Goal: Task Accomplishment & Management: Complete application form

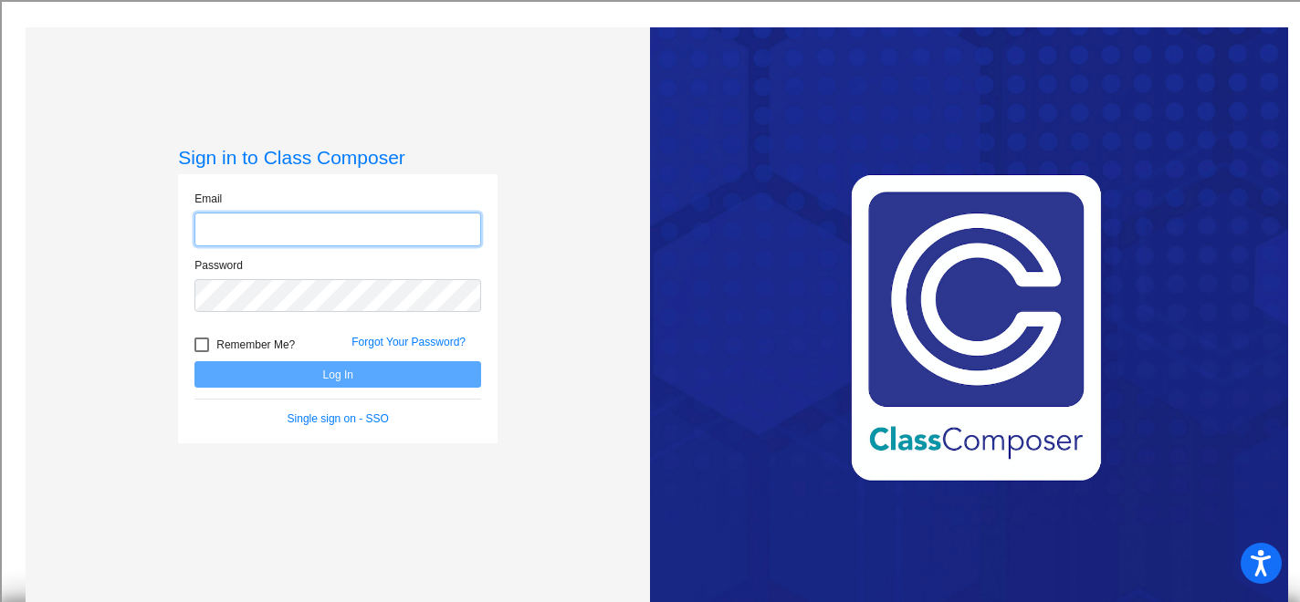
type input "[PERSON_NAME][EMAIL_ADDRESS][DOMAIN_NAME]"
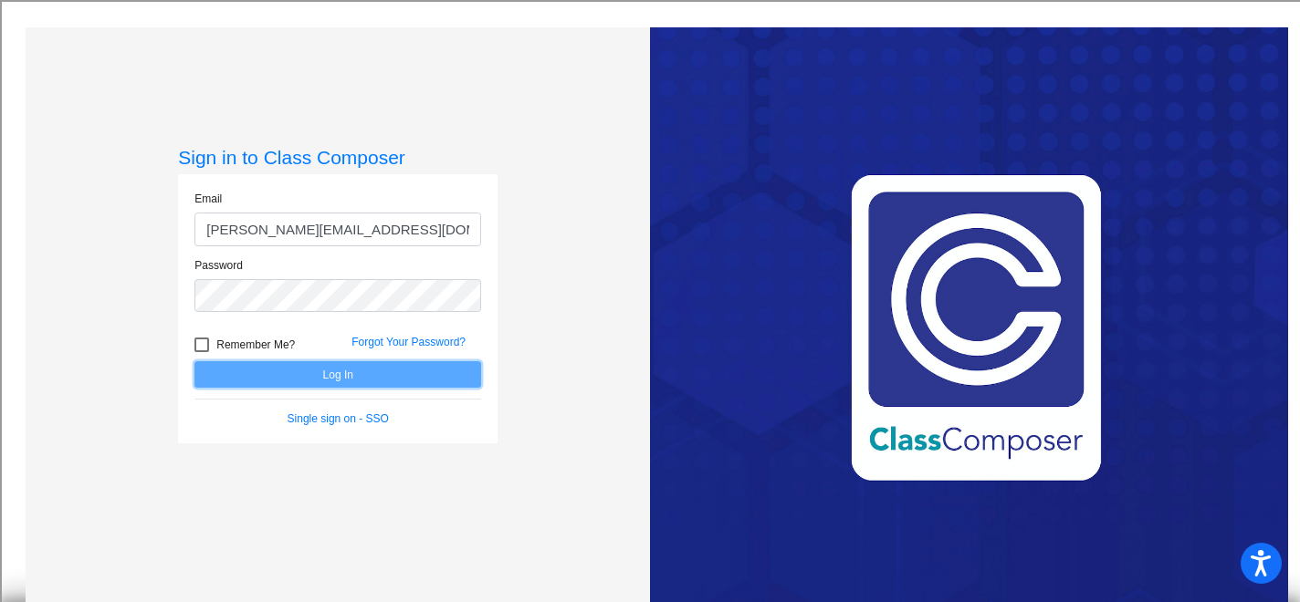
click at [372, 372] on button "Log In" at bounding box center [337, 374] width 287 height 26
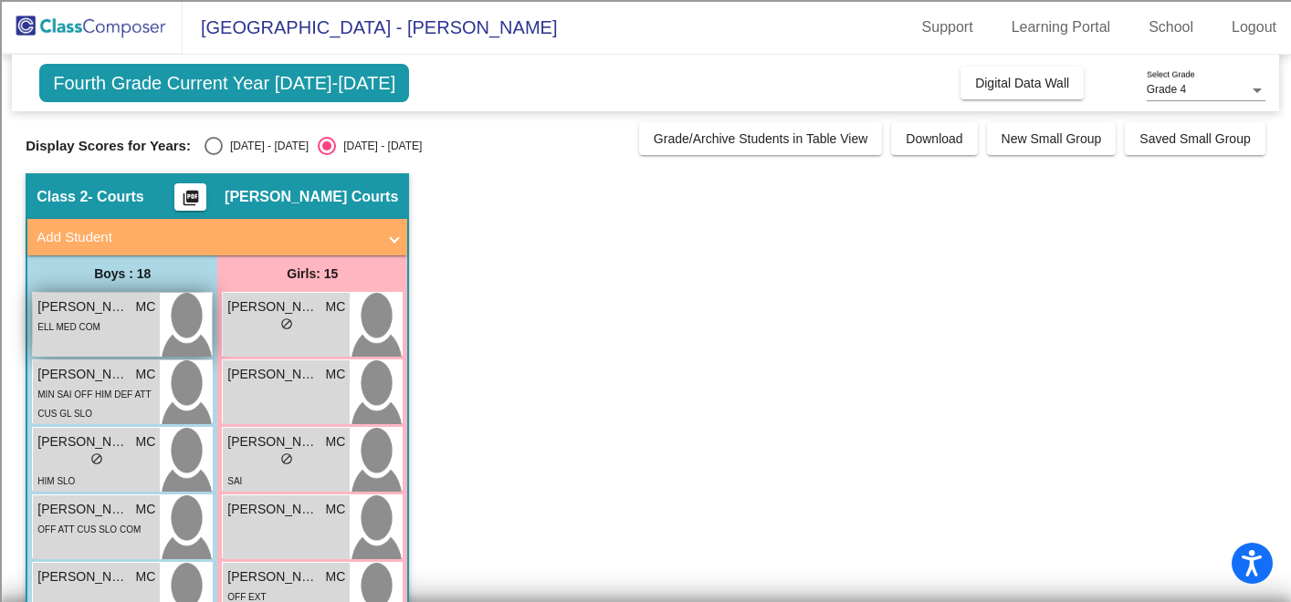
click at [99, 328] on div "ELL MED COM" at bounding box center [96, 326] width 118 height 19
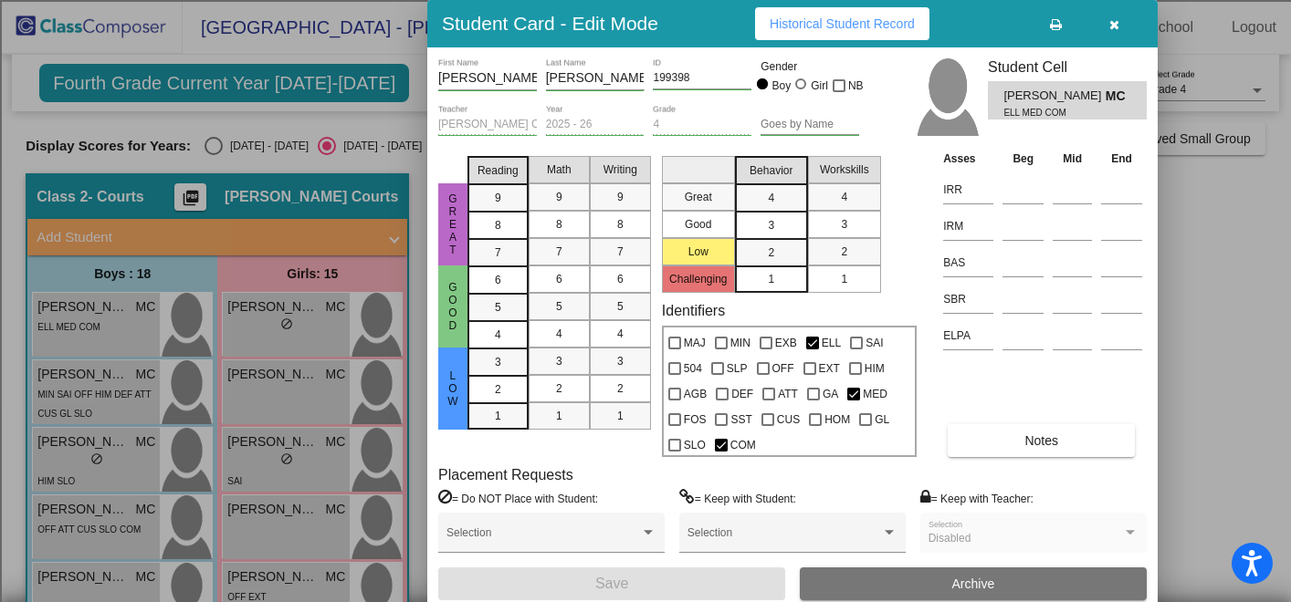
click at [210, 149] on div at bounding box center [645, 301] width 1291 height 602
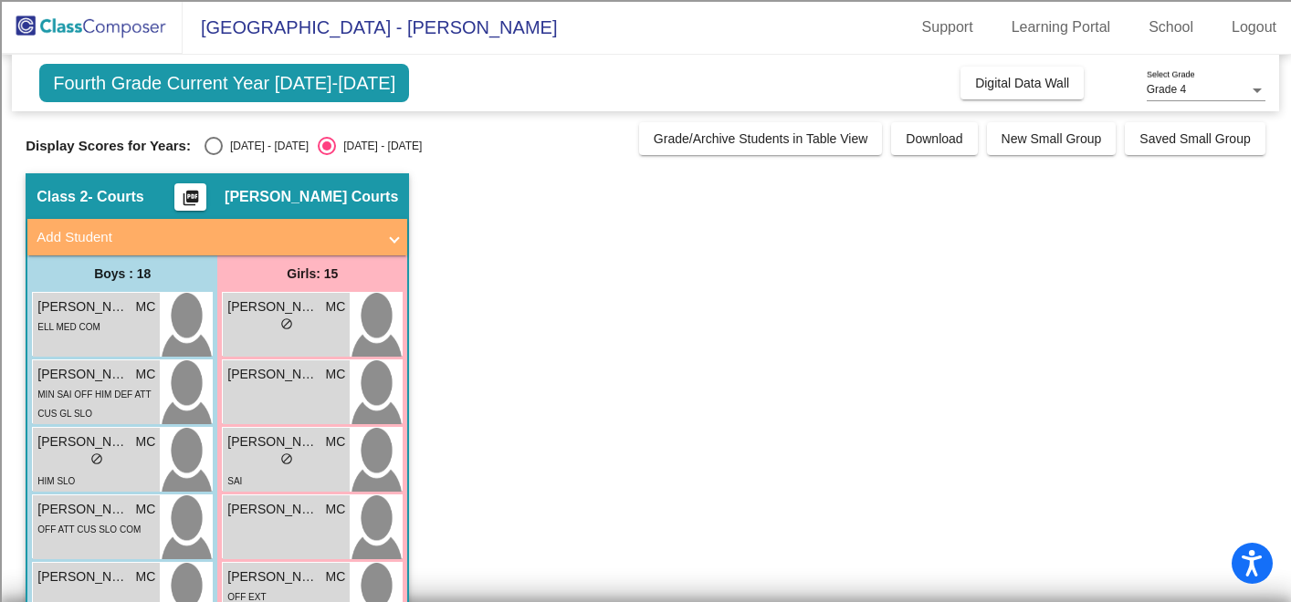
click at [210, 149] on div "Select an option" at bounding box center [213, 146] width 18 height 18
click at [213, 155] on input "[DATE] - [DATE]" at bounding box center [213, 155] width 1 height 1
radio input "true"
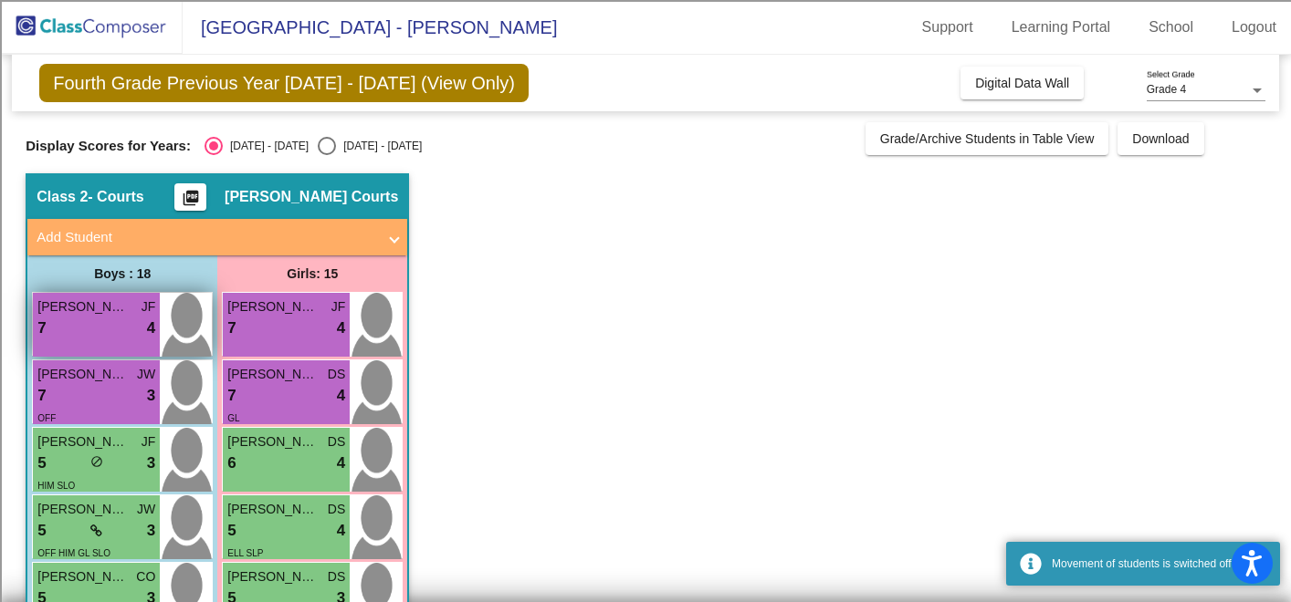
click at [128, 321] on div "7 lock do_not_disturb_alt 4" at bounding box center [96, 329] width 118 height 24
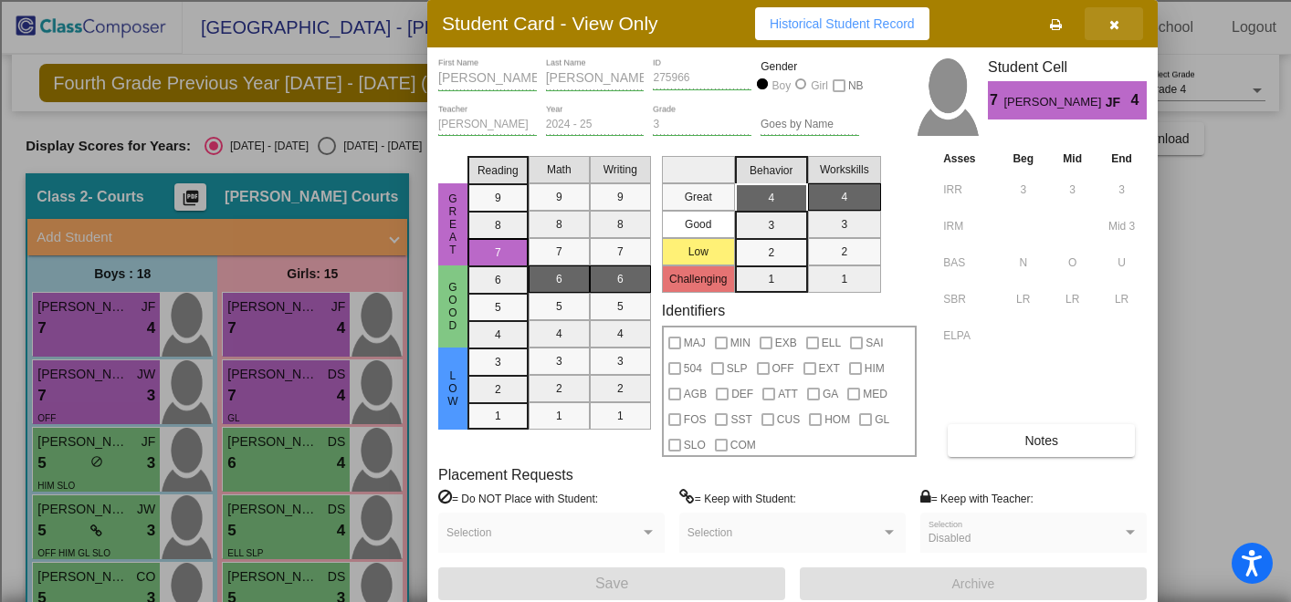
click at [1116, 26] on icon "button" at bounding box center [1114, 24] width 10 height 13
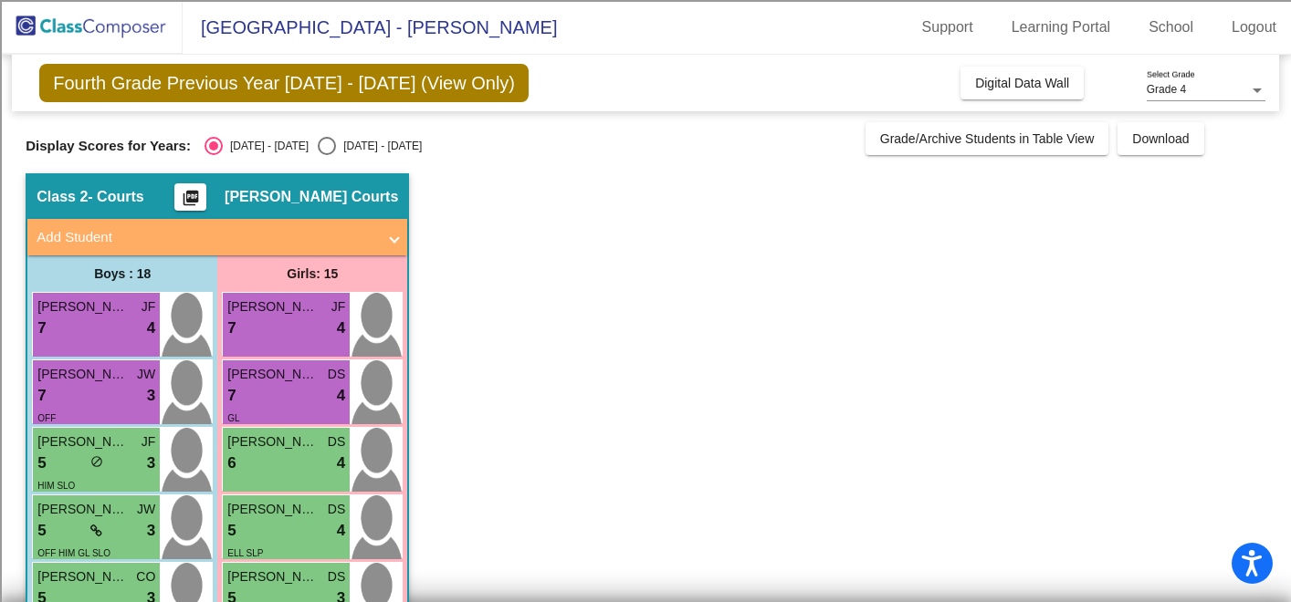
click at [318, 152] on div "Select an option" at bounding box center [327, 146] width 18 height 18
click at [326, 155] on input "[DATE] - [DATE]" at bounding box center [326, 155] width 1 height 1
radio input "true"
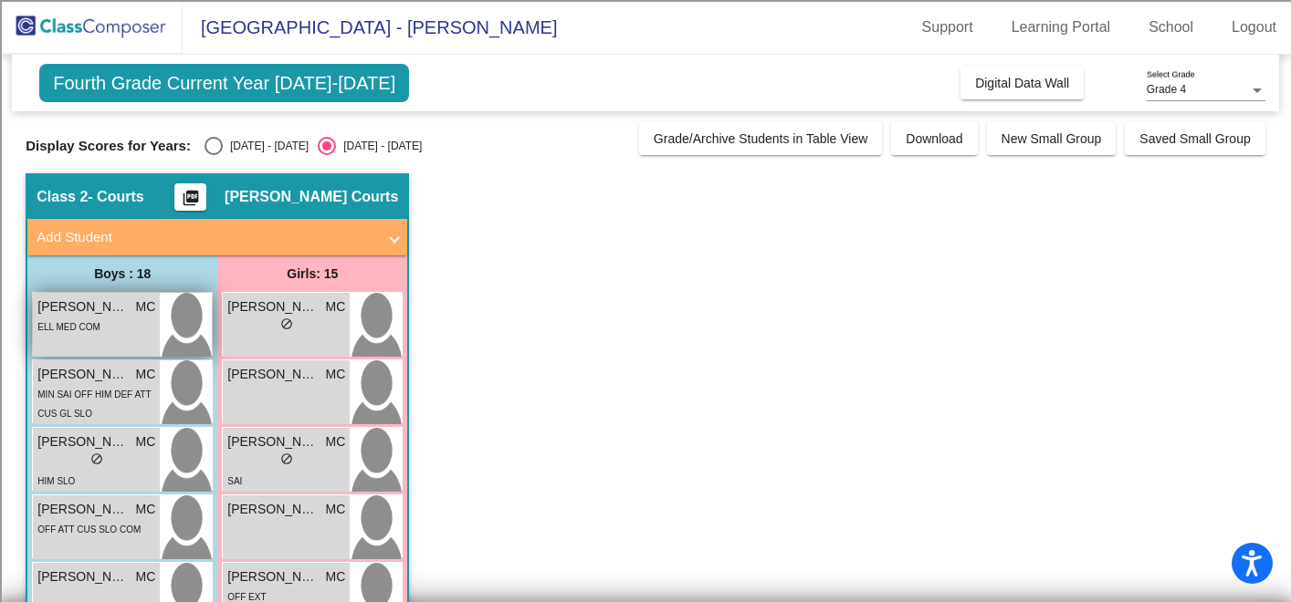
click at [105, 315] on span "[PERSON_NAME]" at bounding box center [82, 307] width 91 height 19
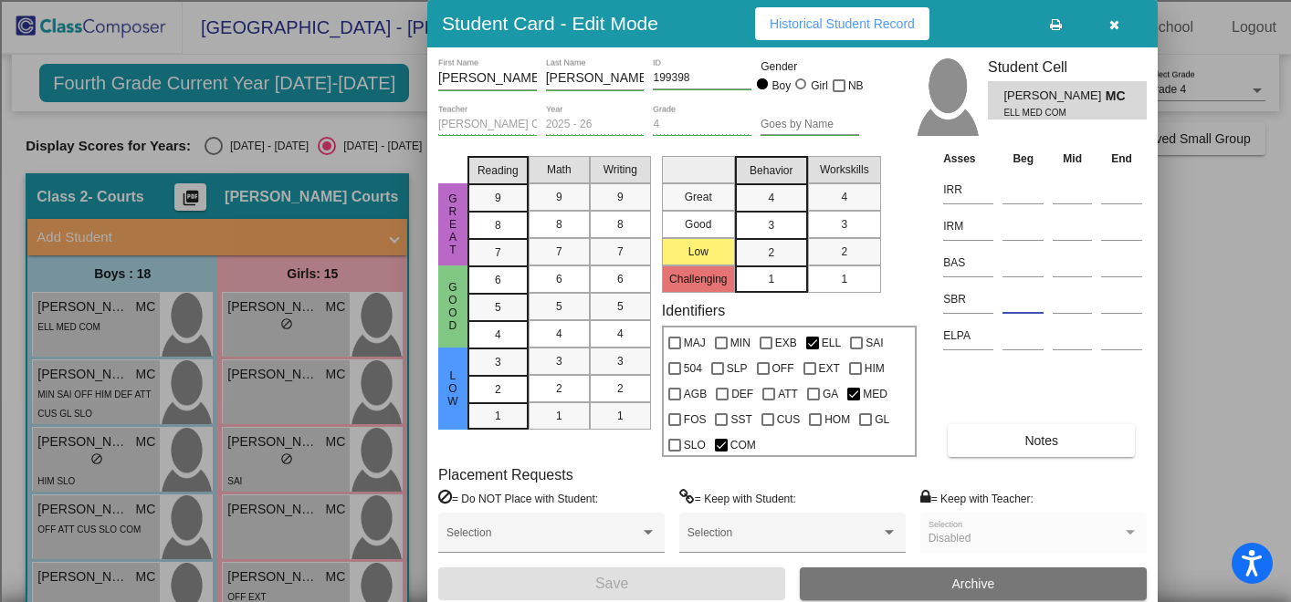
click at [1016, 304] on input at bounding box center [1022, 299] width 41 height 27
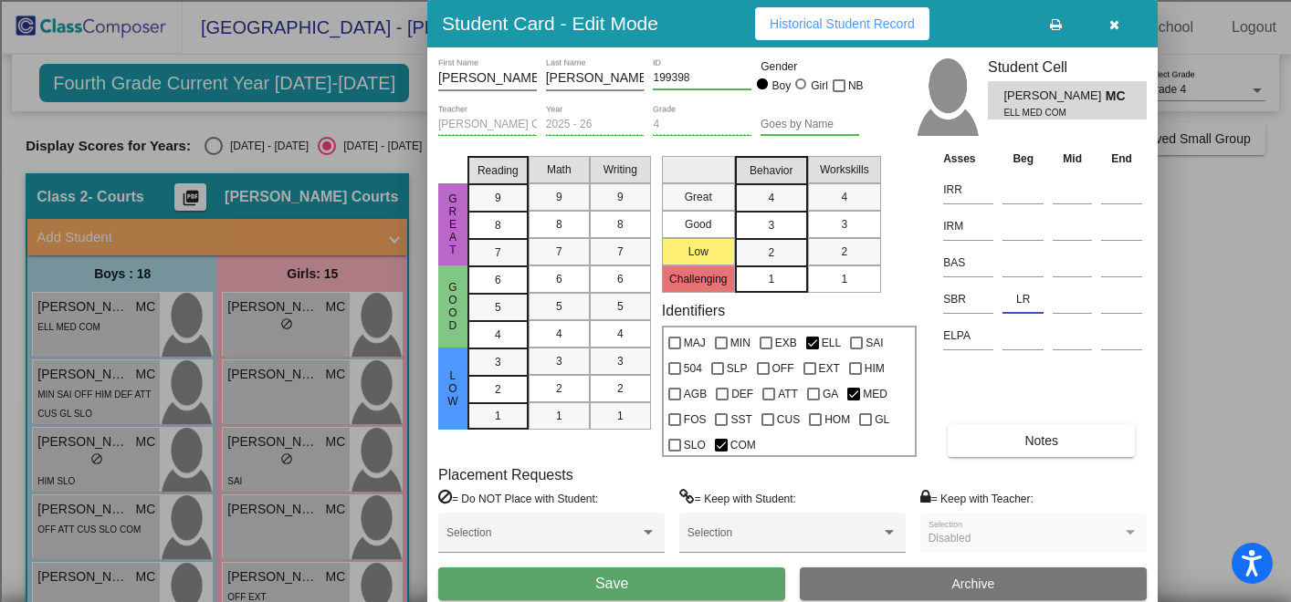
type input "LR"
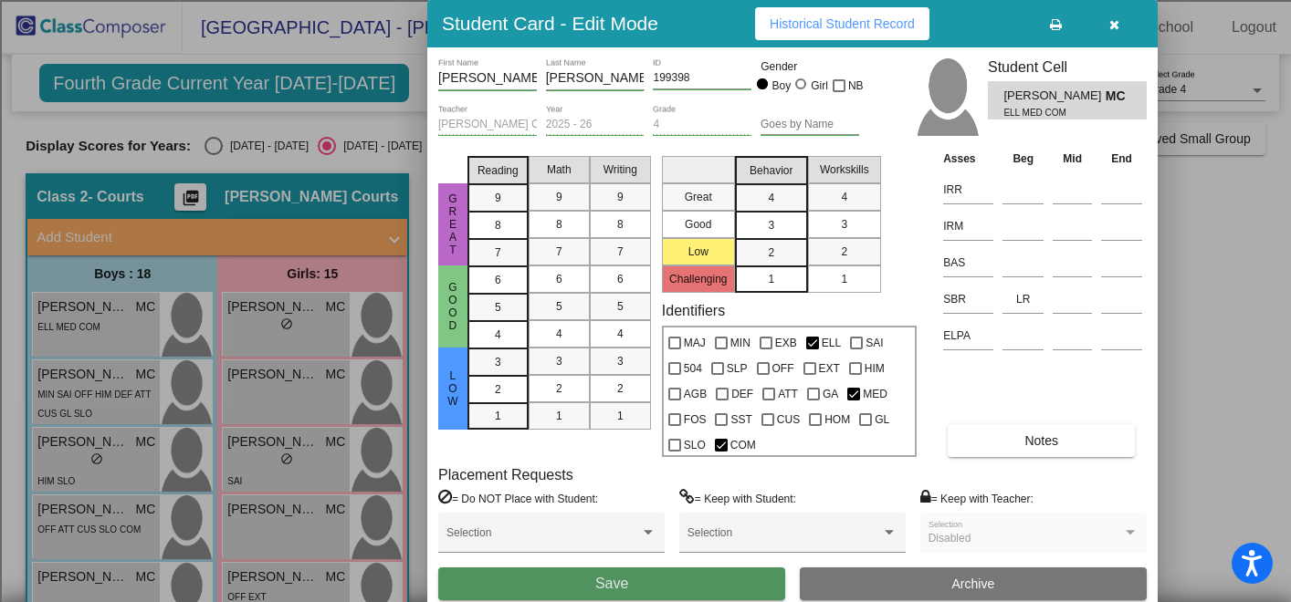
click at [654, 592] on button "Save" at bounding box center [611, 584] width 347 height 33
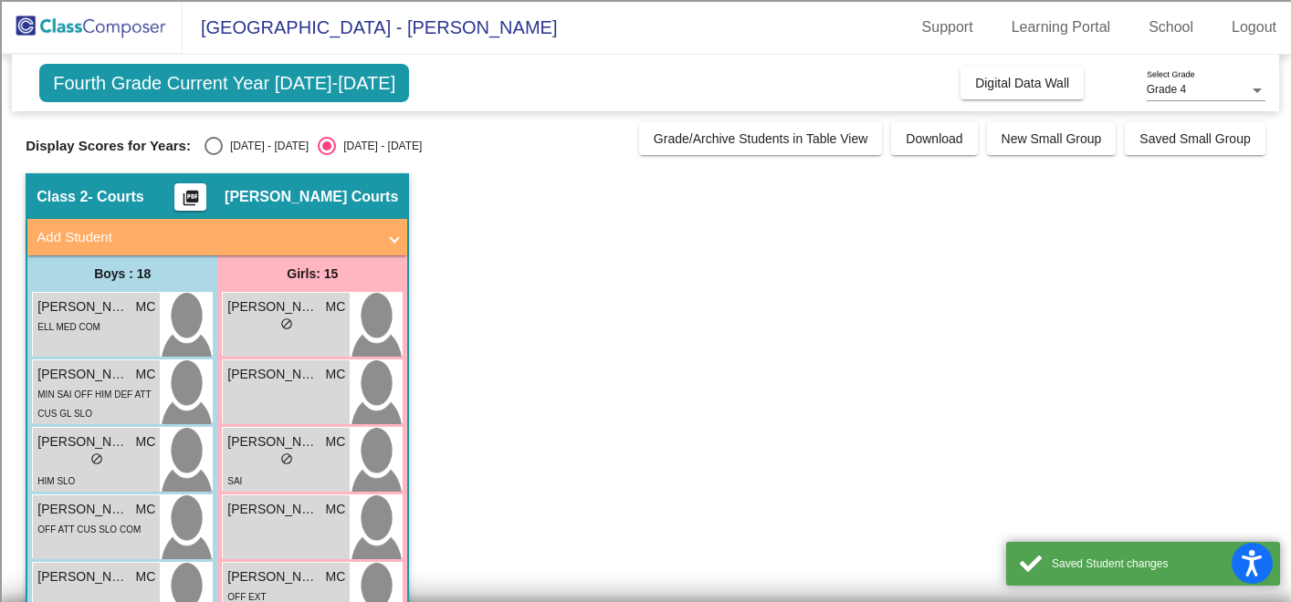
click at [204, 149] on div "Select an option" at bounding box center [213, 146] width 18 height 18
click at [213, 155] on input "[DATE] - [DATE]" at bounding box center [213, 155] width 1 height 1
radio input "true"
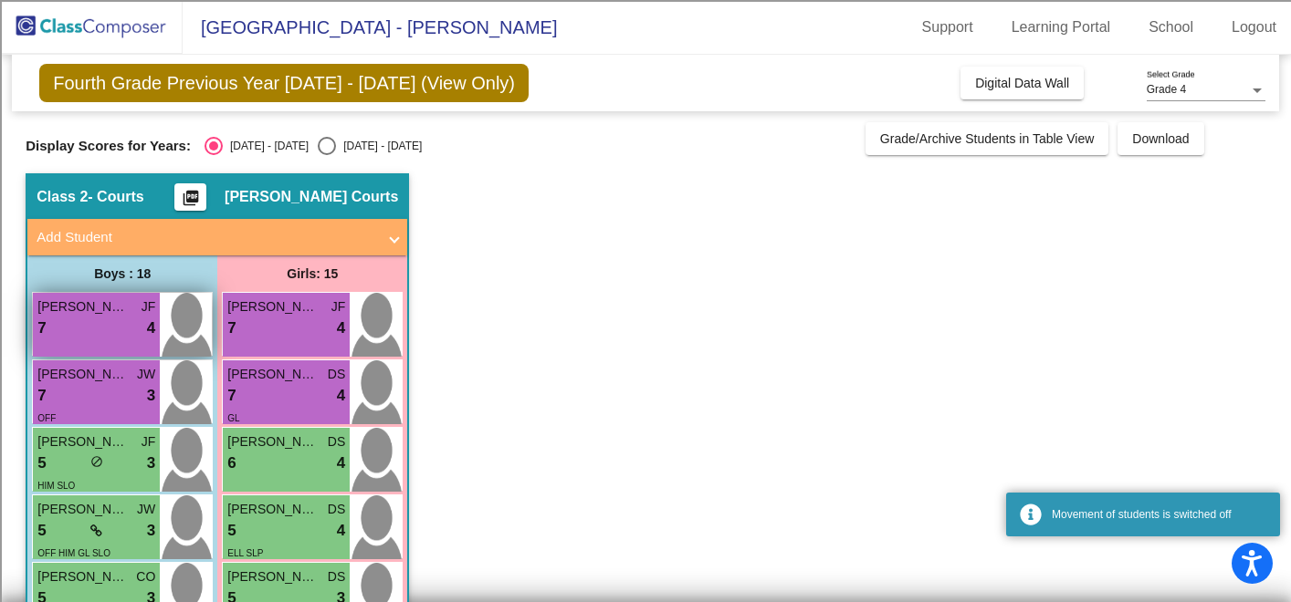
click at [122, 329] on div "7 lock do_not_disturb_alt 4" at bounding box center [96, 329] width 118 height 24
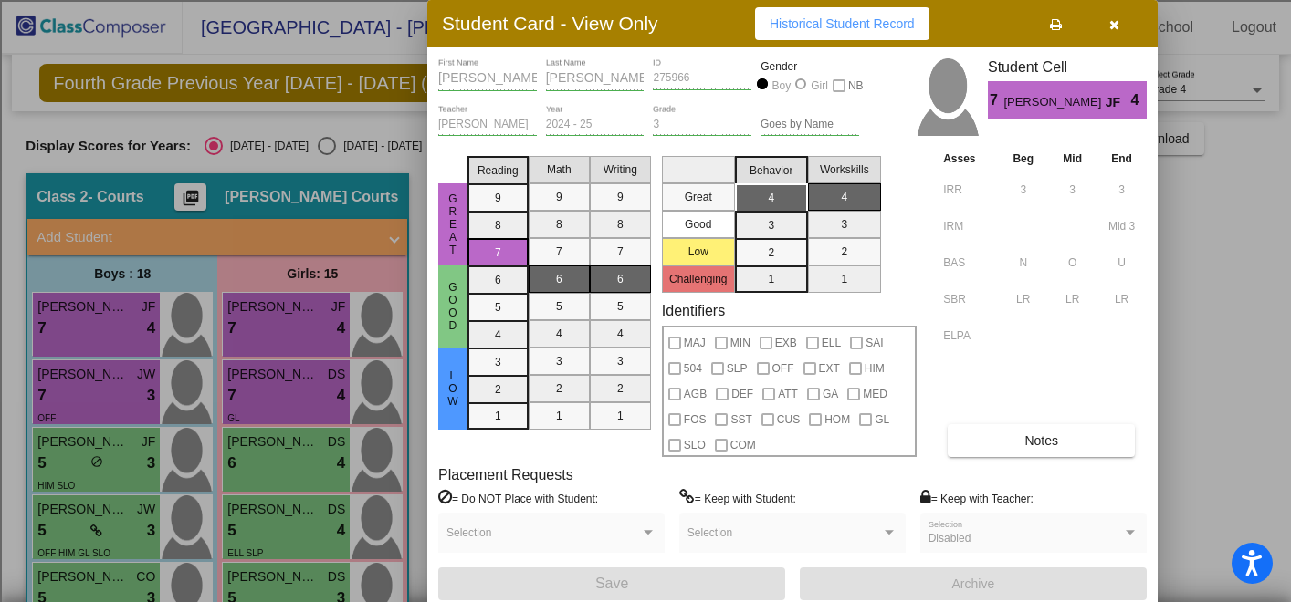
click at [1122, 24] on button "button" at bounding box center [1113, 23] width 58 height 33
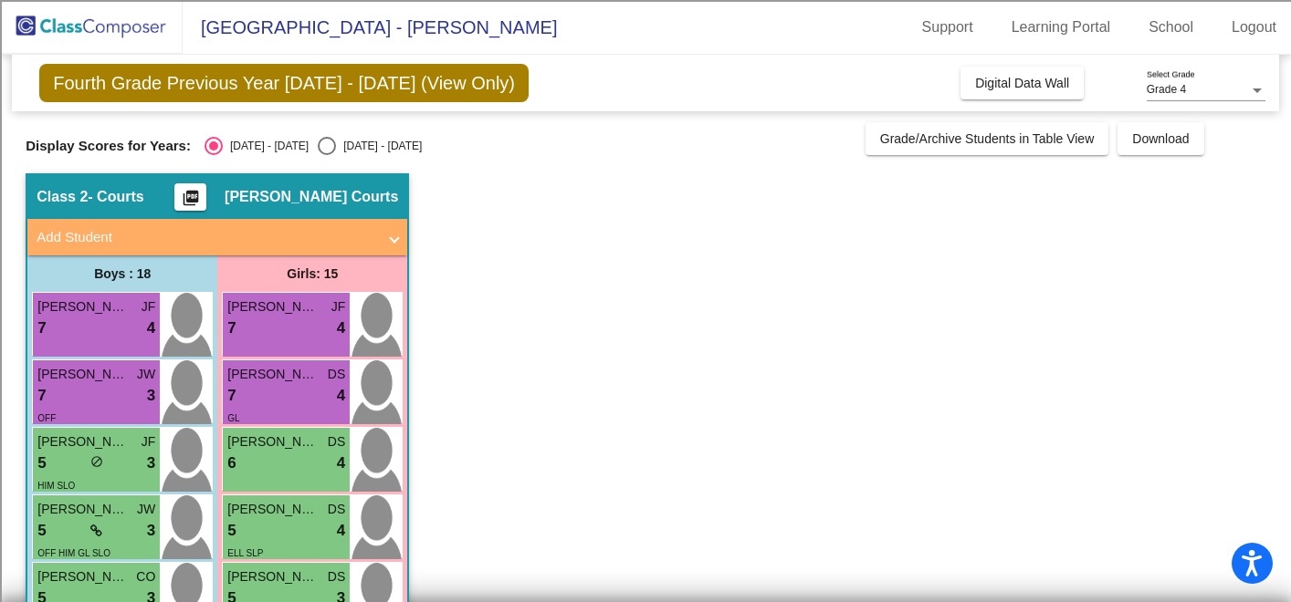
click at [318, 140] on div "Select an option" at bounding box center [327, 146] width 18 height 18
click at [326, 155] on input "[DATE] - [DATE]" at bounding box center [326, 155] width 1 height 1
radio input "true"
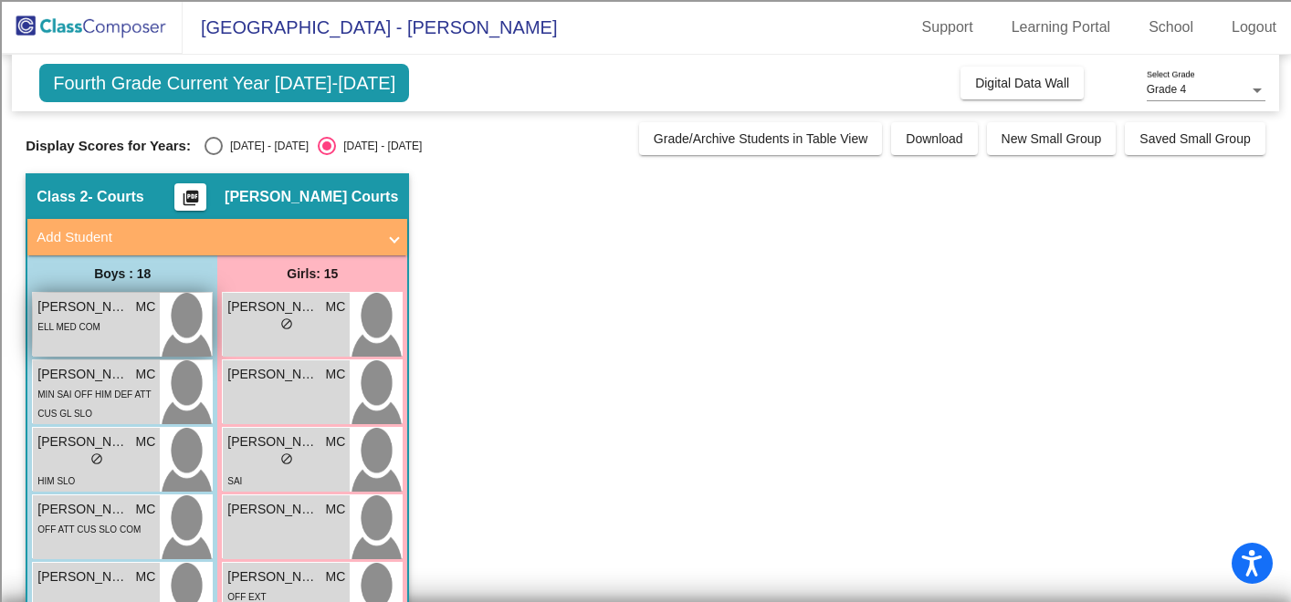
click at [100, 327] on div "ELL MED COM" at bounding box center [96, 326] width 118 height 19
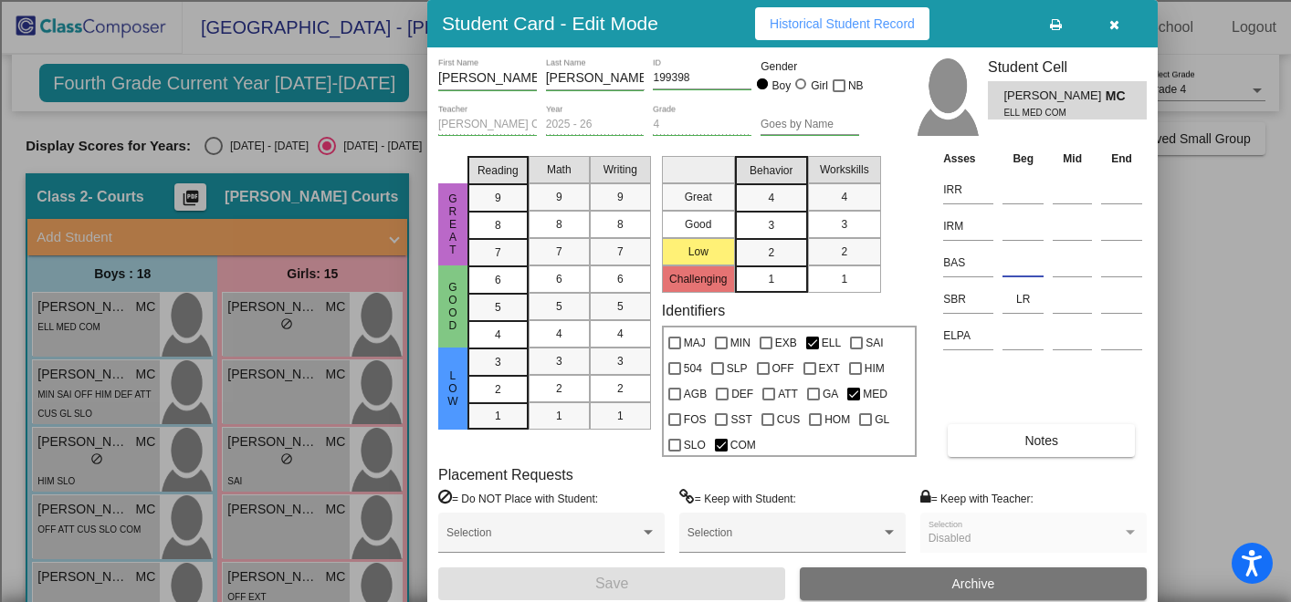
click at [1011, 261] on input at bounding box center [1022, 262] width 41 height 27
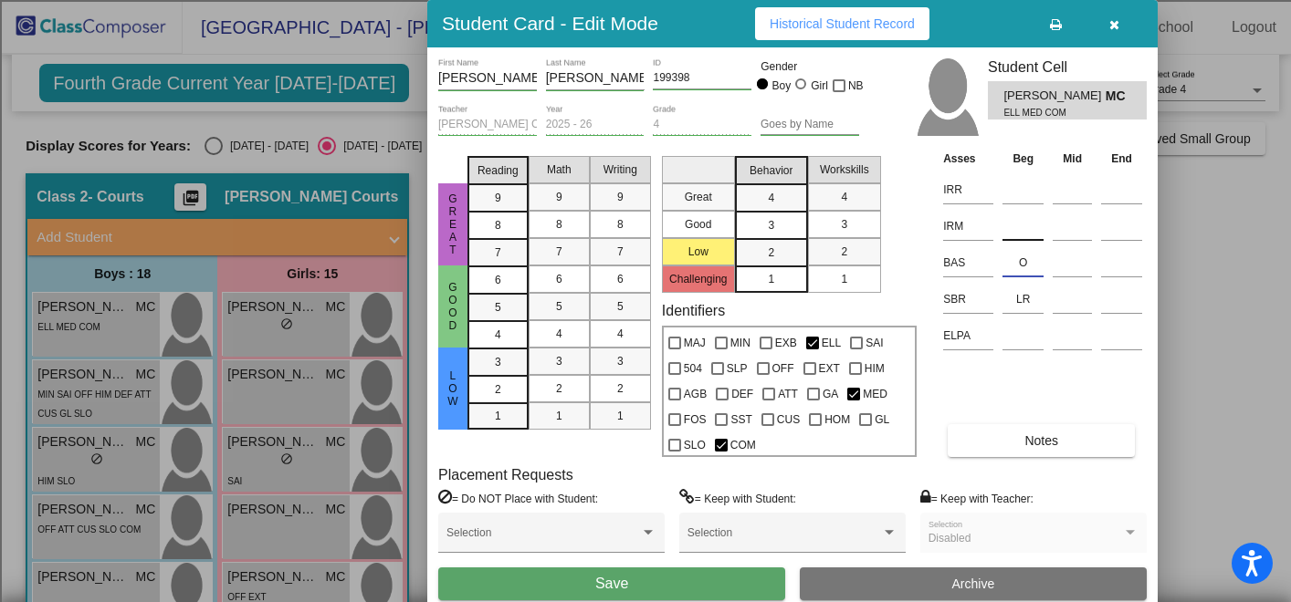
type input "O"
click at [1021, 226] on input at bounding box center [1022, 226] width 41 height 27
type input "3"
click at [1014, 190] on input at bounding box center [1022, 189] width 41 height 27
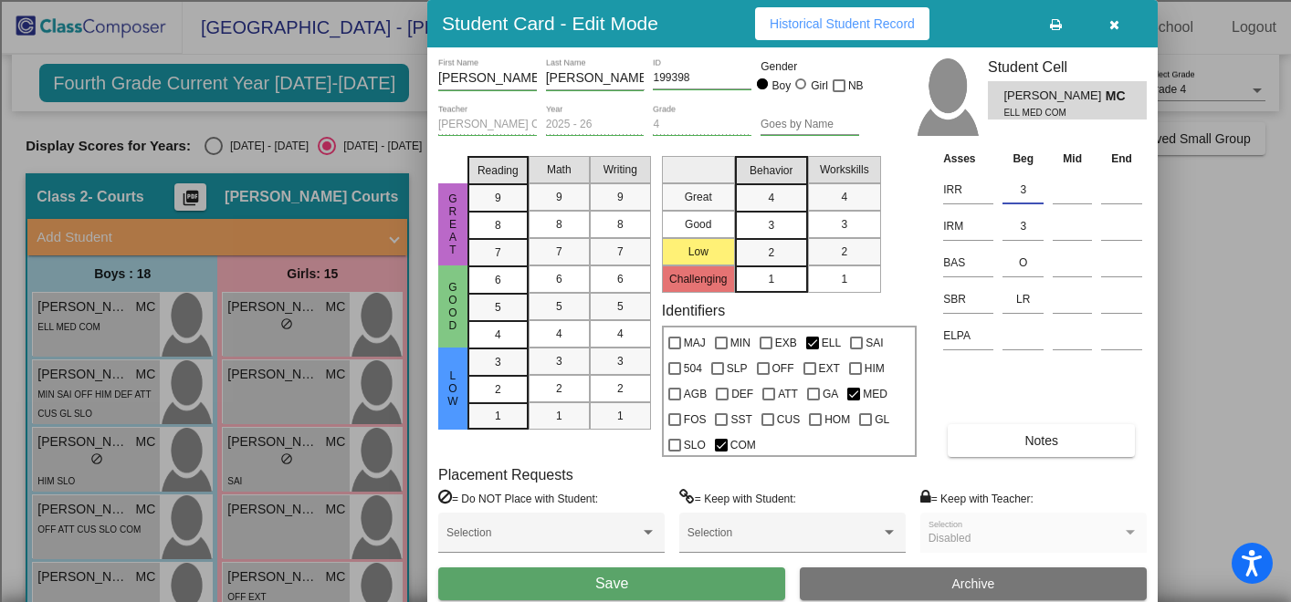
type input "3"
click at [606, 586] on span "Save" at bounding box center [611, 584] width 33 height 16
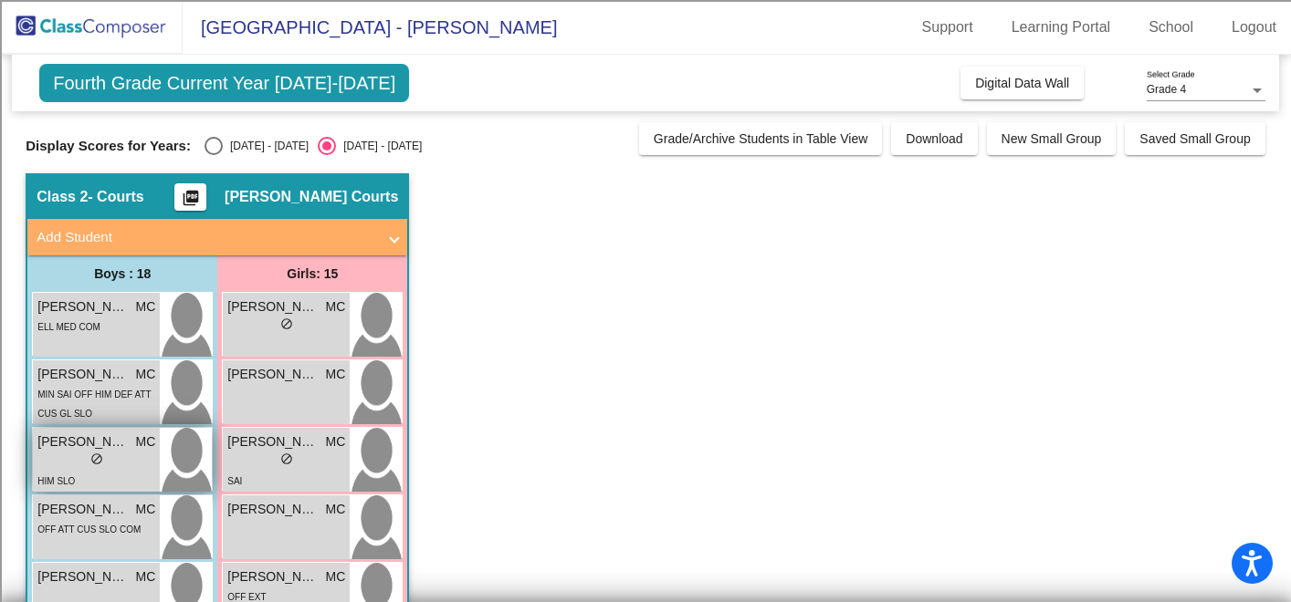
click at [104, 454] on div "lock do_not_disturb_alt" at bounding box center [96, 461] width 118 height 19
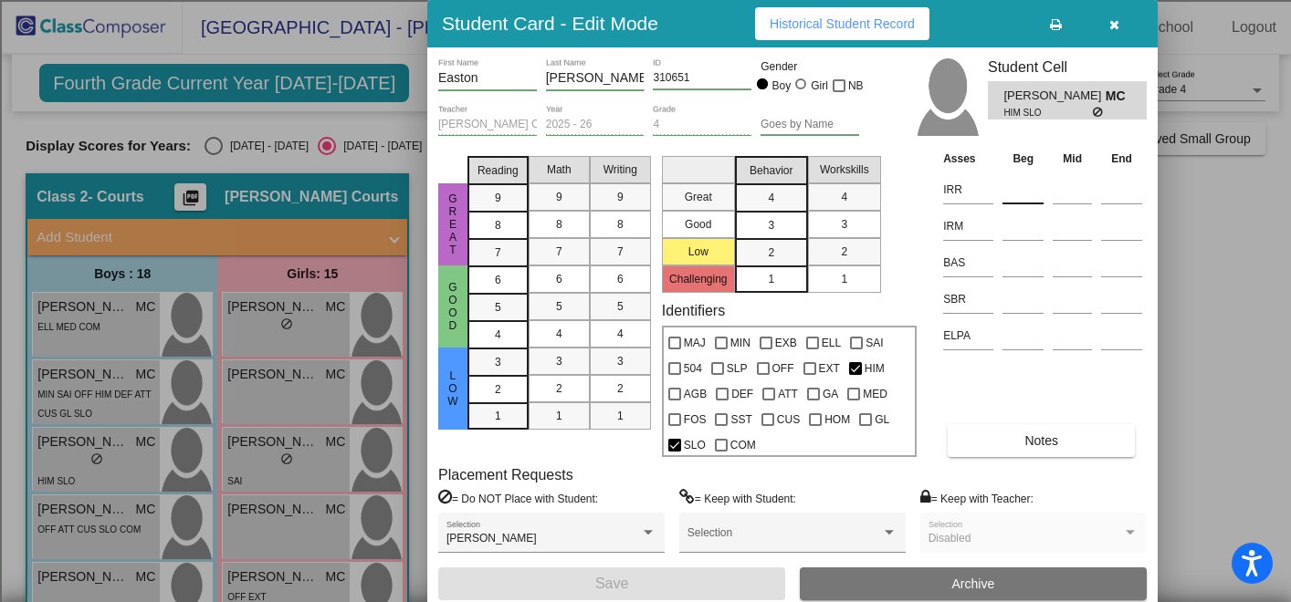
click at [1015, 188] on input at bounding box center [1022, 189] width 41 height 27
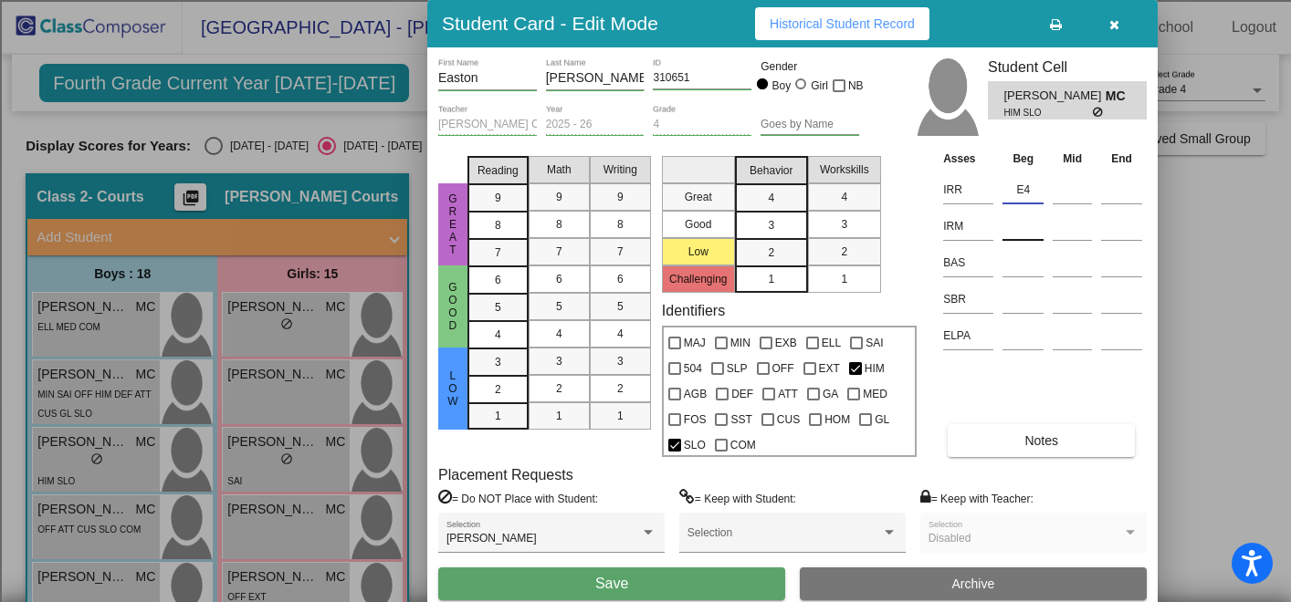
type input "E4"
click at [1021, 227] on input at bounding box center [1022, 226] width 41 height 27
type input "3"
click at [1015, 269] on input at bounding box center [1022, 262] width 41 height 27
type input "P"
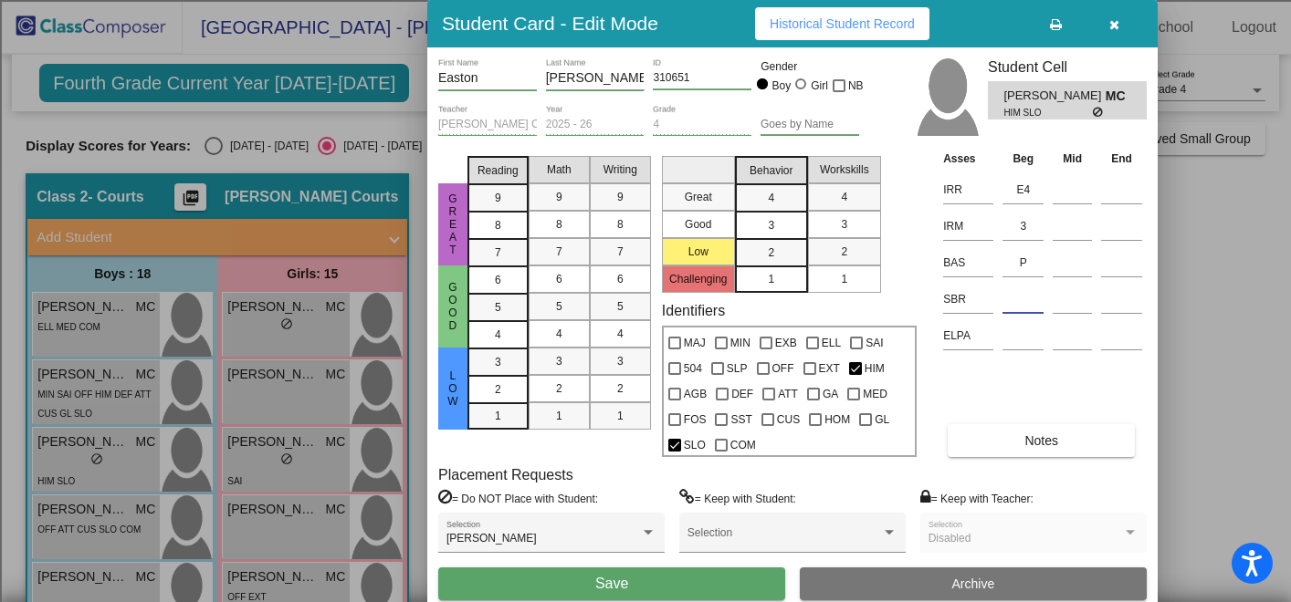
click at [1018, 298] on input at bounding box center [1022, 299] width 41 height 27
type input "LR"
click at [688, 580] on button "Save" at bounding box center [611, 584] width 347 height 33
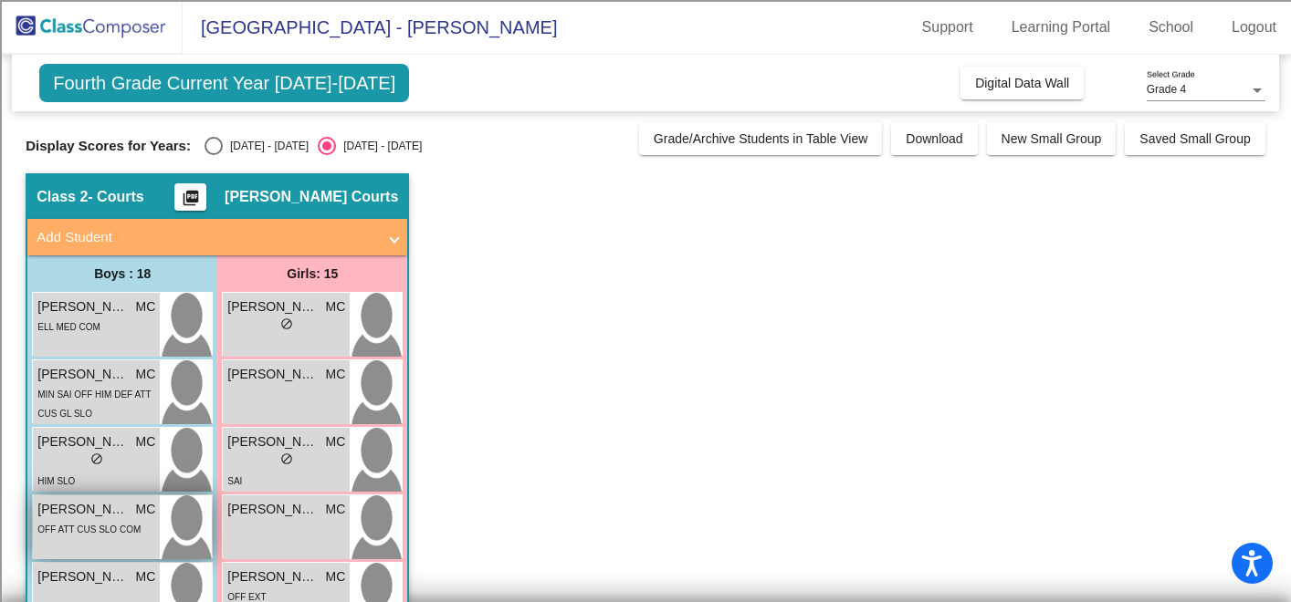
click at [98, 529] on span "OFF ATT CUS SLO COM" at bounding box center [88, 530] width 103 height 10
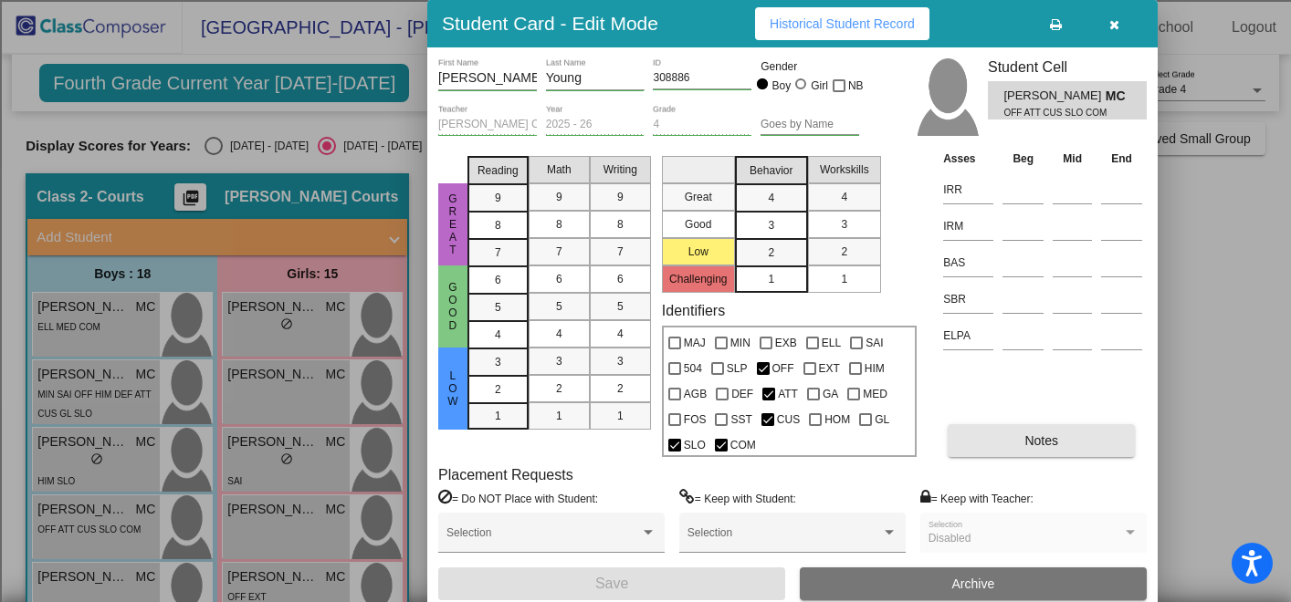
click at [1046, 445] on span "Notes" at bounding box center [1041, 441] width 34 height 15
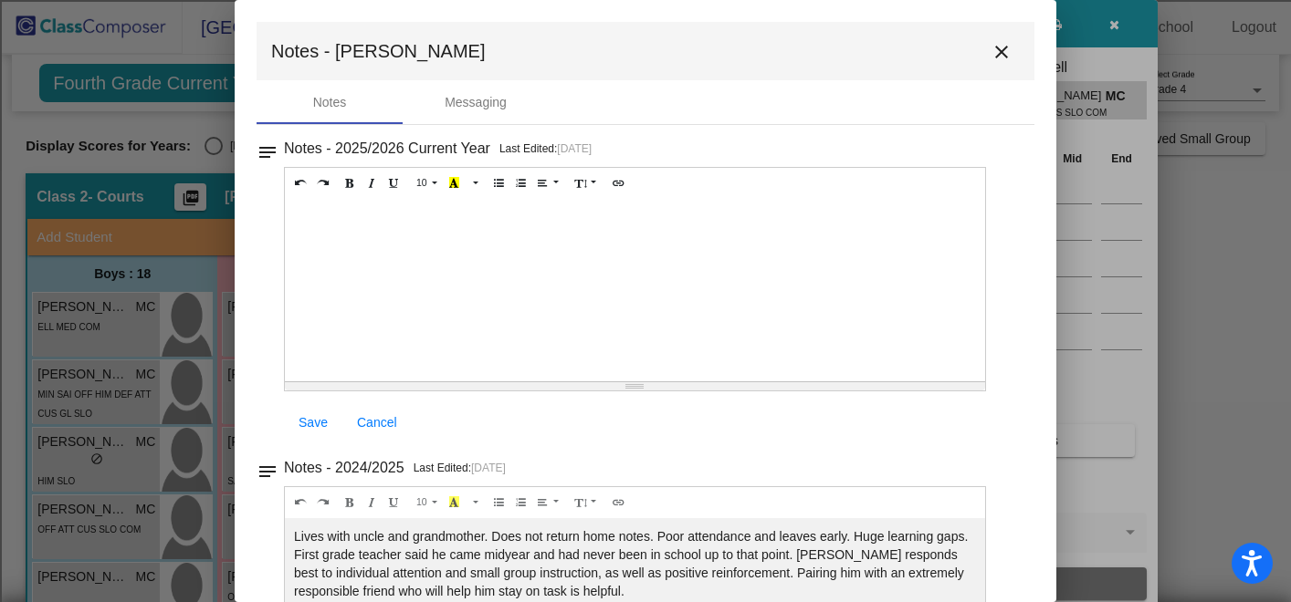
click at [674, 231] on div at bounding box center [635, 290] width 700 height 183
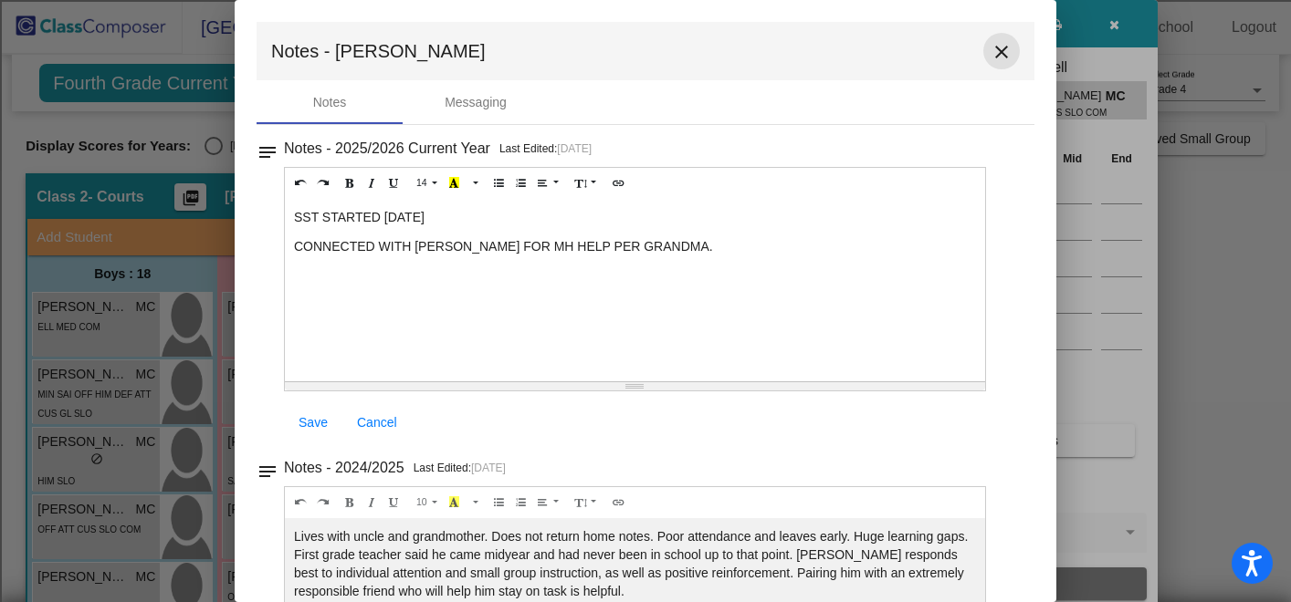
click at [995, 56] on mat-icon "close" at bounding box center [1001, 52] width 22 height 22
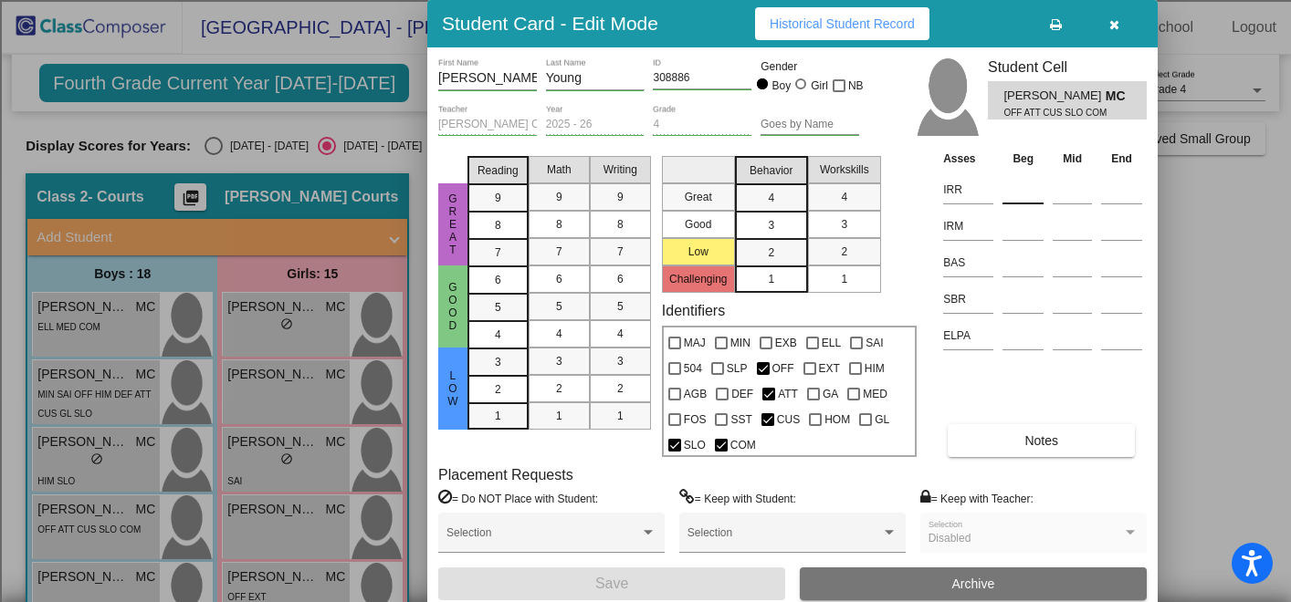
click at [1012, 192] on input at bounding box center [1022, 189] width 41 height 27
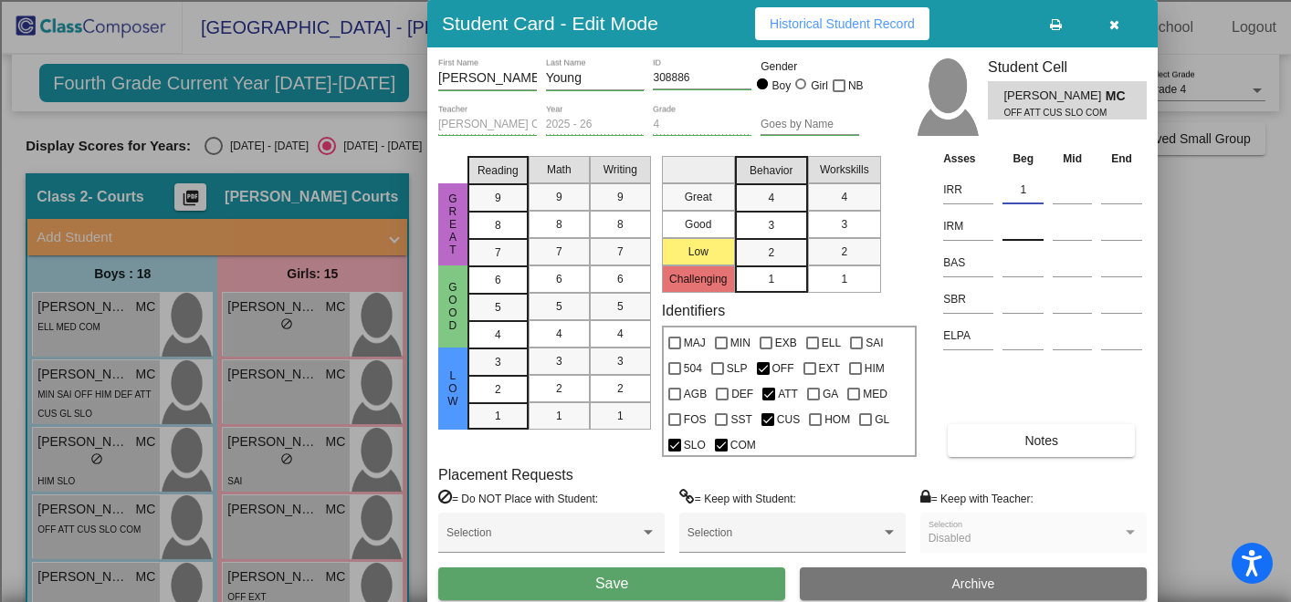
type input "1"
click at [1020, 227] on input at bounding box center [1022, 226] width 41 height 27
type input "1"
click at [1020, 263] on input at bounding box center [1022, 262] width 41 height 27
type input "J"
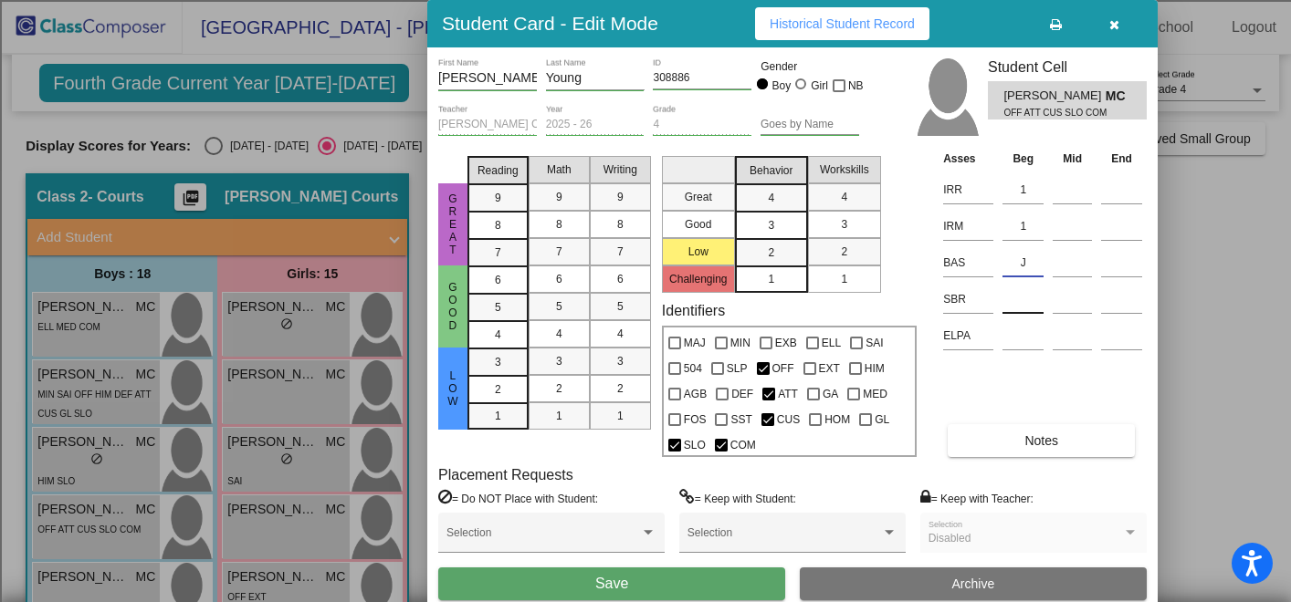
click at [1016, 307] on input at bounding box center [1022, 299] width 41 height 27
type input "MR"
click at [689, 589] on button "Save" at bounding box center [611, 584] width 347 height 33
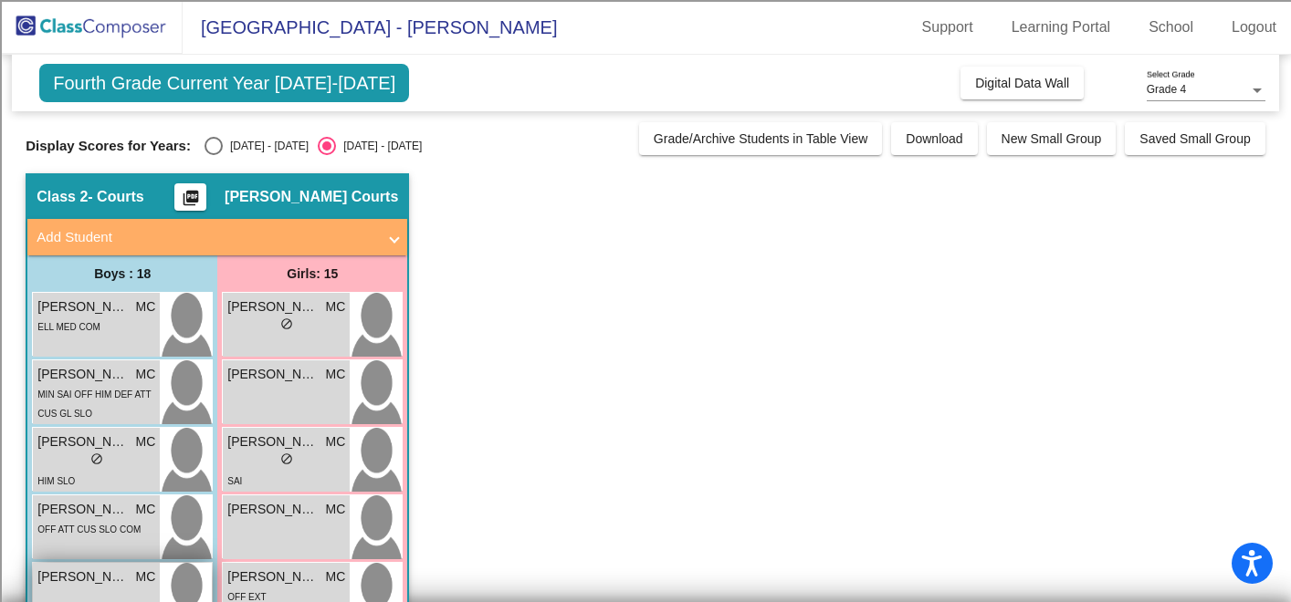
click at [132, 584] on div "[PERSON_NAME]" at bounding box center [96, 577] width 118 height 19
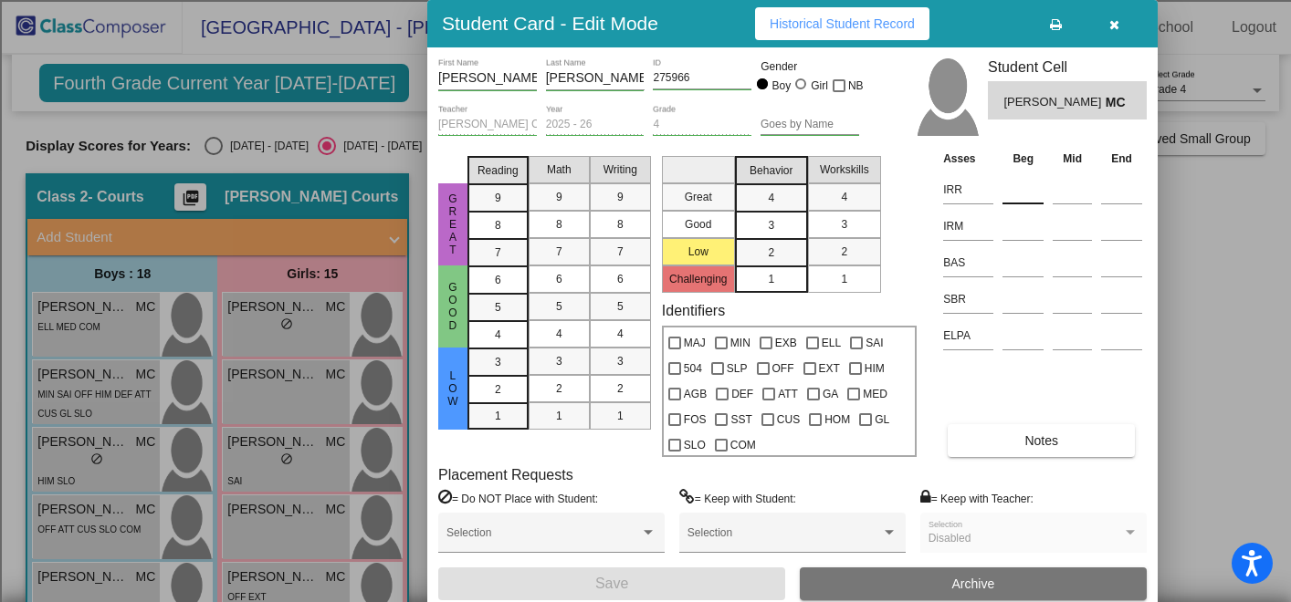
click at [1017, 200] on input at bounding box center [1022, 189] width 41 height 27
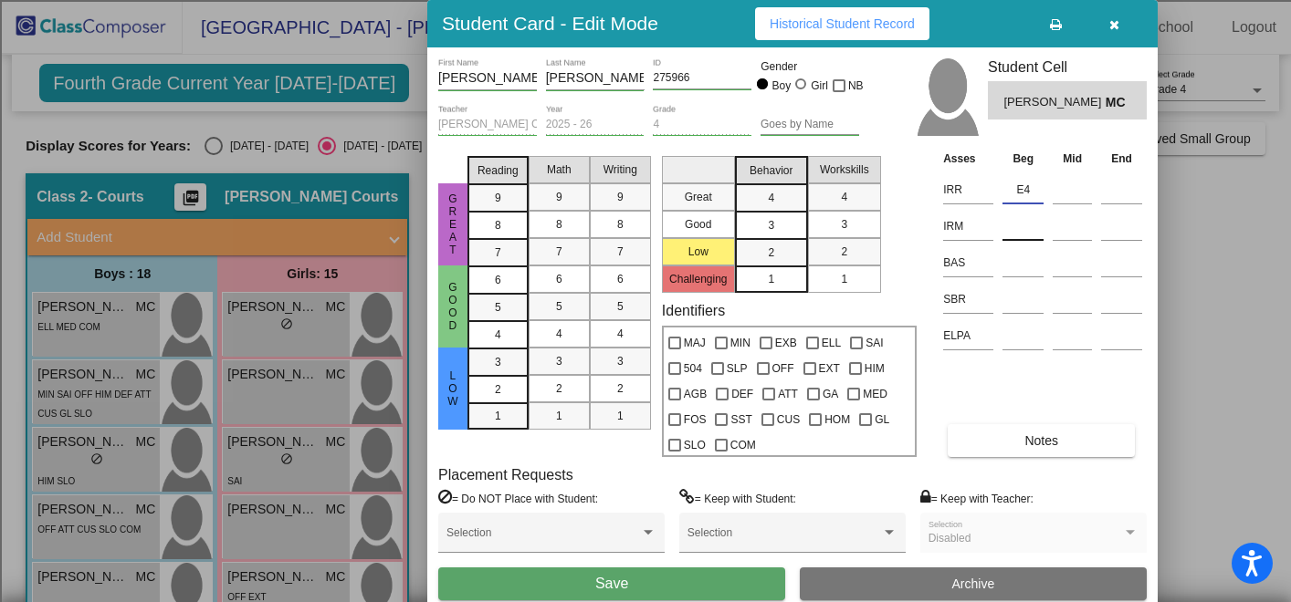
type input "E4"
click at [1013, 230] on input at bounding box center [1022, 226] width 41 height 27
type input "3"
click at [1011, 263] on input at bounding box center [1022, 262] width 41 height 27
type input "U"
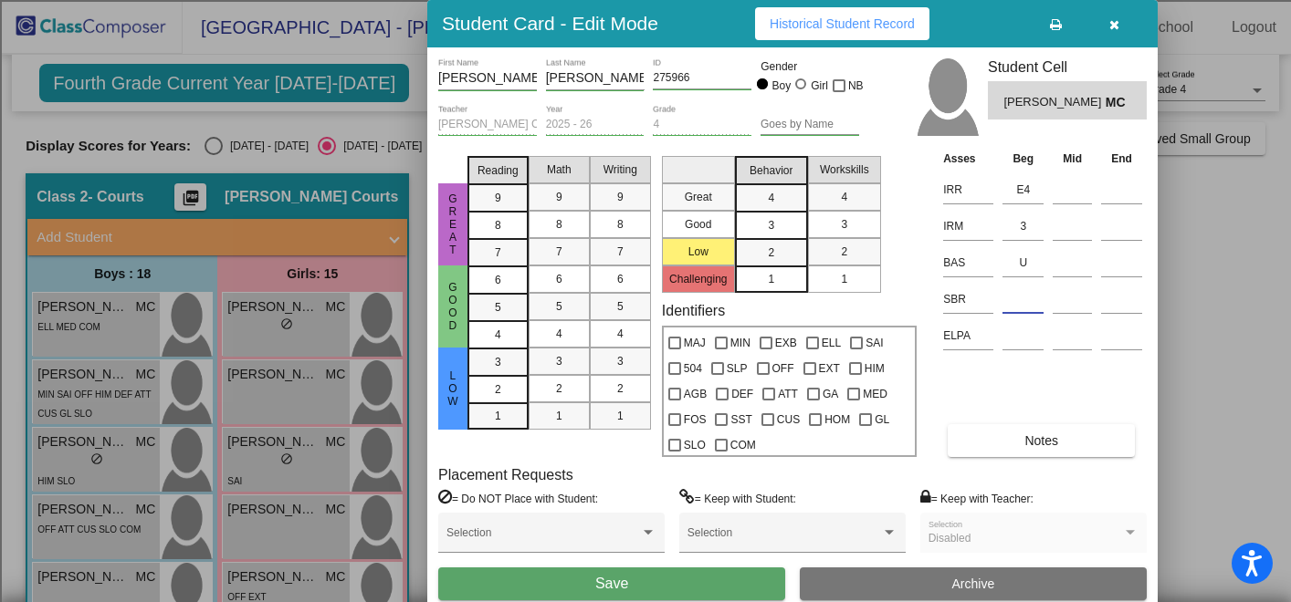
click at [1017, 302] on input at bounding box center [1022, 299] width 41 height 27
type input "LR"
click at [591, 591] on button "Save" at bounding box center [611, 584] width 347 height 33
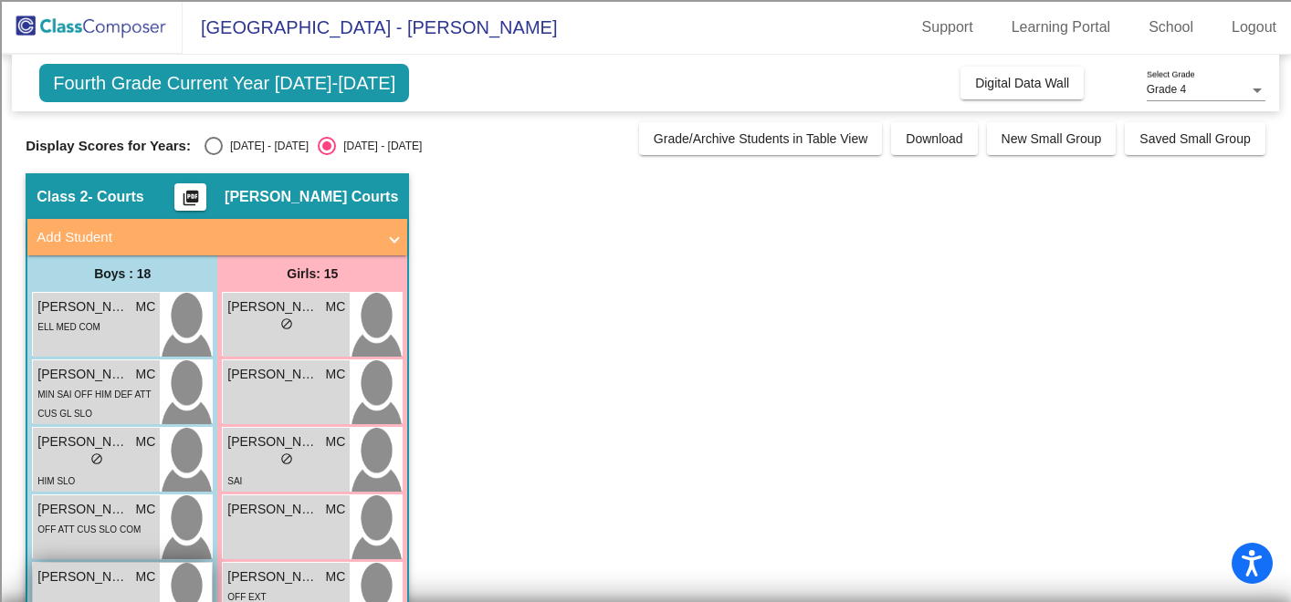
click at [100, 574] on span "[PERSON_NAME]" at bounding box center [82, 577] width 91 height 19
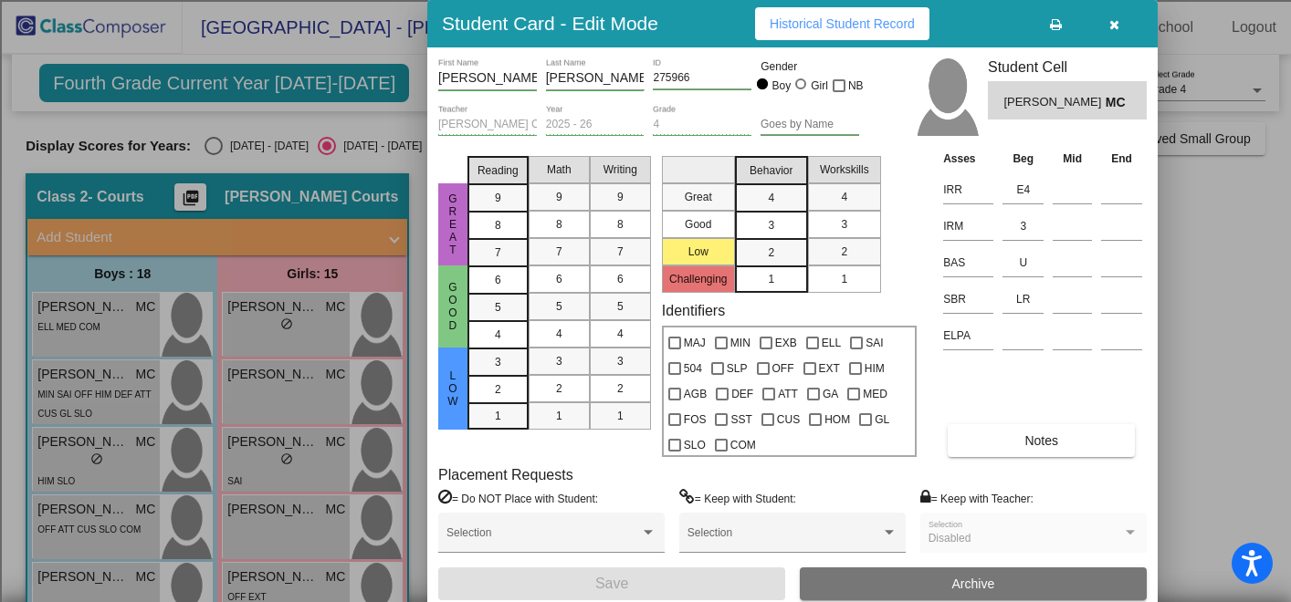
click at [1114, 21] on icon "button" at bounding box center [1114, 24] width 10 height 13
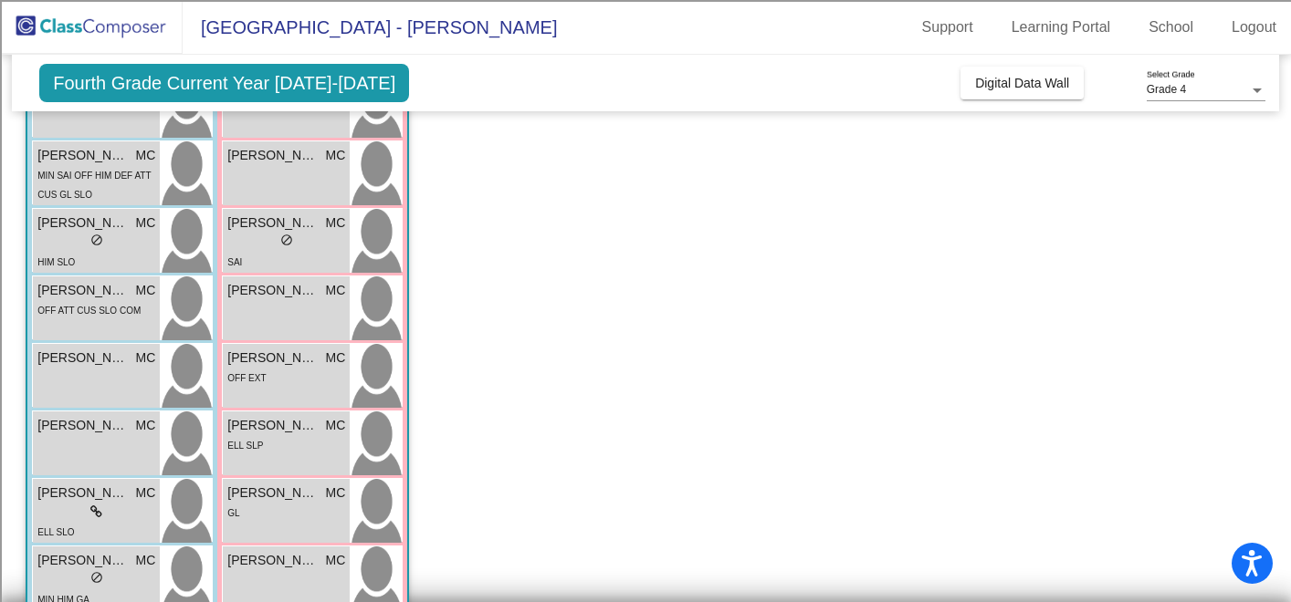
scroll to position [224, 0]
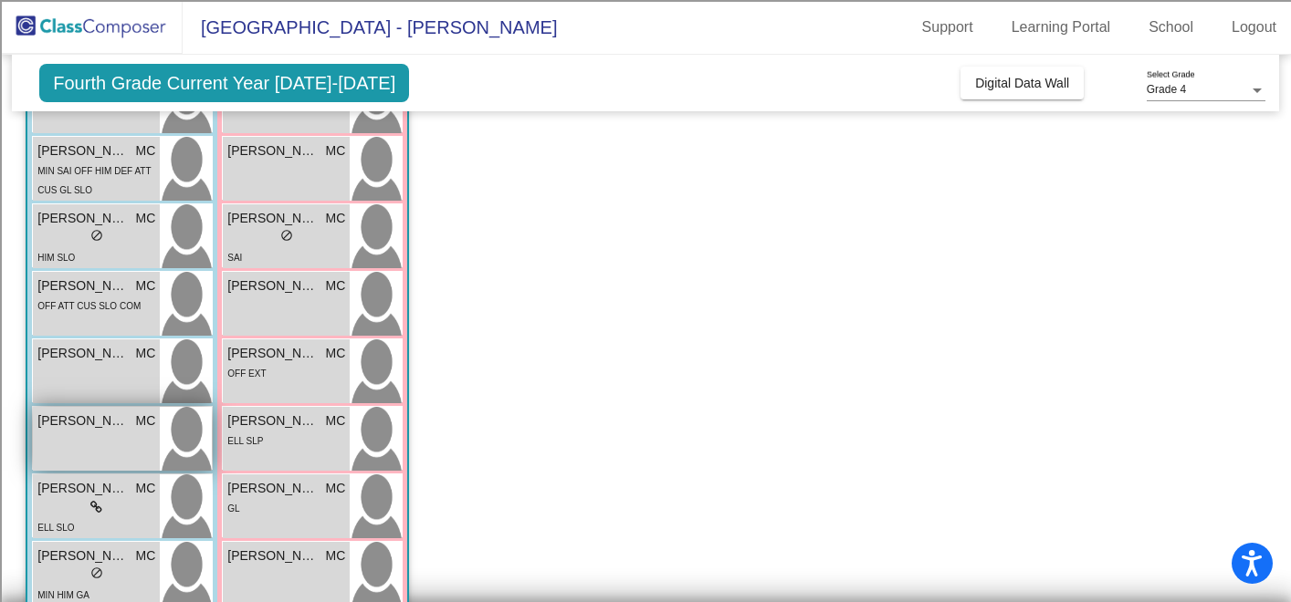
click at [130, 442] on div "[PERSON_NAME] MC lock do_not_disturb_alt" at bounding box center [96, 439] width 127 height 64
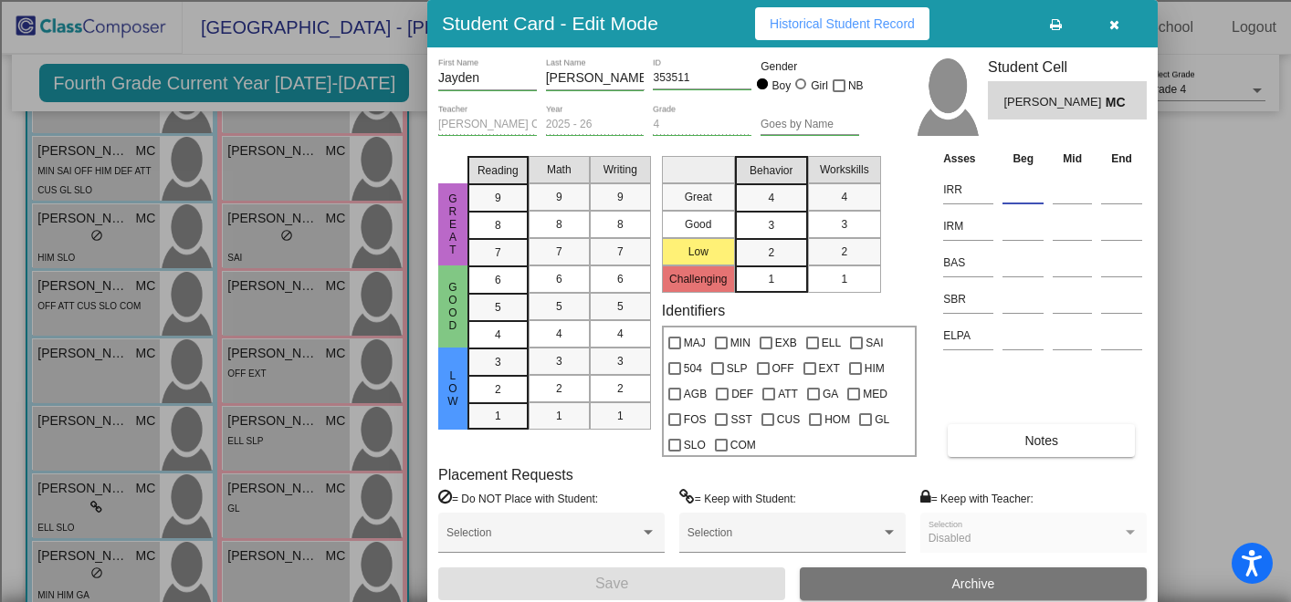
click at [1008, 182] on input at bounding box center [1022, 189] width 41 height 27
type input "4"
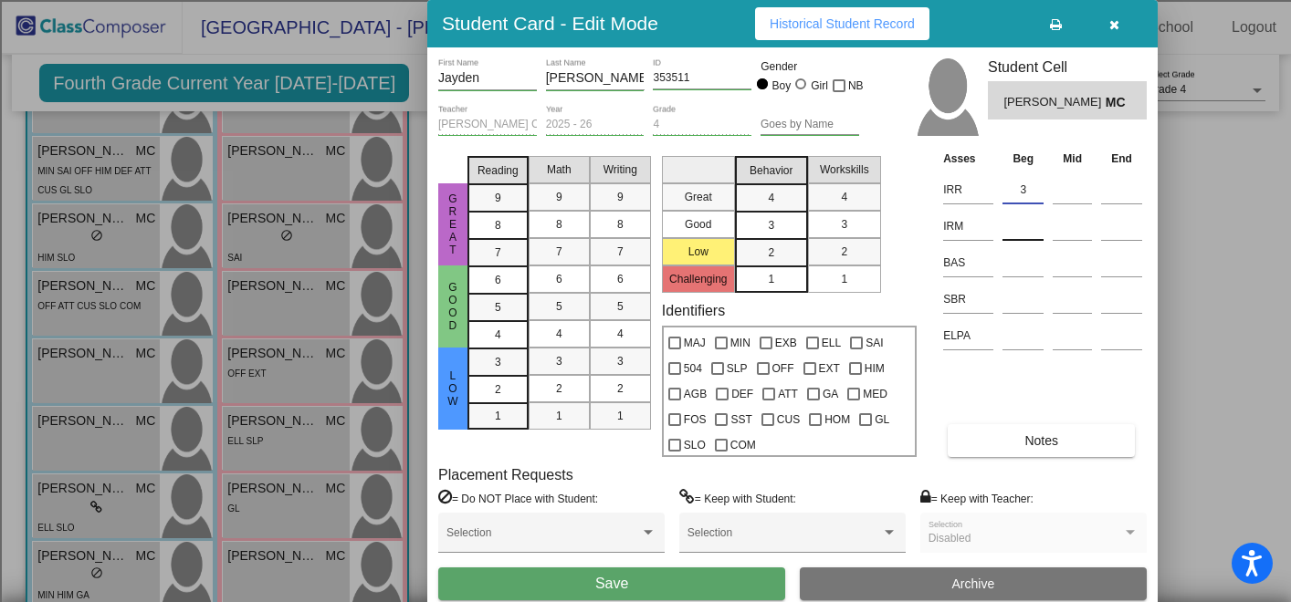
type input "3"
click at [1018, 221] on input at bounding box center [1022, 226] width 41 height 27
type input "3"
click at [1013, 263] on input at bounding box center [1022, 262] width 41 height 27
type input "R"
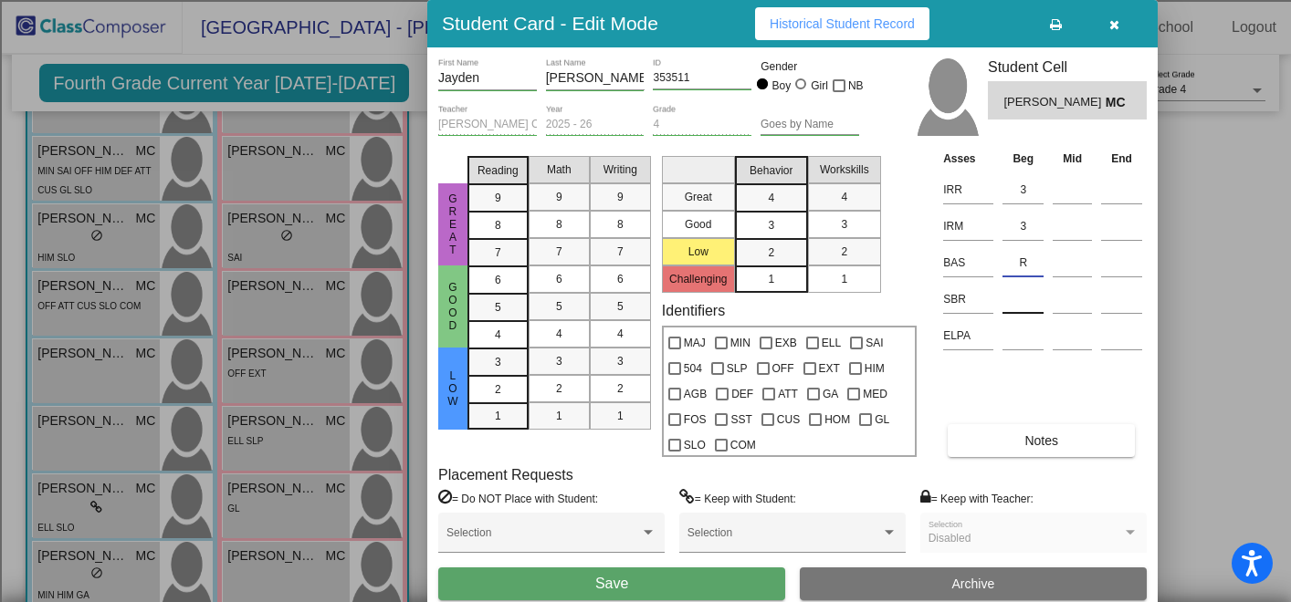
click at [1020, 303] on input at bounding box center [1022, 299] width 41 height 27
type input "LR"
click at [666, 591] on button "Save" at bounding box center [611, 584] width 347 height 33
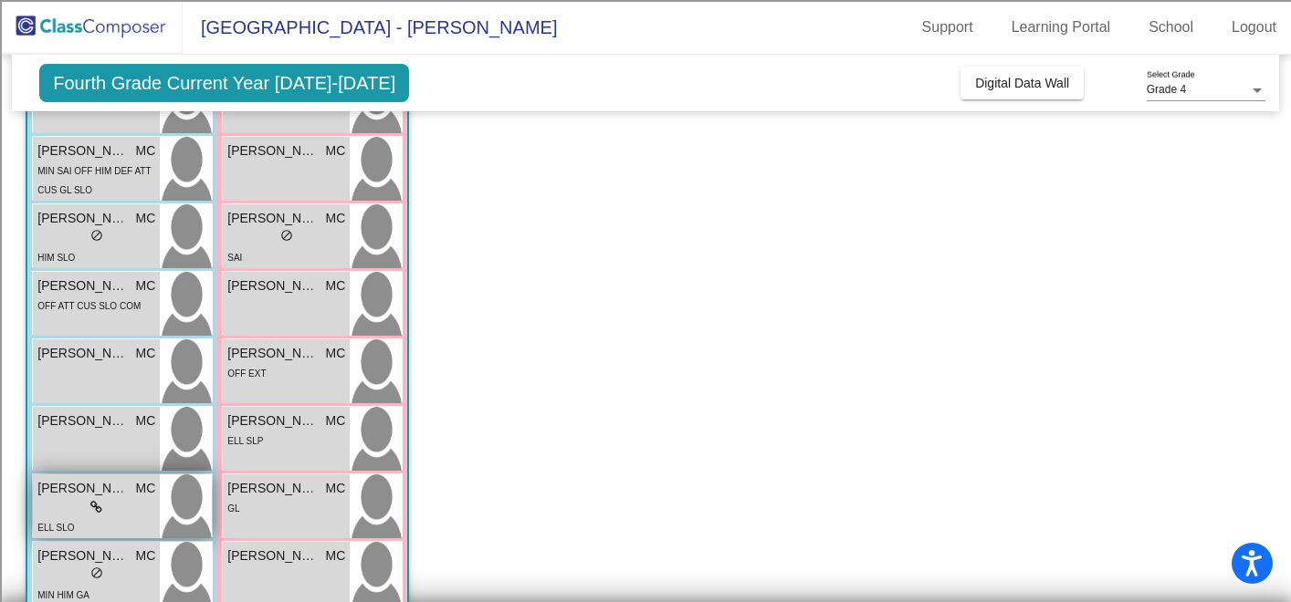
click at [108, 497] on span "[PERSON_NAME]" at bounding box center [82, 488] width 91 height 19
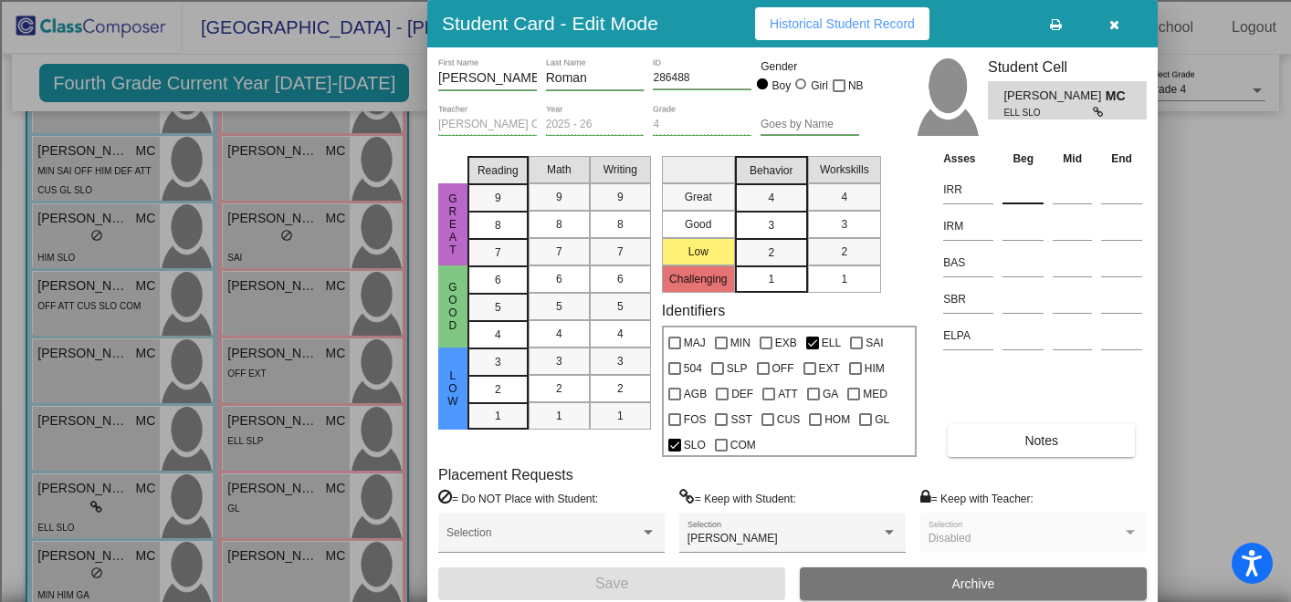
click at [1032, 184] on input at bounding box center [1022, 189] width 41 height 27
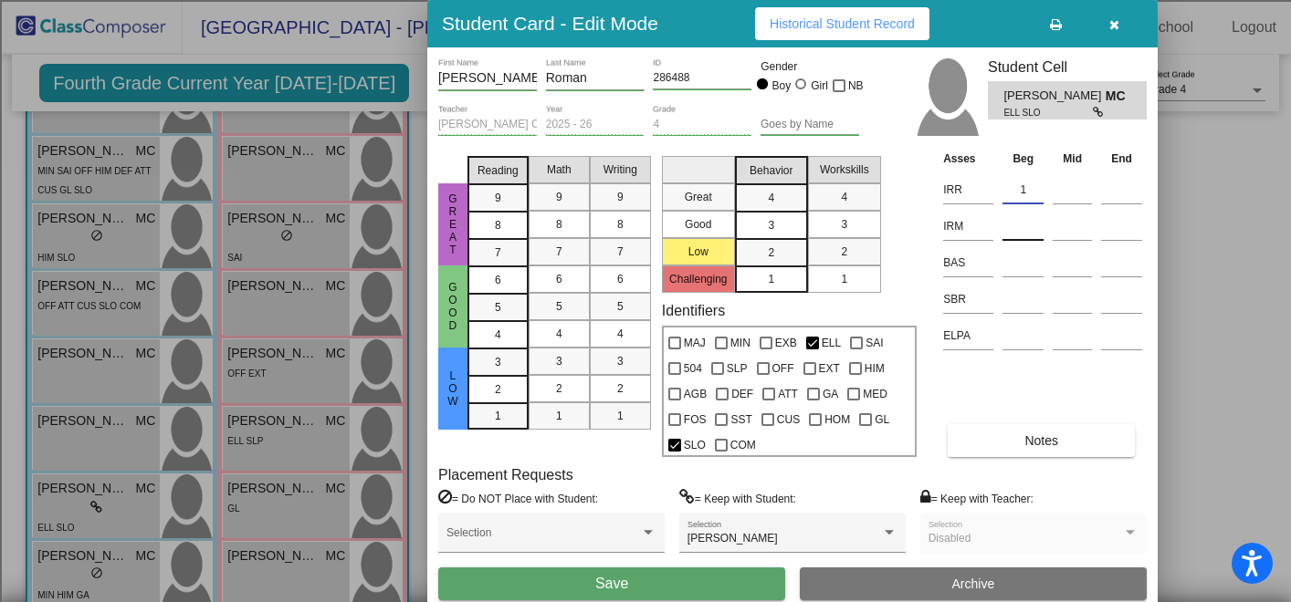
type input "1"
click at [1019, 235] on input at bounding box center [1022, 226] width 41 height 27
type input "2"
click at [1018, 261] on input at bounding box center [1022, 262] width 41 height 27
type input "J"
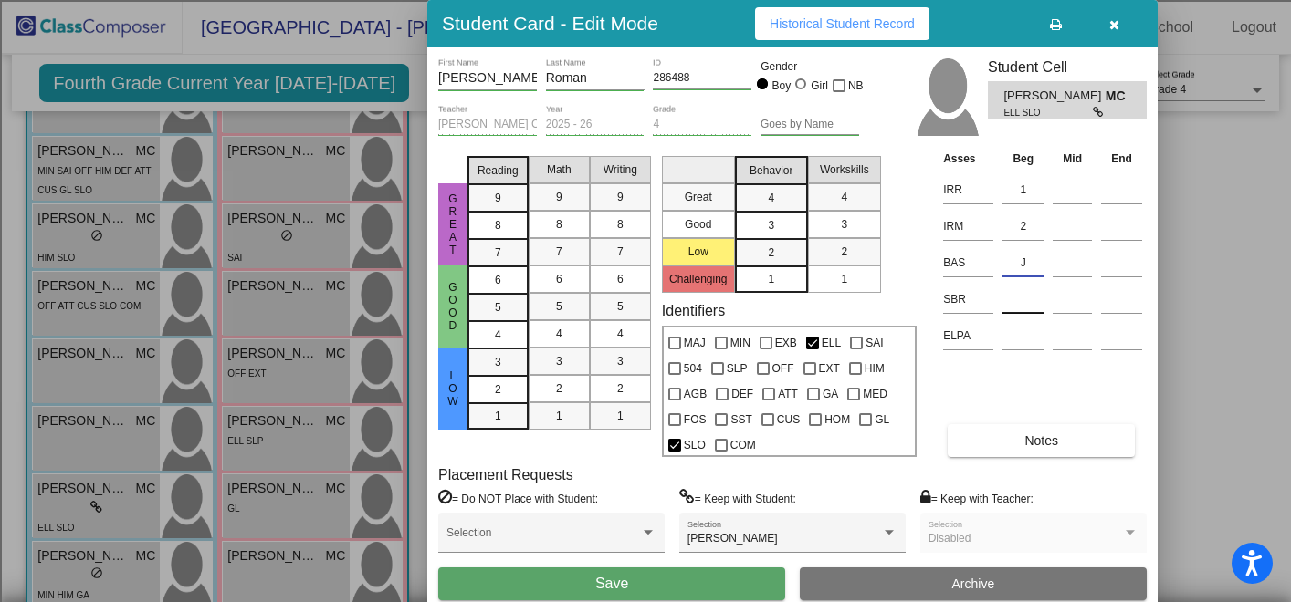
click at [1013, 298] on input at bounding box center [1022, 299] width 41 height 27
type input "LR"
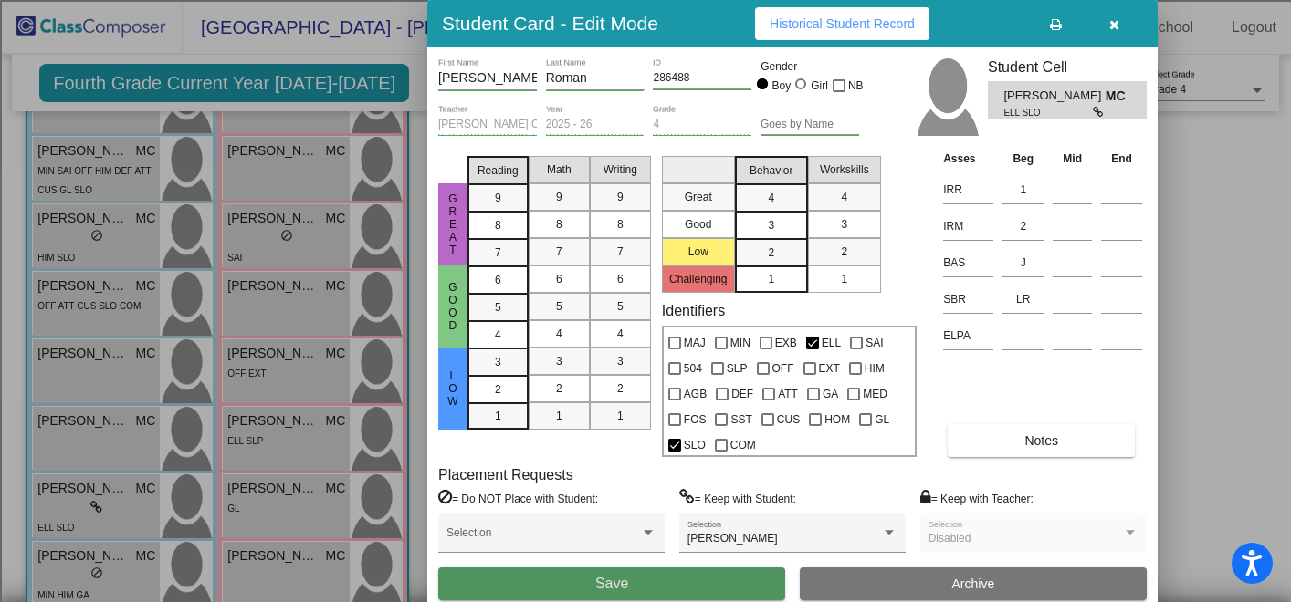
click at [668, 588] on button "Save" at bounding box center [611, 584] width 347 height 33
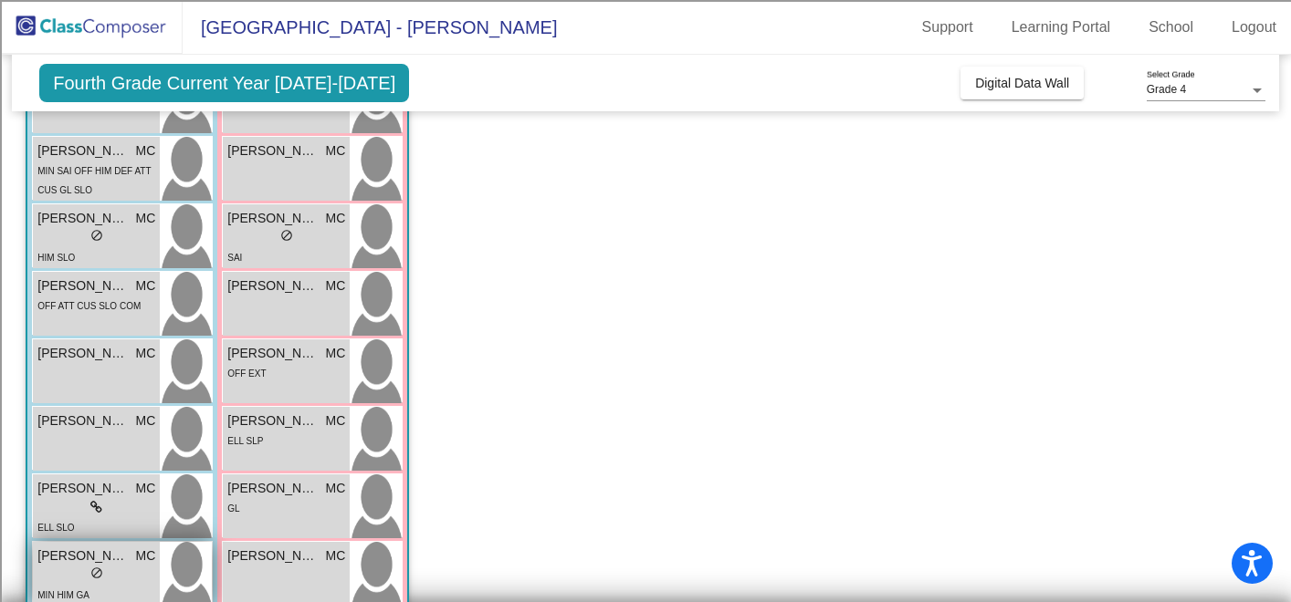
click at [87, 572] on div "lock do_not_disturb_alt" at bounding box center [96, 575] width 118 height 19
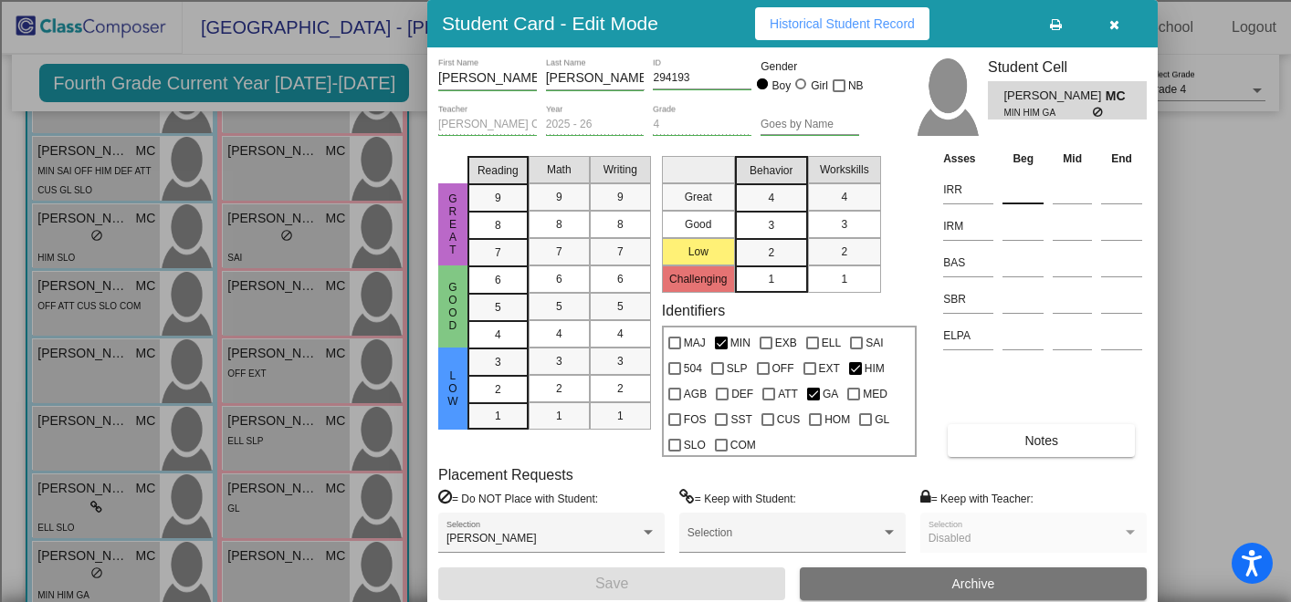
click at [1015, 193] on input at bounding box center [1022, 189] width 41 height 27
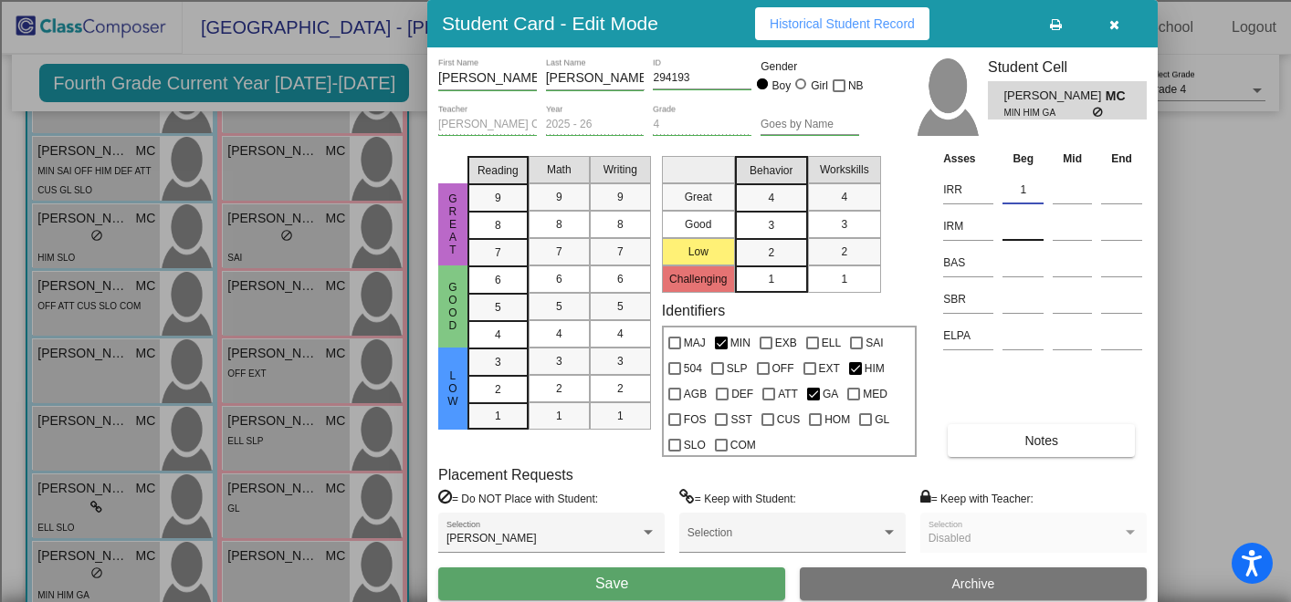
type input "1"
click at [1010, 225] on input at bounding box center [1022, 226] width 41 height 27
type input "1"
click at [1014, 266] on input at bounding box center [1022, 262] width 41 height 27
type input "N"
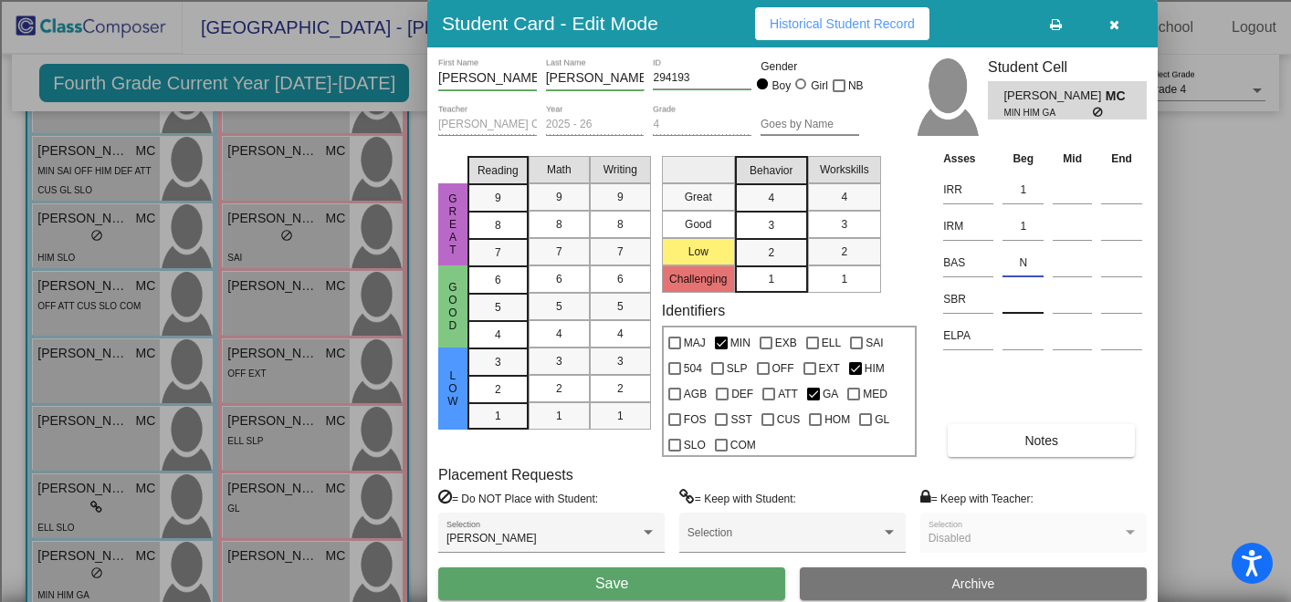
click at [1015, 308] on input at bounding box center [1022, 299] width 41 height 27
type input "LR"
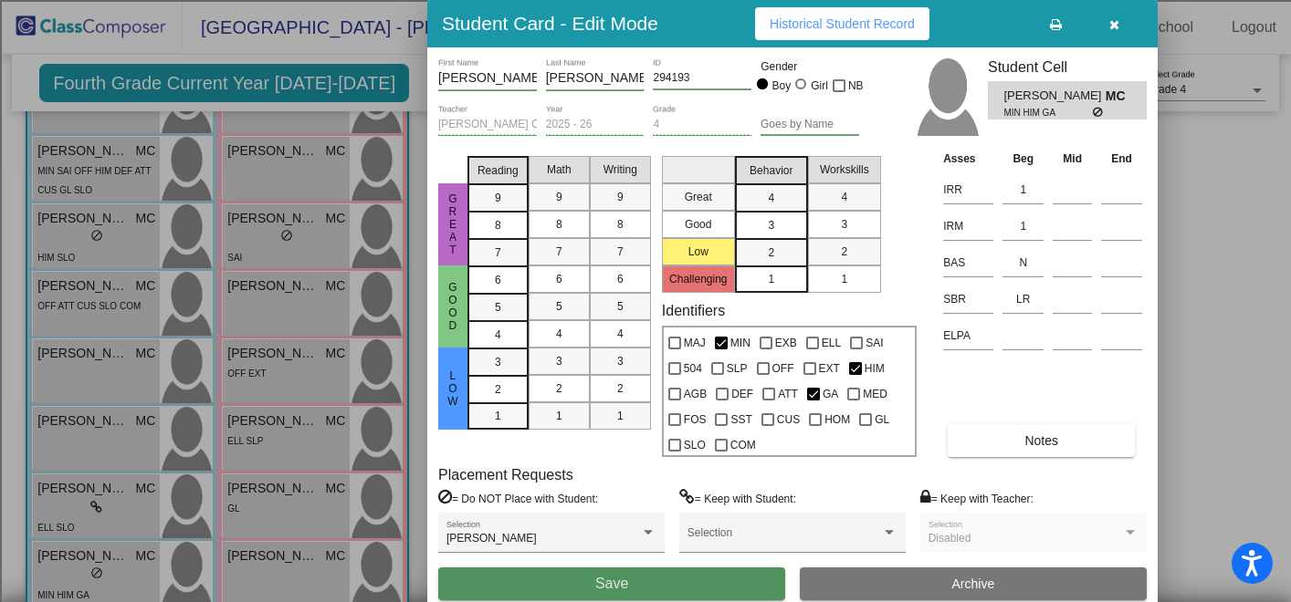
click at [674, 584] on button "Save" at bounding box center [611, 584] width 347 height 33
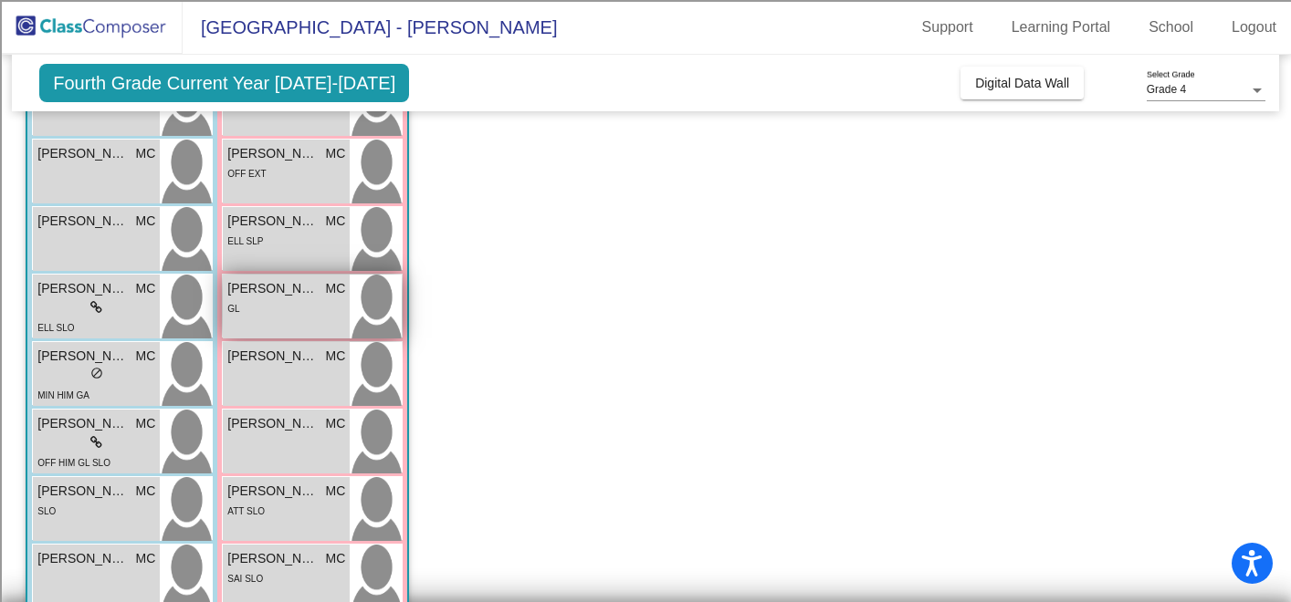
scroll to position [425, 0]
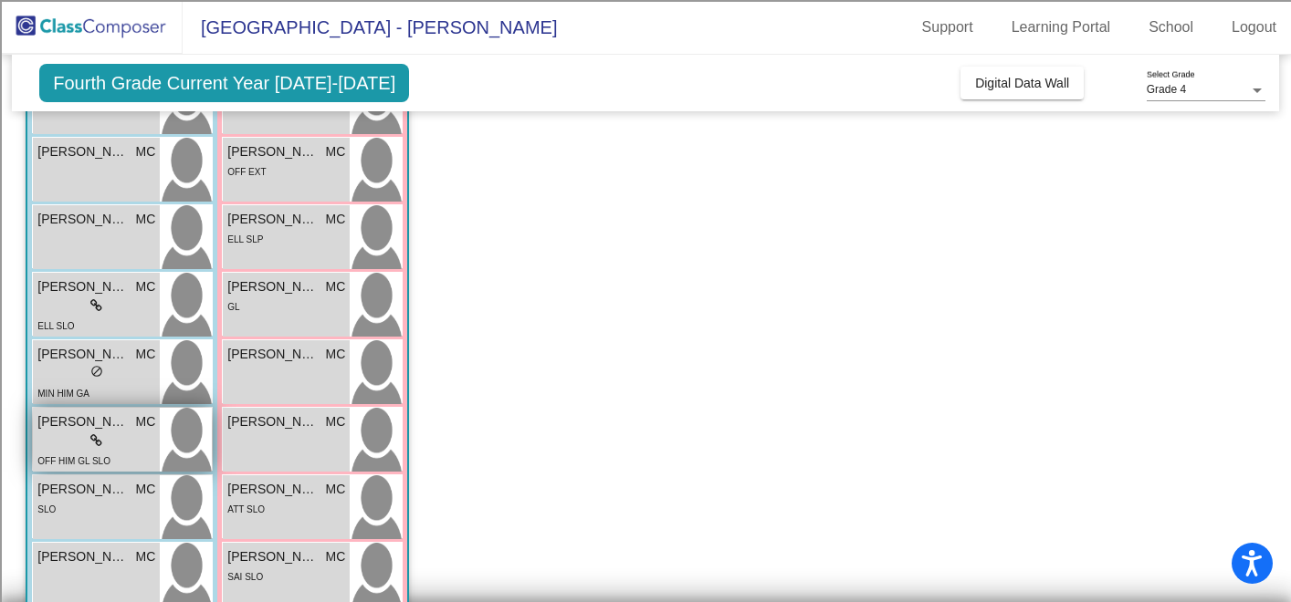
click at [101, 428] on span "[PERSON_NAME]" at bounding box center [82, 422] width 91 height 19
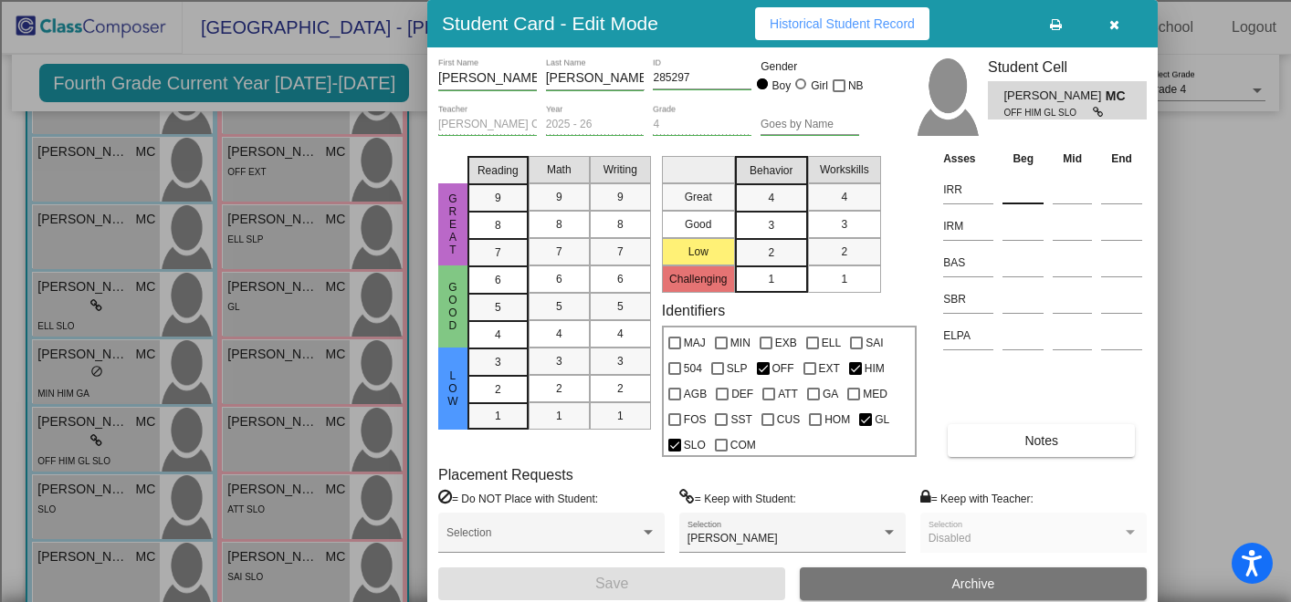
click at [1015, 194] on input at bounding box center [1022, 189] width 41 height 27
click at [1016, 238] on input at bounding box center [1022, 226] width 41 height 27
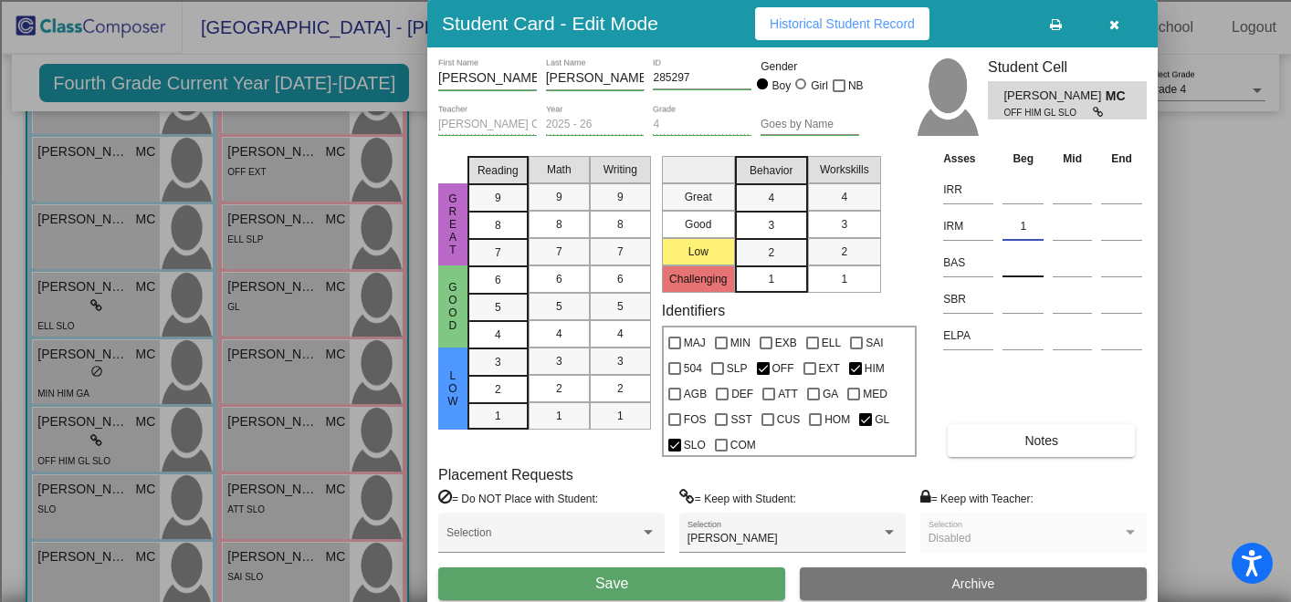
type input "1"
click at [1020, 273] on input at bounding box center [1022, 262] width 41 height 27
type input "R"
click at [1026, 299] on input at bounding box center [1022, 299] width 41 height 27
type input "M"
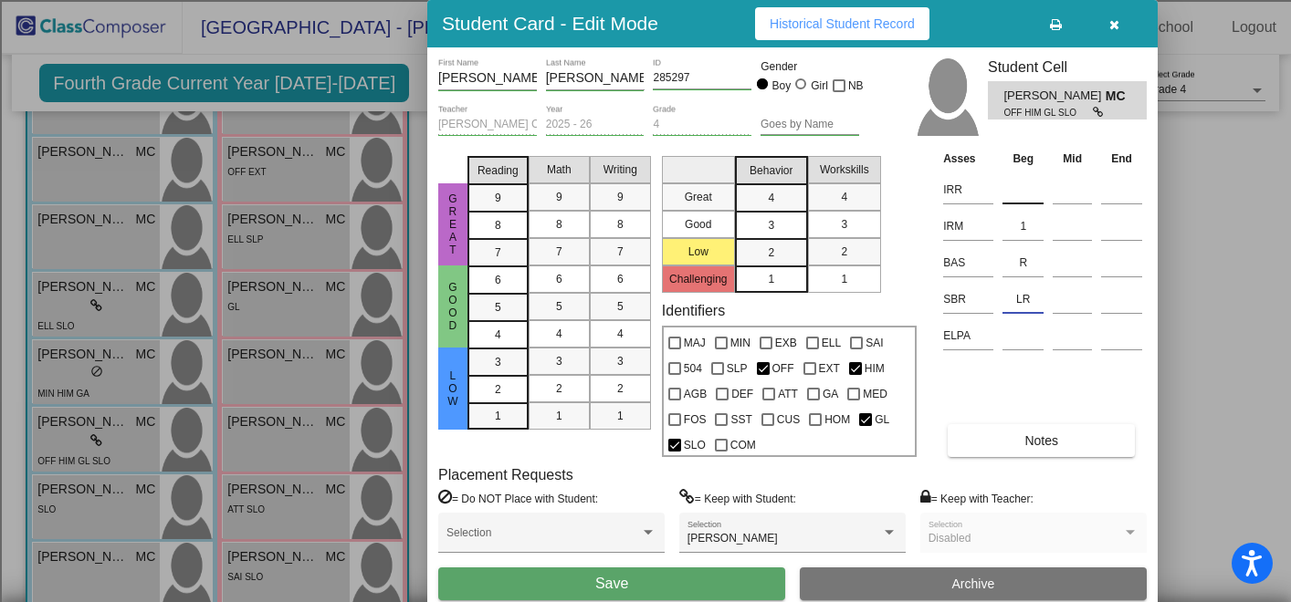
type input "LR"
click at [1020, 193] on input at bounding box center [1022, 189] width 41 height 27
type input "3"
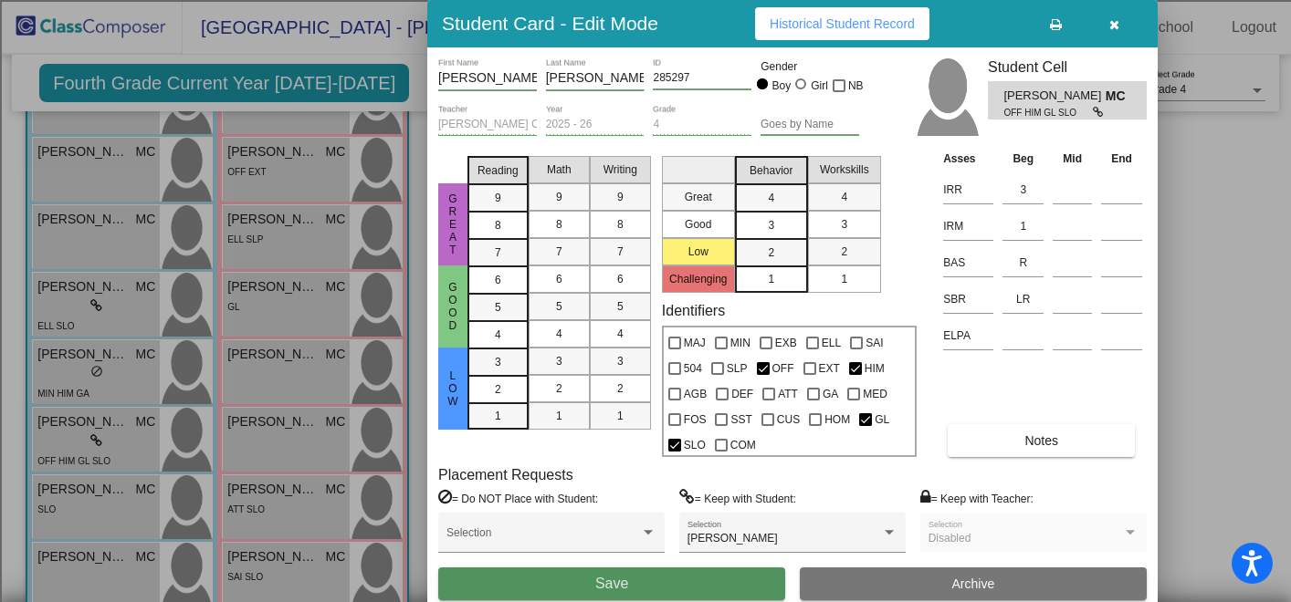
click at [691, 586] on button "Save" at bounding box center [611, 584] width 347 height 33
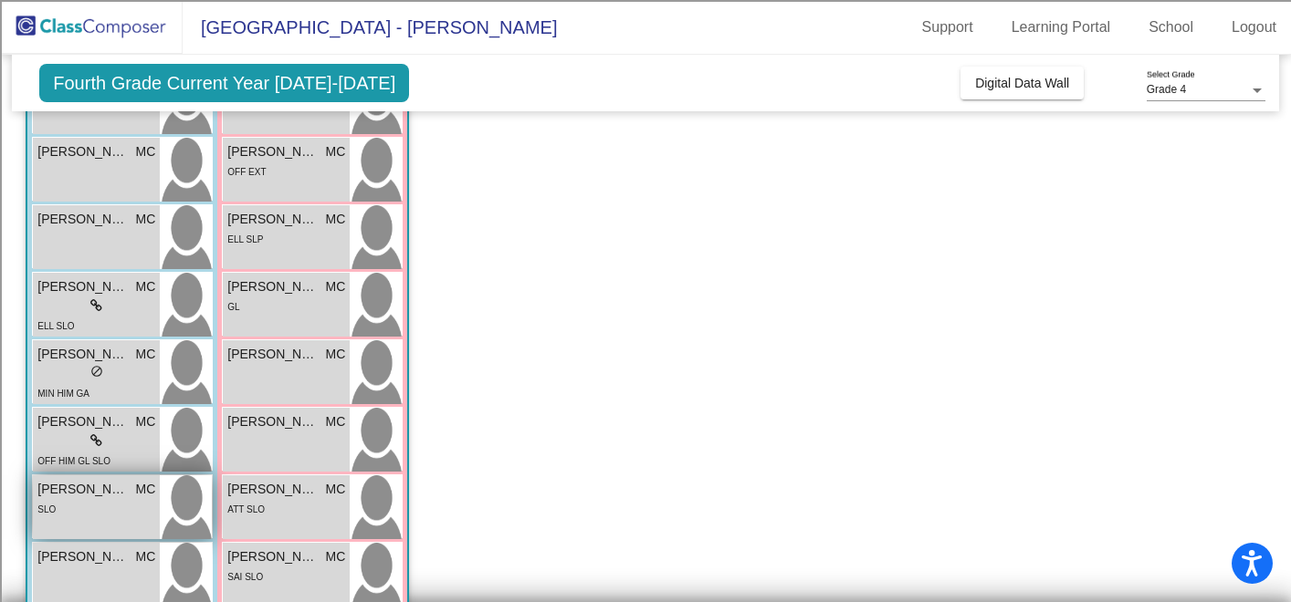
click at [68, 510] on div "SLO" at bounding box center [96, 508] width 118 height 19
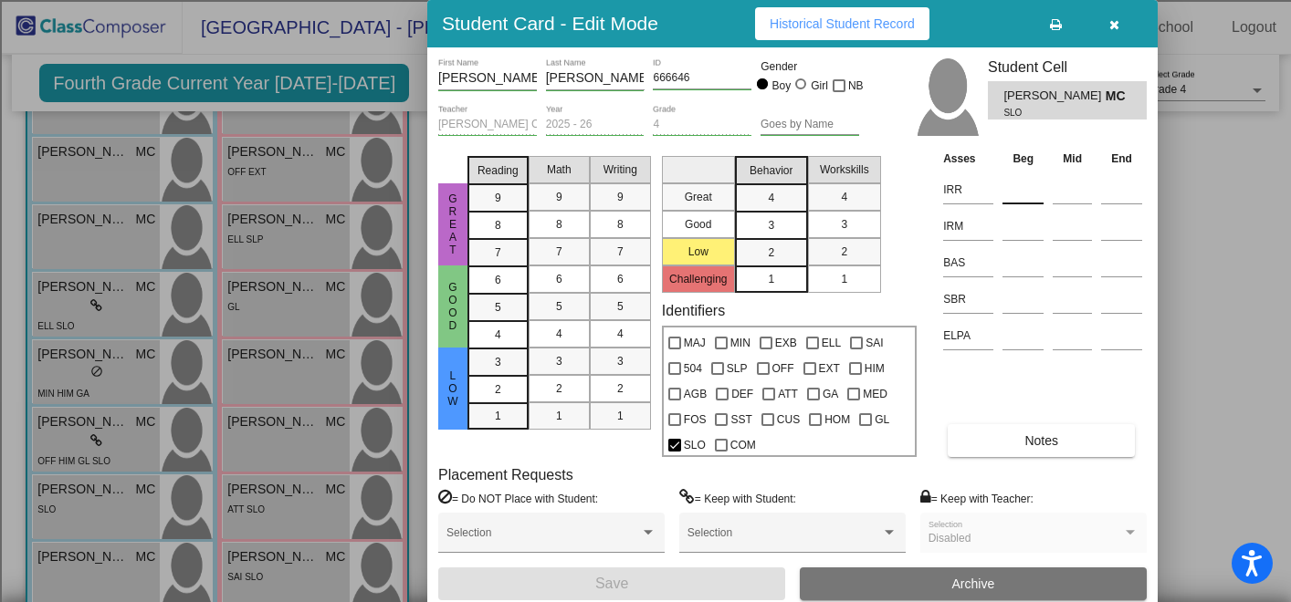
click at [1008, 184] on input at bounding box center [1022, 189] width 41 height 27
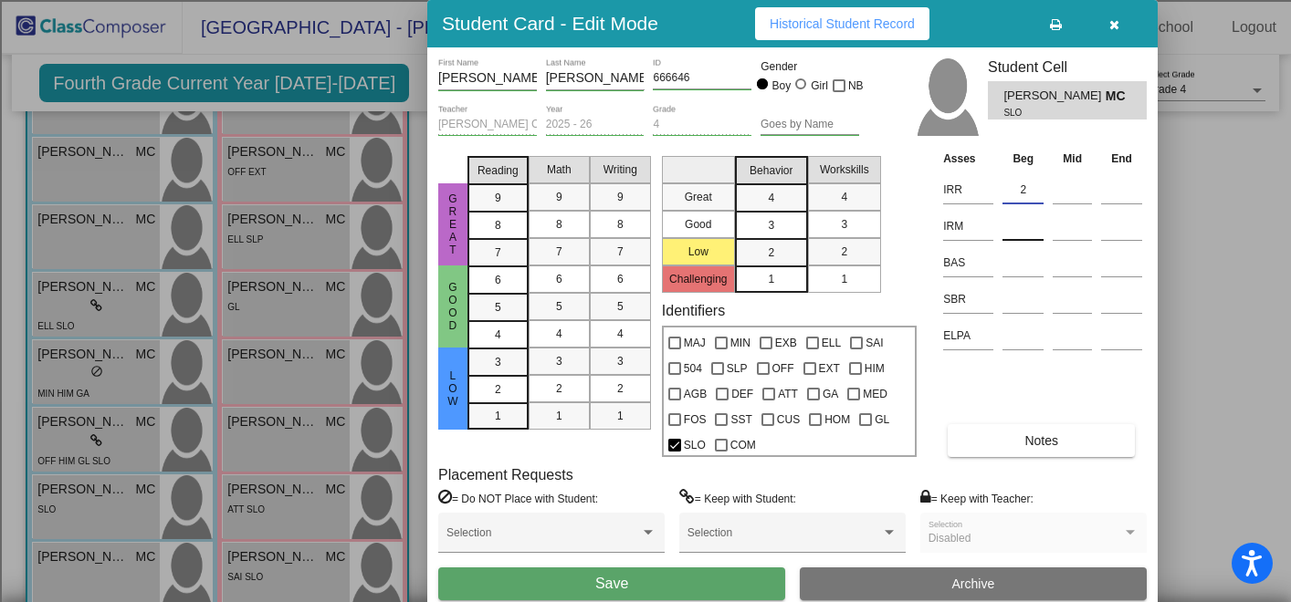
type input "2"
click at [1014, 232] on input at bounding box center [1022, 226] width 41 height 27
type input "3"
click at [1017, 266] on input at bounding box center [1022, 262] width 41 height 27
type input "N"
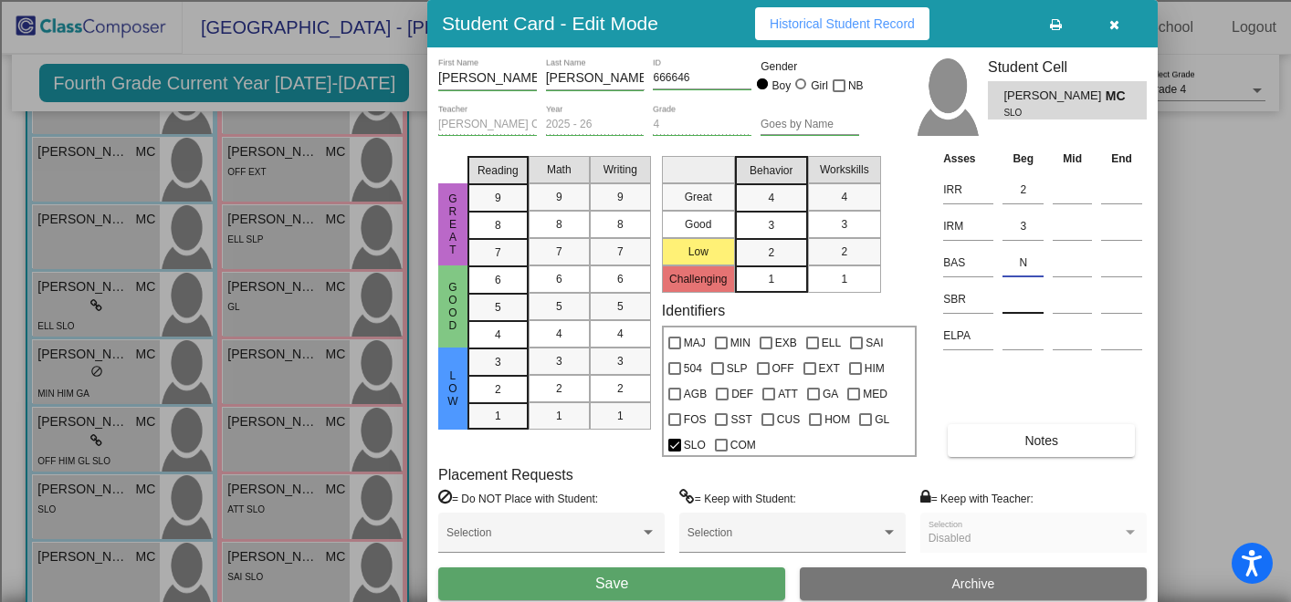
click at [1020, 303] on input at bounding box center [1022, 299] width 41 height 27
type input "LR"
click at [643, 587] on button "Save" at bounding box center [611, 584] width 347 height 33
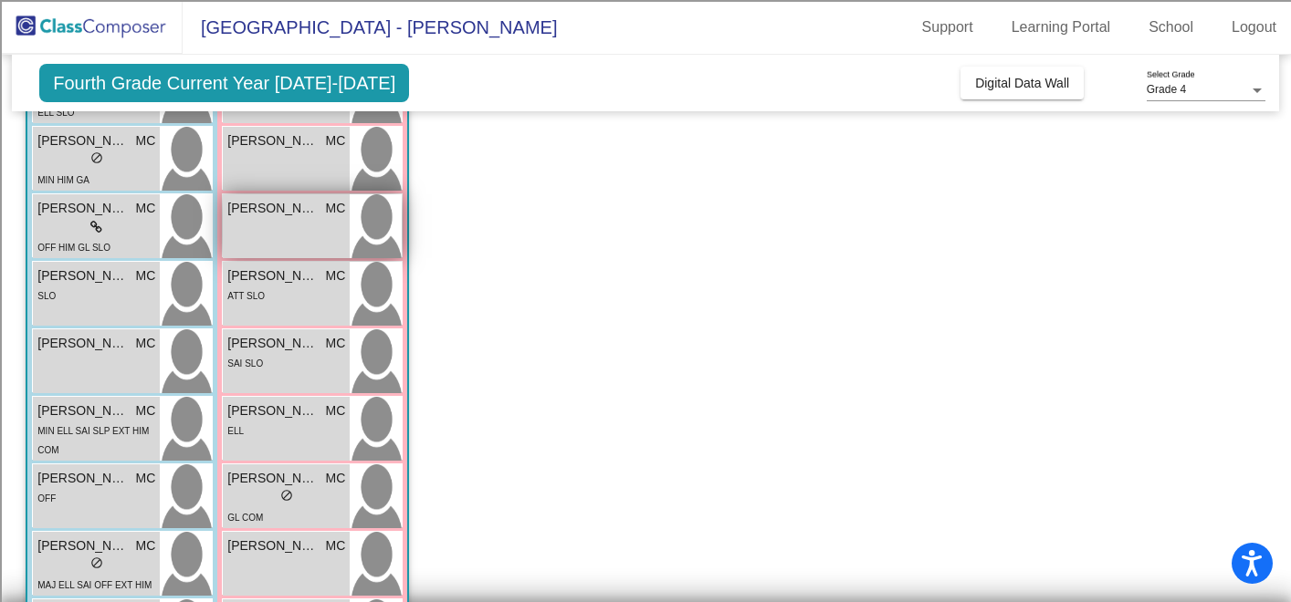
scroll to position [643, 0]
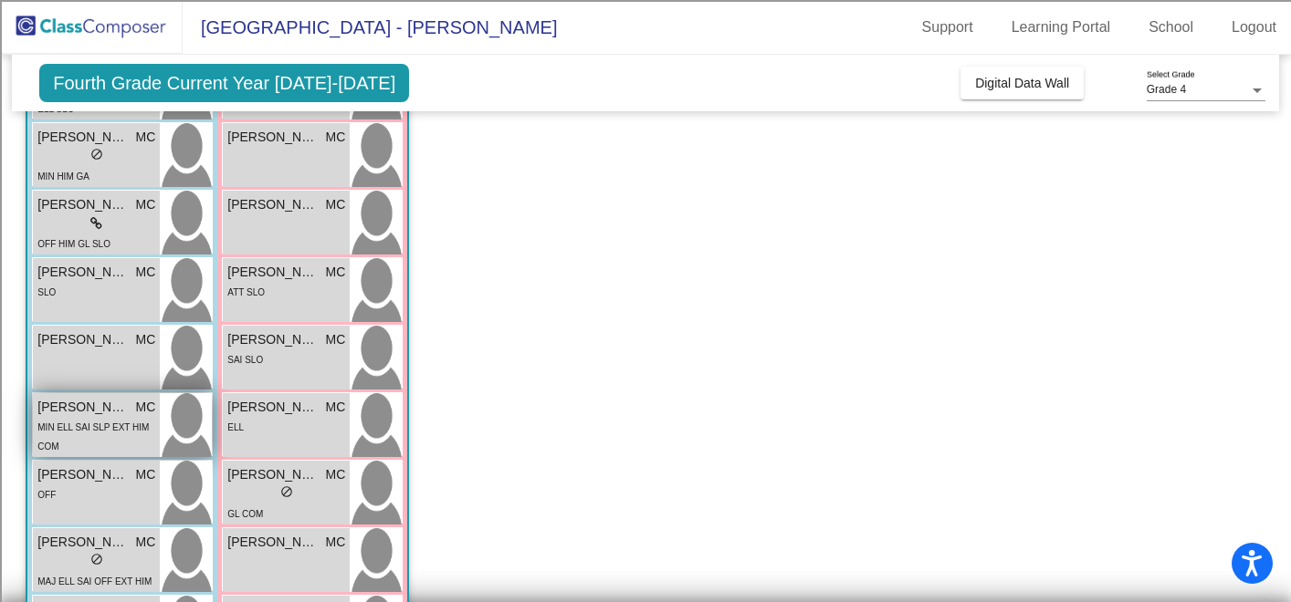
click at [104, 429] on span "MIN ELL SAI SLP EXT HIM COM" at bounding box center [92, 437] width 111 height 29
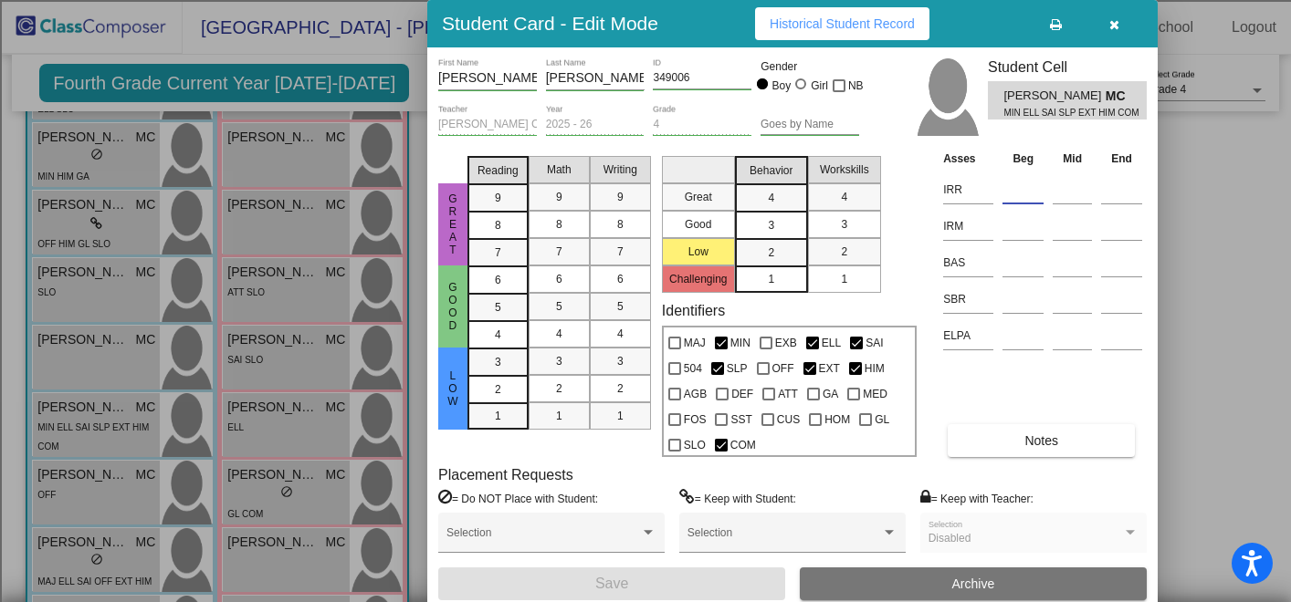
click at [1018, 188] on input at bounding box center [1022, 189] width 41 height 27
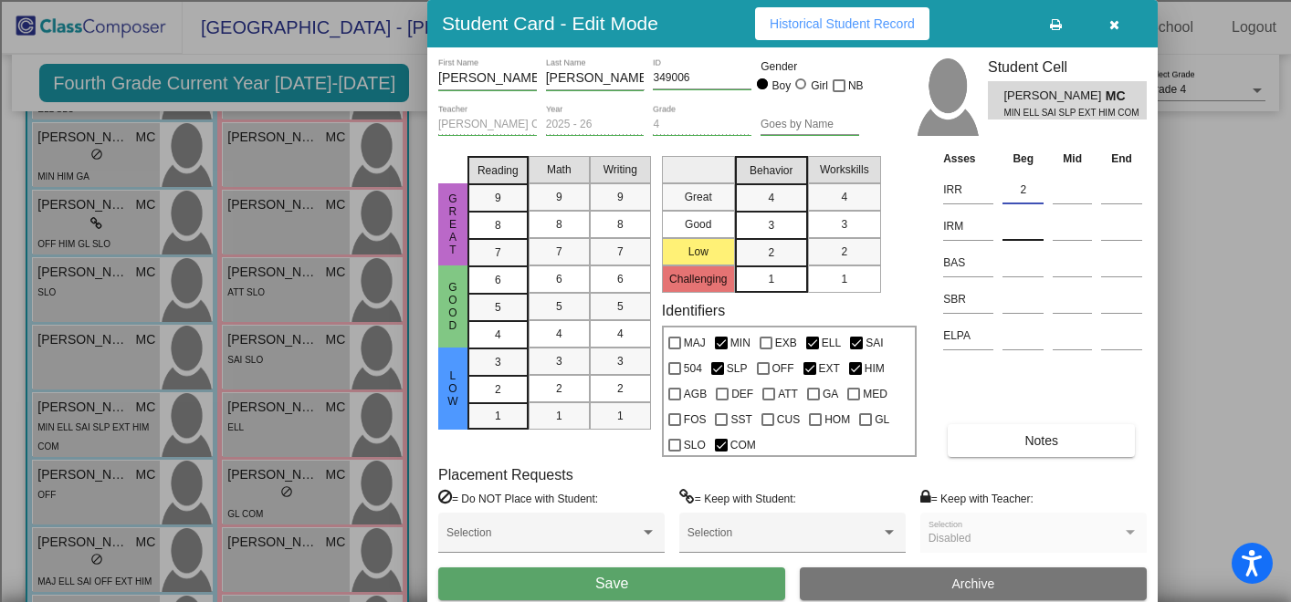
type input "2"
click at [1018, 226] on input at bounding box center [1022, 226] width 41 height 27
type input "3"
click at [1020, 267] on input at bounding box center [1022, 262] width 41 height 27
type input "K"
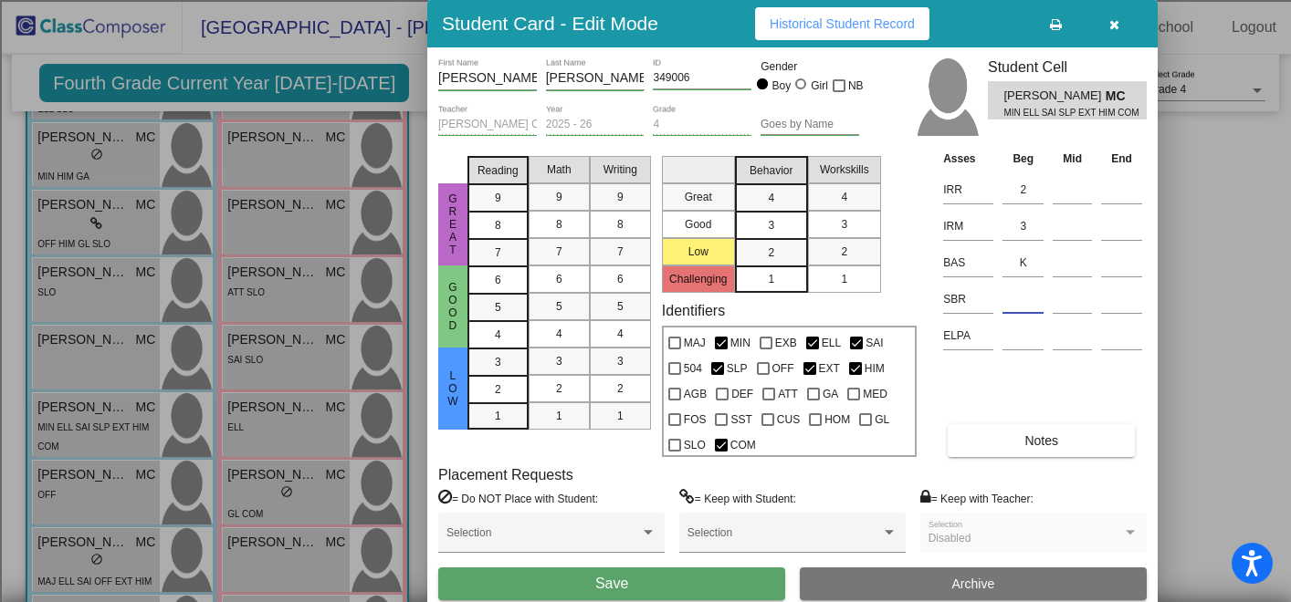
click at [1020, 302] on input at bounding box center [1022, 299] width 41 height 27
type input "MR"
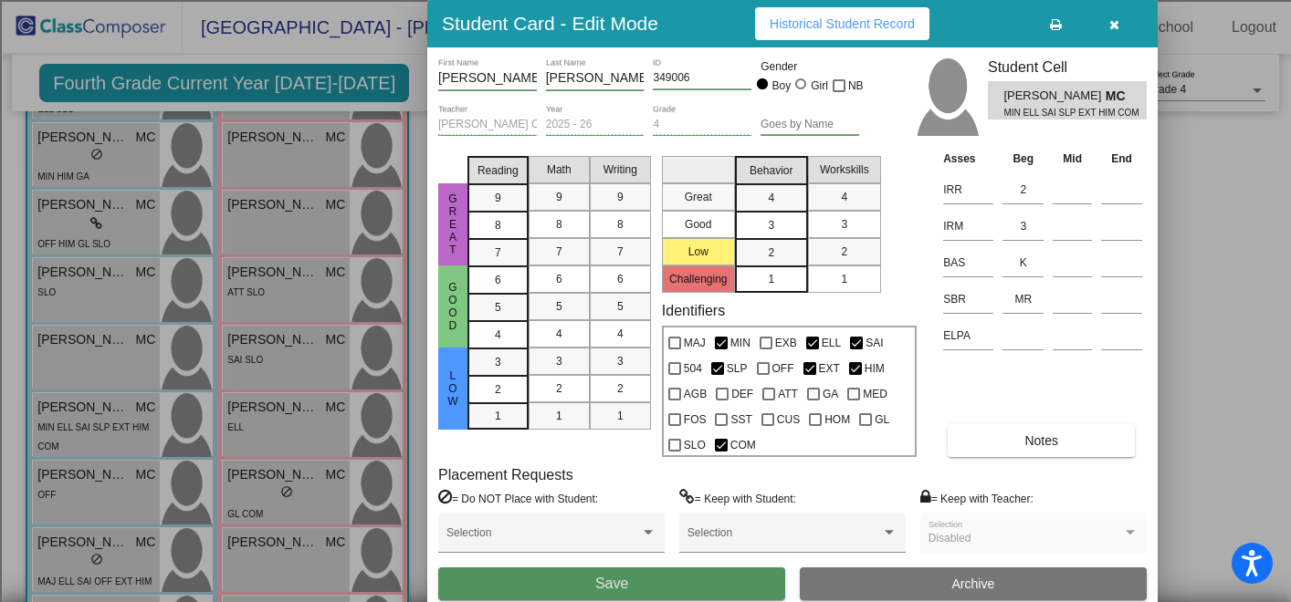
click at [648, 583] on button "Save" at bounding box center [611, 584] width 347 height 33
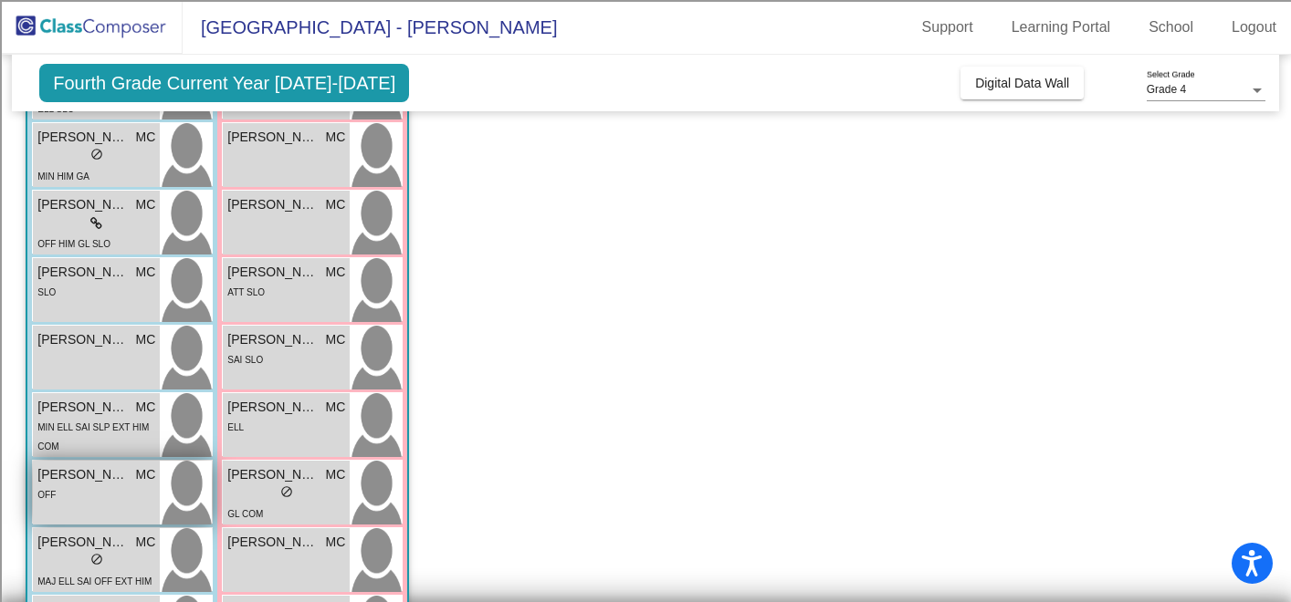
click at [90, 498] on div "OFF" at bounding box center [96, 494] width 118 height 19
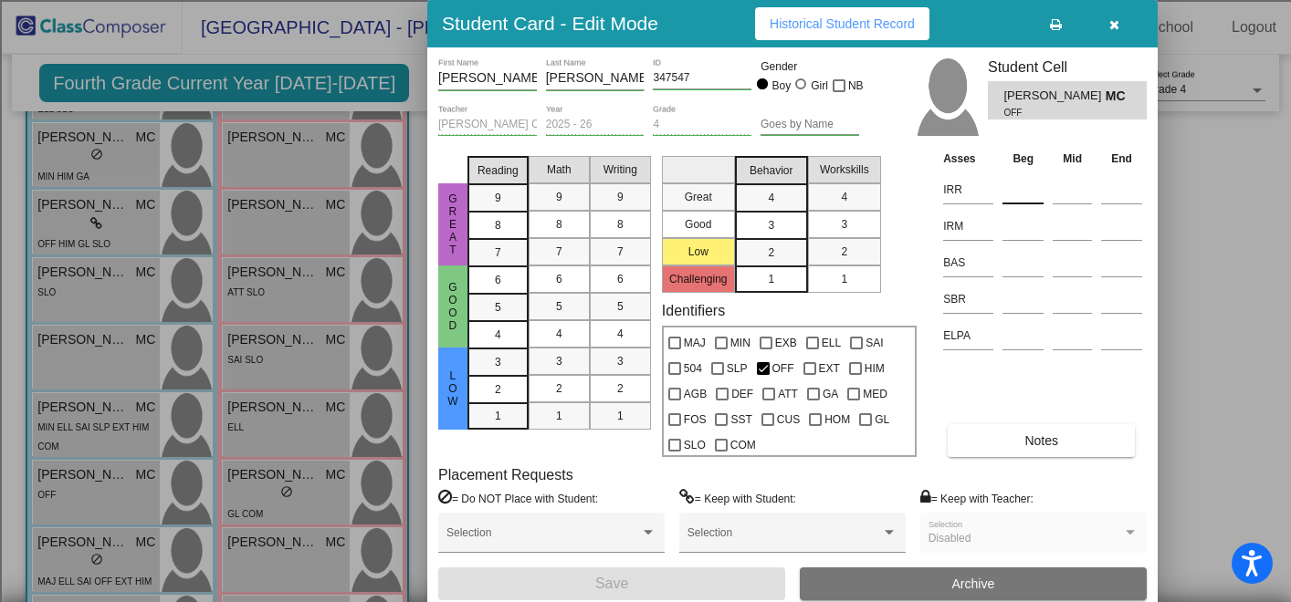
click at [1021, 190] on input at bounding box center [1022, 189] width 41 height 27
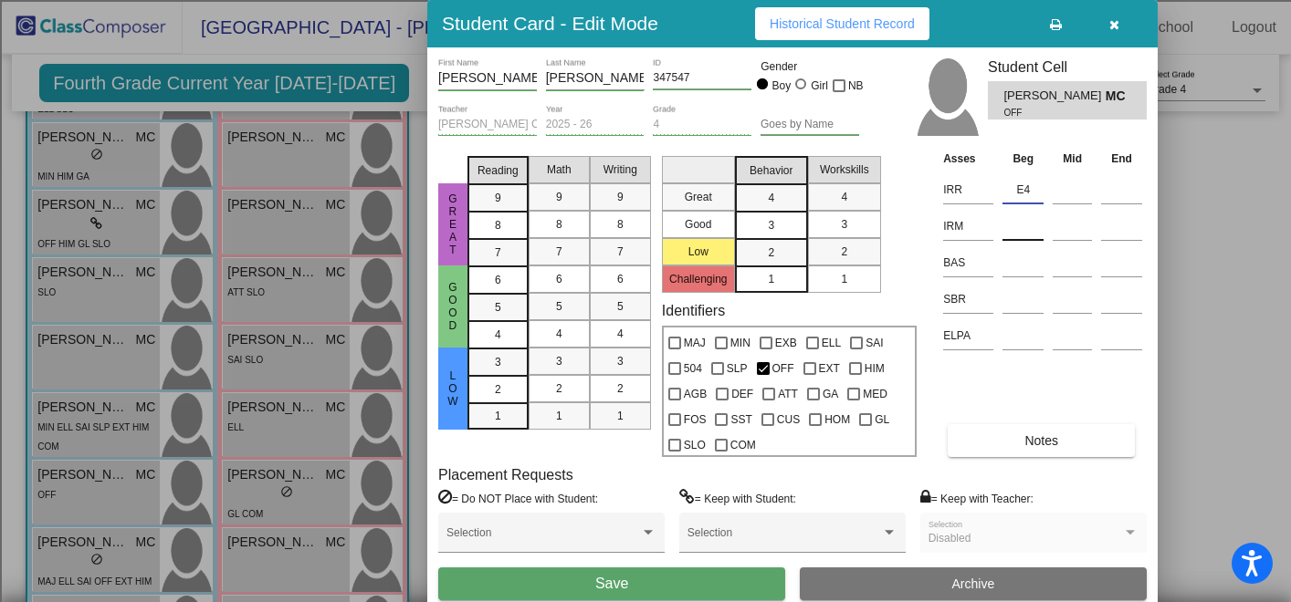
type input "E4"
click at [1027, 231] on input at bounding box center [1022, 226] width 41 height 27
type input "3"
click at [1030, 266] on input at bounding box center [1022, 262] width 41 height 27
type input "U"
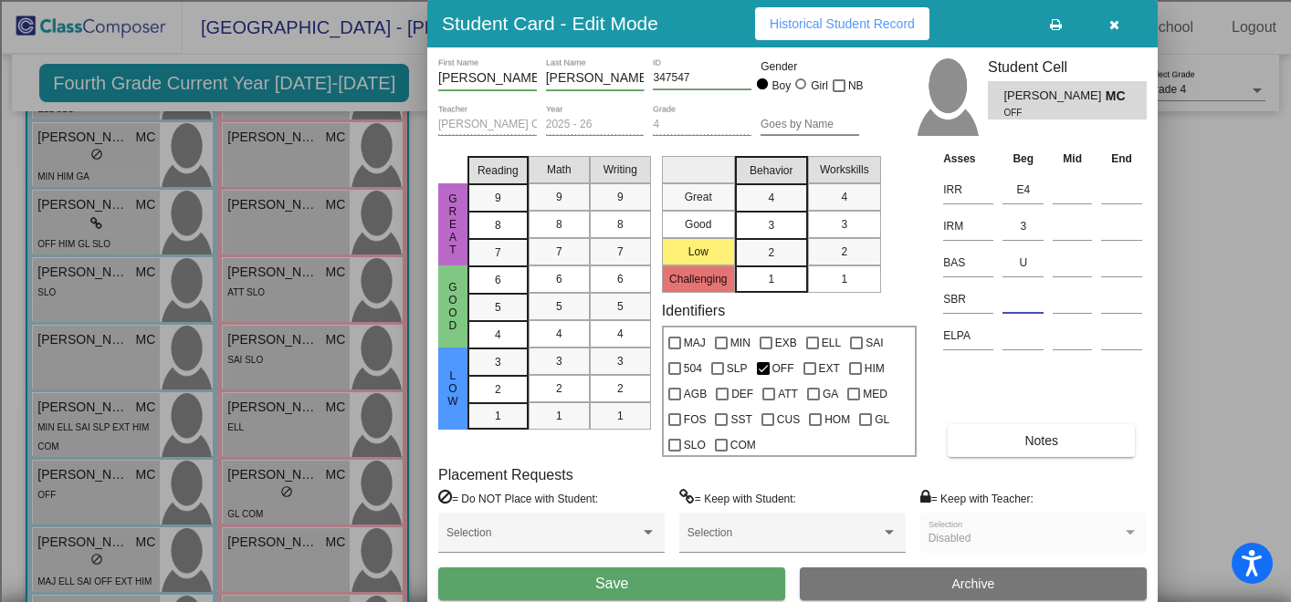
click at [1024, 305] on input at bounding box center [1022, 299] width 41 height 27
type input "LR"
click at [662, 579] on button "Save" at bounding box center [611, 584] width 347 height 33
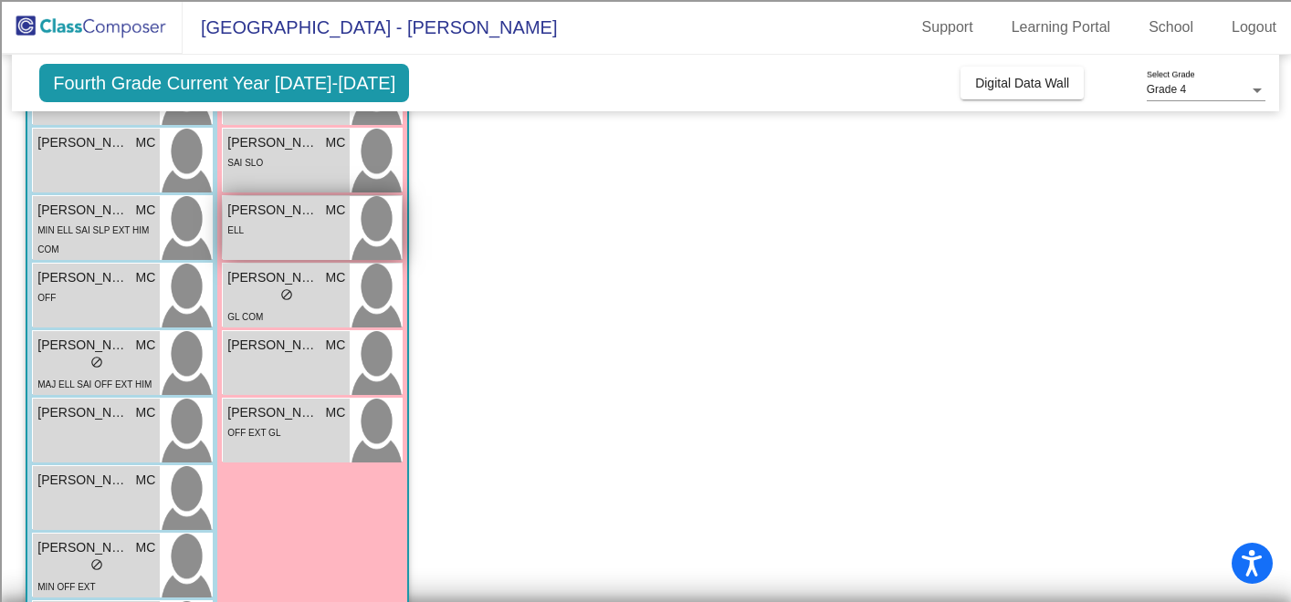
scroll to position [841, 0]
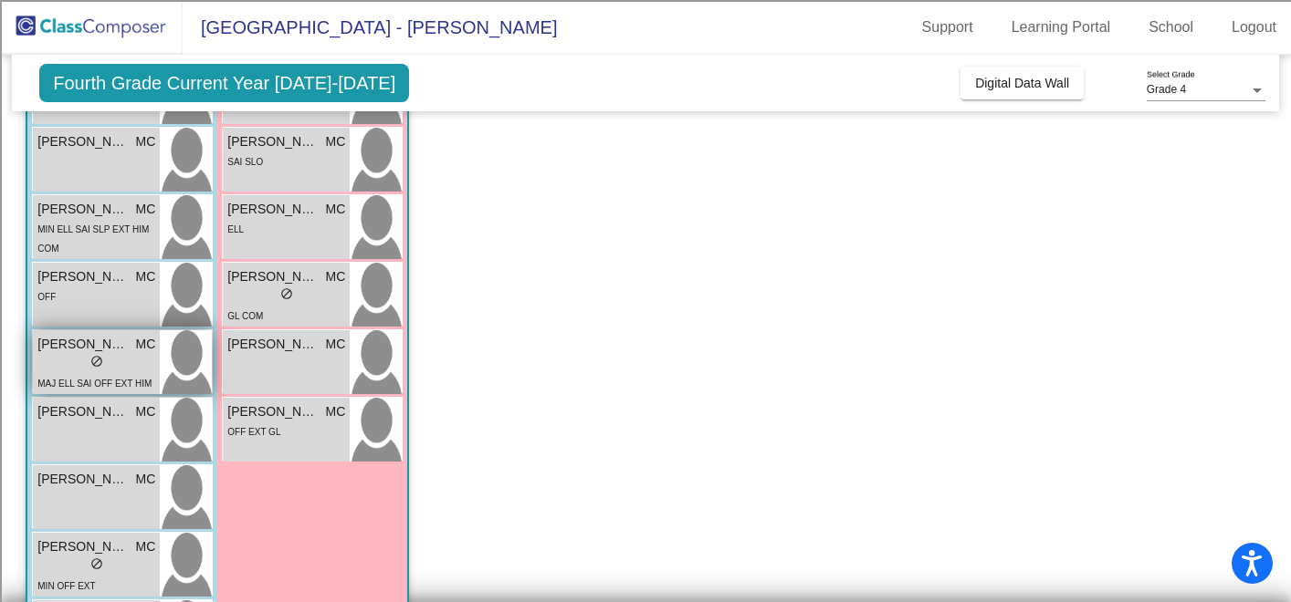
click at [99, 364] on span "do_not_disturb_alt" at bounding box center [96, 361] width 13 height 13
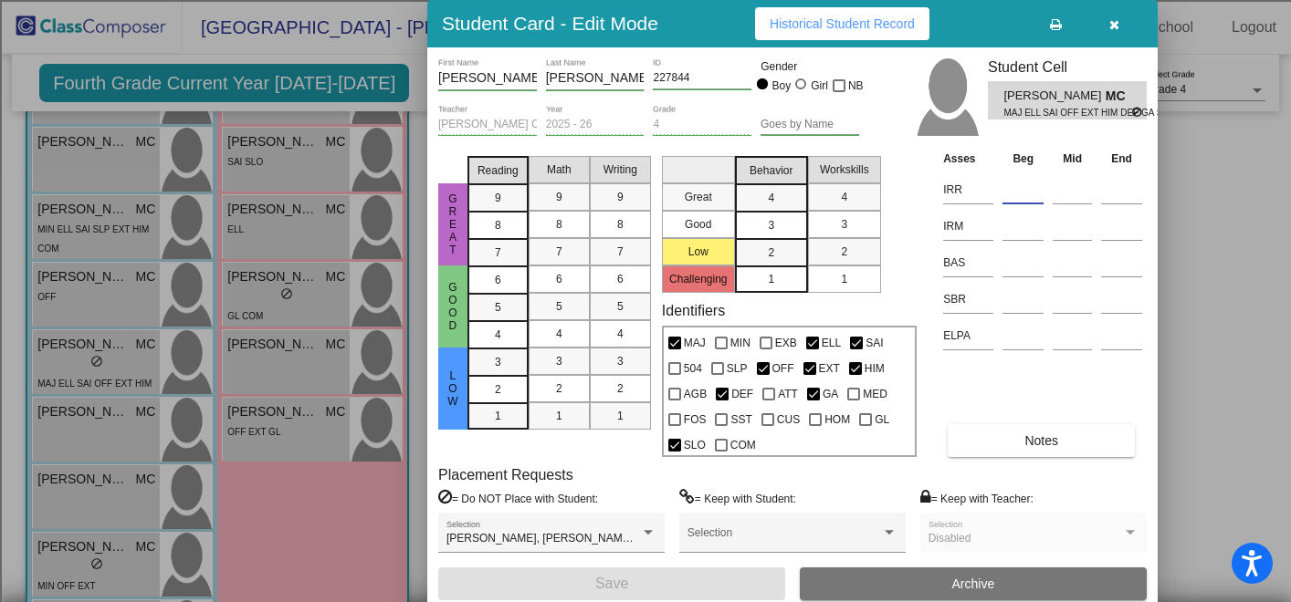
click at [1020, 196] on input at bounding box center [1022, 189] width 41 height 27
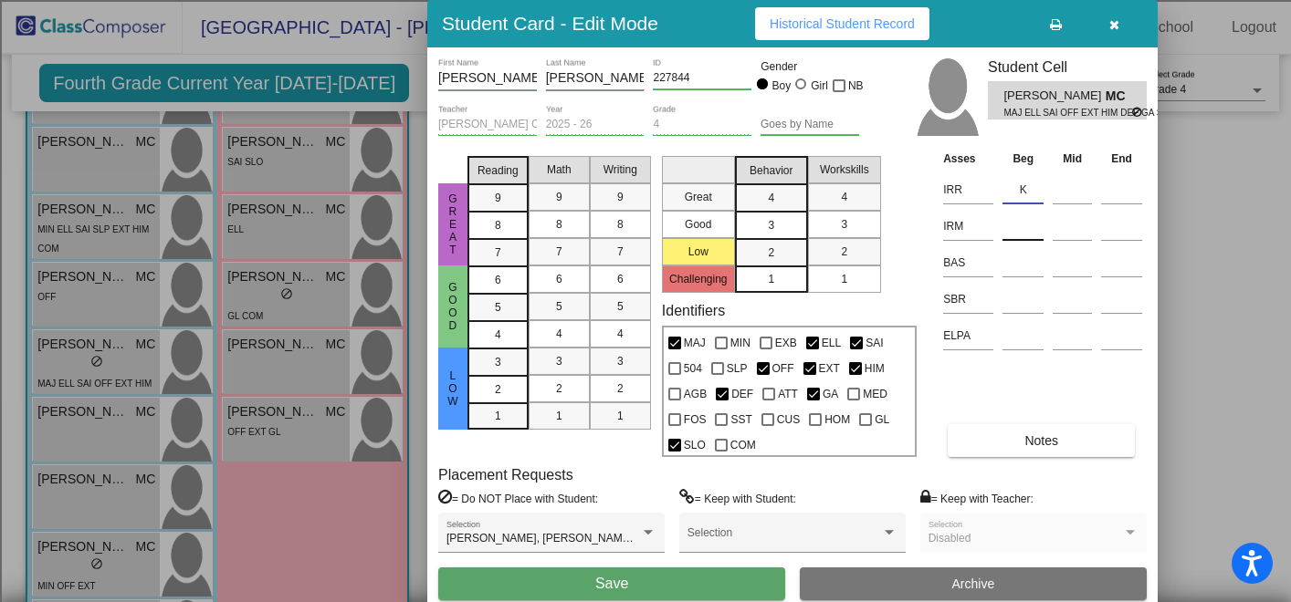
type input "K"
click at [1019, 235] on input at bounding box center [1022, 226] width 41 height 27
type input "K"
click at [1016, 274] on input at bounding box center [1022, 262] width 41 height 27
type input "D"
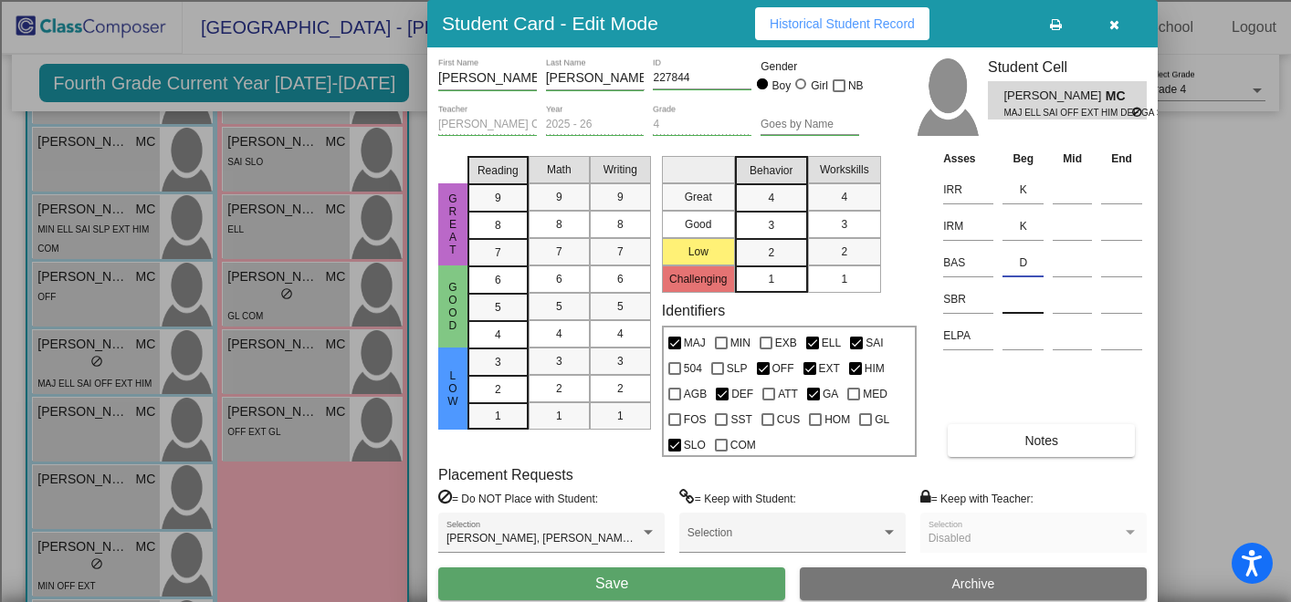
click at [1018, 311] on input at bounding box center [1022, 299] width 41 height 27
type input "MR"
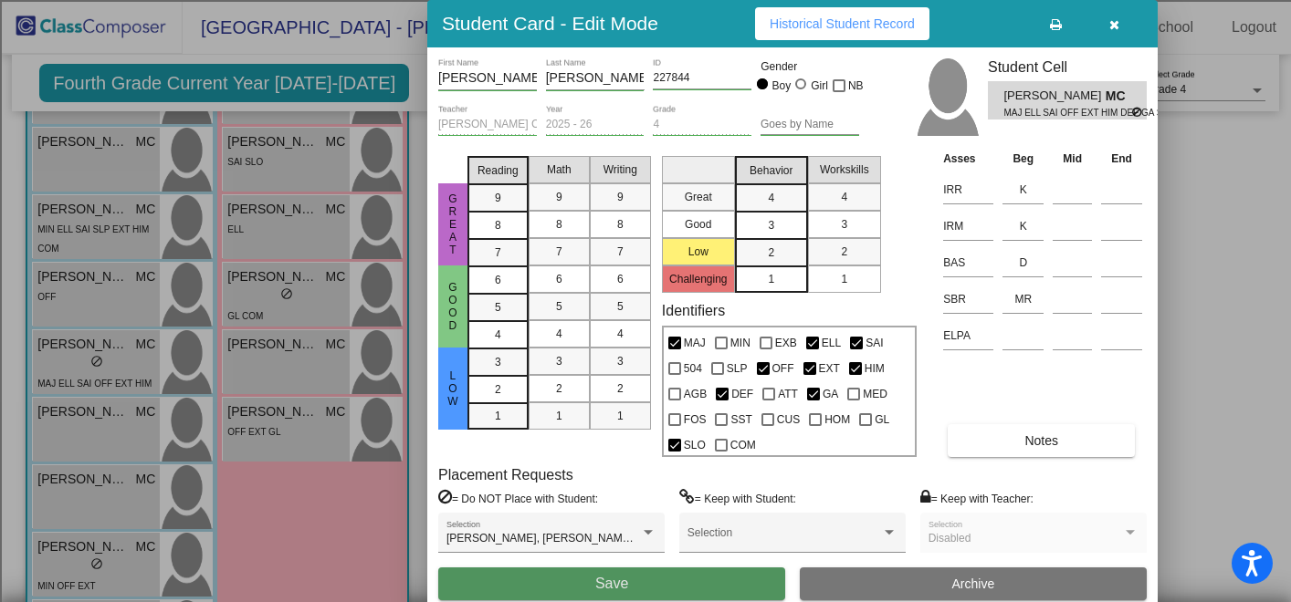
click at [654, 594] on button "Save" at bounding box center [611, 584] width 347 height 33
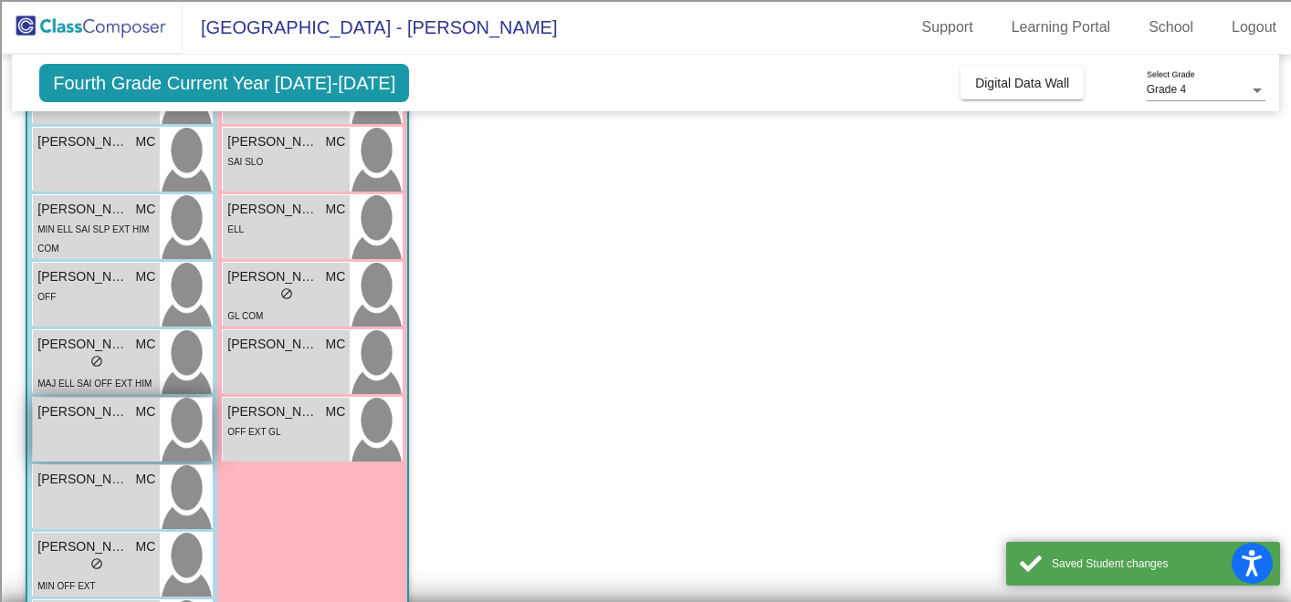
click at [120, 418] on span "[PERSON_NAME]" at bounding box center [82, 412] width 91 height 19
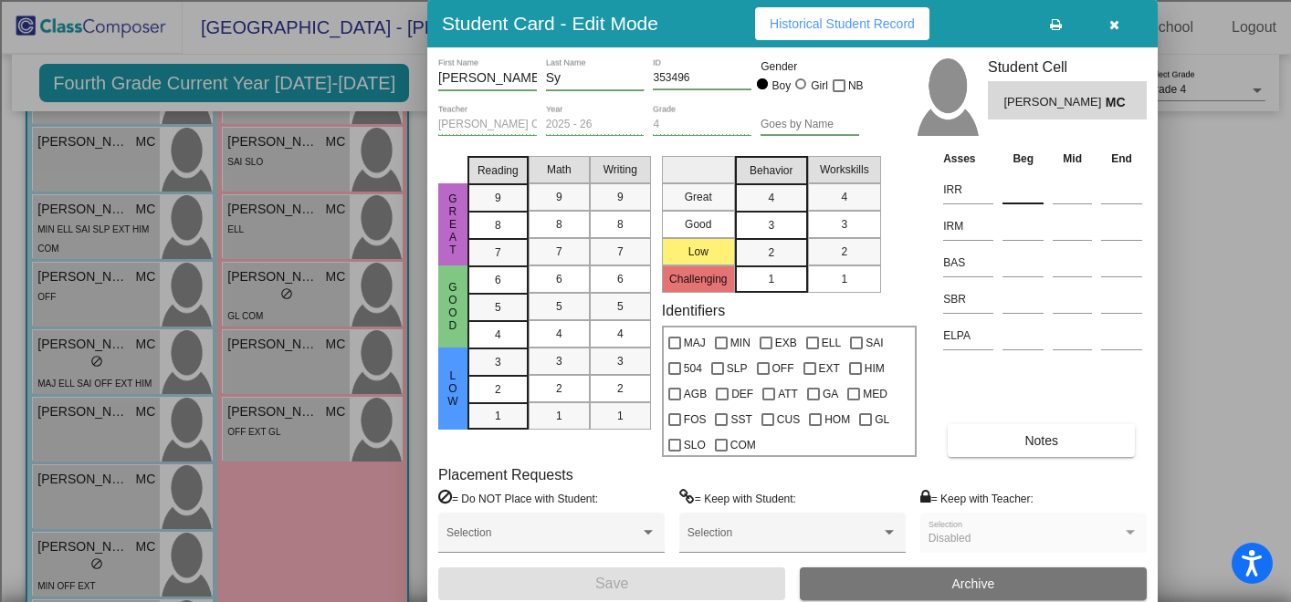
click at [1022, 183] on input at bounding box center [1022, 189] width 41 height 27
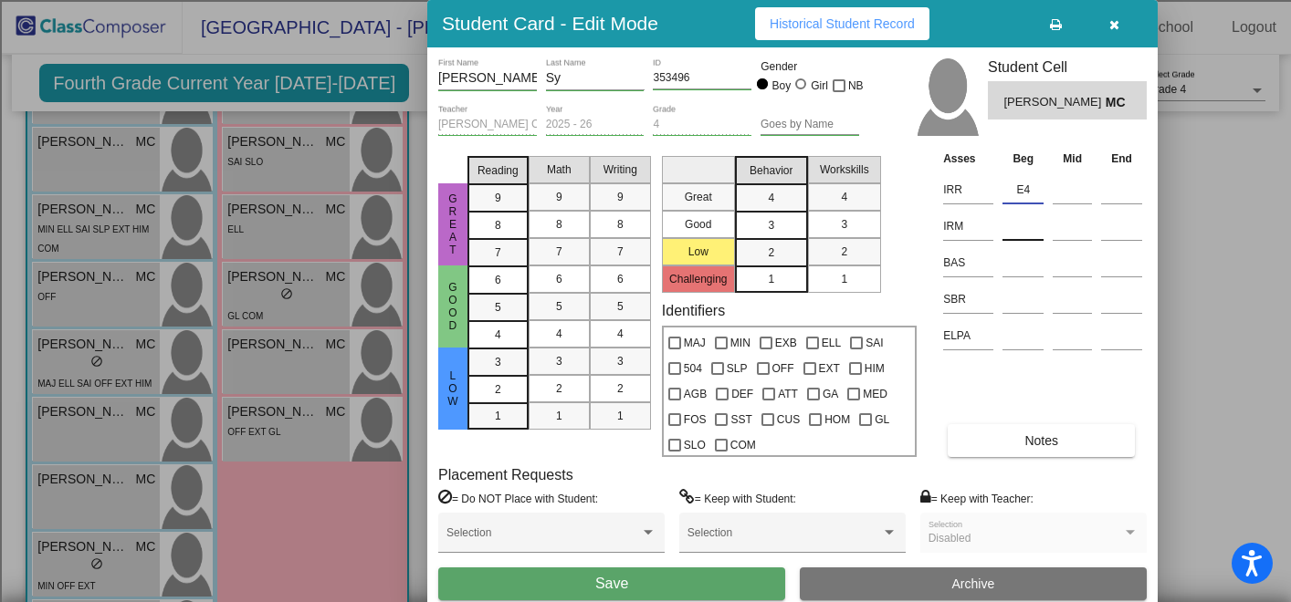
type input "E4"
click at [1020, 225] on input at bounding box center [1022, 226] width 41 height 27
type input "3"
click at [1026, 266] on input at bounding box center [1022, 262] width 41 height 27
type input "S"
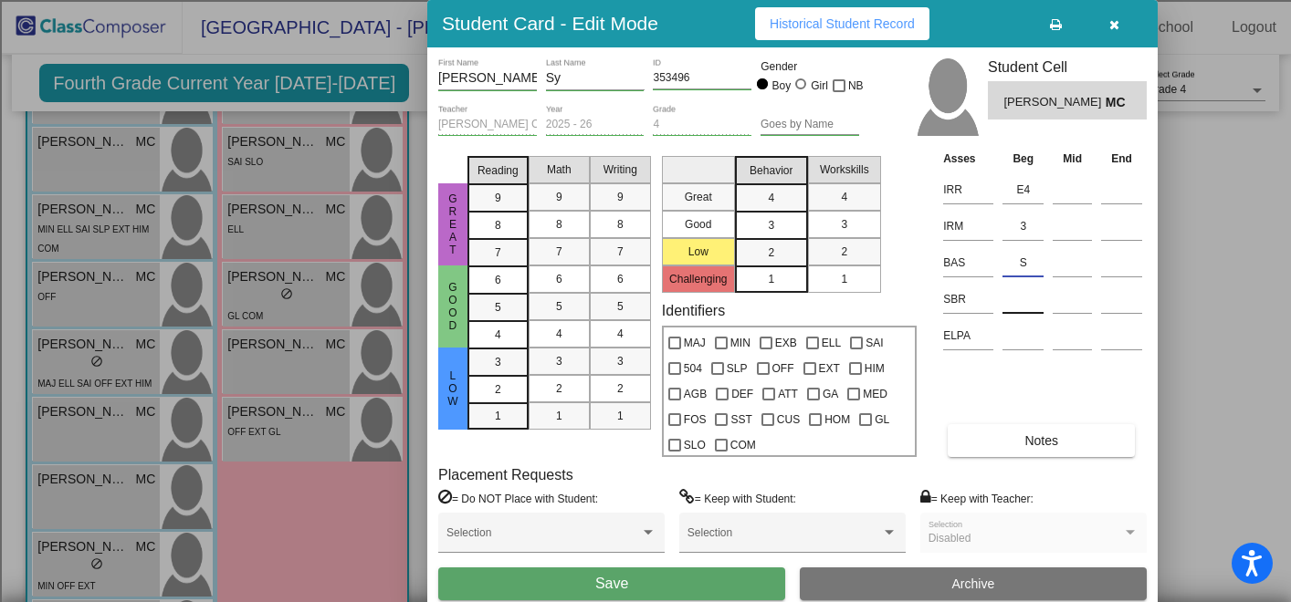
click at [1028, 300] on input at bounding box center [1022, 299] width 41 height 27
type input "LR"
click at [671, 581] on button "Save" at bounding box center [611, 584] width 347 height 33
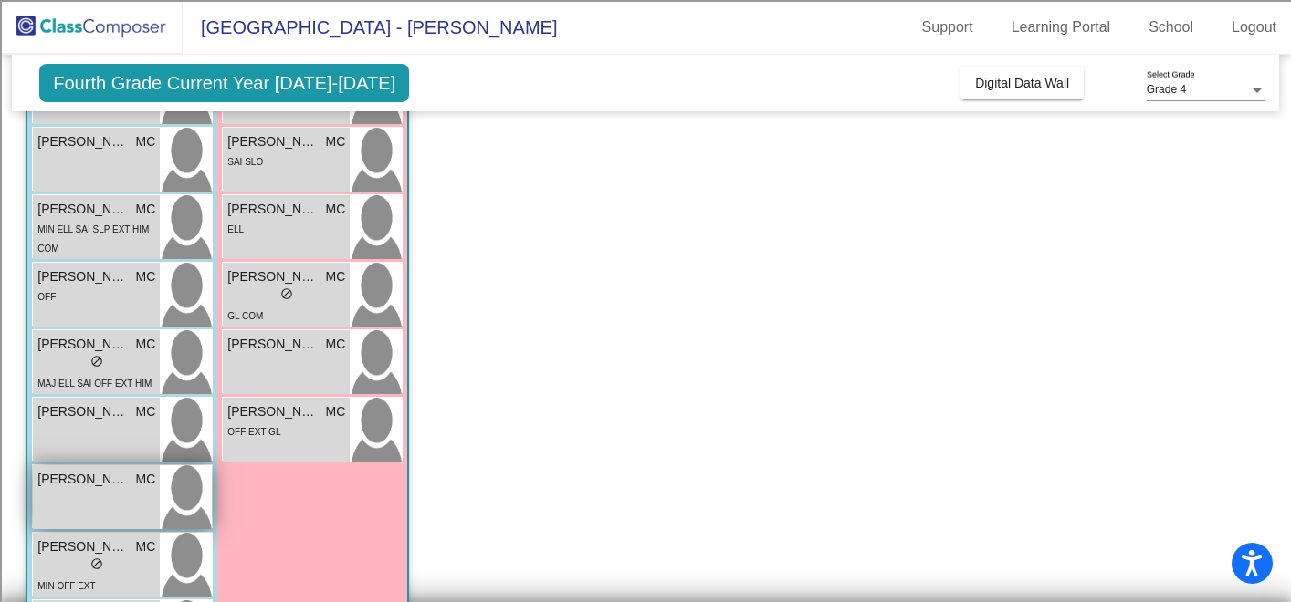
click at [122, 492] on div "[PERSON_NAME] MC lock do_not_disturb_alt" at bounding box center [96, 498] width 127 height 64
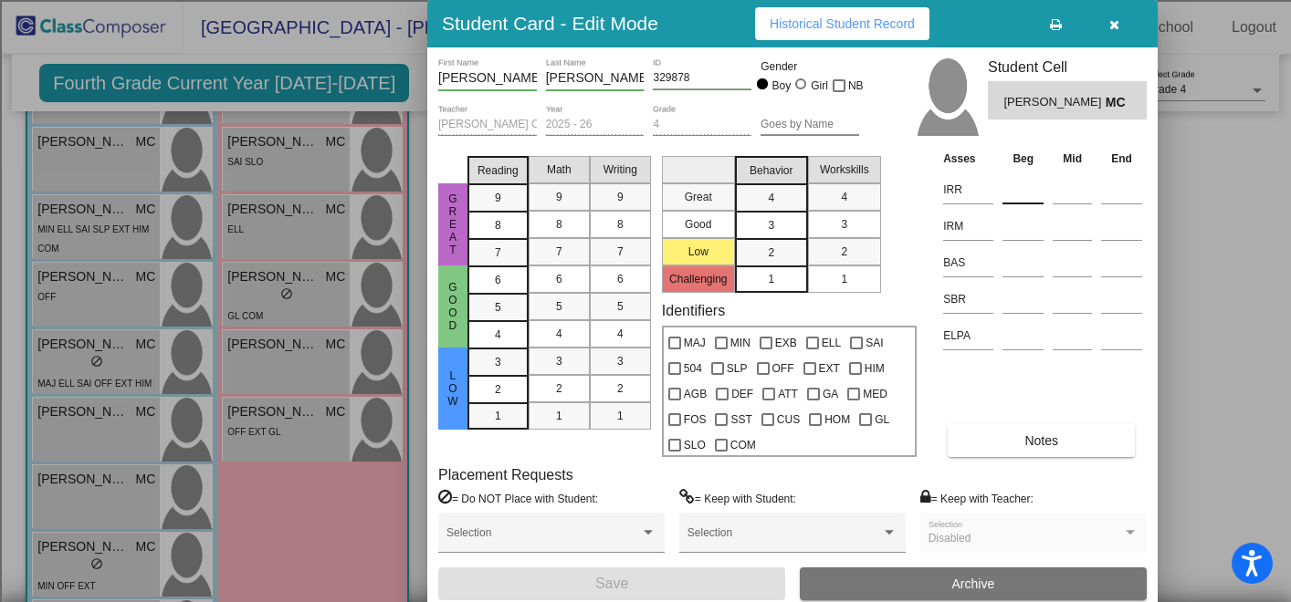
click at [1021, 187] on input at bounding box center [1022, 189] width 41 height 27
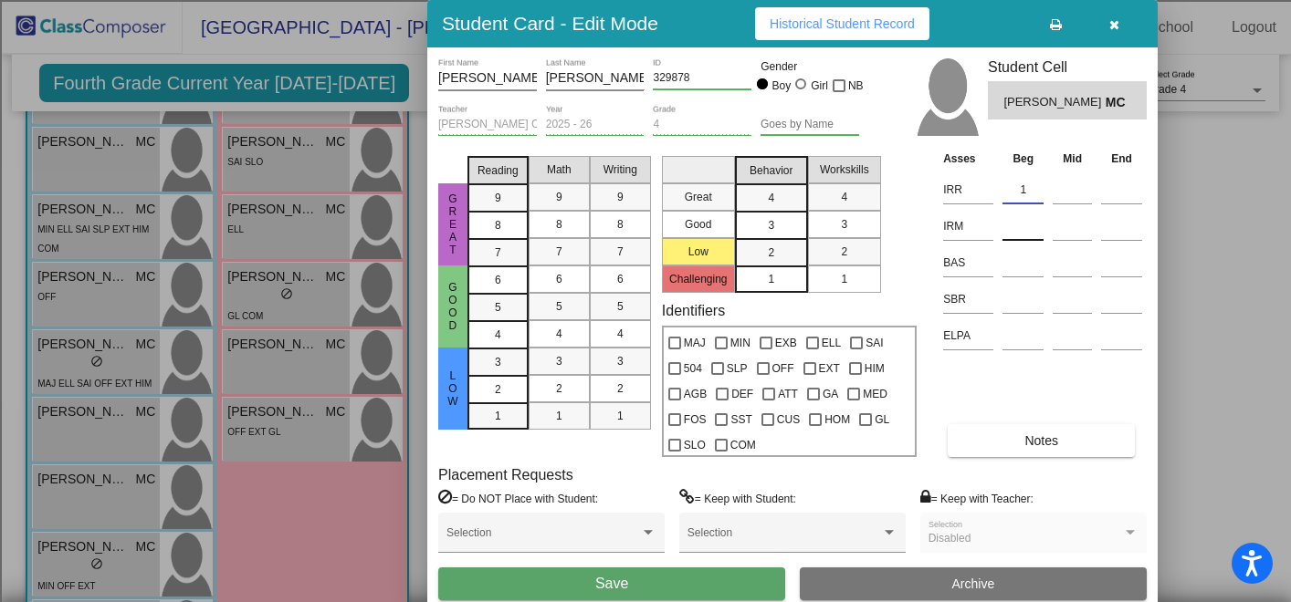
type input "1"
click at [1021, 229] on input at bounding box center [1022, 226] width 41 height 27
type input "K"
click at [1030, 266] on input at bounding box center [1022, 262] width 41 height 27
type input "N"
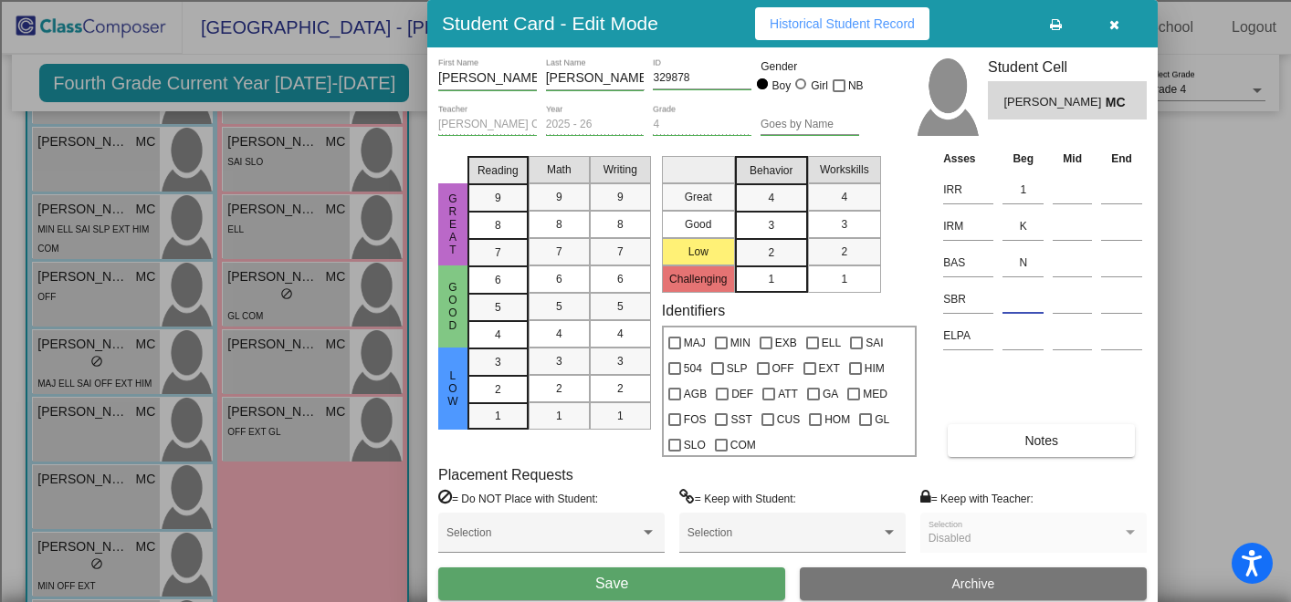
click at [1028, 304] on input at bounding box center [1022, 299] width 41 height 27
type input "LR"
click at [1032, 453] on button "Notes" at bounding box center [1040, 440] width 187 height 33
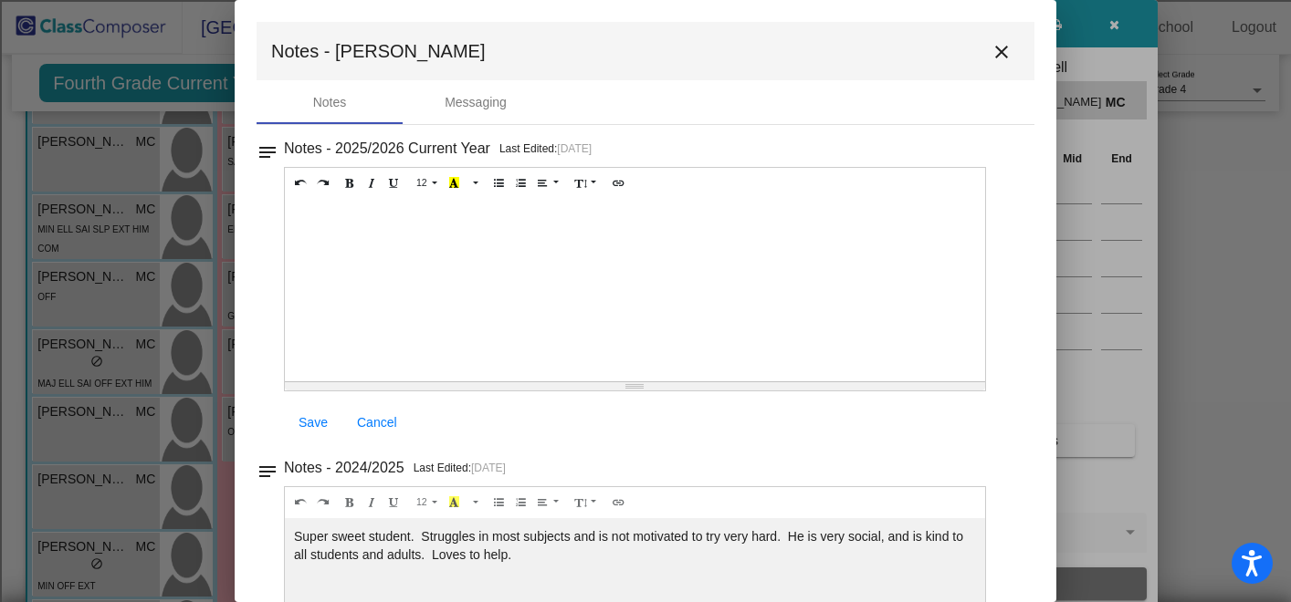
click at [719, 244] on div at bounding box center [635, 290] width 700 height 183
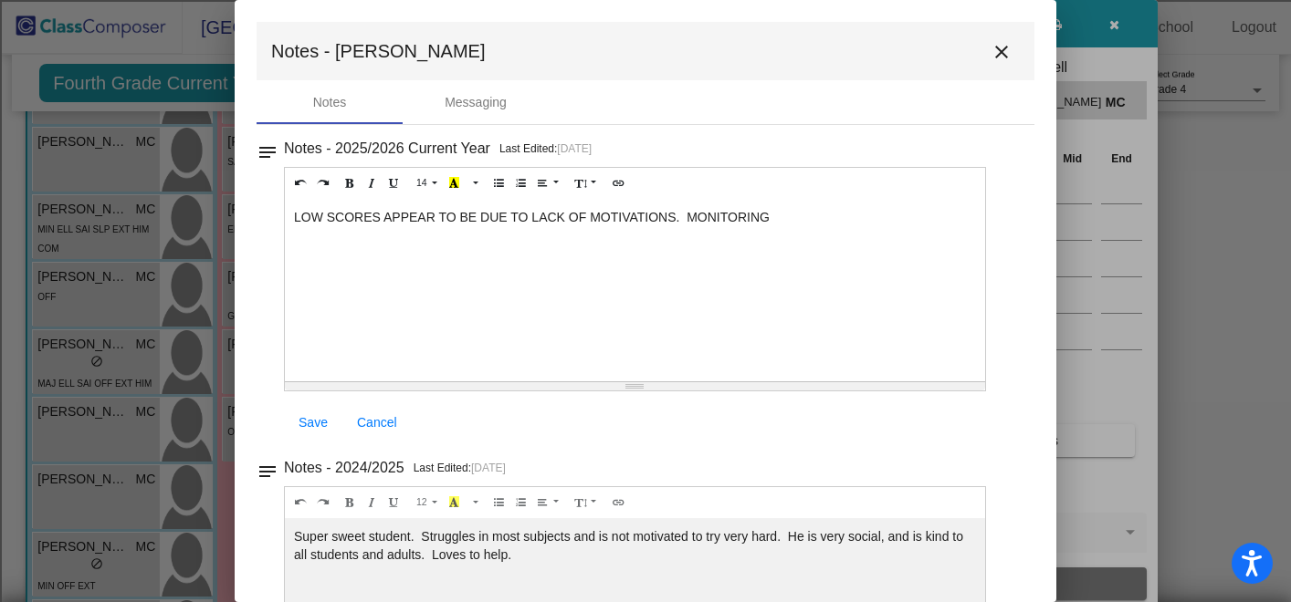
click at [993, 50] on mat-icon "close" at bounding box center [1001, 52] width 22 height 22
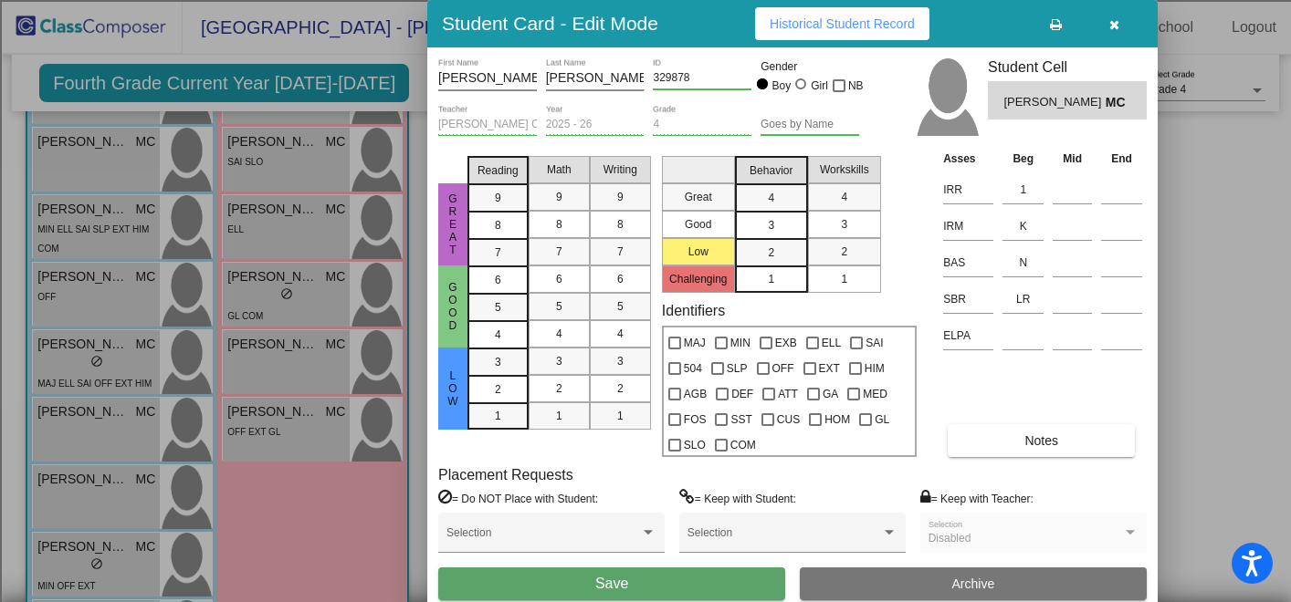
click at [579, 588] on button "Save" at bounding box center [611, 584] width 347 height 33
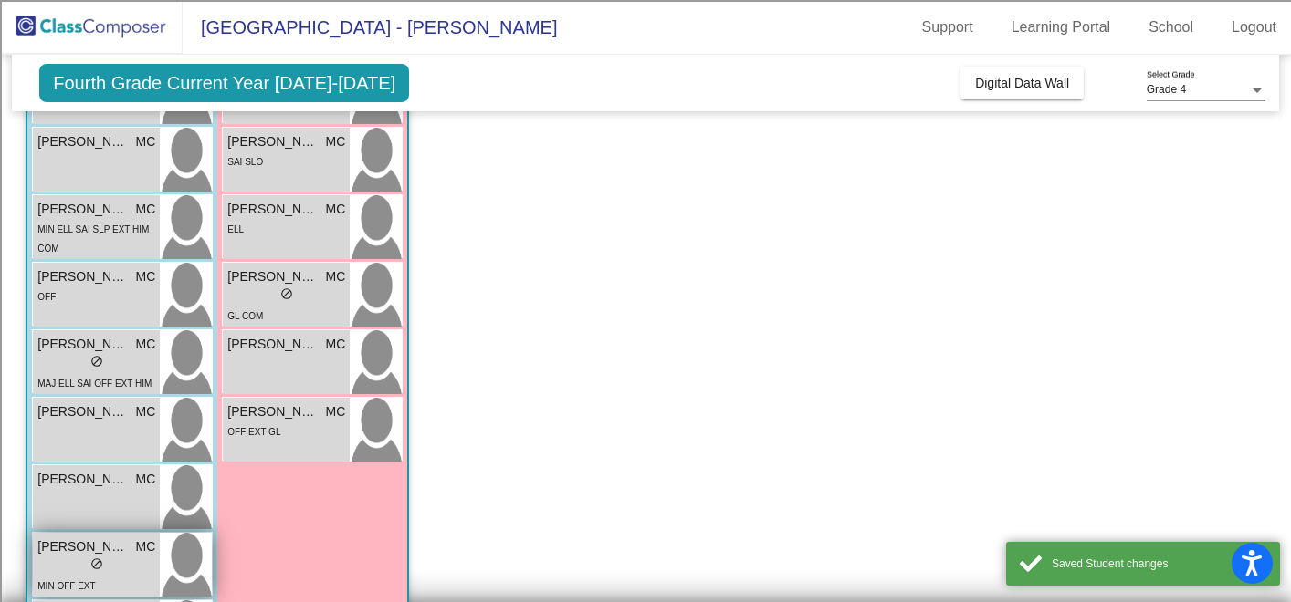
click at [124, 561] on div "lock do_not_disturb_alt" at bounding box center [96, 566] width 118 height 19
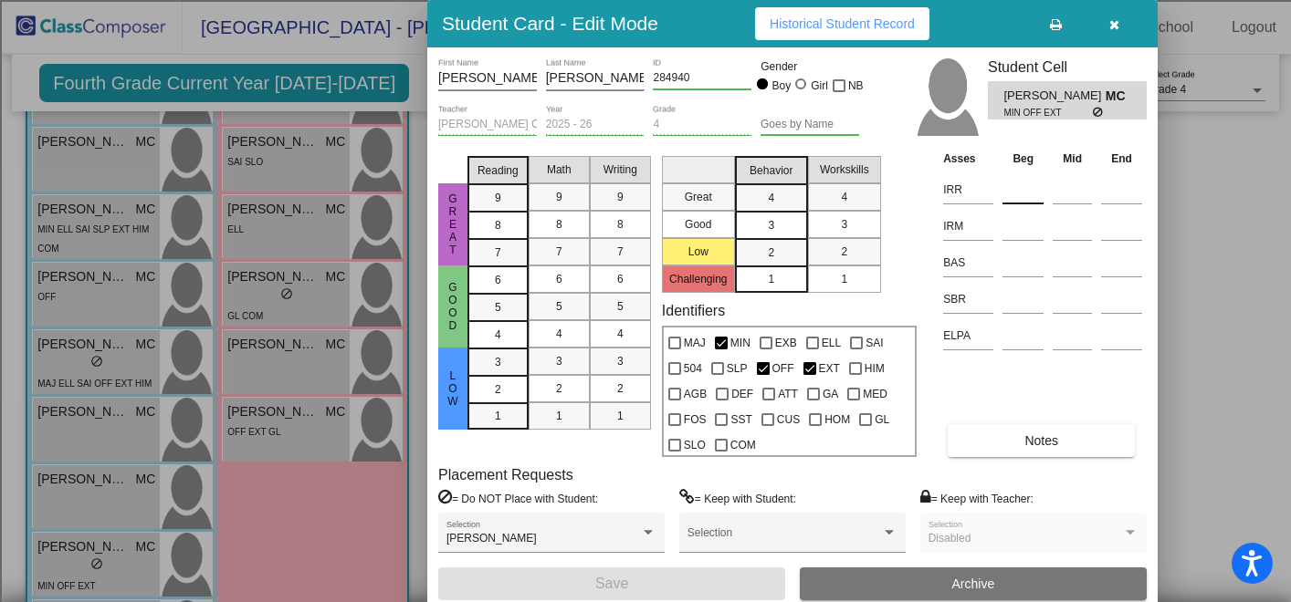
click at [1023, 191] on input at bounding box center [1022, 189] width 41 height 27
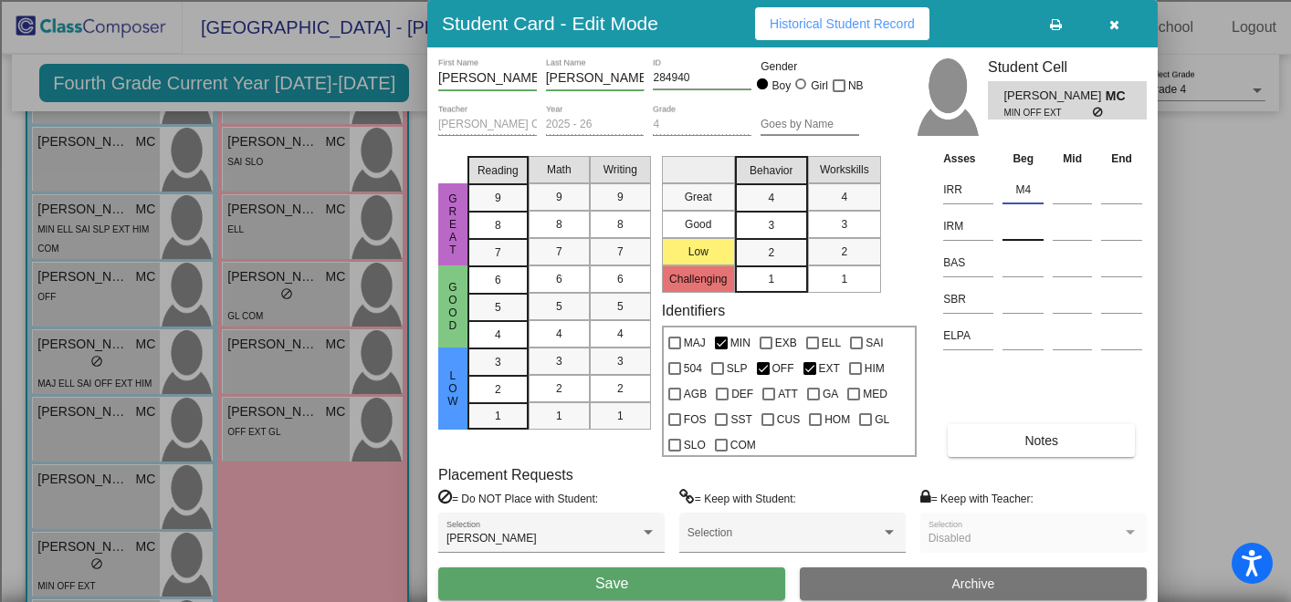
type input "M4"
click at [1027, 226] on input at bounding box center [1022, 226] width 41 height 27
type input "3"
click at [1035, 265] on input at bounding box center [1022, 262] width 41 height 27
type input "U"
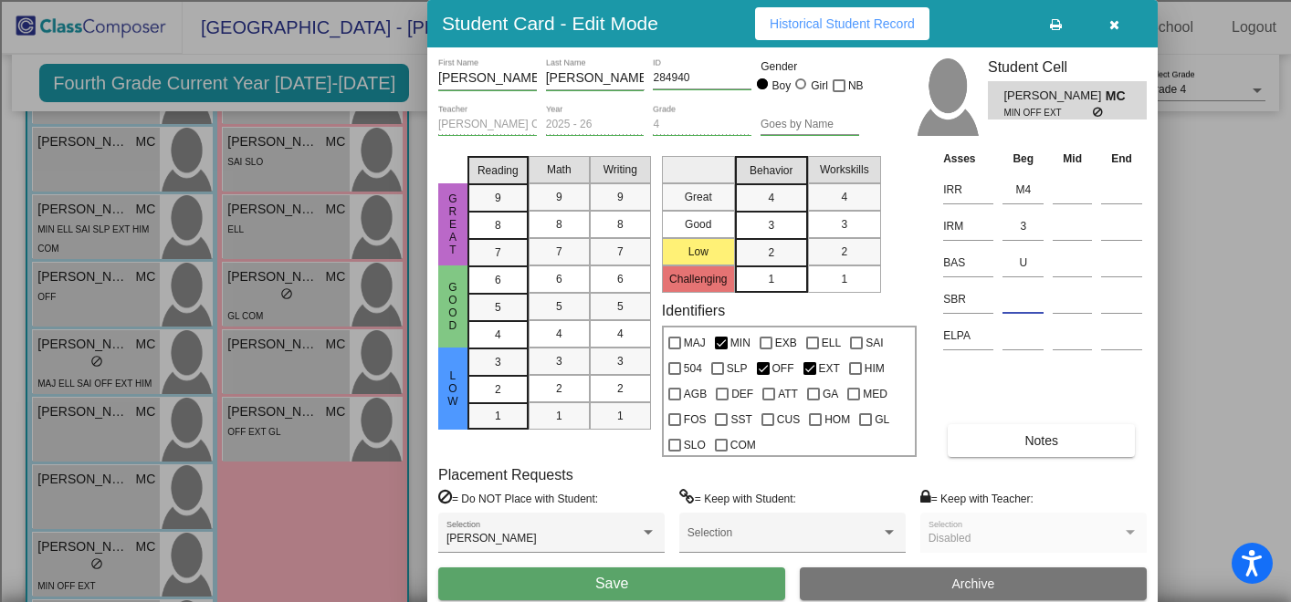
click at [1032, 306] on input at bounding box center [1022, 299] width 41 height 27
type input "LR"
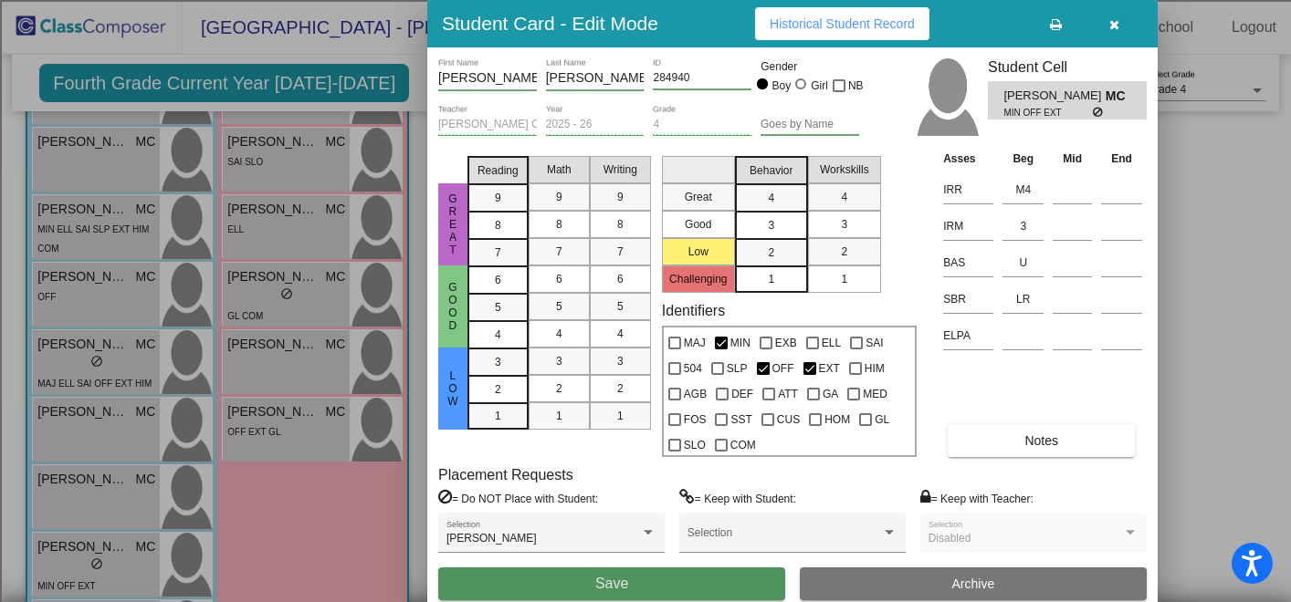
click at [633, 588] on button "Save" at bounding box center [611, 584] width 347 height 33
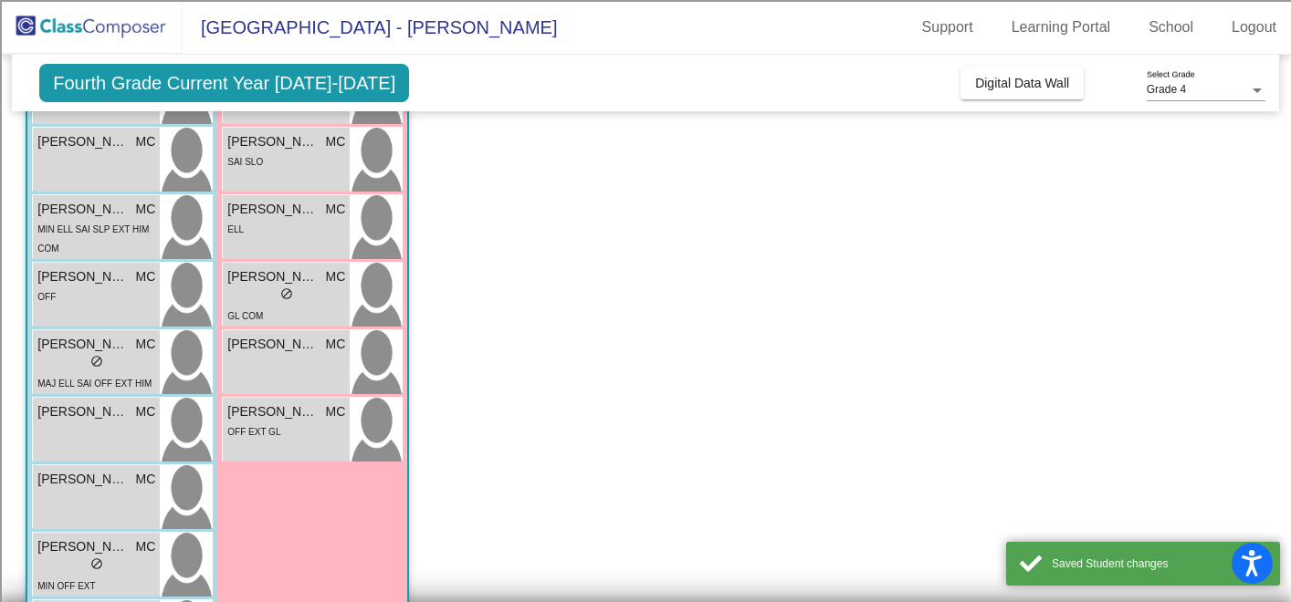
scroll to position [935, 0]
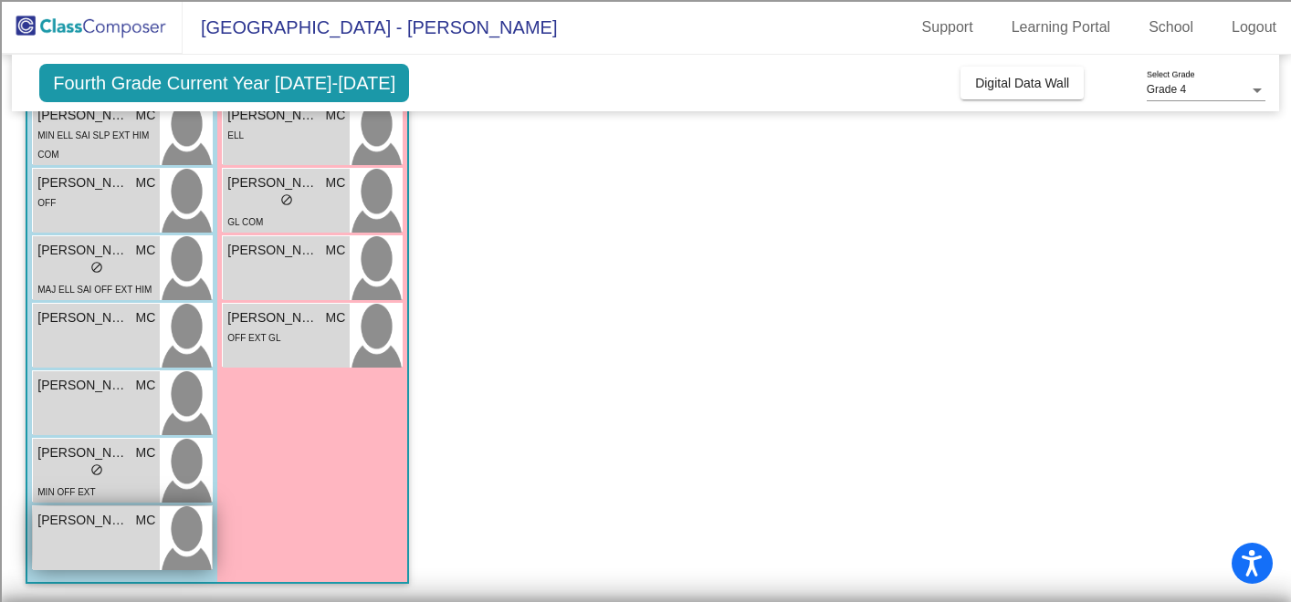
click at [124, 541] on div "[PERSON_NAME] MC lock do_not_disturb_alt" at bounding box center [96, 539] width 127 height 64
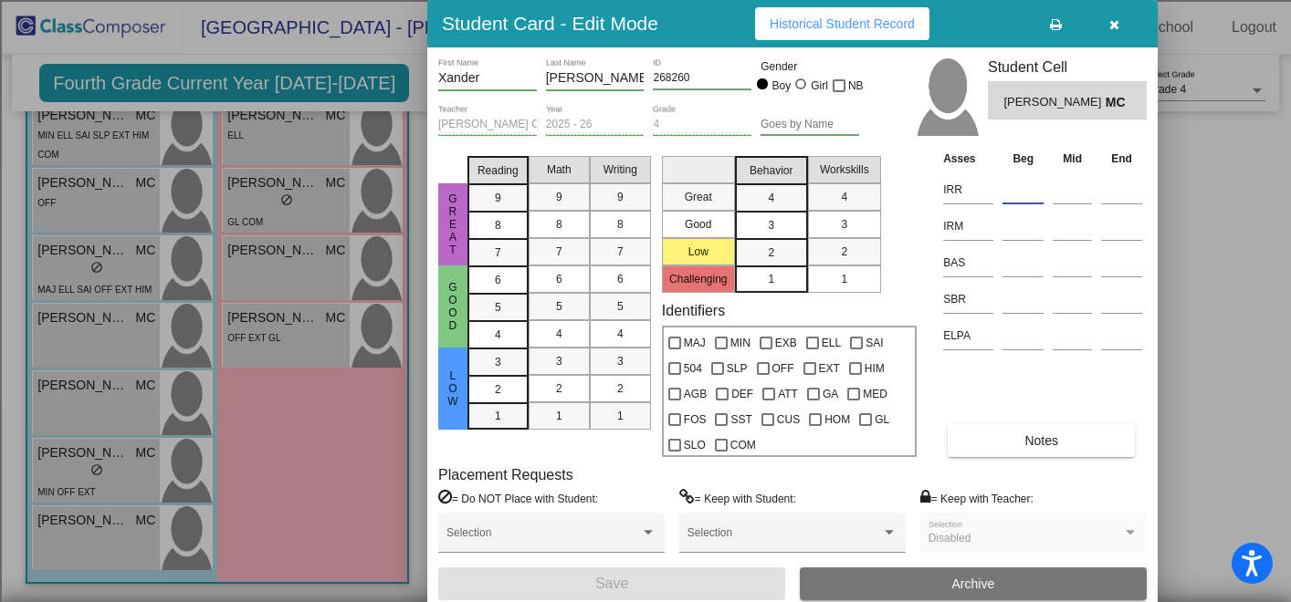
click at [1006, 194] on input at bounding box center [1022, 189] width 41 height 27
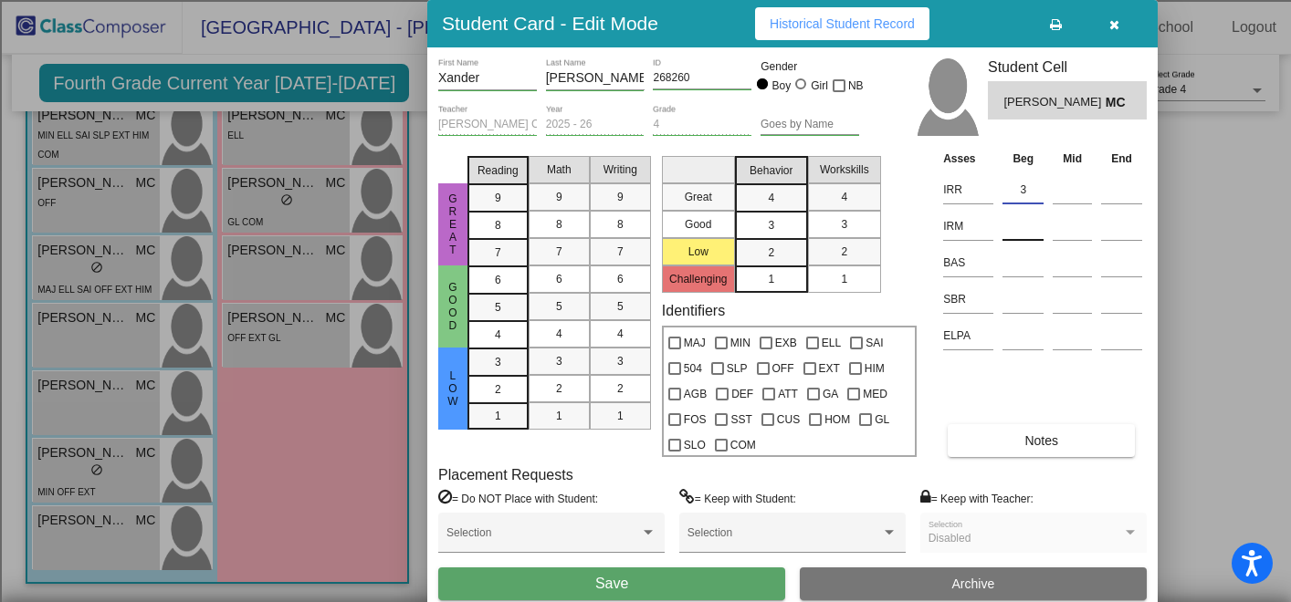
type input "3"
click at [1015, 235] on input at bounding box center [1022, 226] width 41 height 27
type input "3"
click at [1031, 263] on input at bounding box center [1022, 262] width 41 height 27
type input "P"
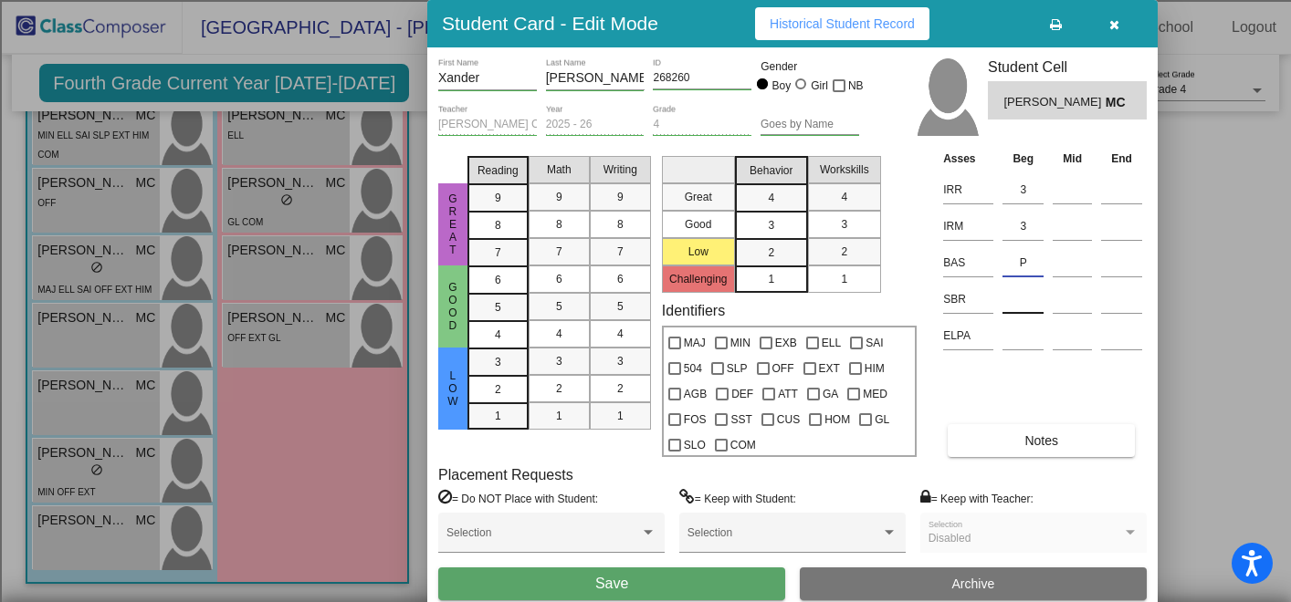
click at [1030, 302] on input at bounding box center [1022, 299] width 41 height 27
type input "LR"
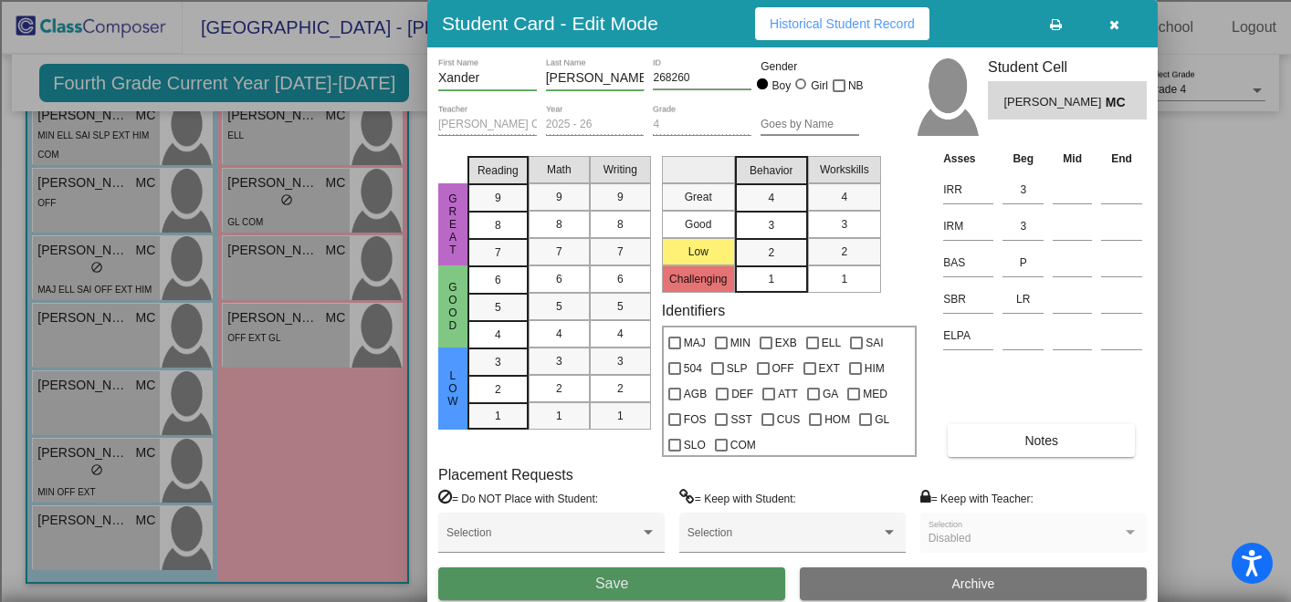
click at [635, 590] on button "Save" at bounding box center [611, 584] width 347 height 33
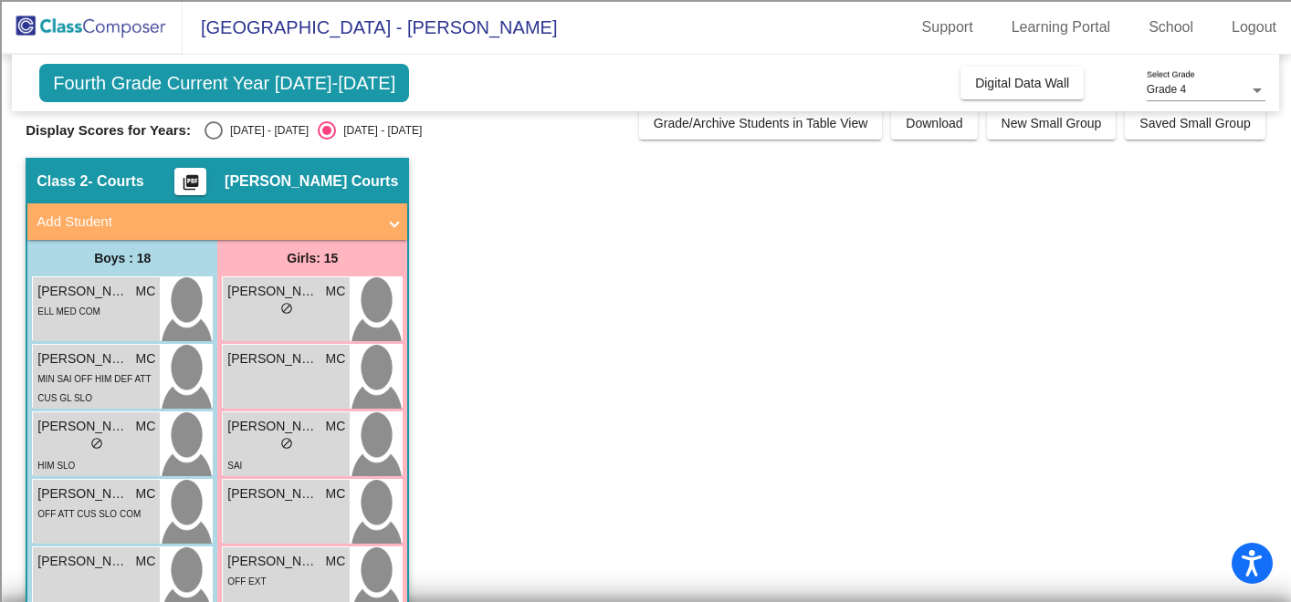
scroll to position [0, 0]
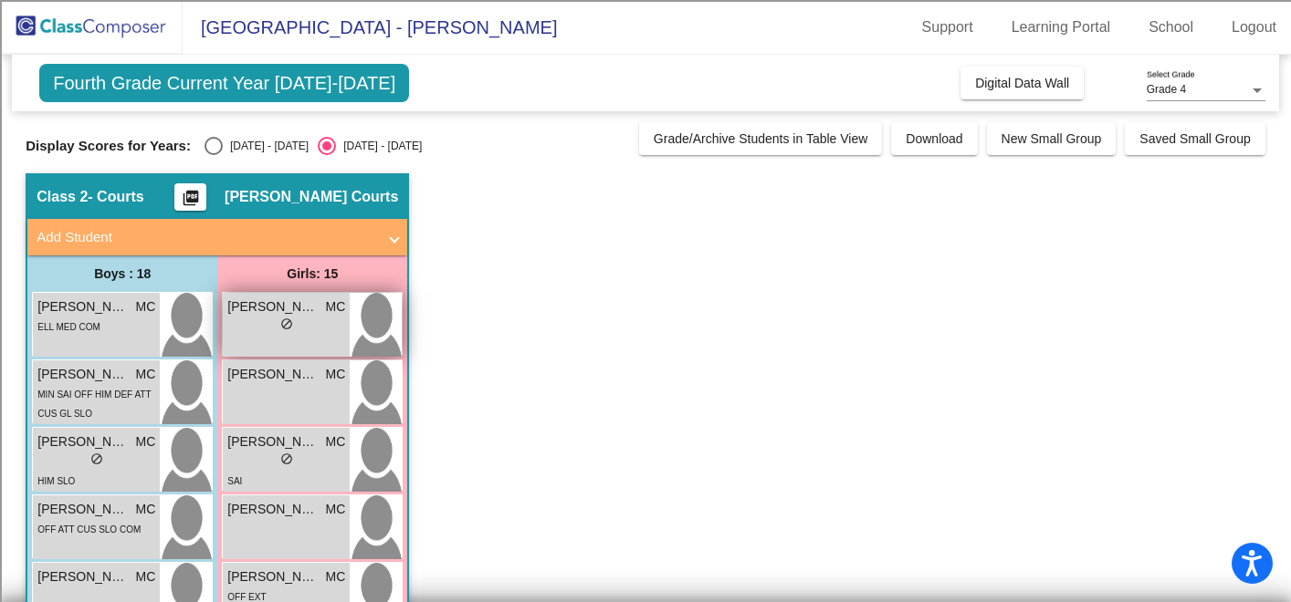
click at [312, 329] on div "lock do_not_disturb_alt" at bounding box center [286, 326] width 118 height 19
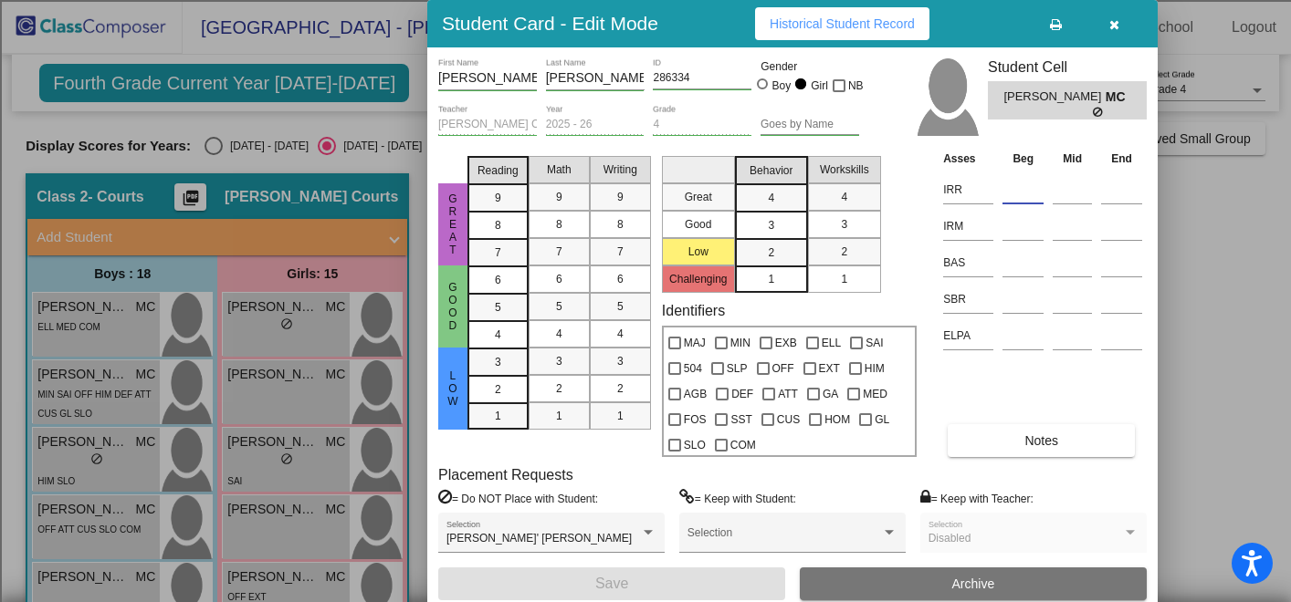
click at [1022, 188] on input at bounding box center [1022, 189] width 41 height 27
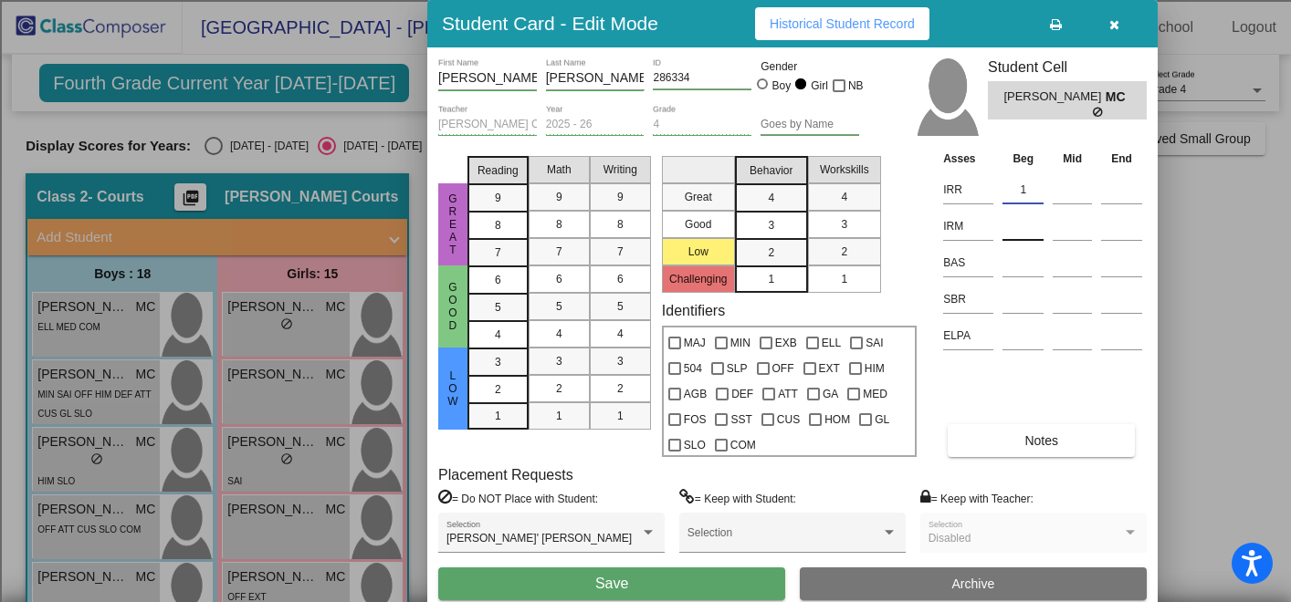
type input "1"
click at [1022, 225] on input at bounding box center [1022, 226] width 41 height 27
type input "2"
click at [1025, 269] on input at bounding box center [1022, 262] width 41 height 27
type input "L"
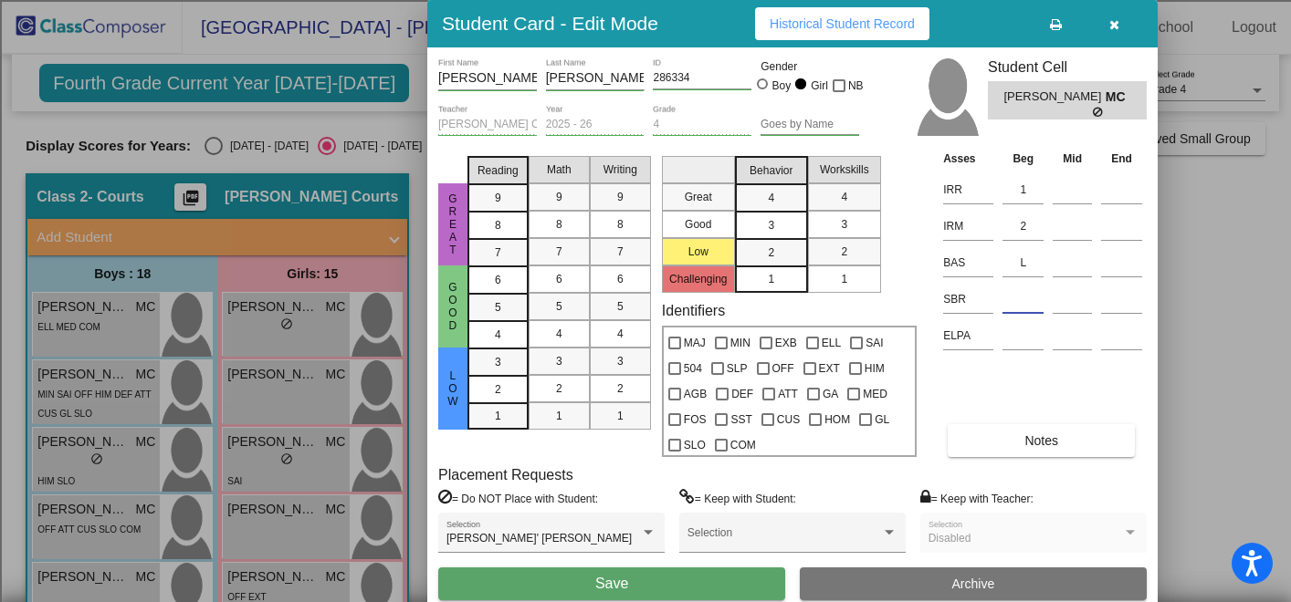
click at [1020, 308] on input at bounding box center [1022, 299] width 41 height 27
type input "LR"
click at [1037, 446] on span "Notes" at bounding box center [1041, 441] width 34 height 15
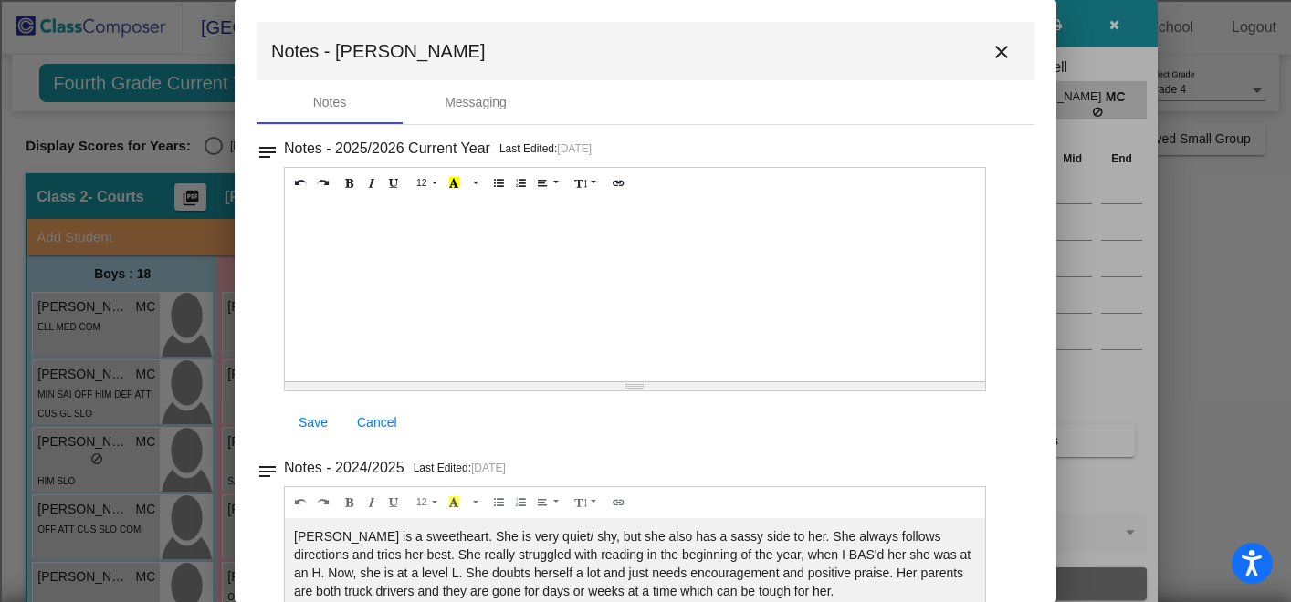
click at [846, 275] on div at bounding box center [635, 290] width 700 height 183
click at [990, 51] on mat-icon "close" at bounding box center [1001, 52] width 22 height 22
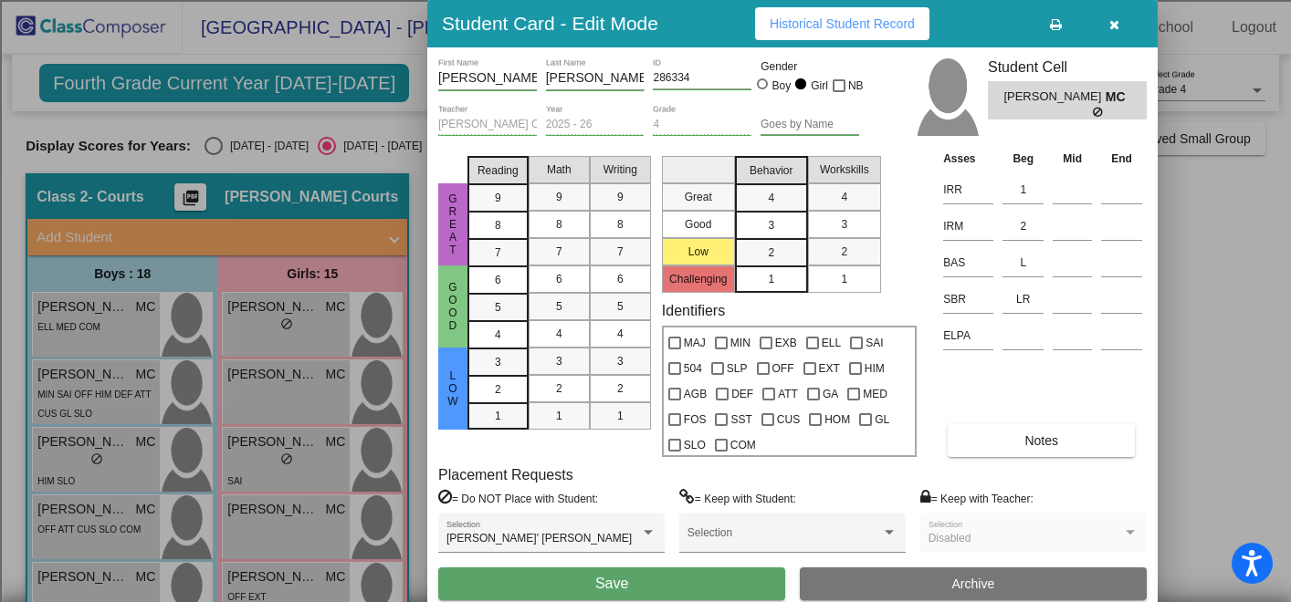
click at [570, 587] on button "Save" at bounding box center [611, 584] width 347 height 33
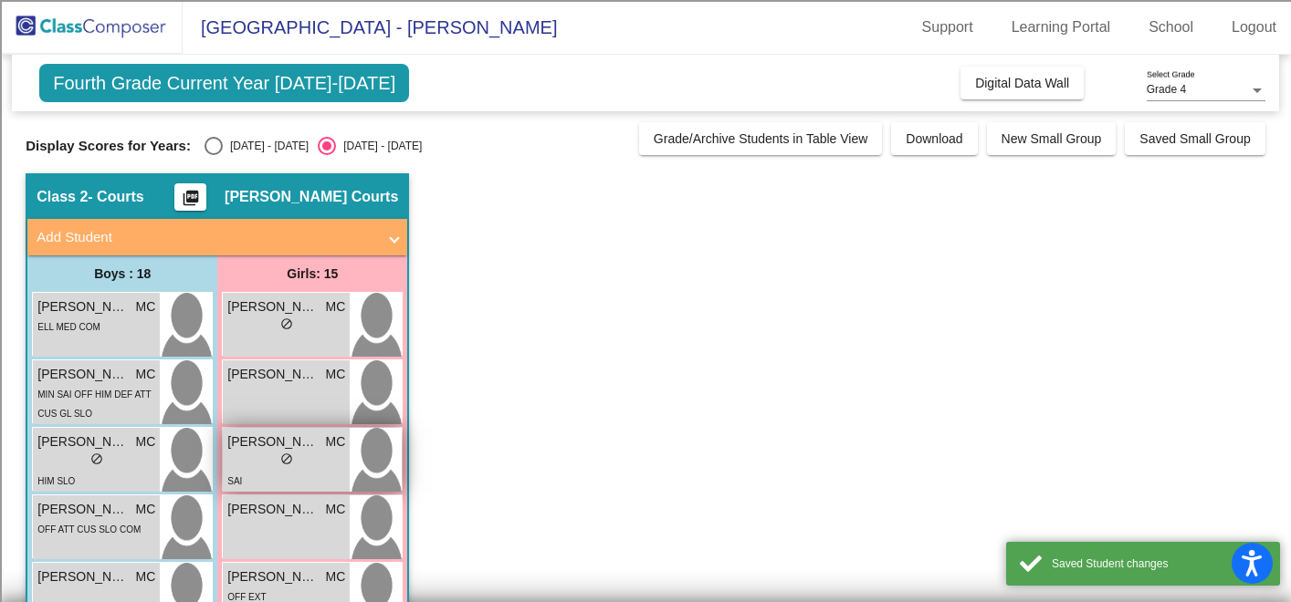
click at [318, 470] on div "lock do_not_disturb_alt" at bounding box center [286, 461] width 118 height 19
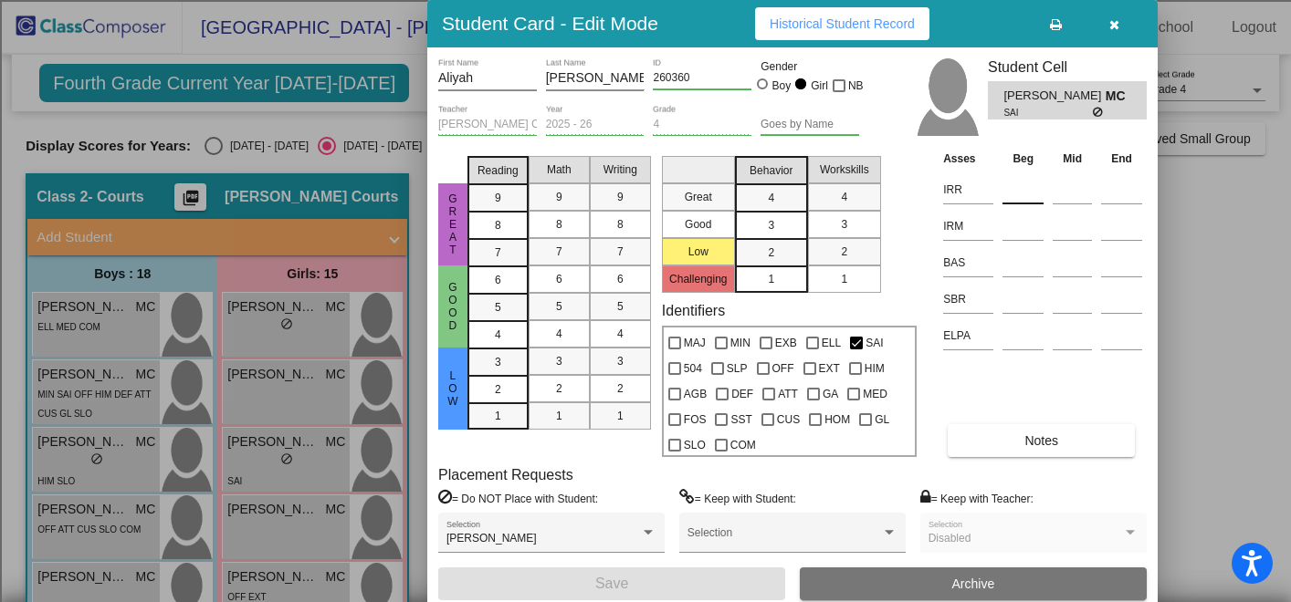
click at [1026, 190] on input at bounding box center [1022, 189] width 41 height 27
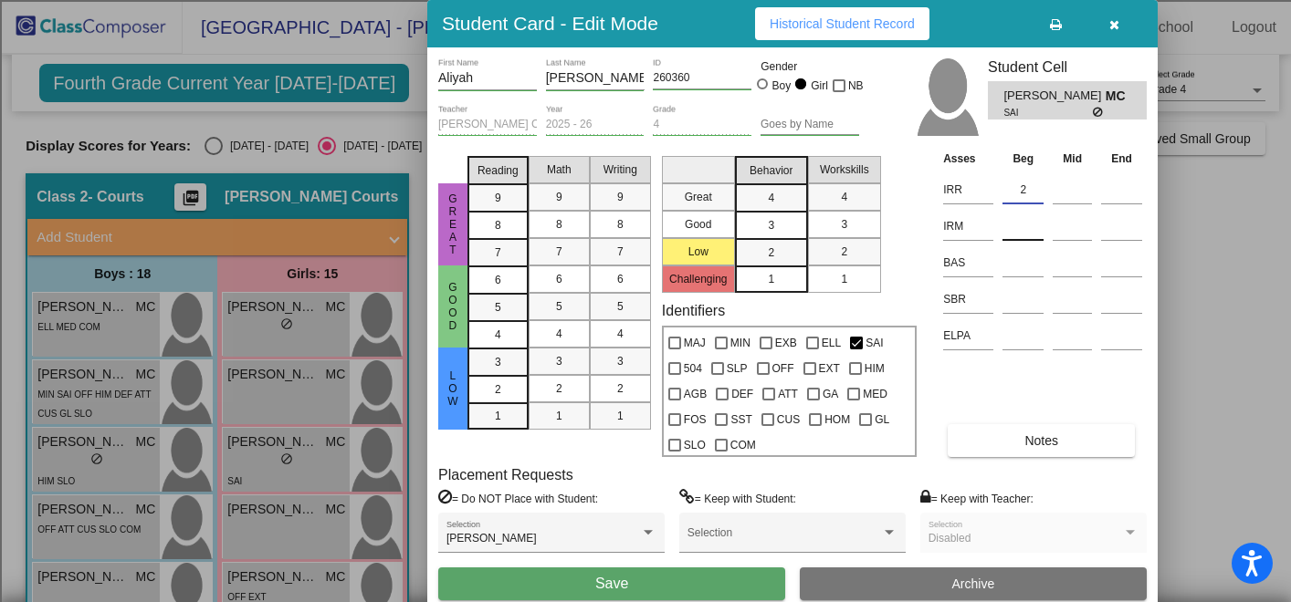
type input "2"
click at [1021, 232] on input at bounding box center [1022, 226] width 41 height 27
type input "2"
click at [1020, 270] on input at bounding box center [1022, 262] width 41 height 27
type input "G"
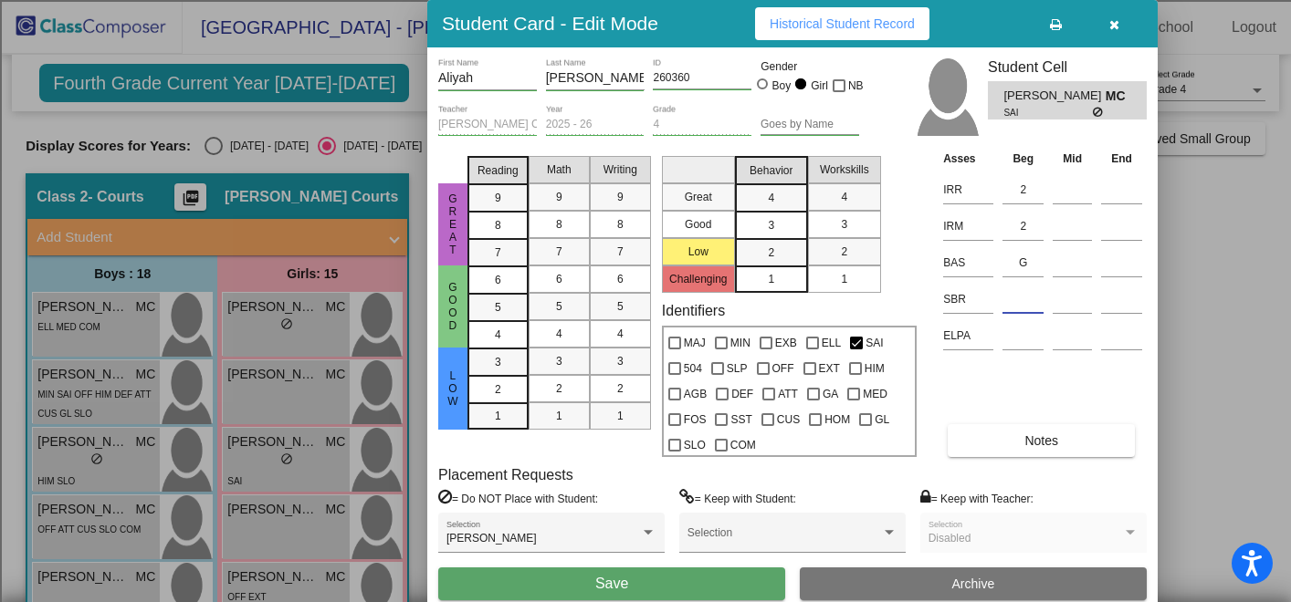
click at [1023, 298] on input at bounding box center [1022, 299] width 41 height 27
type input "LR"
click at [639, 585] on button "Save" at bounding box center [611, 584] width 347 height 33
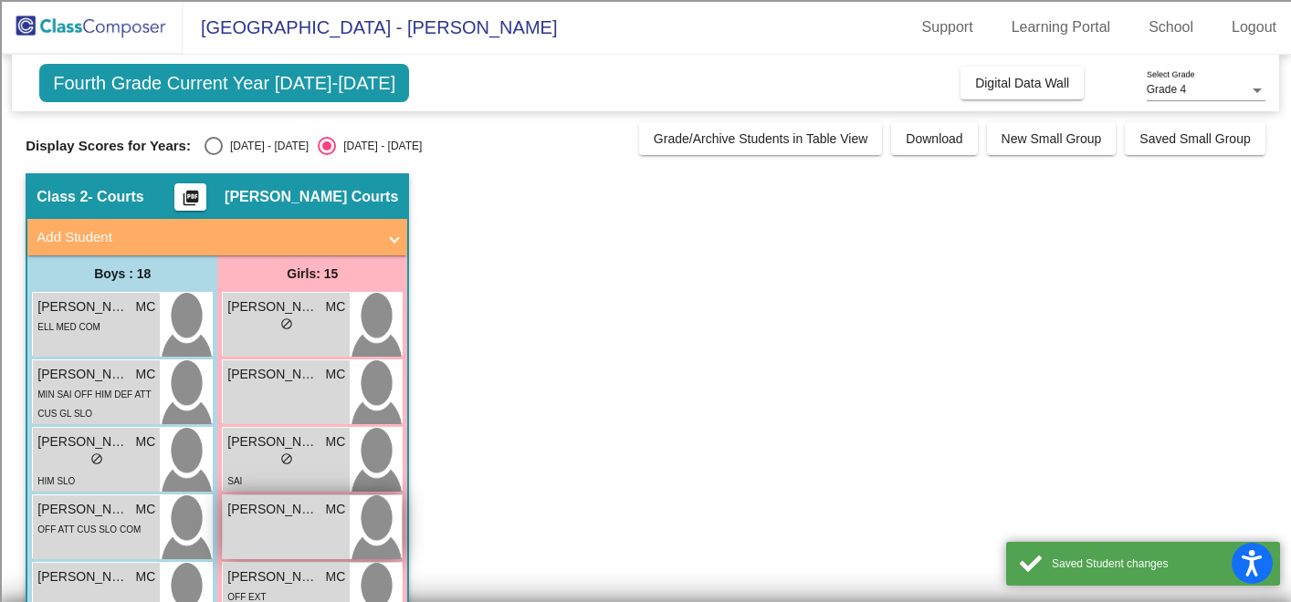
click at [284, 527] on div "[PERSON_NAME] MC lock do_not_disturb_alt" at bounding box center [286, 528] width 127 height 64
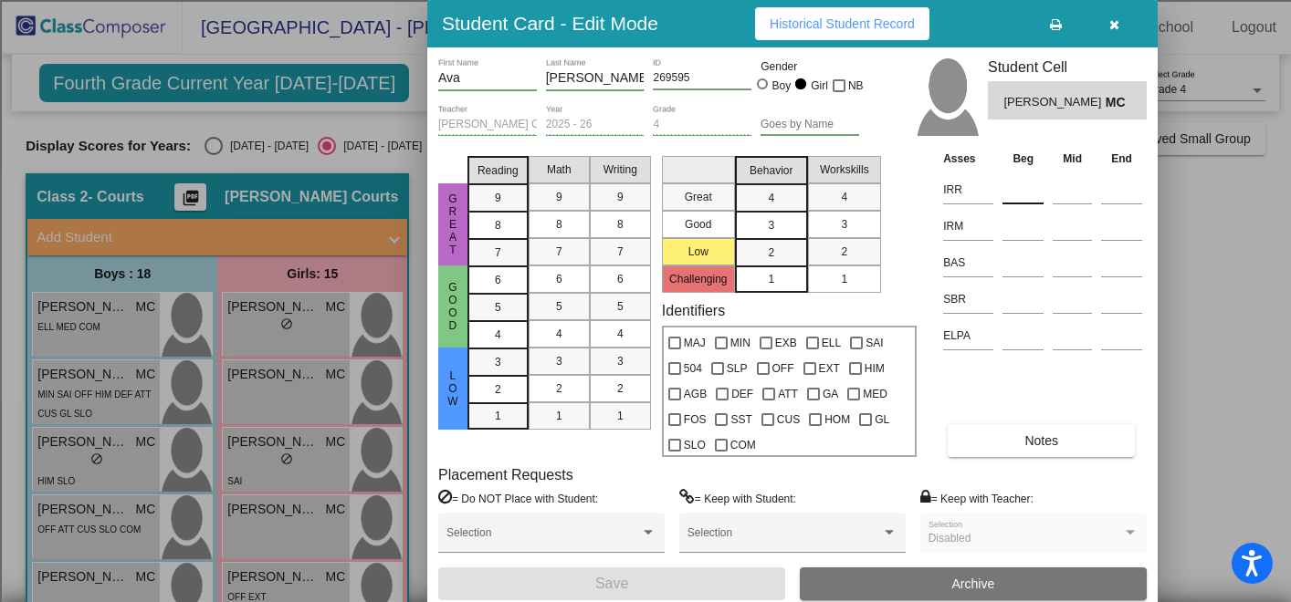
click at [1020, 195] on input at bounding box center [1022, 189] width 41 height 27
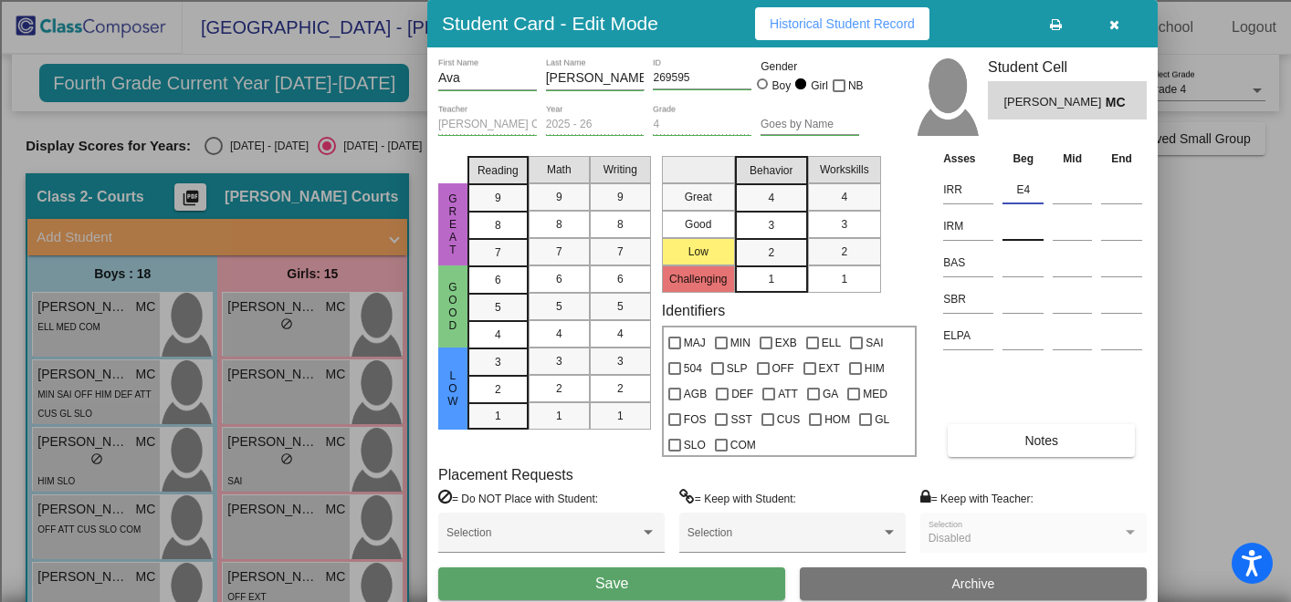
type input "E4"
click at [1020, 230] on input at bounding box center [1022, 226] width 41 height 27
type input "M4"
click at [1022, 264] on input at bounding box center [1022, 262] width 41 height 27
type input "V"
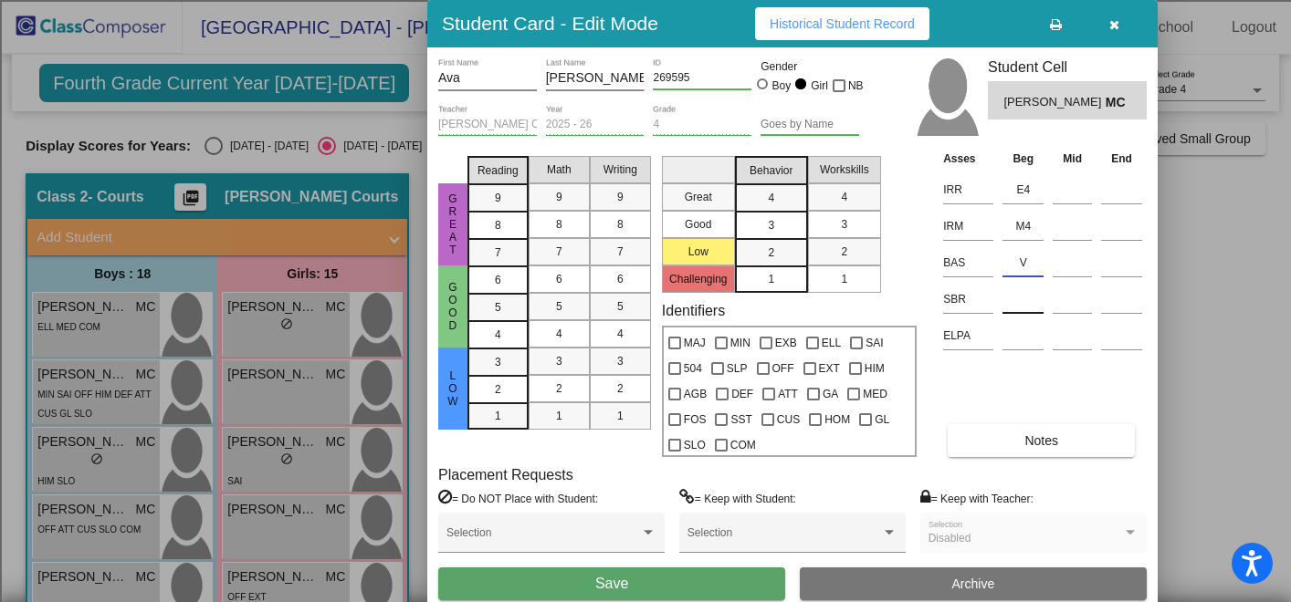
click at [1023, 307] on input at bounding box center [1022, 299] width 41 height 27
type input "LR"
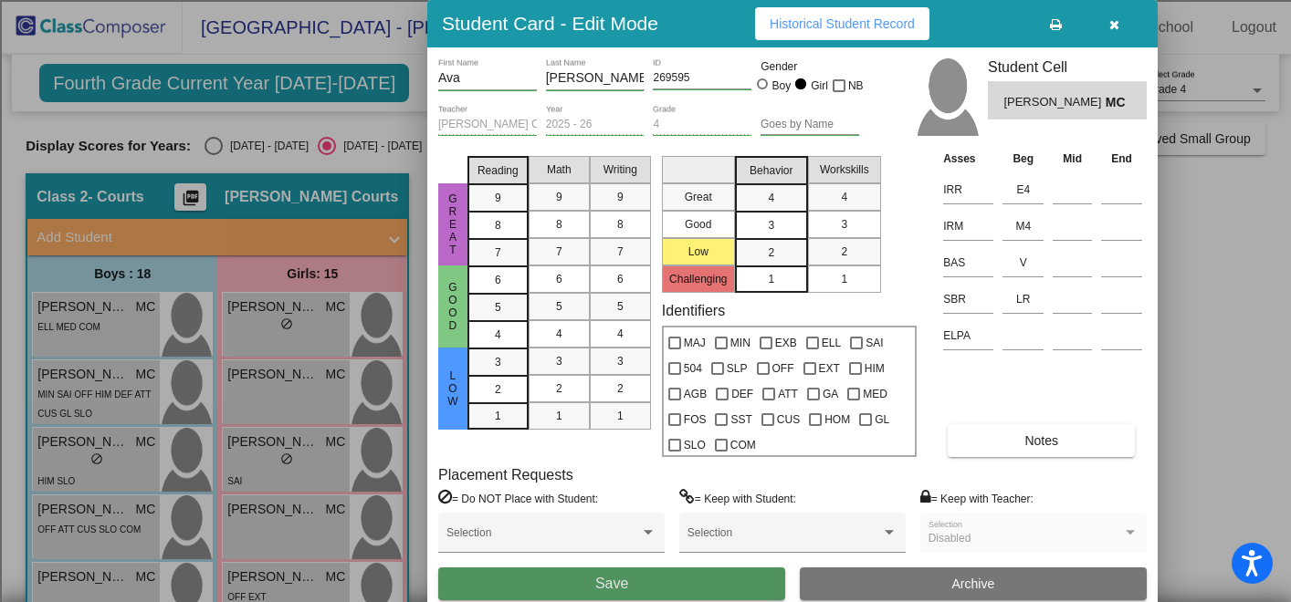
click at [681, 585] on button "Save" at bounding box center [611, 584] width 347 height 33
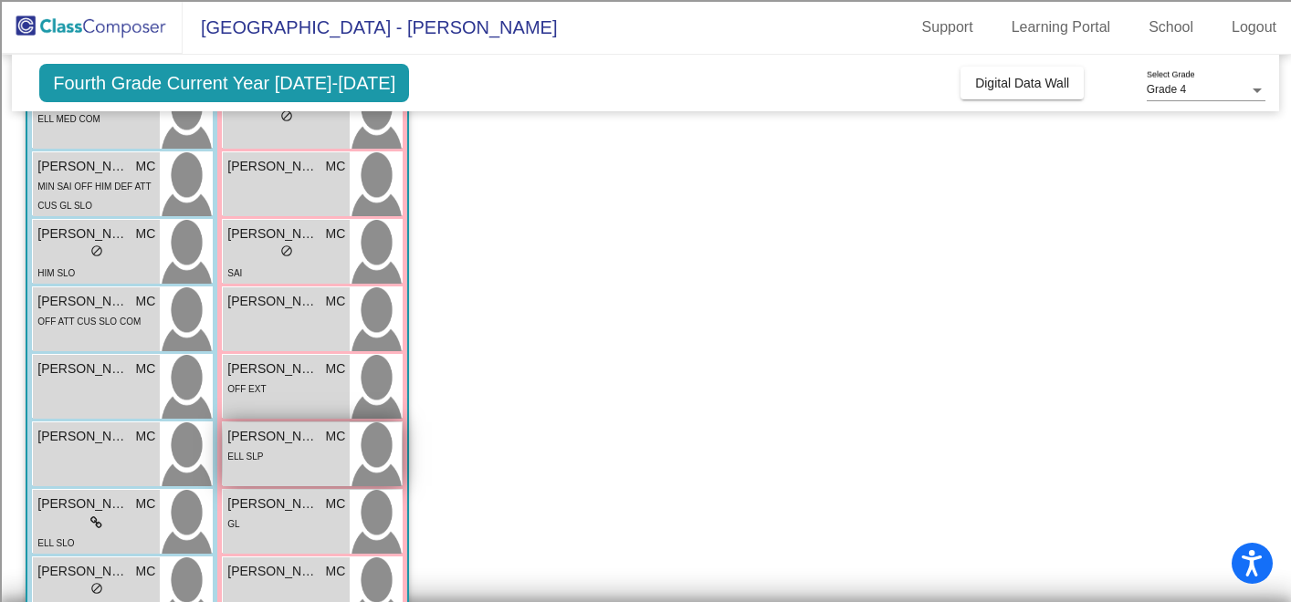
scroll to position [210, 0]
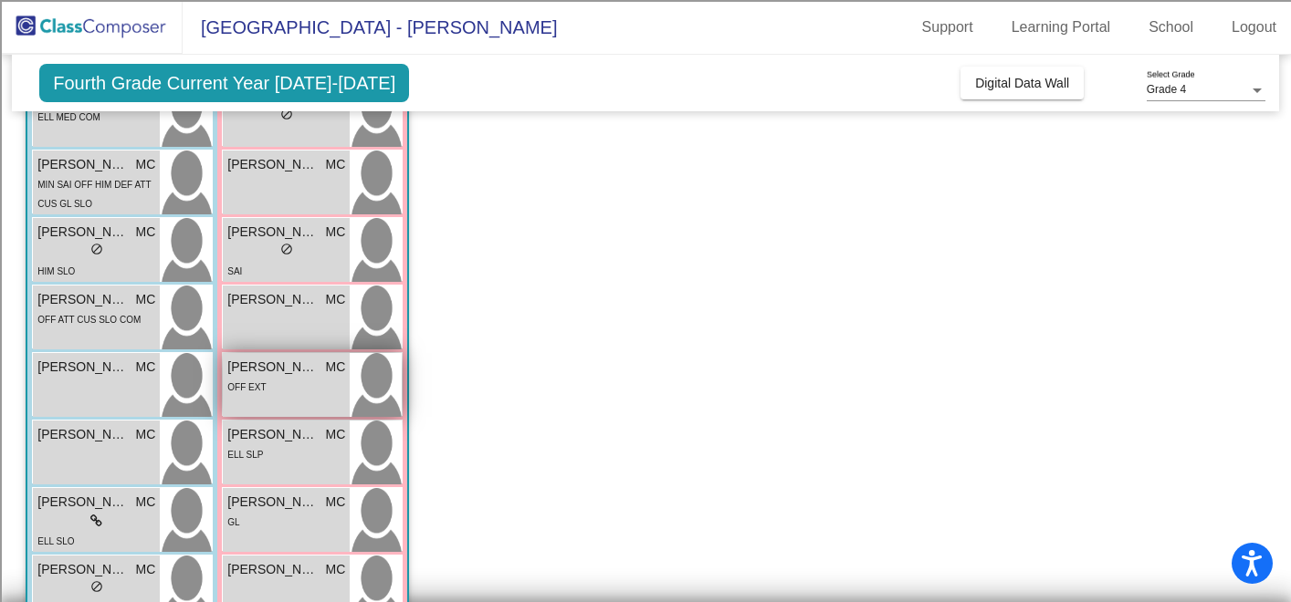
click at [299, 382] on div "OFF EXT" at bounding box center [286, 386] width 118 height 19
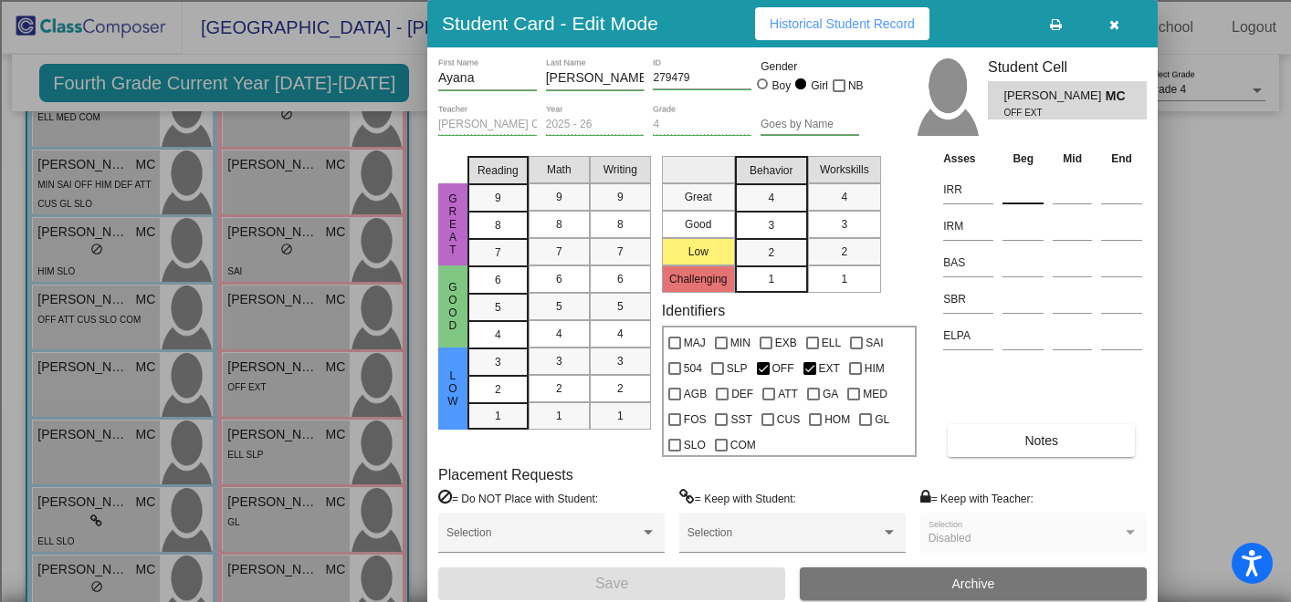
click at [1018, 185] on input at bounding box center [1022, 189] width 41 height 27
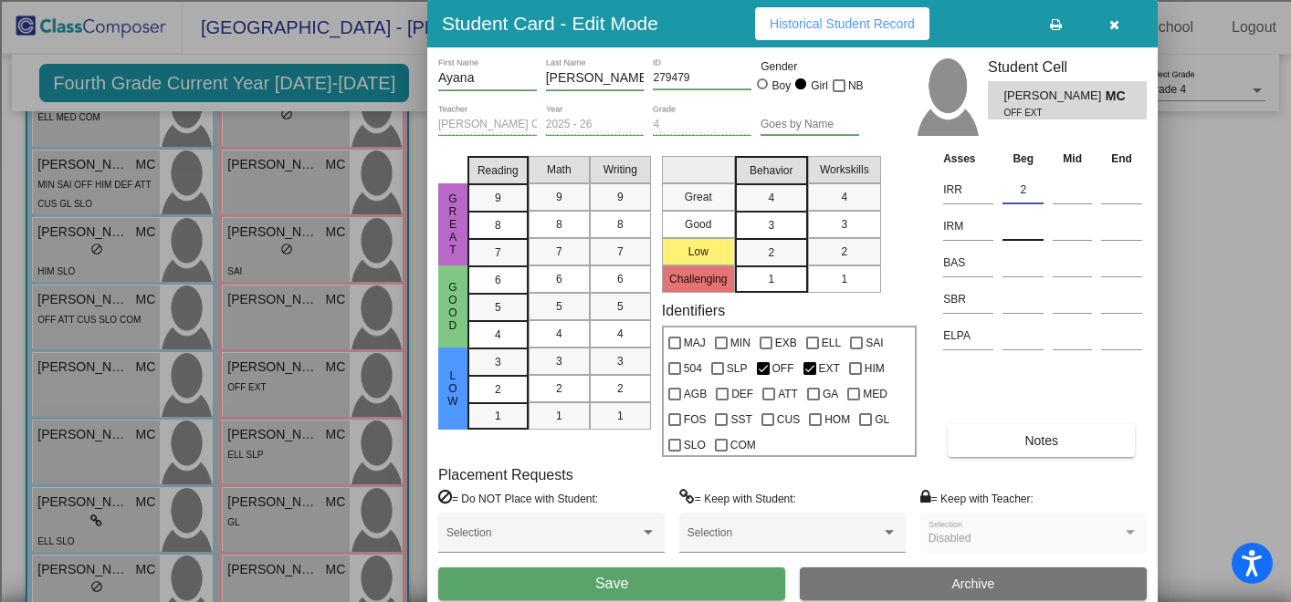
type input "2"
click at [1022, 227] on input at bounding box center [1022, 226] width 41 height 27
type input "1"
click at [1020, 267] on input at bounding box center [1022, 262] width 41 height 27
type input "N"
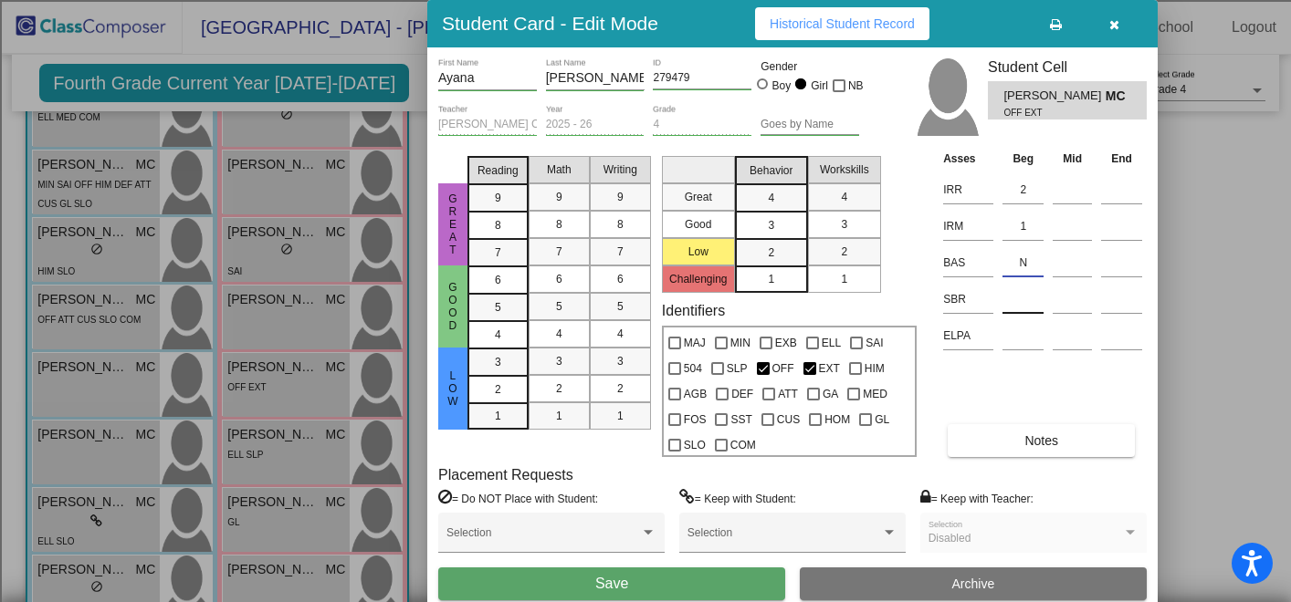
click at [1020, 309] on input at bounding box center [1022, 299] width 41 height 27
type input "LR"
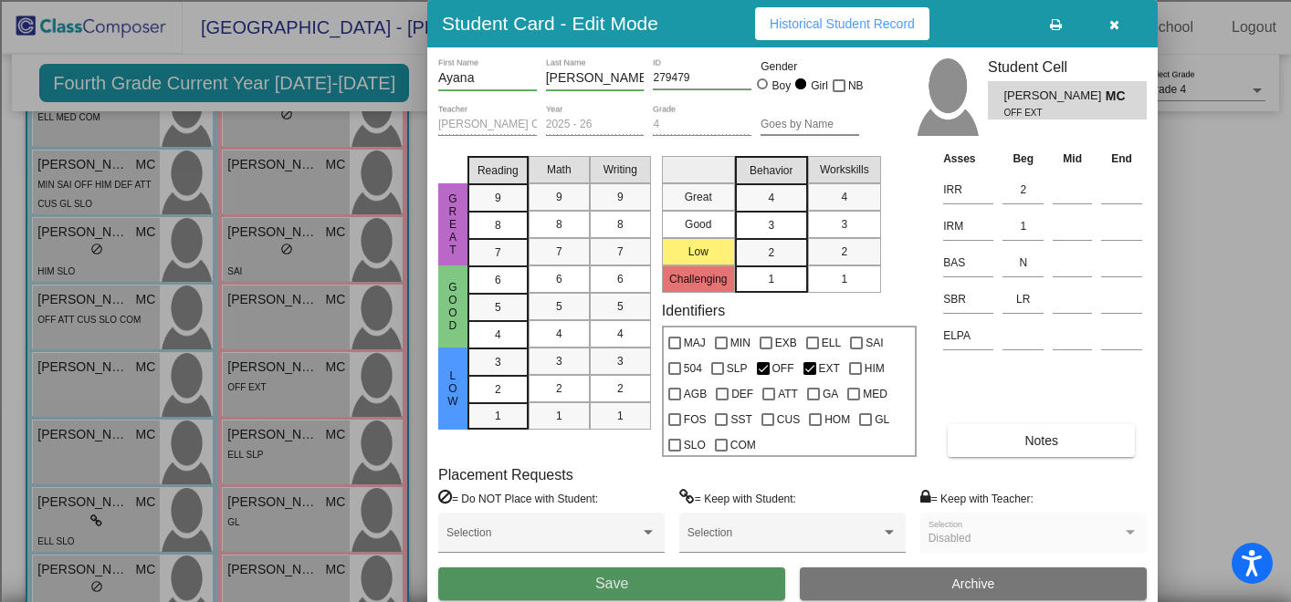
click at [677, 594] on button "Save" at bounding box center [611, 584] width 347 height 33
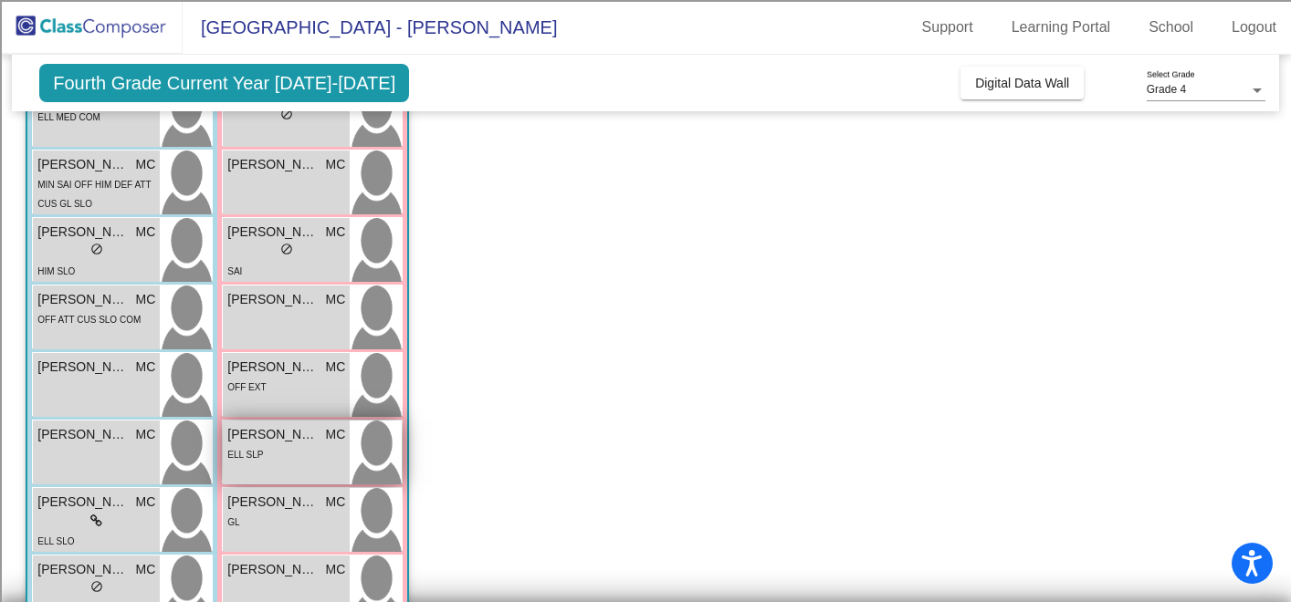
click at [299, 454] on div "ELL SLP" at bounding box center [286, 454] width 118 height 19
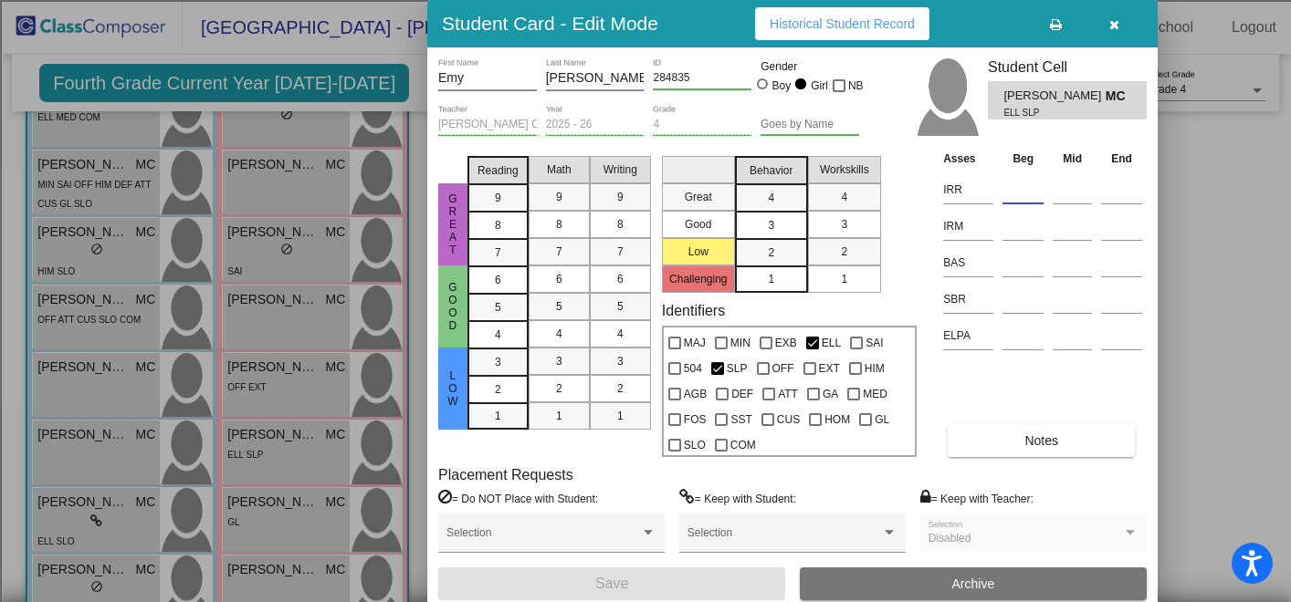
click at [1018, 188] on input at bounding box center [1022, 189] width 41 height 27
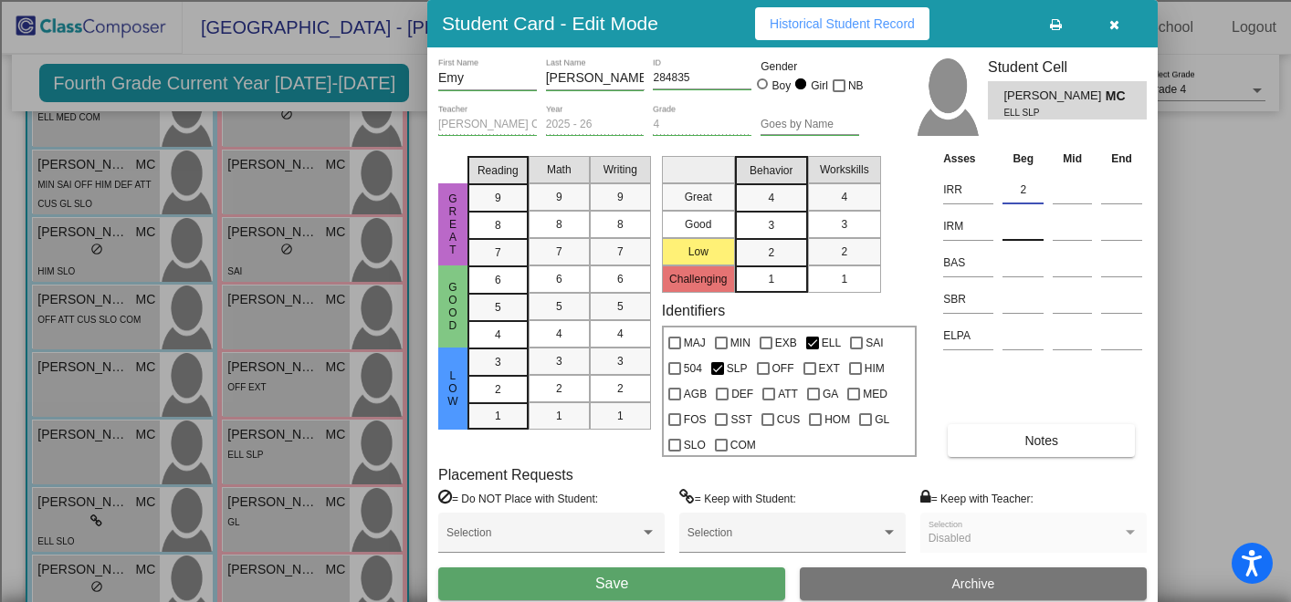
type input "2"
click at [1020, 234] on input at bounding box center [1022, 226] width 41 height 27
type input "2"
click at [1019, 269] on input at bounding box center [1022, 262] width 41 height 27
type input "L"
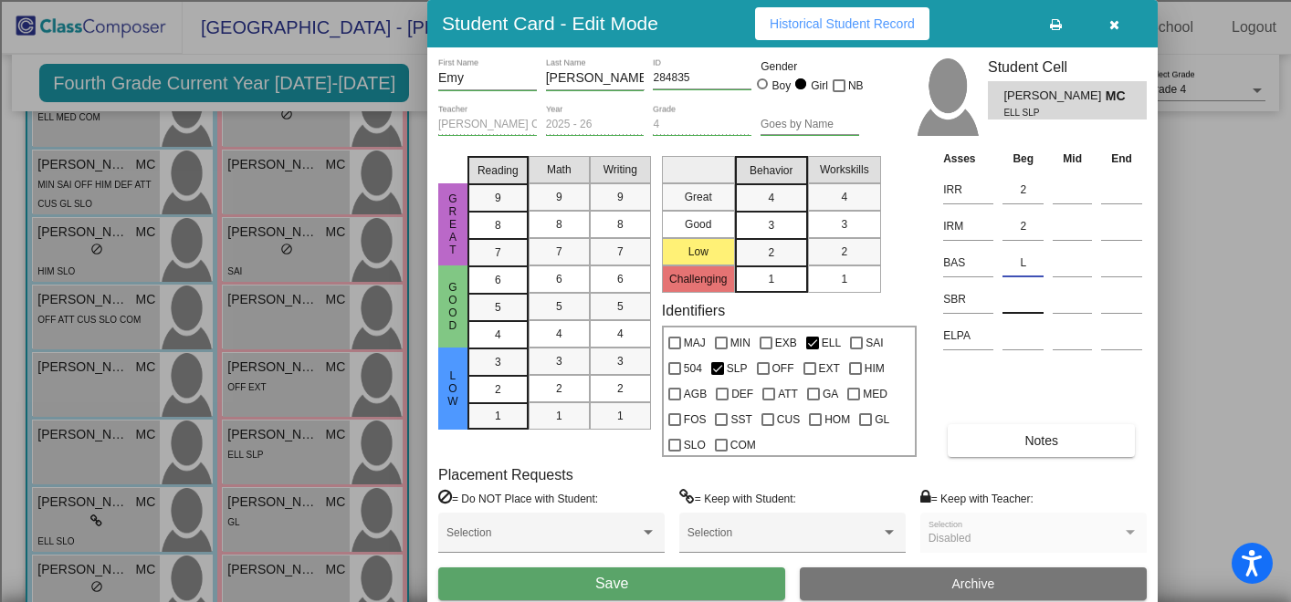
click at [1020, 306] on input at bounding box center [1022, 299] width 41 height 27
type input "LR"
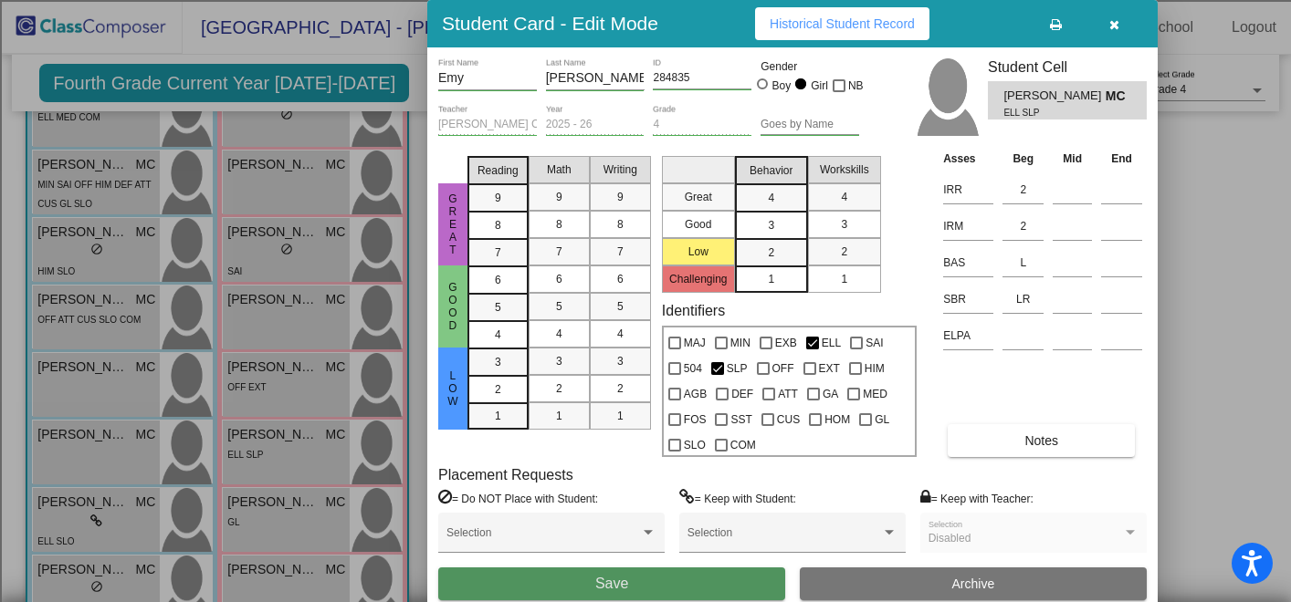
click at [680, 593] on button "Save" at bounding box center [611, 584] width 347 height 33
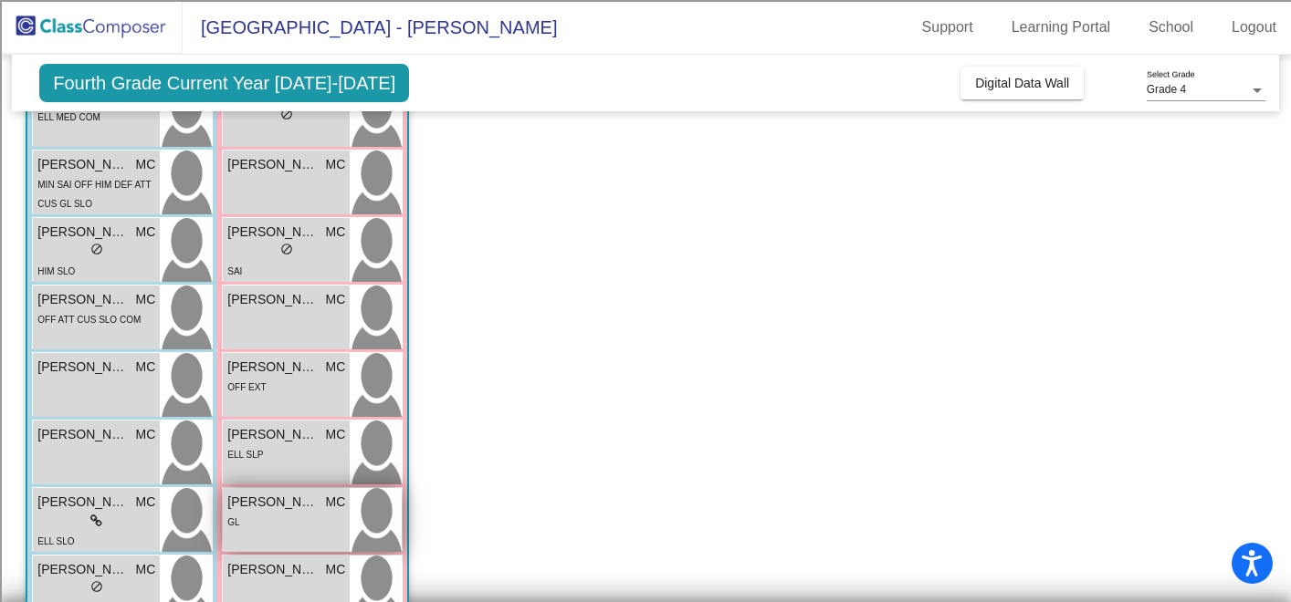
click at [306, 534] on div "[PERSON_NAME] MC lock do_not_disturb_alt GL" at bounding box center [286, 520] width 127 height 64
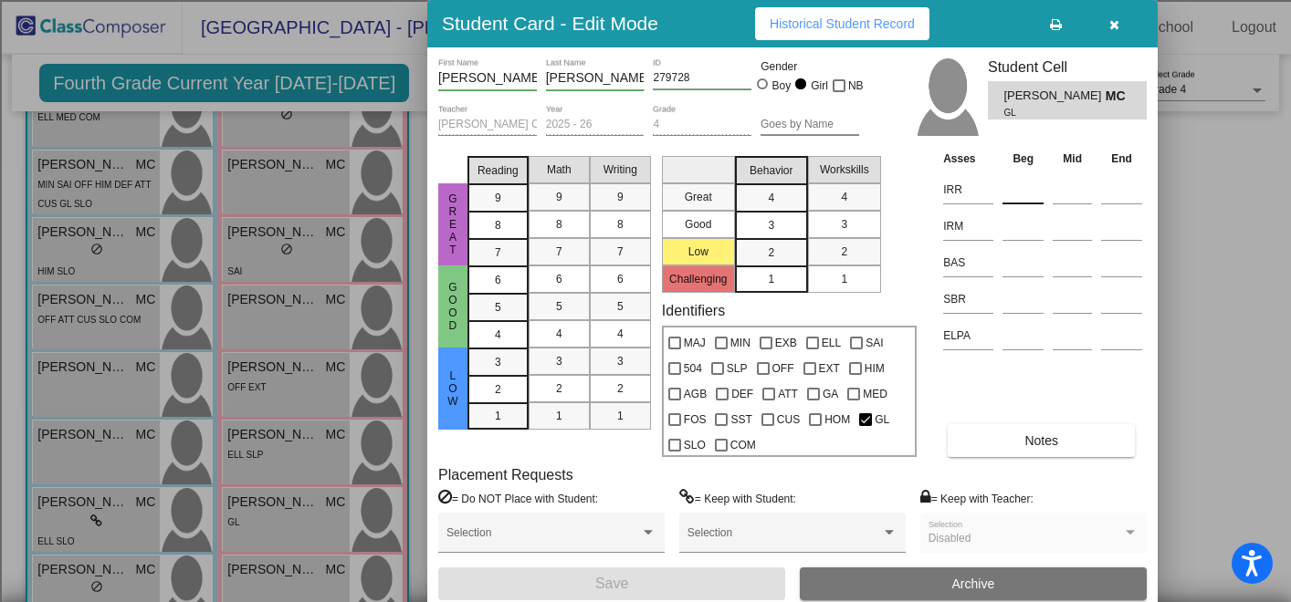
click at [1020, 191] on input at bounding box center [1022, 189] width 41 height 27
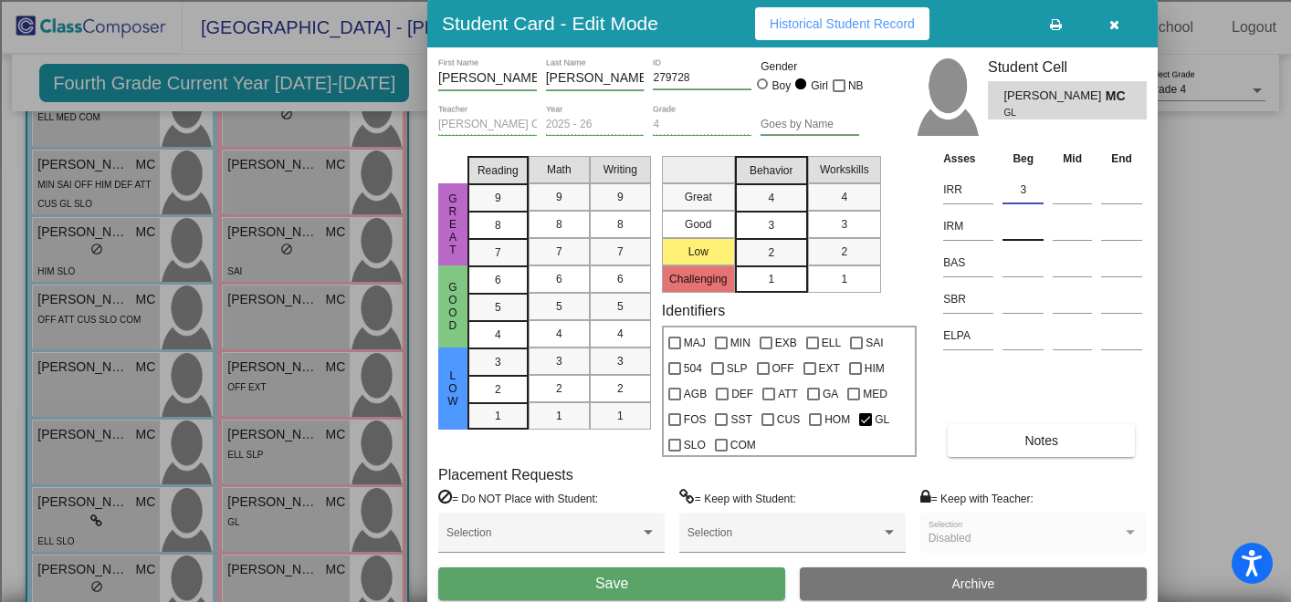
type input "3"
click at [1020, 227] on input at bounding box center [1022, 226] width 41 height 27
type input "3"
click at [1018, 269] on input at bounding box center [1022, 262] width 41 height 27
type input "U"
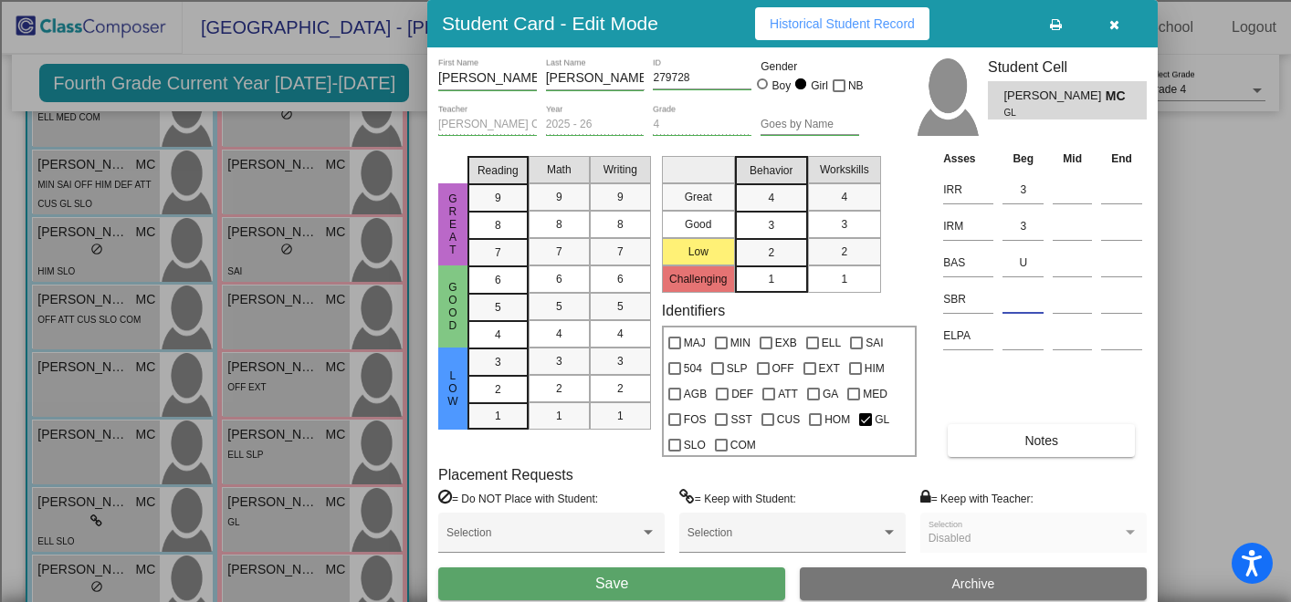
click at [1010, 313] on input at bounding box center [1022, 299] width 41 height 27
type input "LR"
click at [683, 581] on button "Save" at bounding box center [611, 584] width 347 height 33
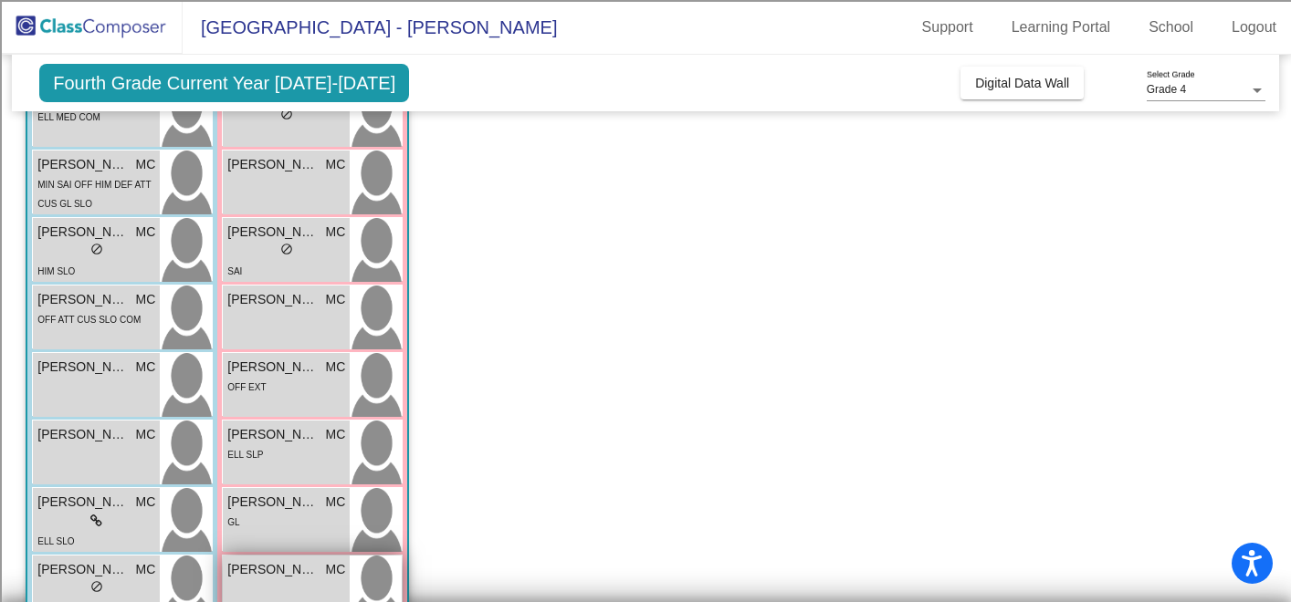
click at [315, 568] on span "[PERSON_NAME]" at bounding box center [272, 569] width 91 height 19
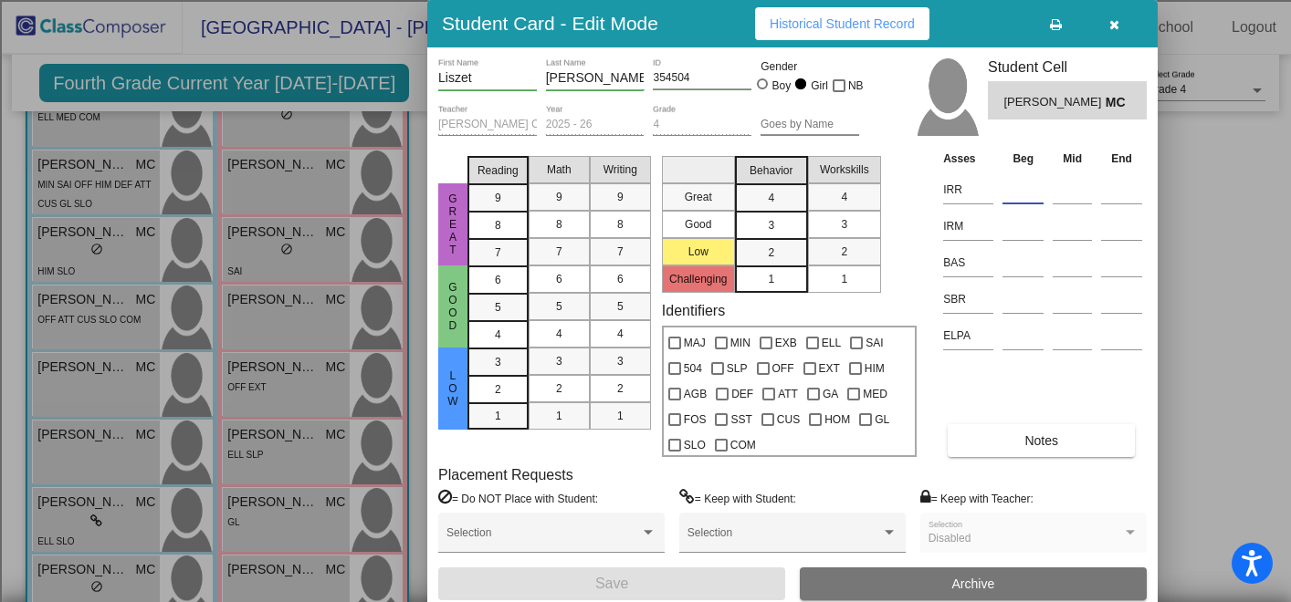
click at [1016, 189] on input at bounding box center [1022, 189] width 41 height 27
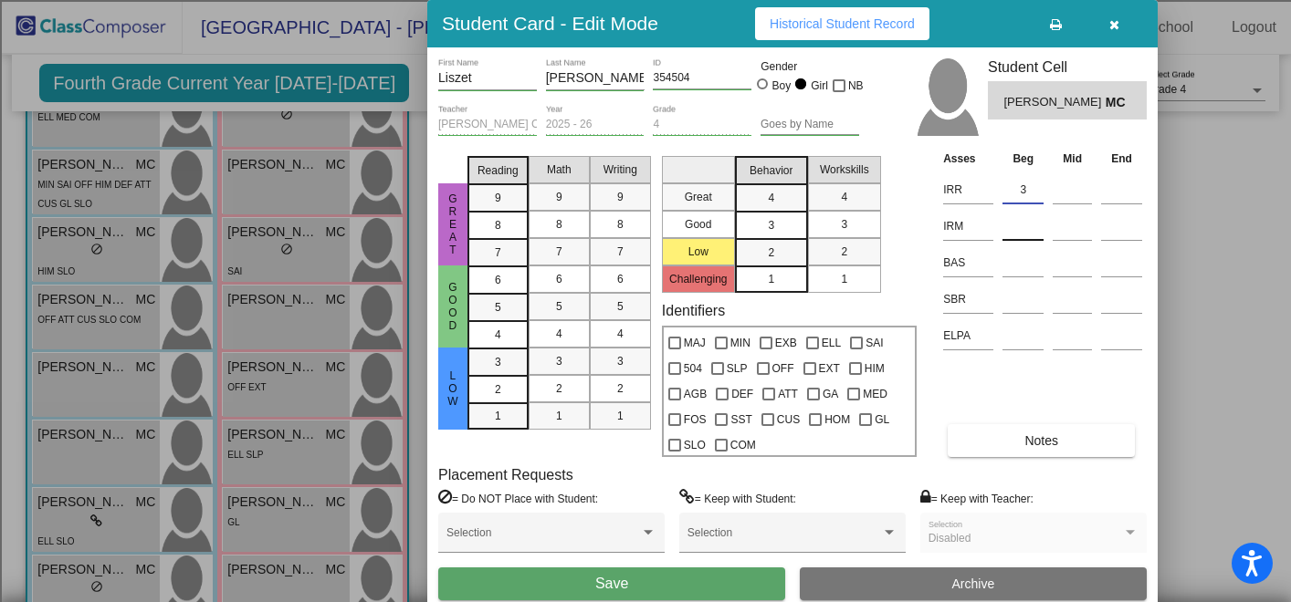
type input "3"
click at [1022, 229] on input at bounding box center [1022, 226] width 41 height 27
type input "2"
click at [1031, 270] on input at bounding box center [1022, 262] width 41 height 27
type input "H"
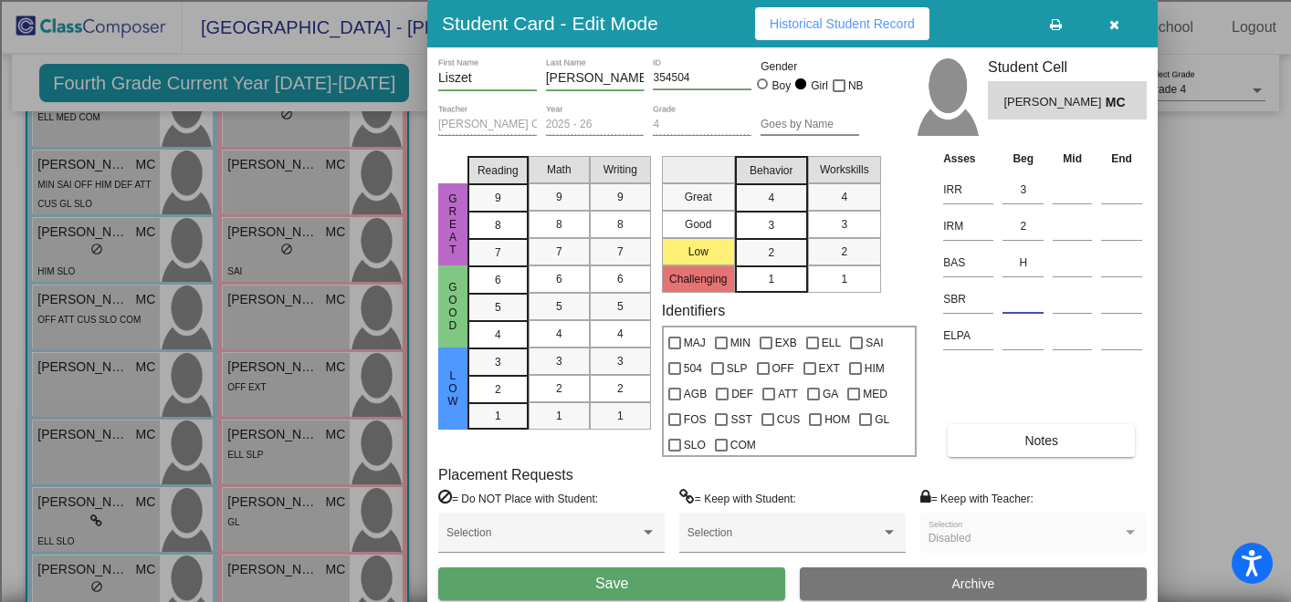
click at [1023, 305] on input at bounding box center [1022, 299] width 41 height 27
type input "LR"
click at [647, 591] on button "Save" at bounding box center [611, 584] width 347 height 33
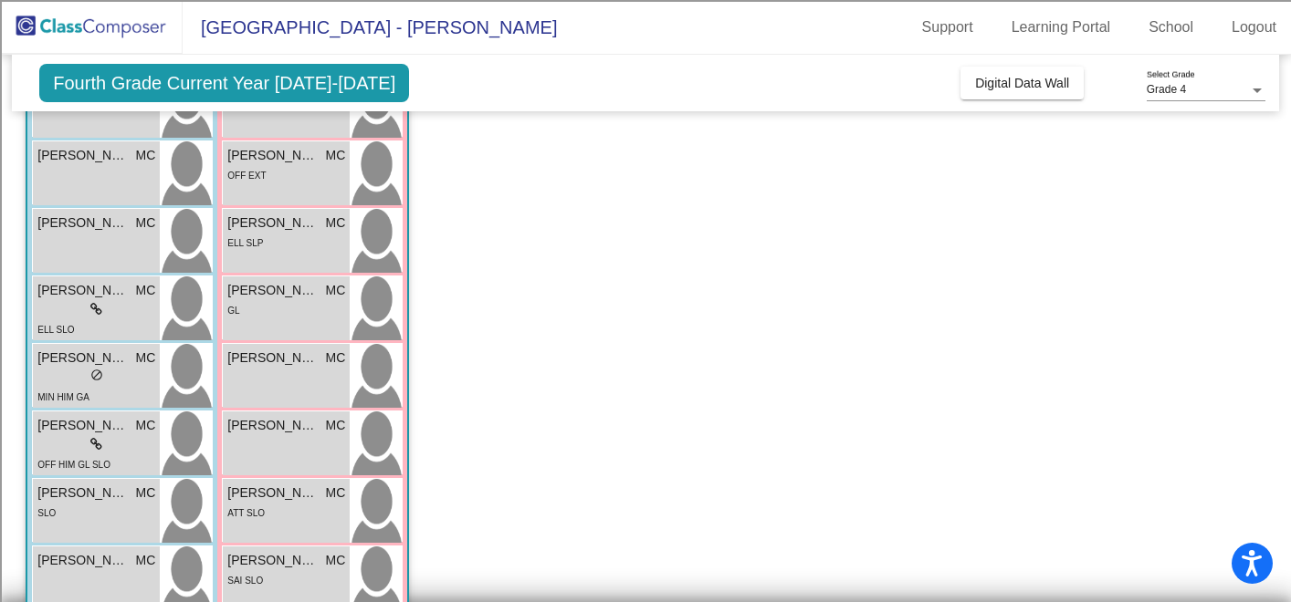
scroll to position [443, 0]
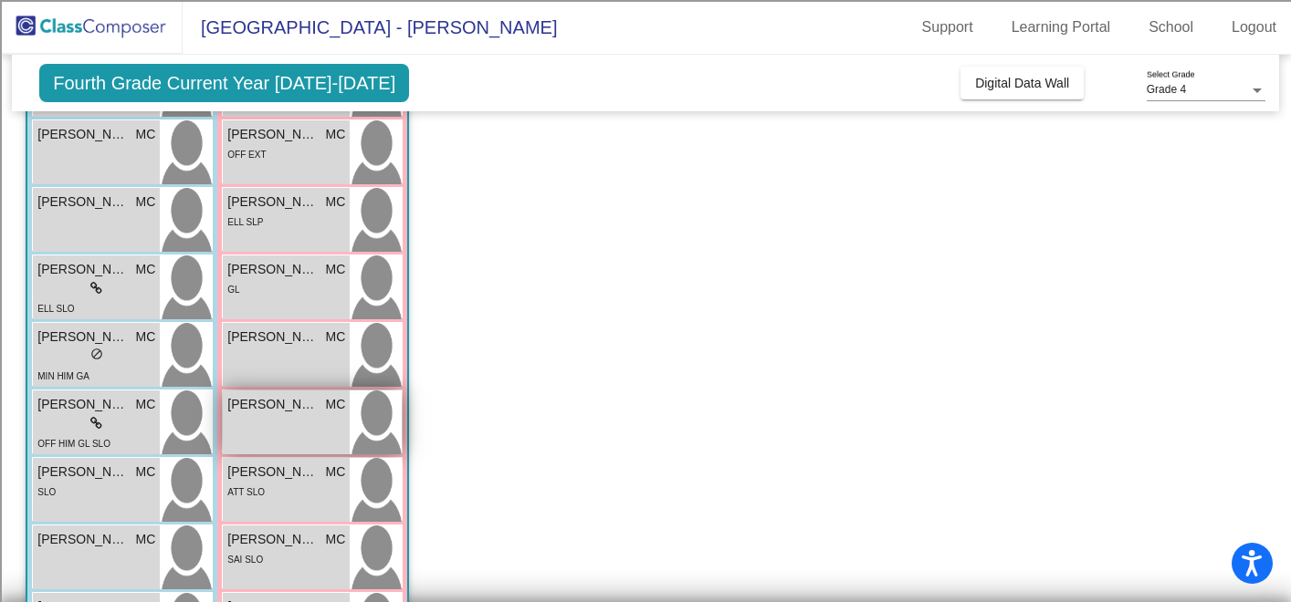
click at [303, 427] on div "[PERSON_NAME] [PERSON_NAME] MC lock do_not_disturb_alt" at bounding box center [286, 423] width 127 height 64
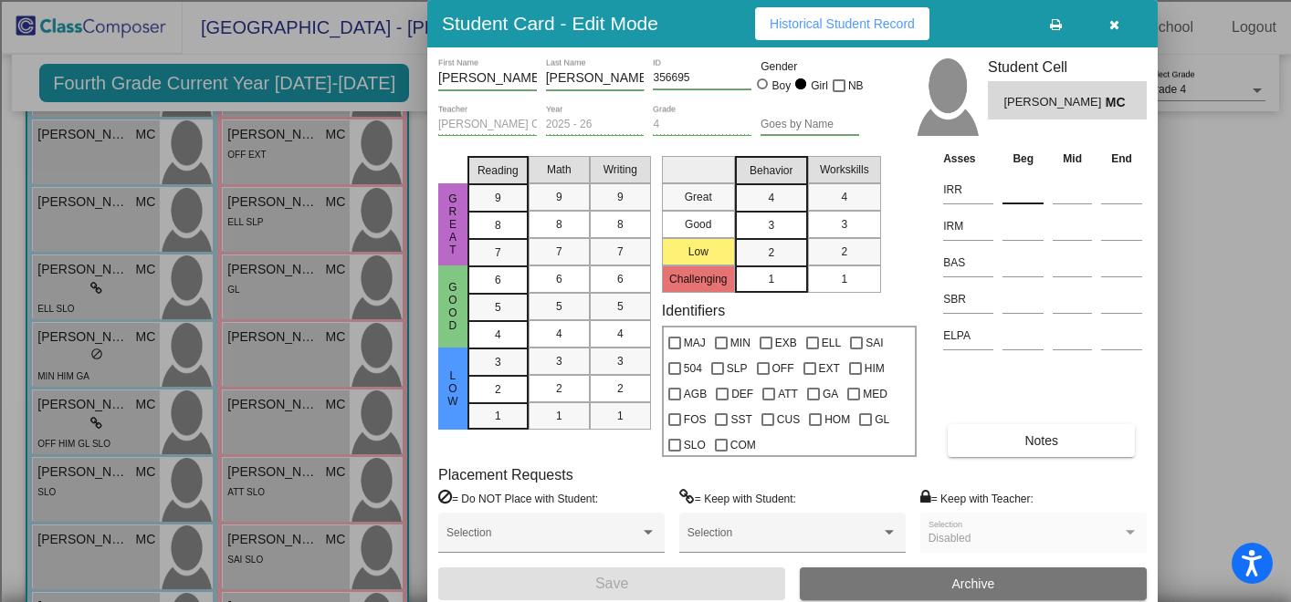
click at [1023, 192] on input at bounding box center [1022, 189] width 41 height 27
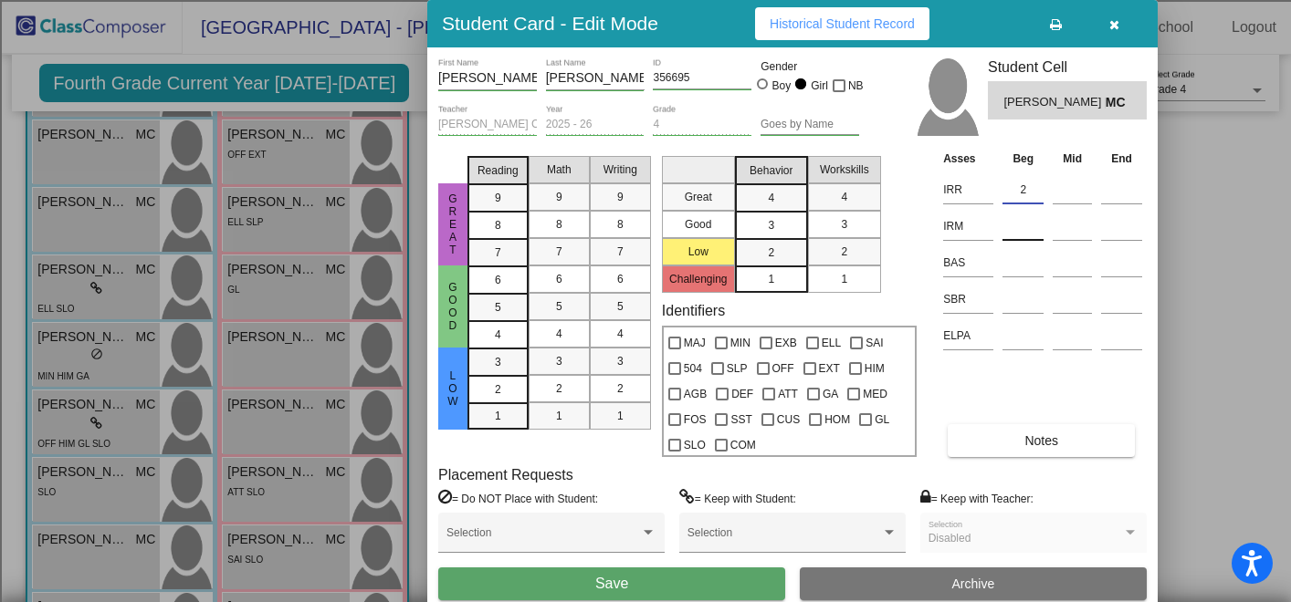
type input "2"
click at [1026, 228] on input at bounding box center [1022, 226] width 41 height 27
type input "1"
click at [1030, 272] on input at bounding box center [1022, 262] width 41 height 27
type input "Q"
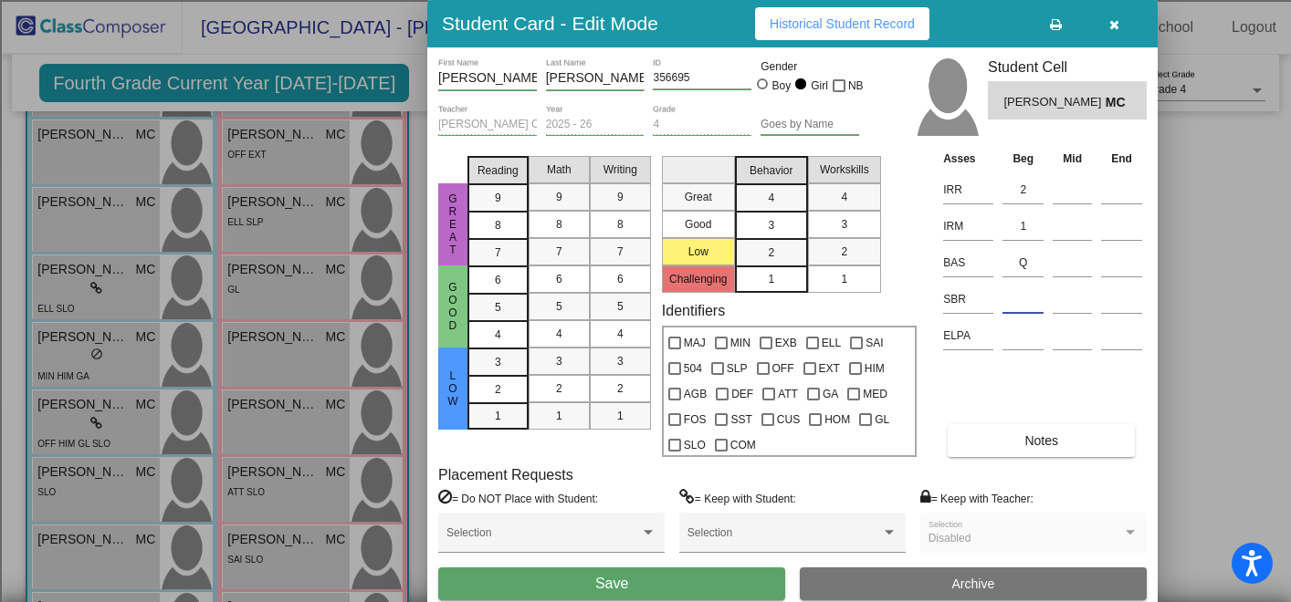
click at [1031, 305] on input at bounding box center [1022, 299] width 41 height 27
type input "MR"
click at [1037, 442] on span "Notes" at bounding box center [1041, 441] width 34 height 15
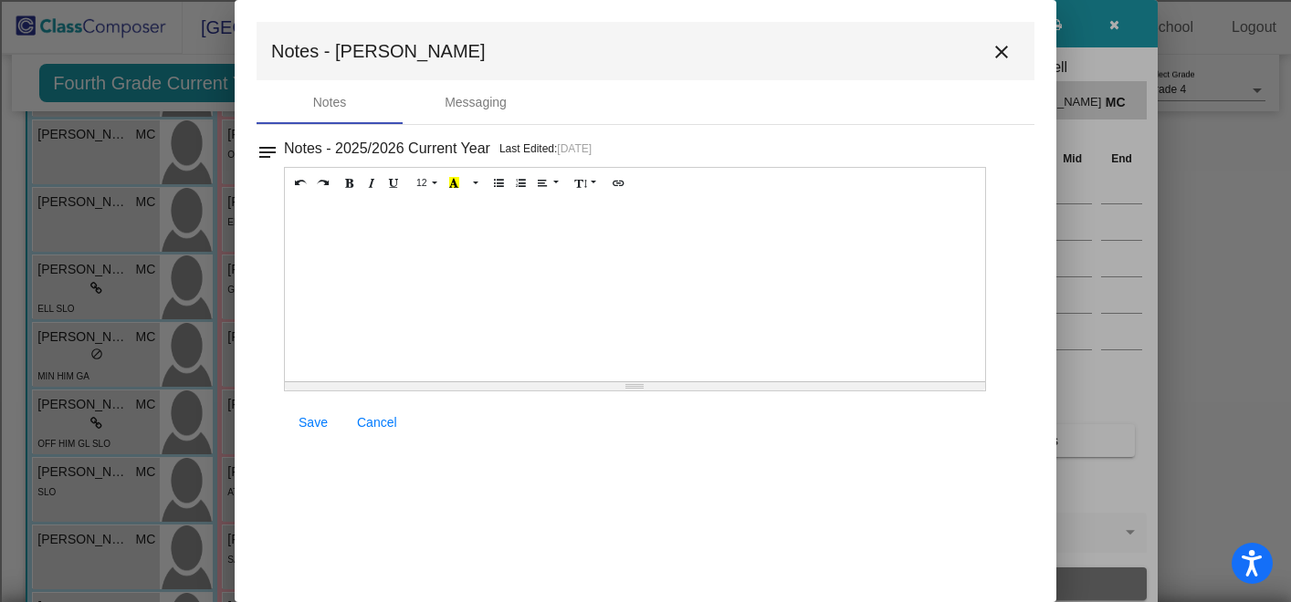
click at [582, 248] on div at bounding box center [635, 290] width 700 height 183
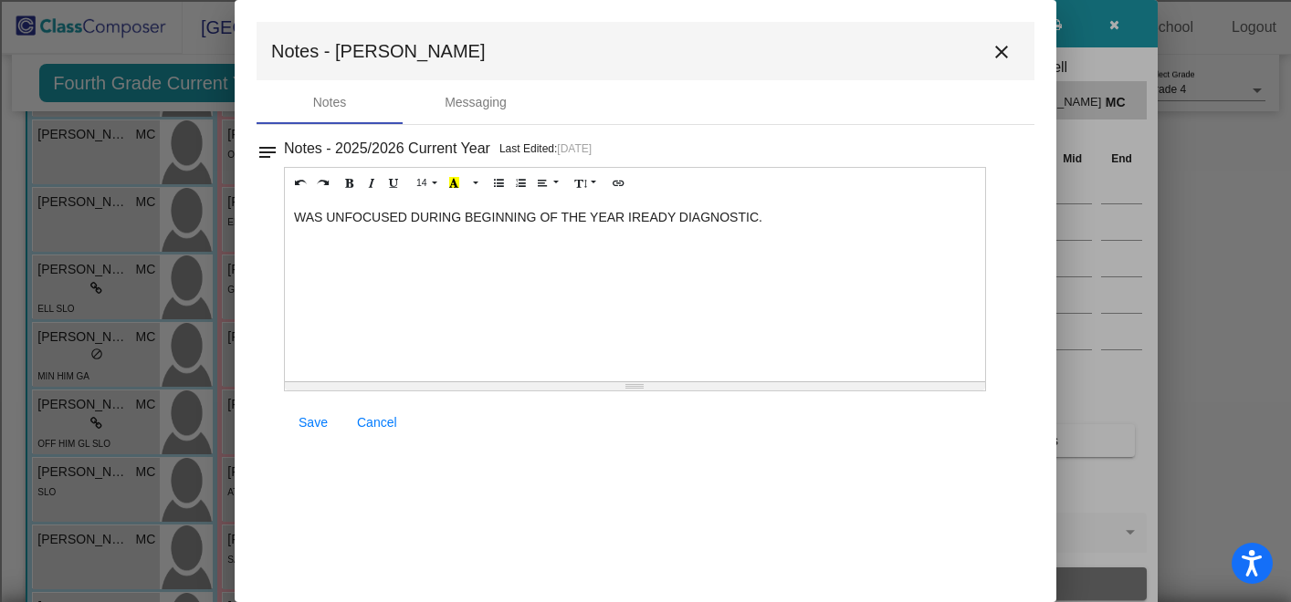
click at [320, 427] on span "Save" at bounding box center [312, 422] width 29 height 15
click at [997, 58] on mat-icon "close" at bounding box center [1001, 52] width 22 height 22
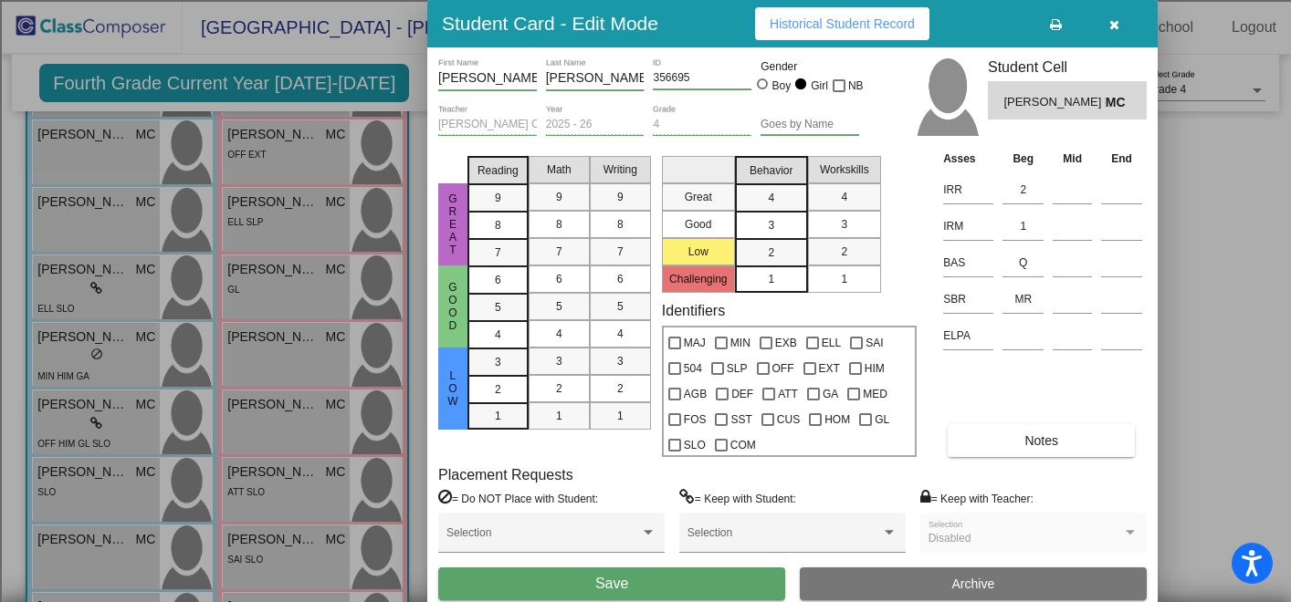
click at [581, 591] on button "Save" at bounding box center [611, 584] width 347 height 33
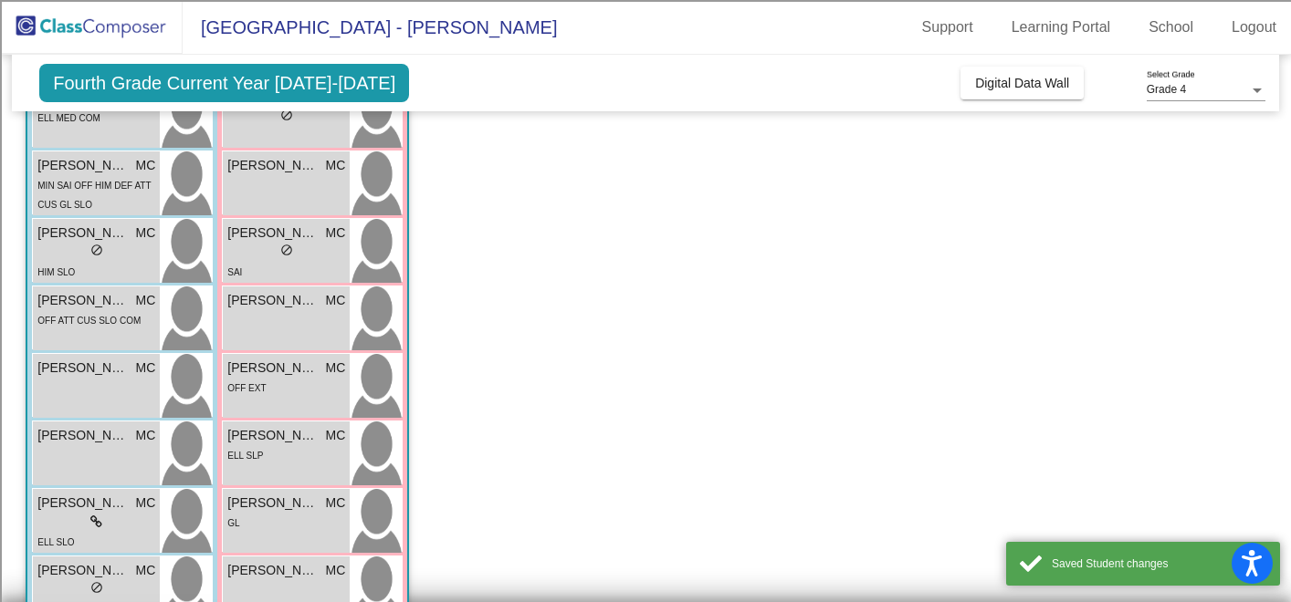
scroll to position [178, 0]
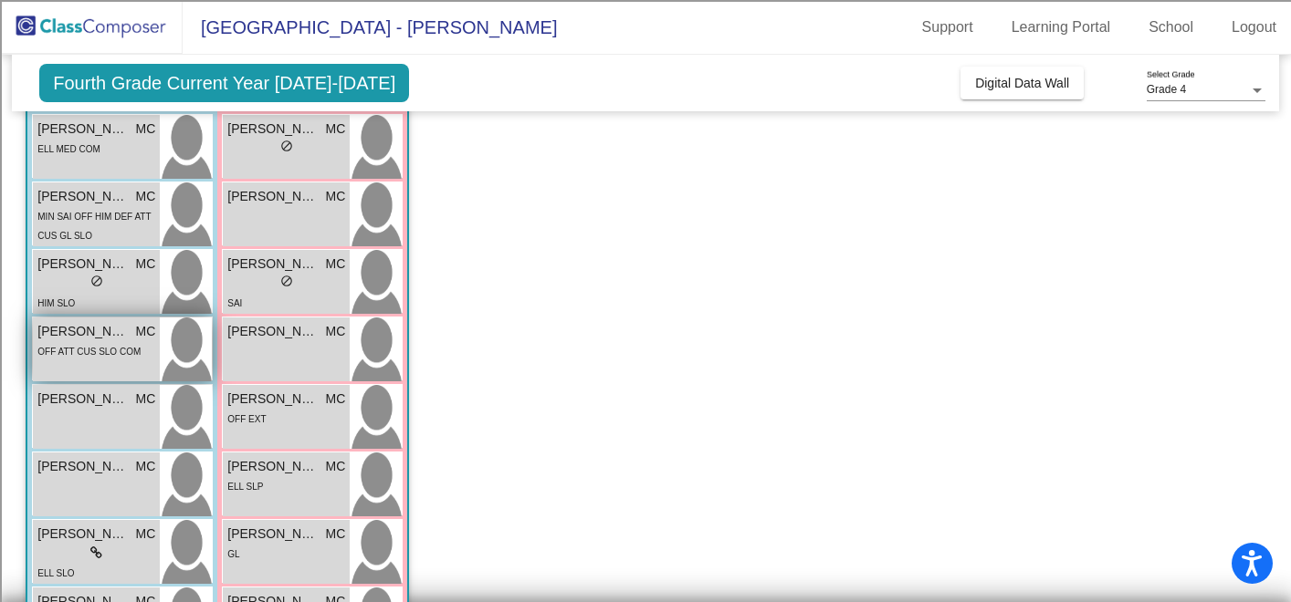
click at [104, 338] on span "[PERSON_NAME]" at bounding box center [82, 331] width 91 height 19
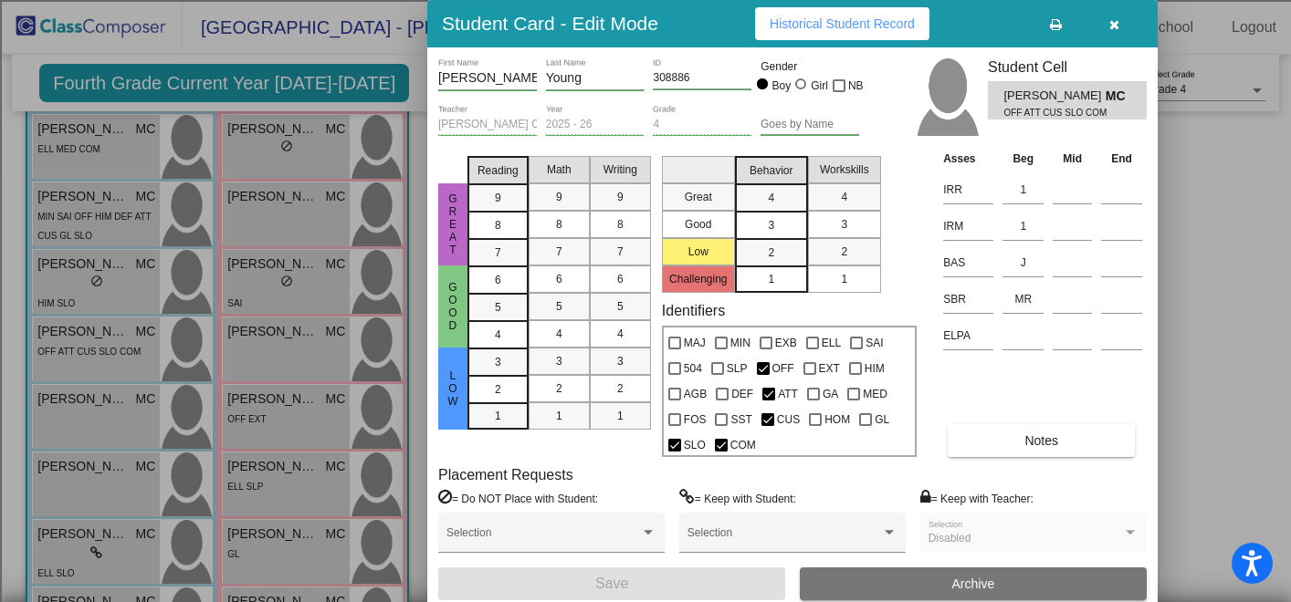
click at [1078, 444] on button "Notes" at bounding box center [1040, 440] width 187 height 33
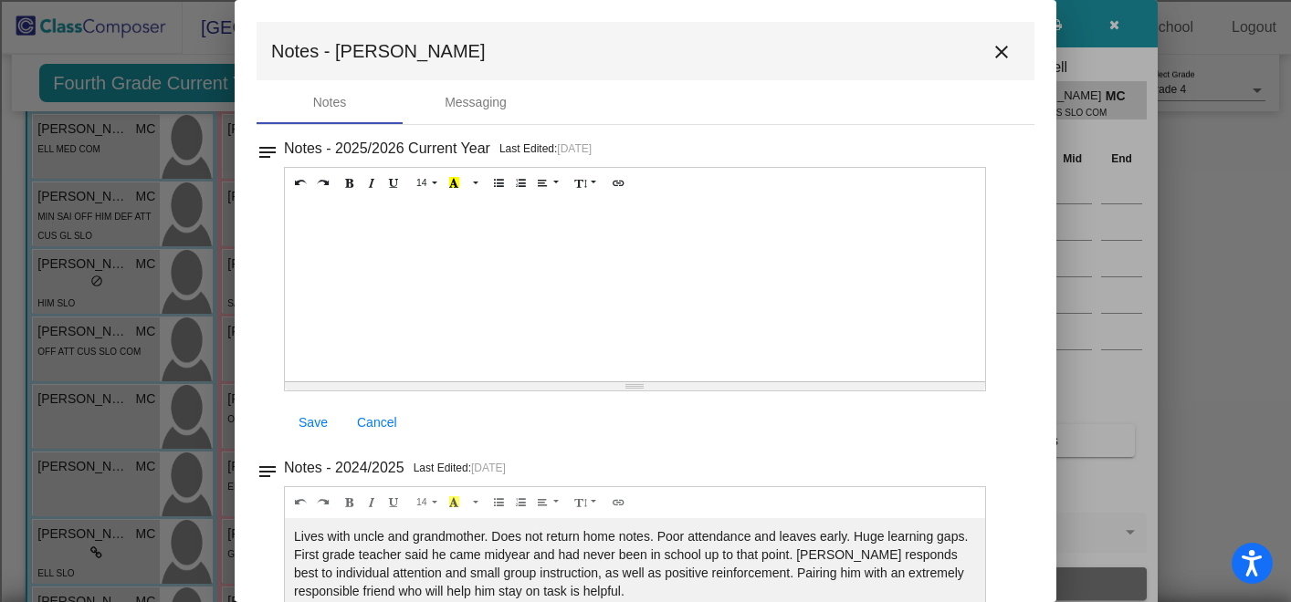
click at [650, 255] on div at bounding box center [635, 290] width 700 height 183
click at [310, 420] on span "Save" at bounding box center [312, 422] width 29 height 15
click at [998, 47] on mat-icon "close" at bounding box center [1001, 52] width 22 height 22
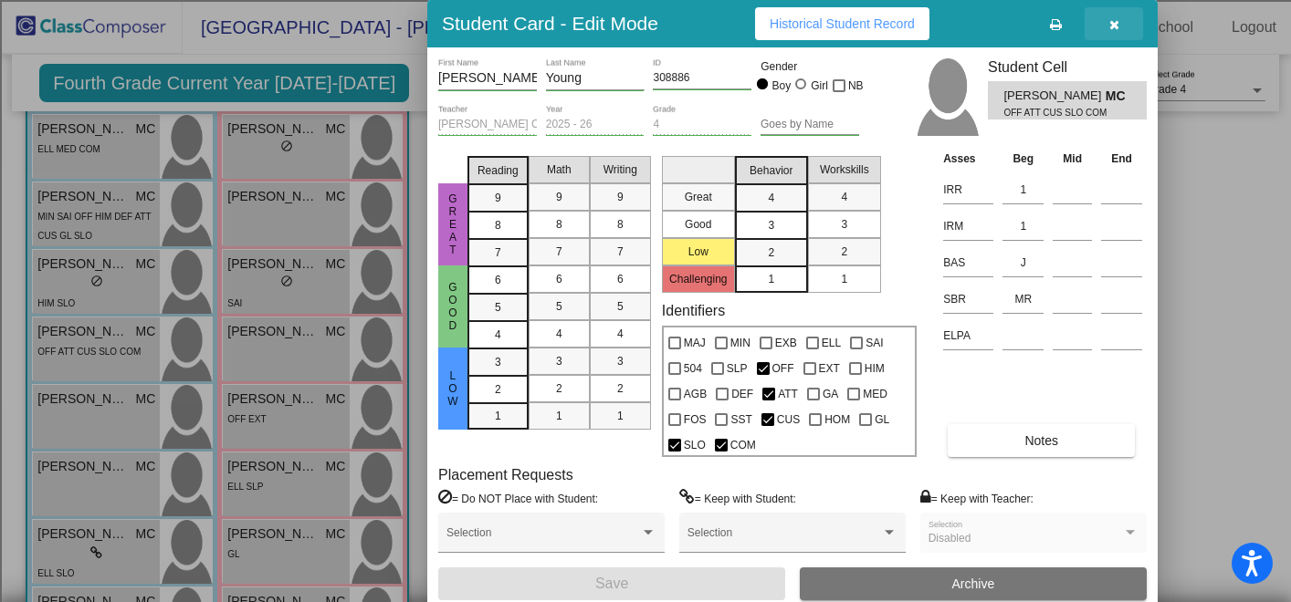
click at [1112, 22] on icon "button" at bounding box center [1114, 24] width 10 height 13
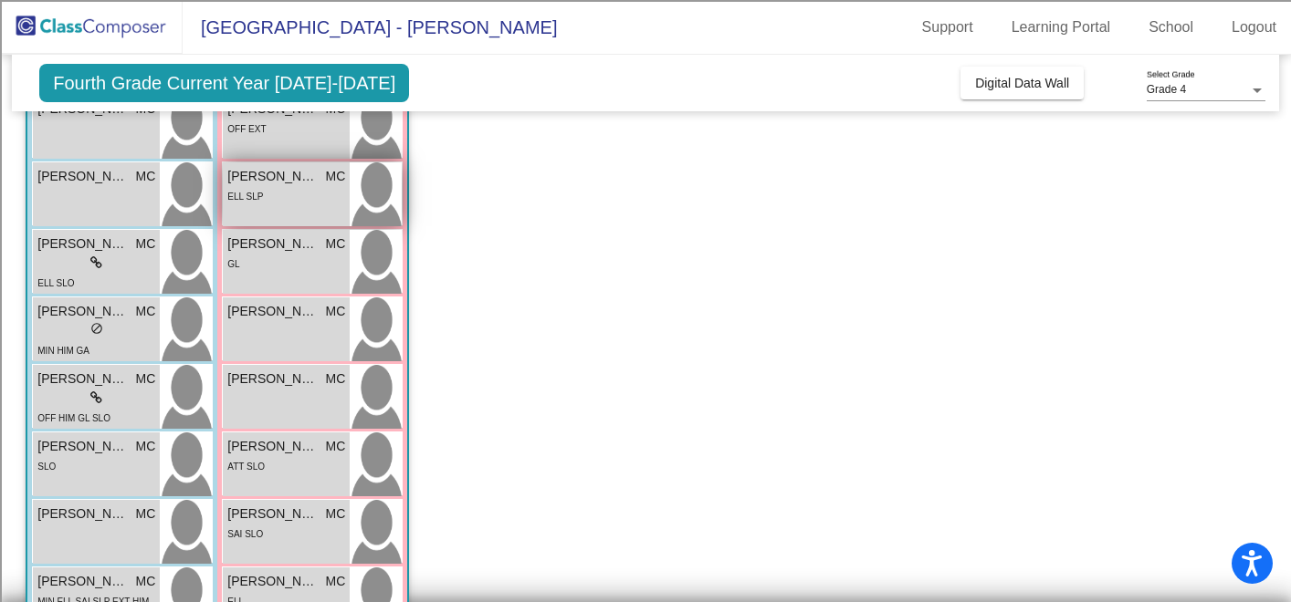
scroll to position [471, 0]
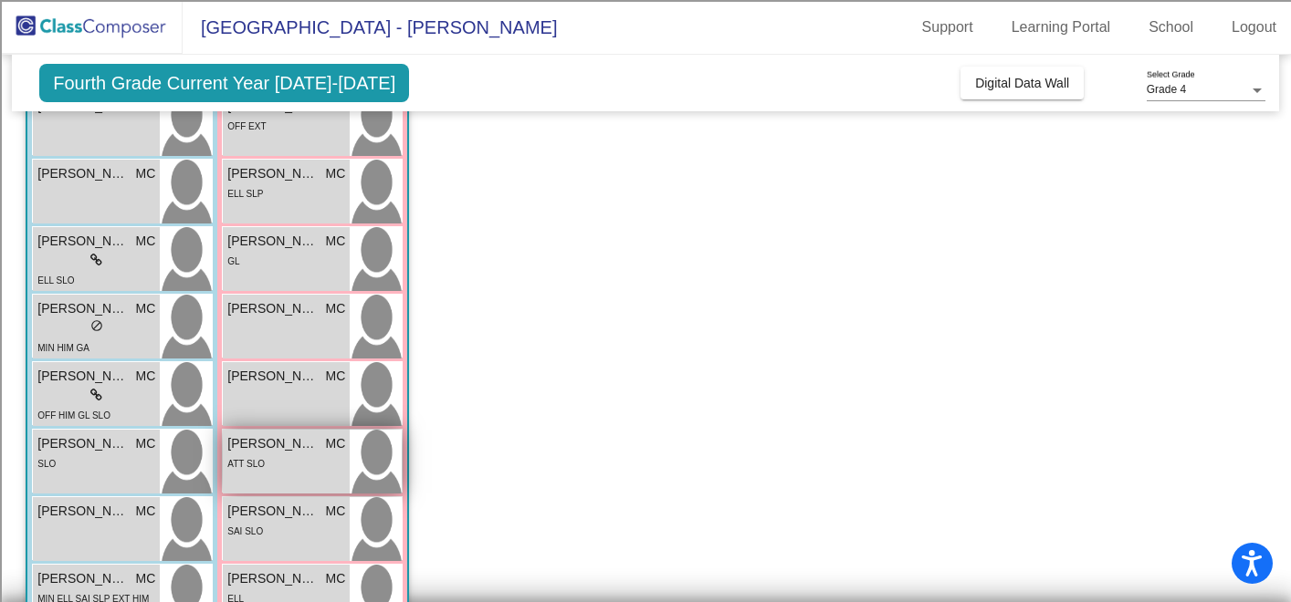
click at [292, 447] on span "[PERSON_NAME]" at bounding box center [272, 443] width 91 height 19
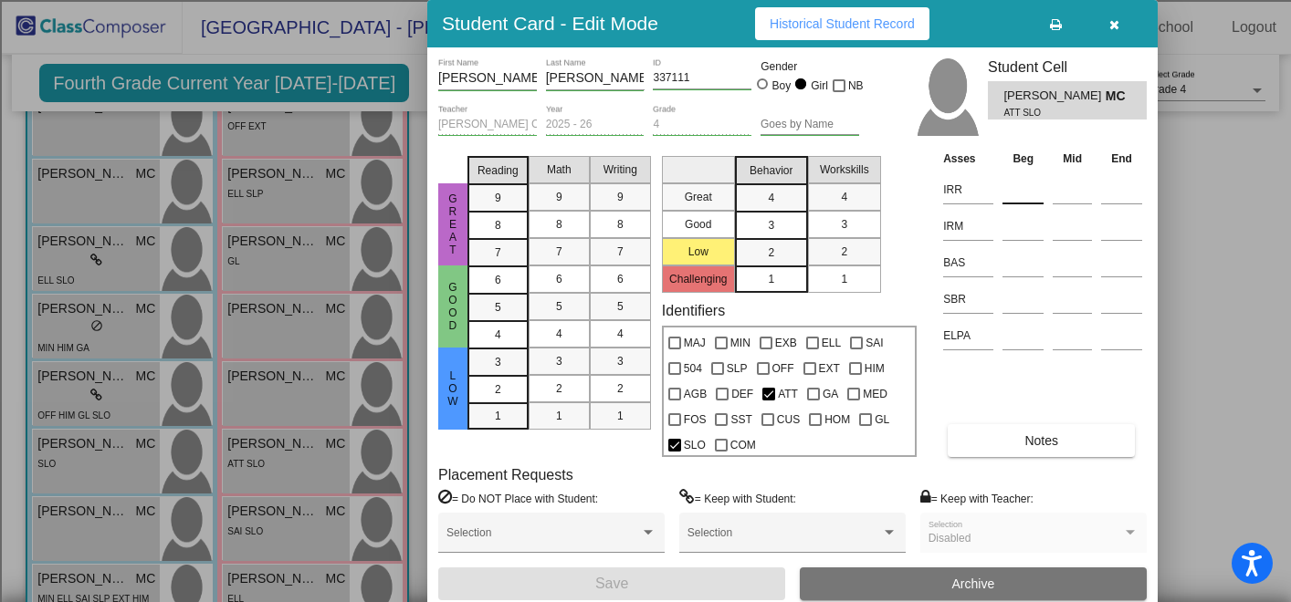
click at [1010, 194] on input at bounding box center [1022, 189] width 41 height 27
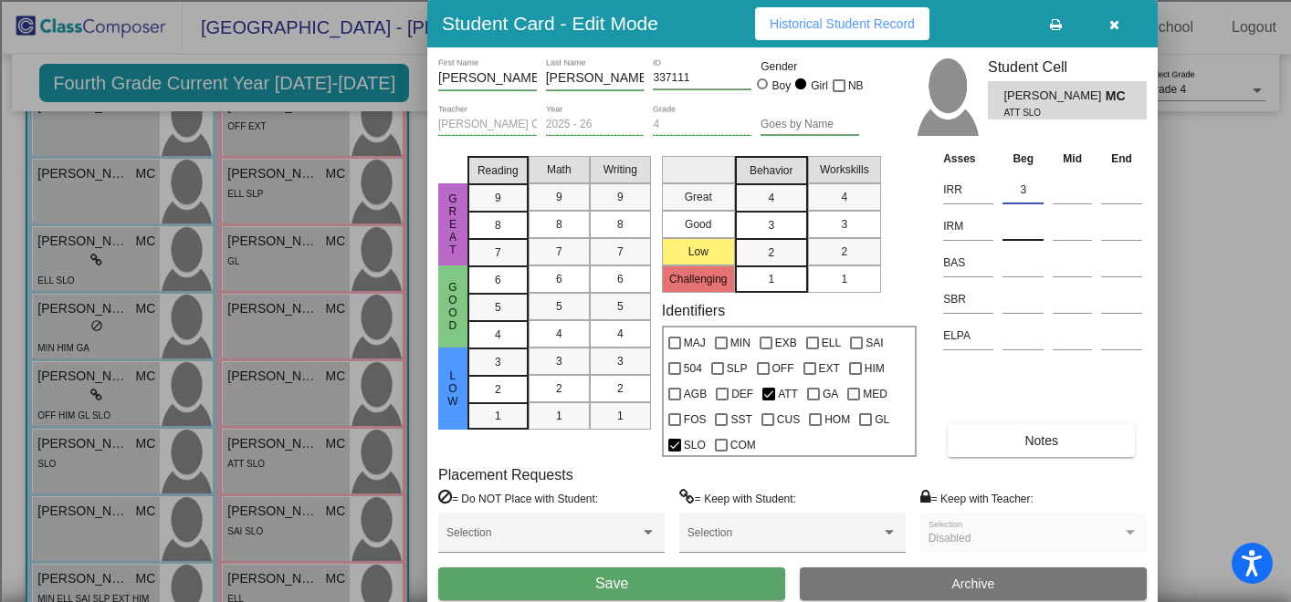
type input "3"
click at [1012, 227] on input at bounding box center [1022, 226] width 41 height 27
type input "E4"
click at [1013, 272] on input at bounding box center [1022, 262] width 41 height 27
type input "L"
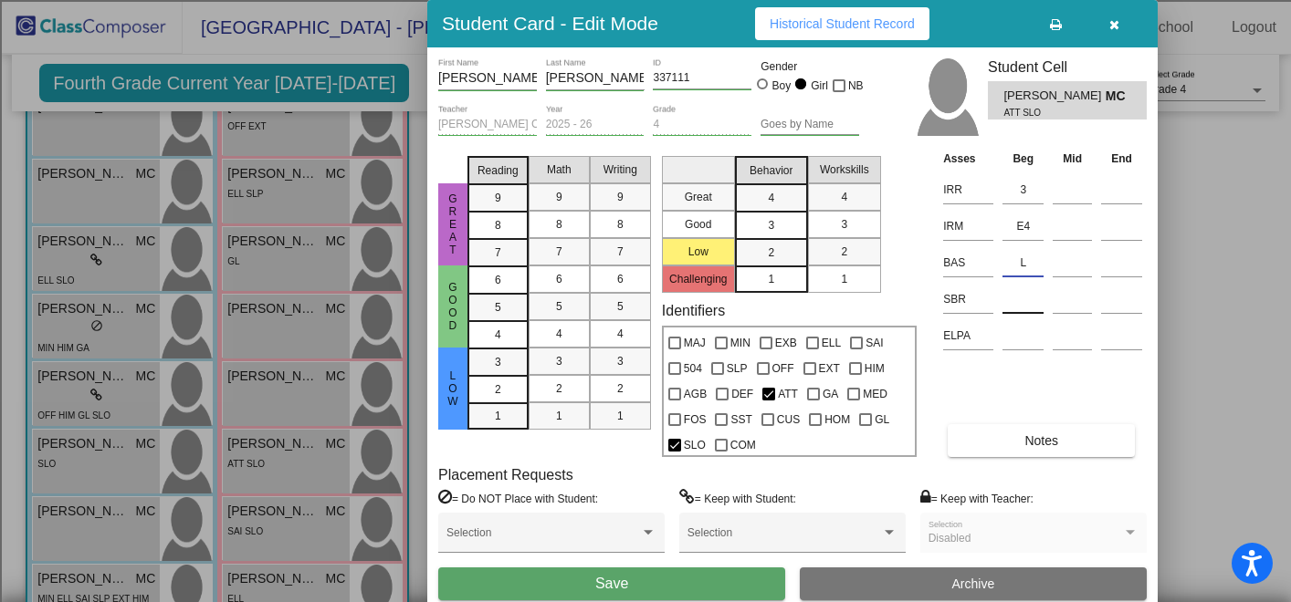
click at [1019, 309] on input at bounding box center [1022, 299] width 41 height 27
type input "LR"
click at [632, 592] on button "Save" at bounding box center [611, 584] width 347 height 33
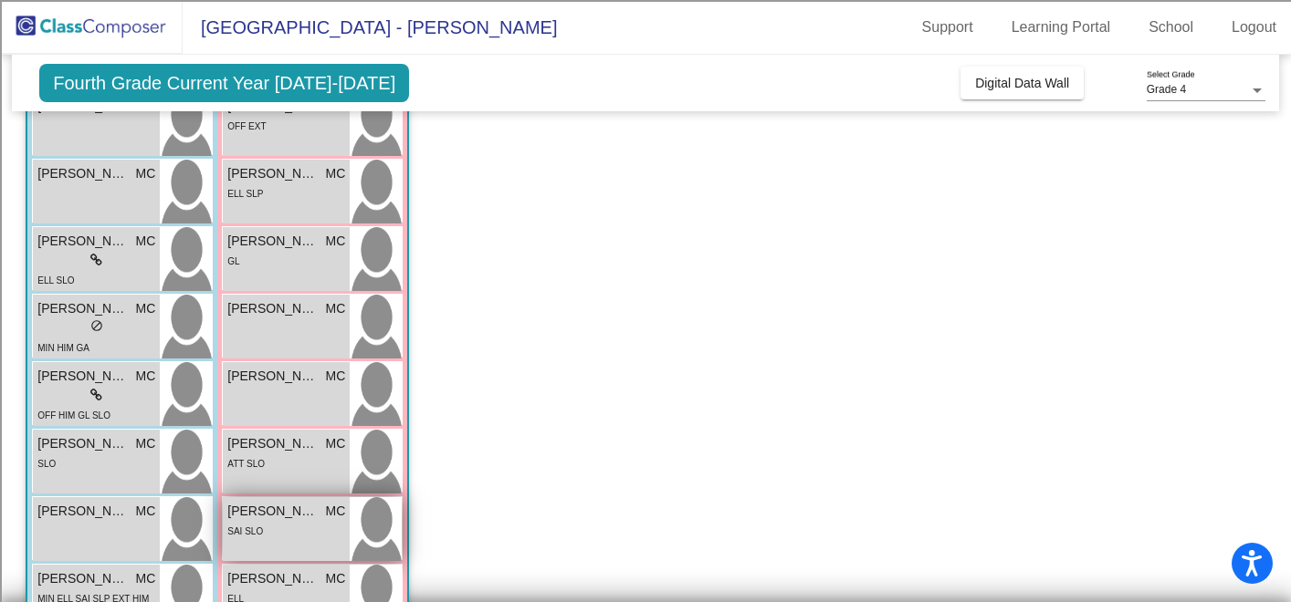
click at [313, 521] on div "SAI SLO" at bounding box center [286, 530] width 118 height 19
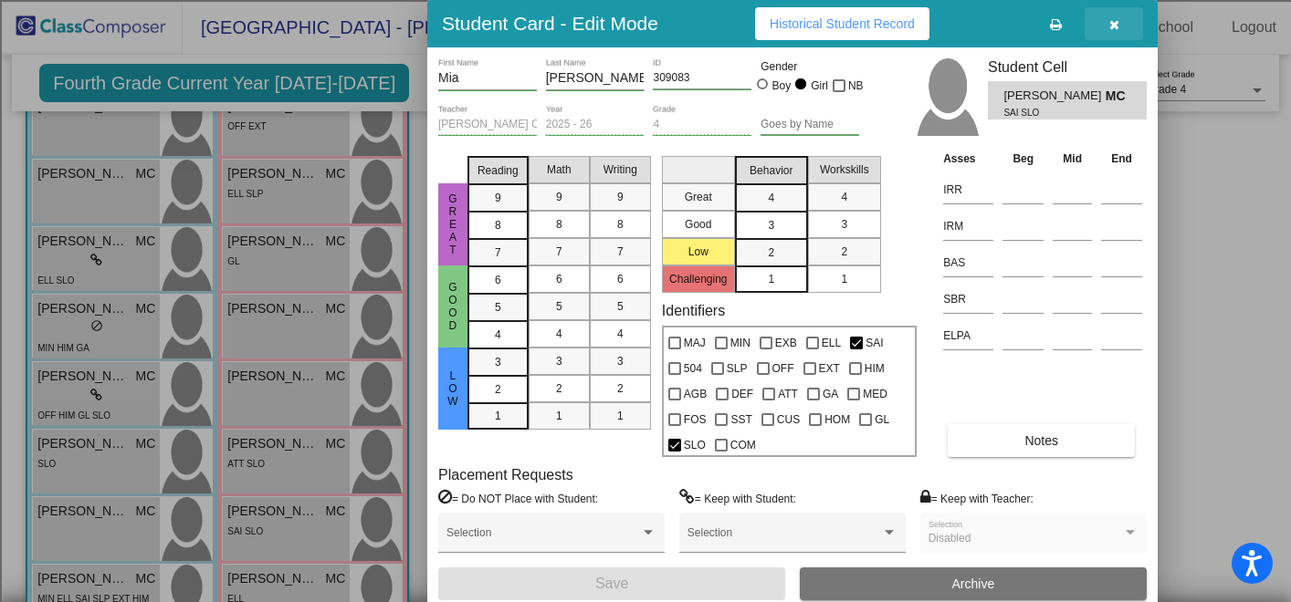
click at [1110, 28] on icon "button" at bounding box center [1114, 24] width 10 height 13
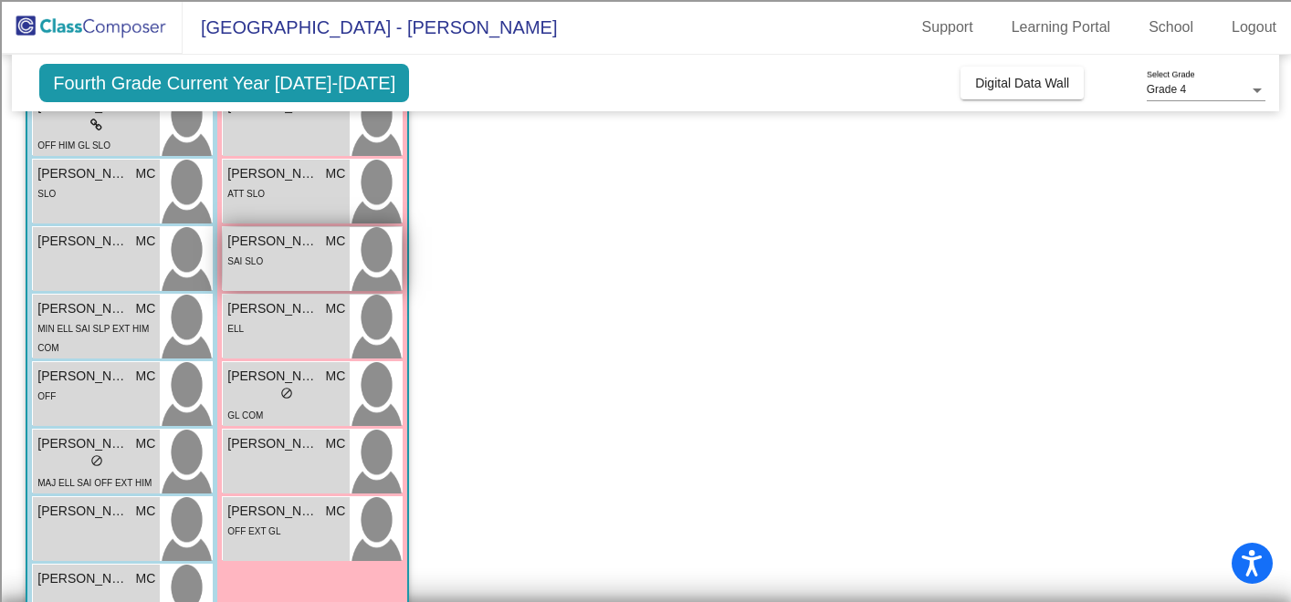
scroll to position [758, 0]
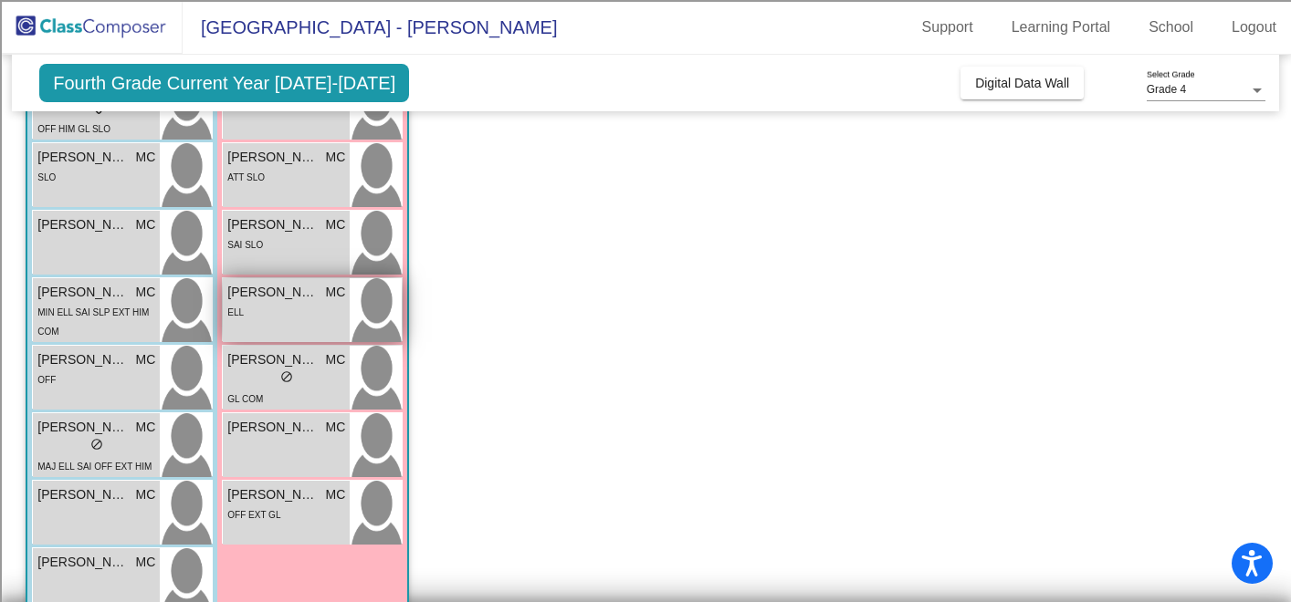
click at [302, 303] on div "ELL" at bounding box center [286, 311] width 118 height 19
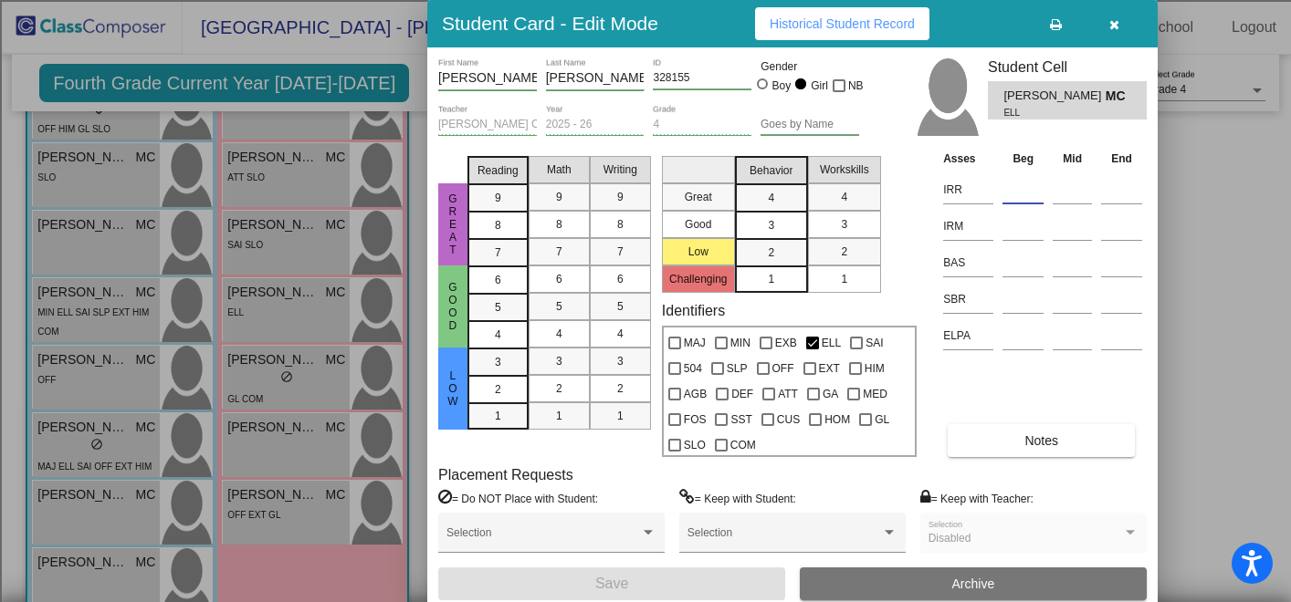
click at [1015, 197] on input at bounding box center [1022, 189] width 41 height 27
click at [1018, 309] on input at bounding box center [1022, 299] width 41 height 27
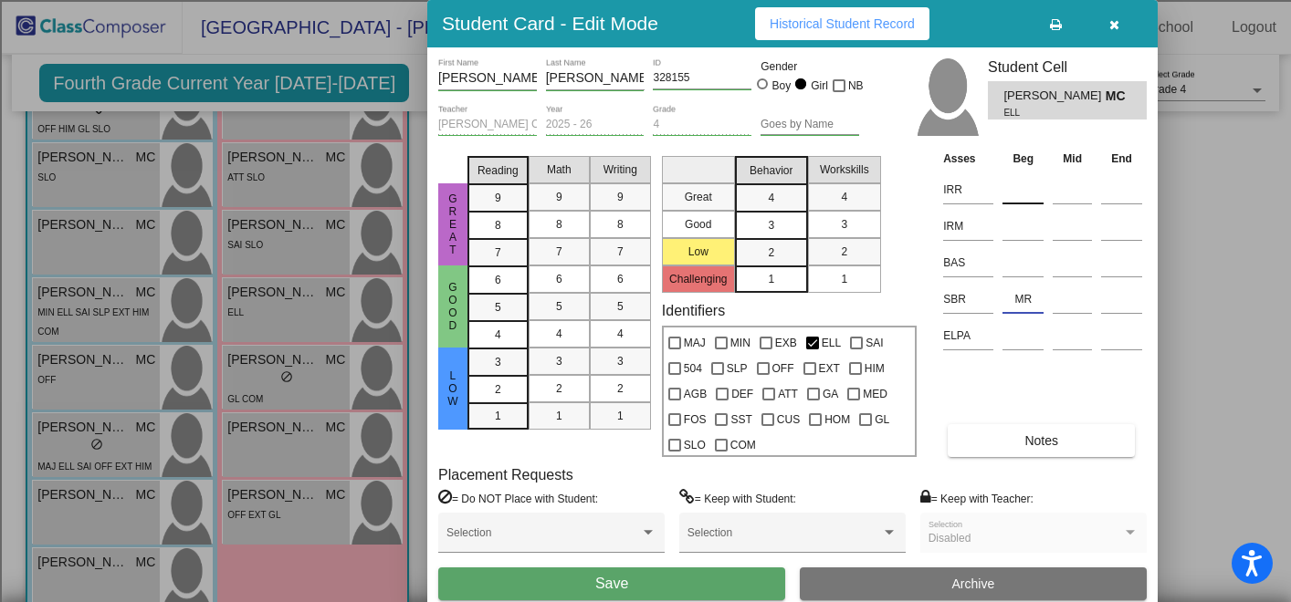
type input "MR"
click at [1016, 188] on input at bounding box center [1022, 189] width 41 height 27
type input "1"
click at [1023, 235] on input at bounding box center [1022, 226] width 41 height 27
type input "1"
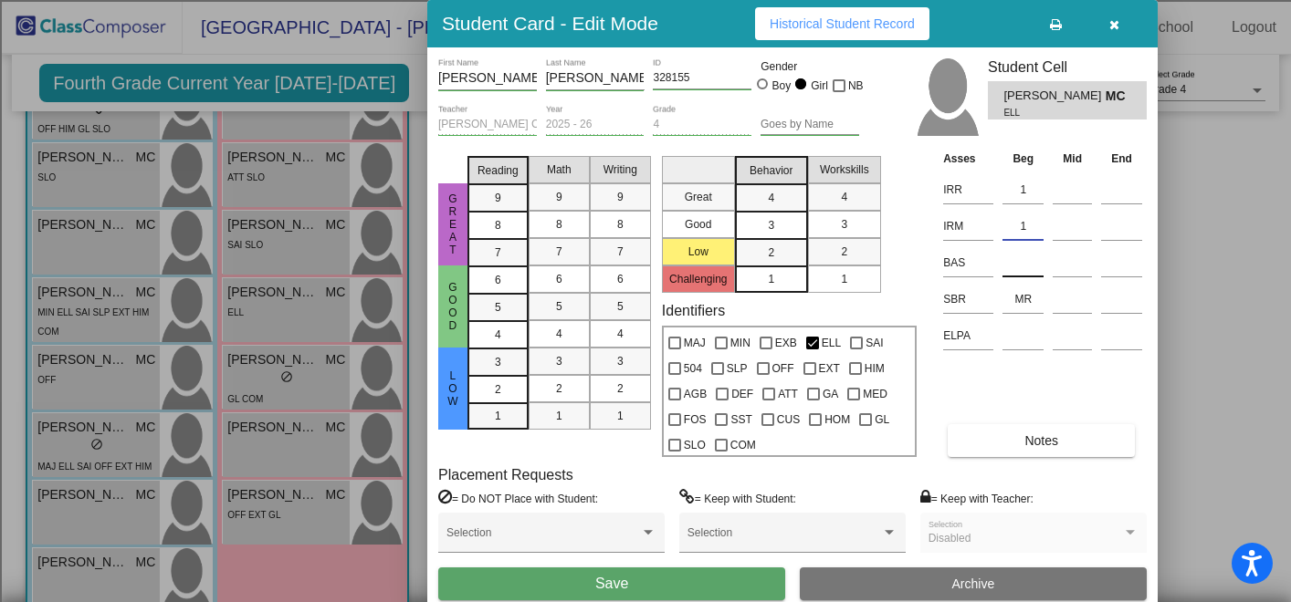
click at [1033, 264] on input at bounding box center [1022, 262] width 41 height 27
type input "M"
click at [1031, 436] on span "Notes" at bounding box center [1041, 441] width 34 height 15
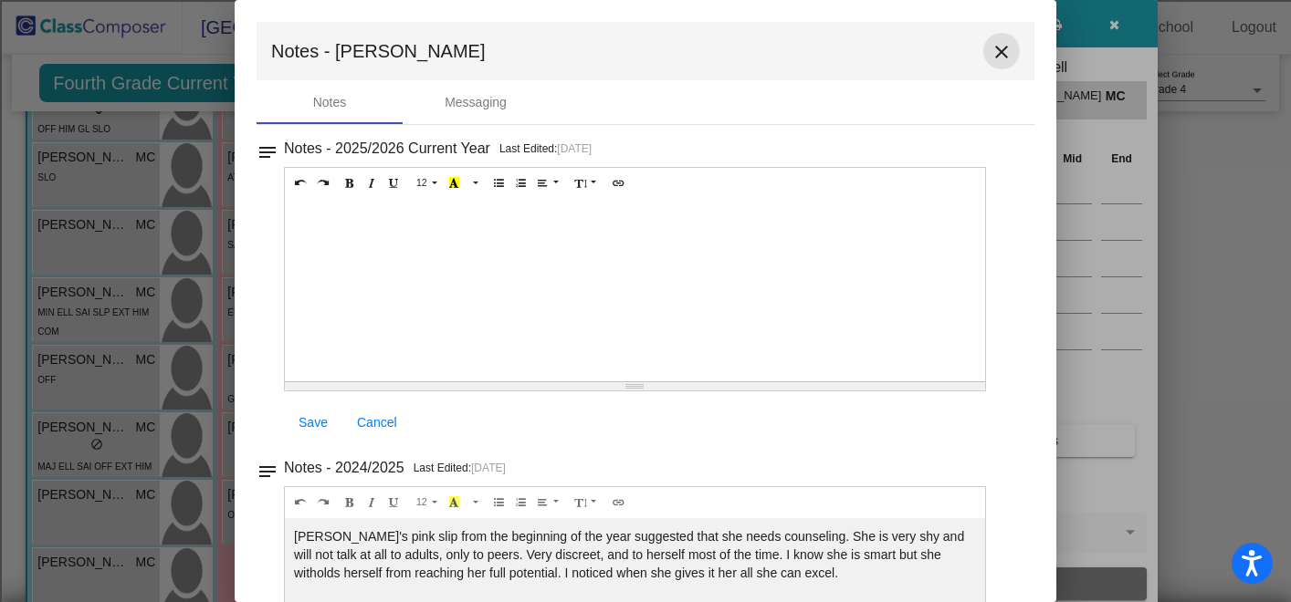
click at [992, 57] on mat-icon "close" at bounding box center [1001, 52] width 22 height 22
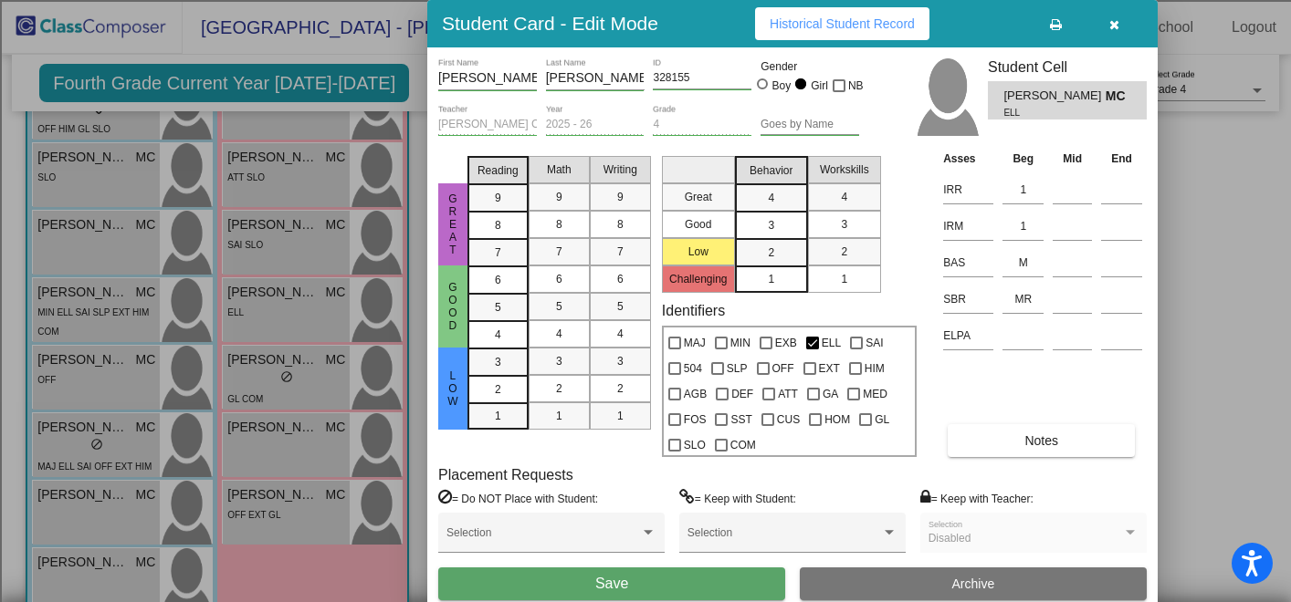
click at [1047, 439] on span "Notes" at bounding box center [1041, 441] width 34 height 15
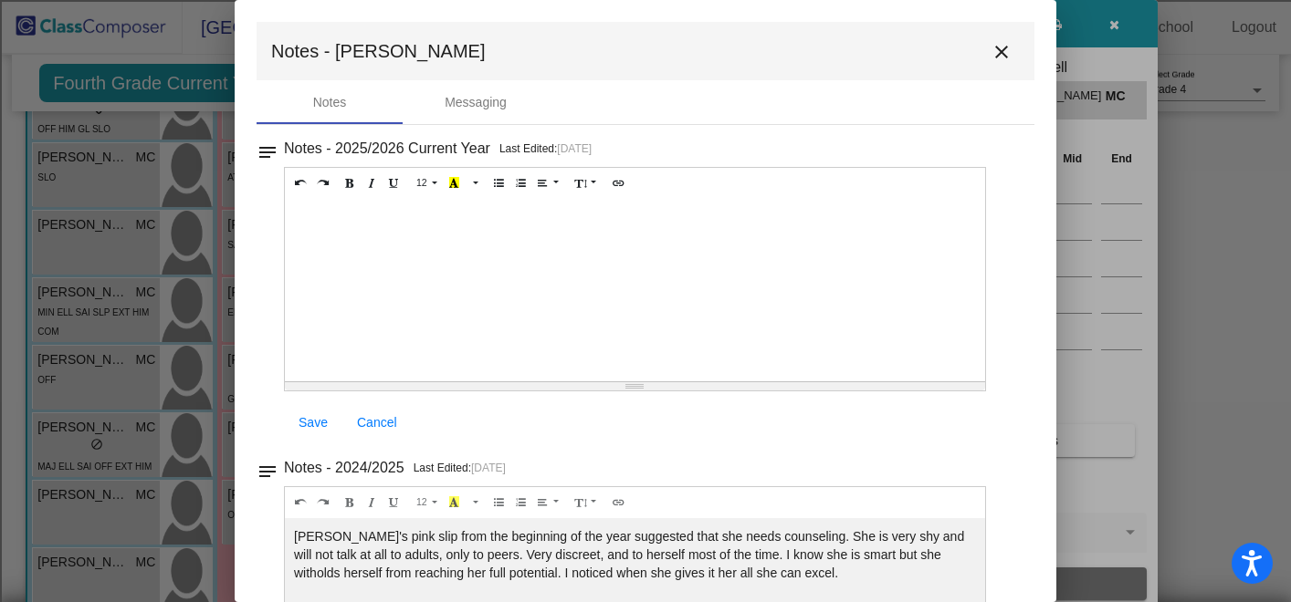
click at [562, 245] on div at bounding box center [635, 290] width 700 height 183
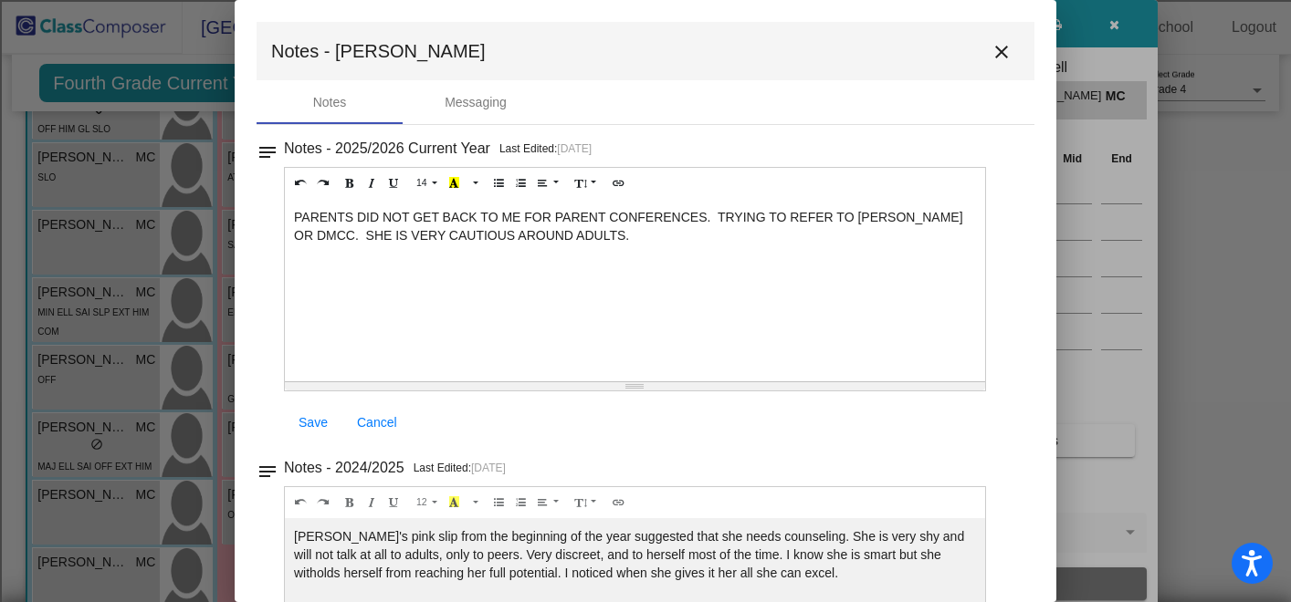
click at [313, 429] on span "Save" at bounding box center [312, 422] width 29 height 15
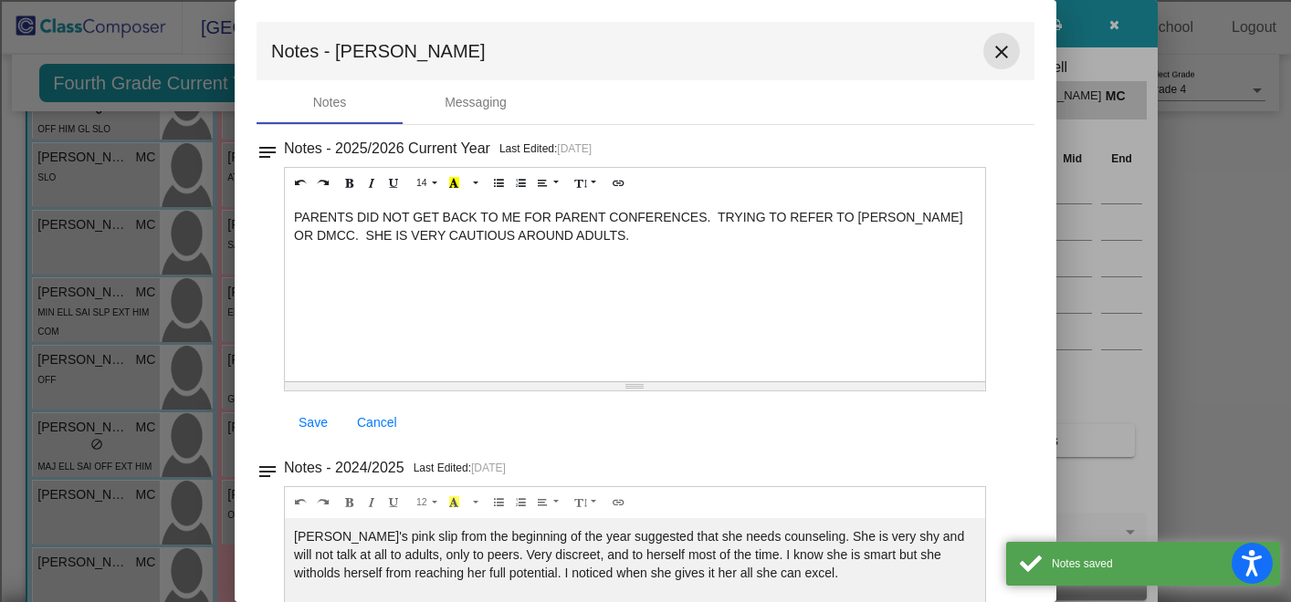
click at [994, 56] on mat-icon "close" at bounding box center [1001, 52] width 22 height 22
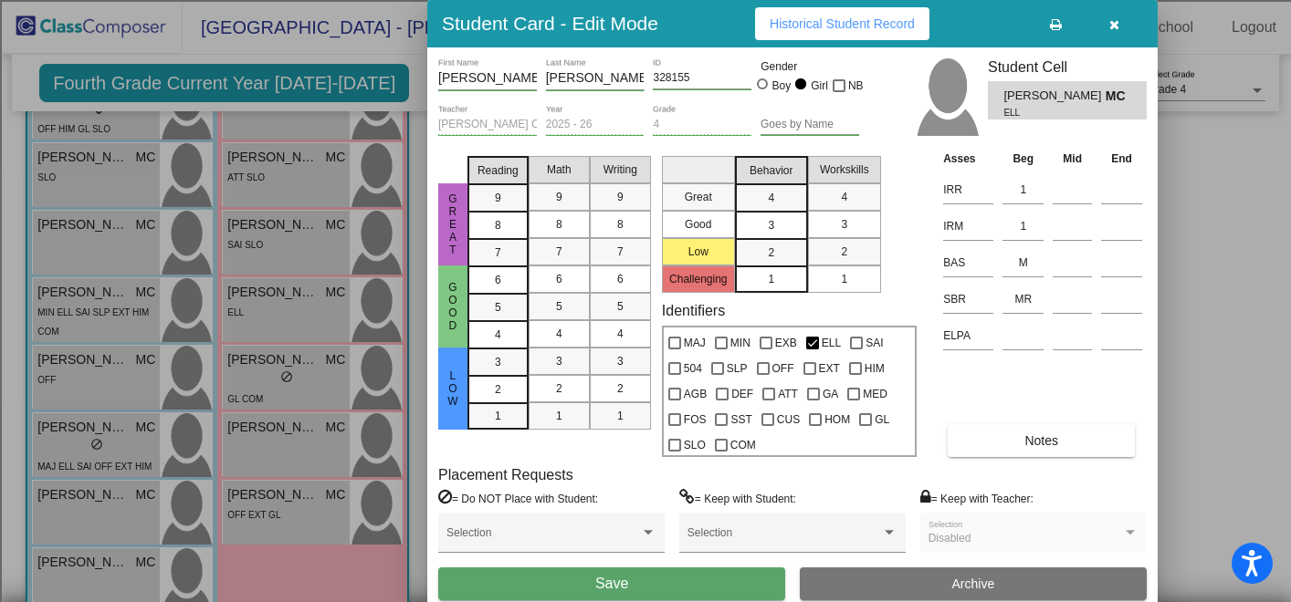
click at [643, 586] on button "Save" at bounding box center [611, 584] width 347 height 33
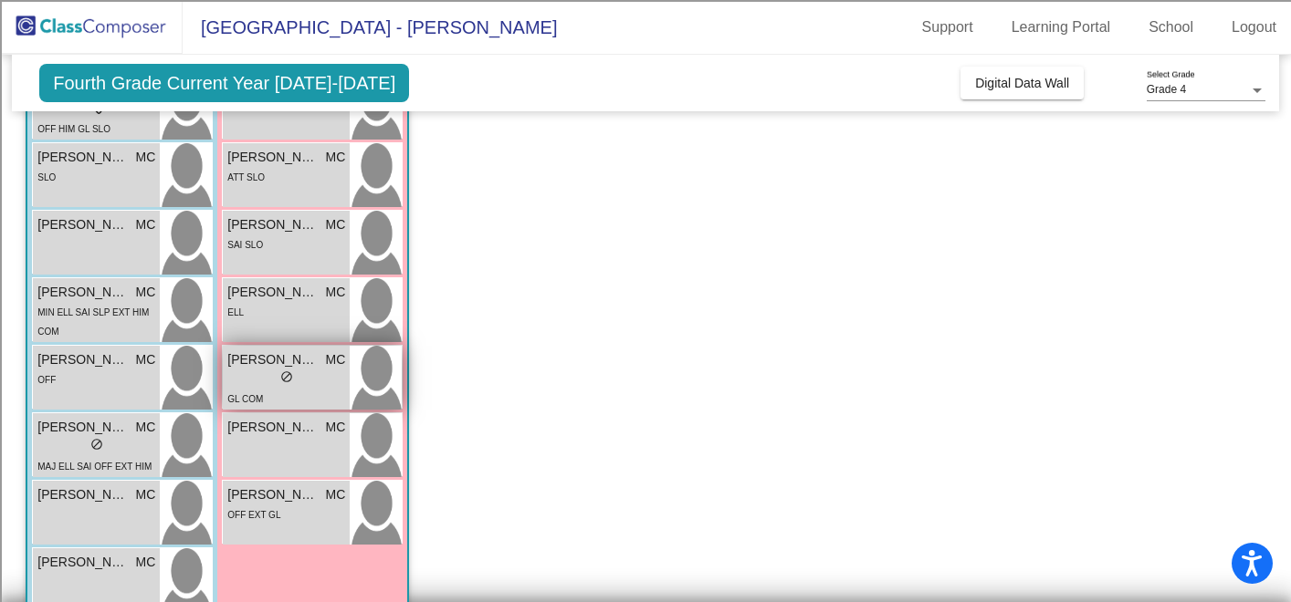
click at [301, 388] on div "lock do_not_disturb_alt" at bounding box center [286, 379] width 118 height 19
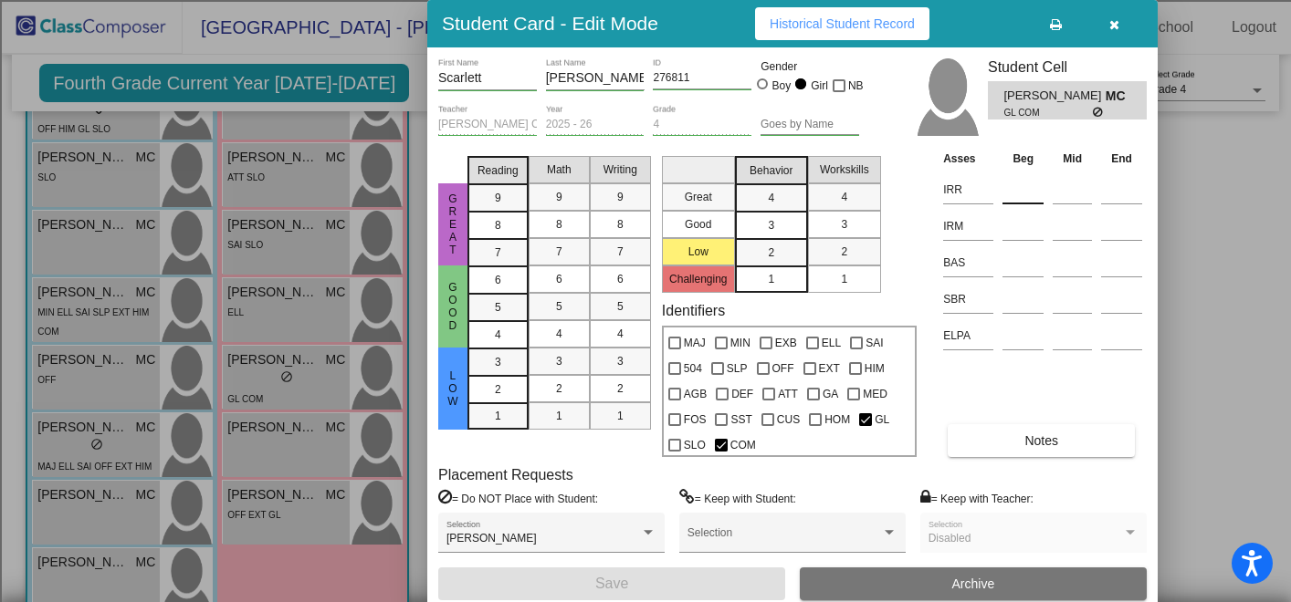
click at [1020, 197] on input at bounding box center [1022, 189] width 41 height 27
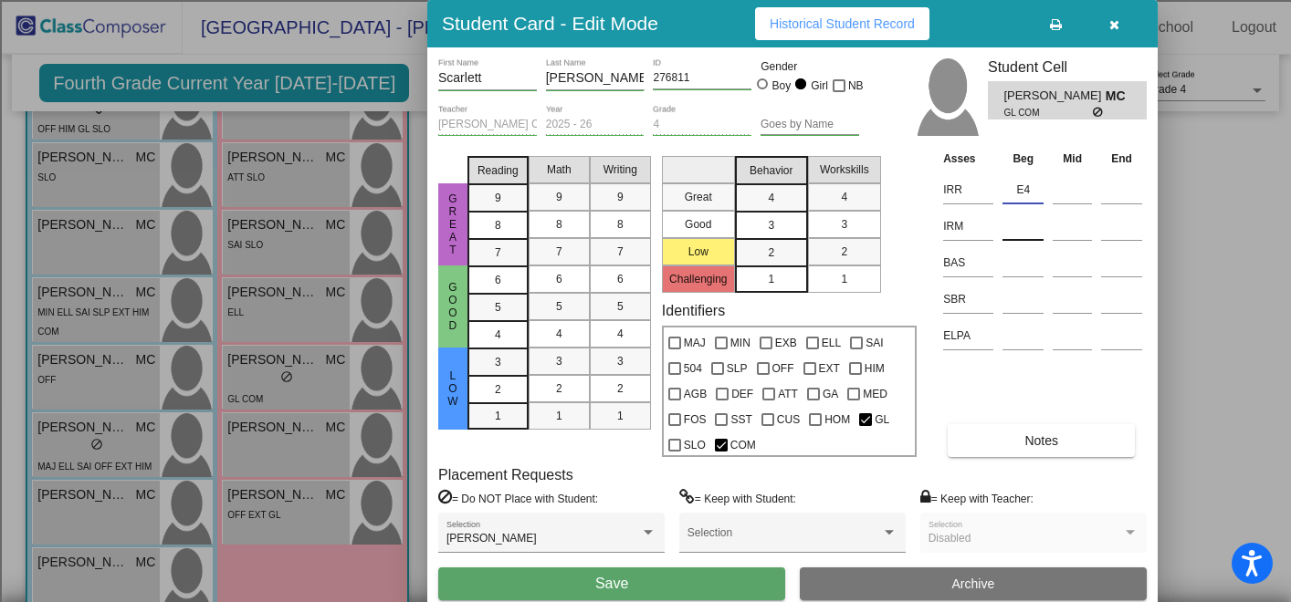
type input "E4"
click at [1018, 231] on input at bounding box center [1022, 226] width 41 height 27
type input "3"
click at [1023, 268] on input at bounding box center [1022, 262] width 41 height 27
type input "O"
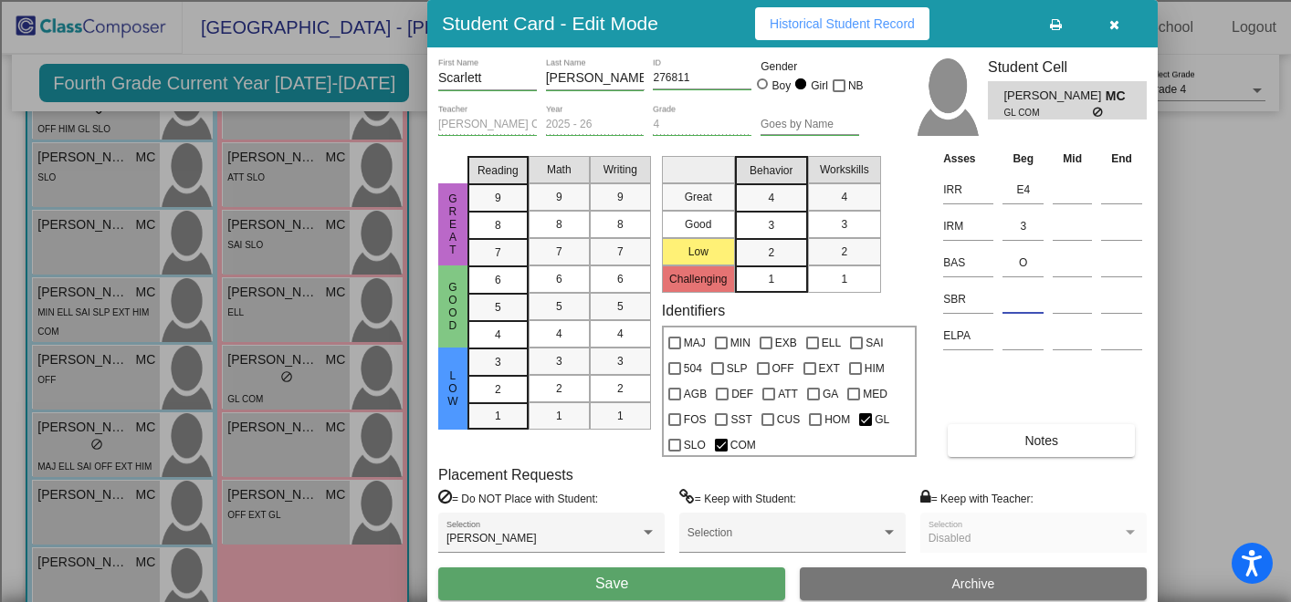
click at [1024, 309] on input at bounding box center [1022, 299] width 41 height 27
type input "LR"
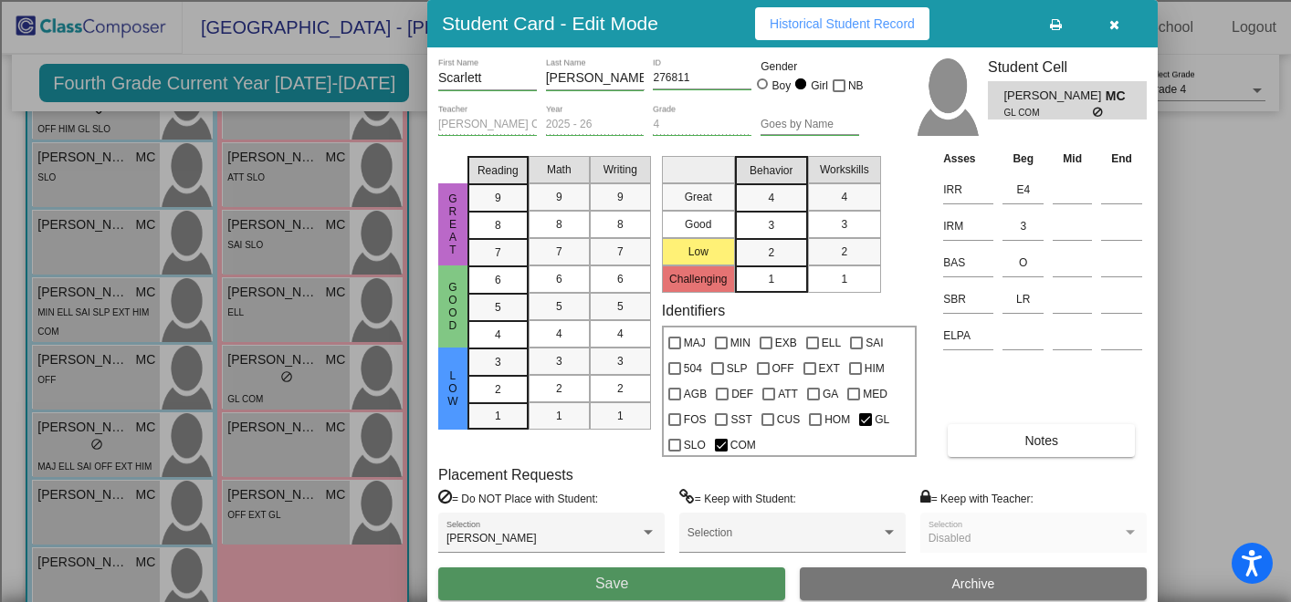
click at [653, 591] on button "Save" at bounding box center [611, 584] width 347 height 33
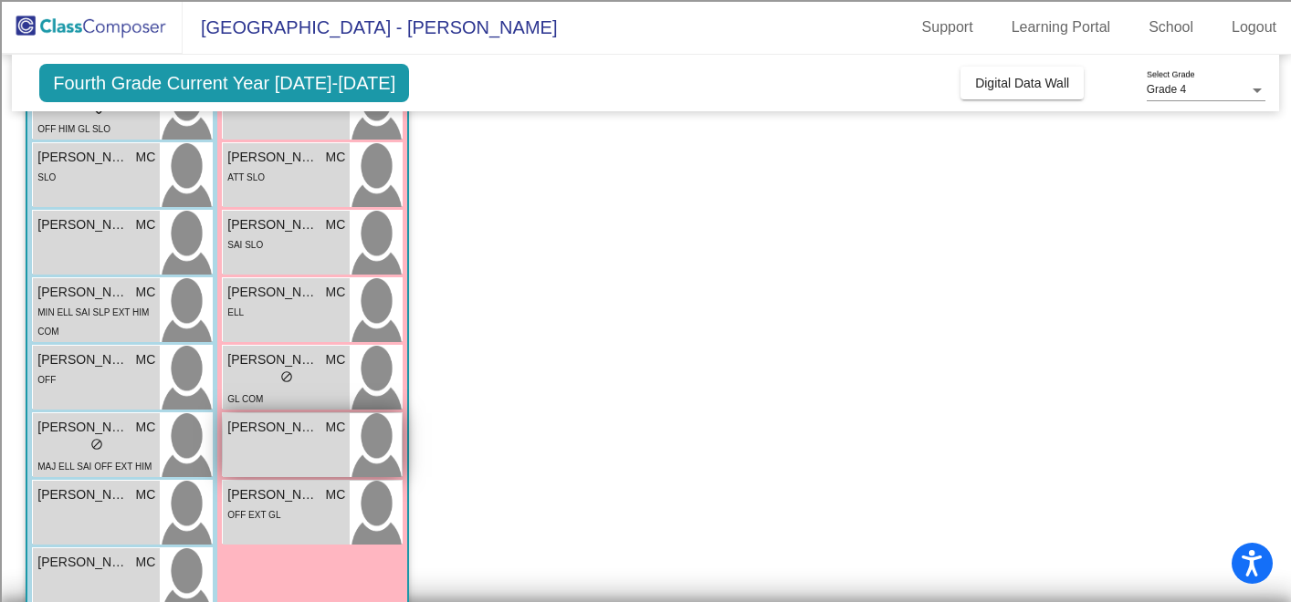
click at [288, 459] on div "[PERSON_NAME] MC lock do_not_disturb_alt" at bounding box center [286, 445] width 127 height 64
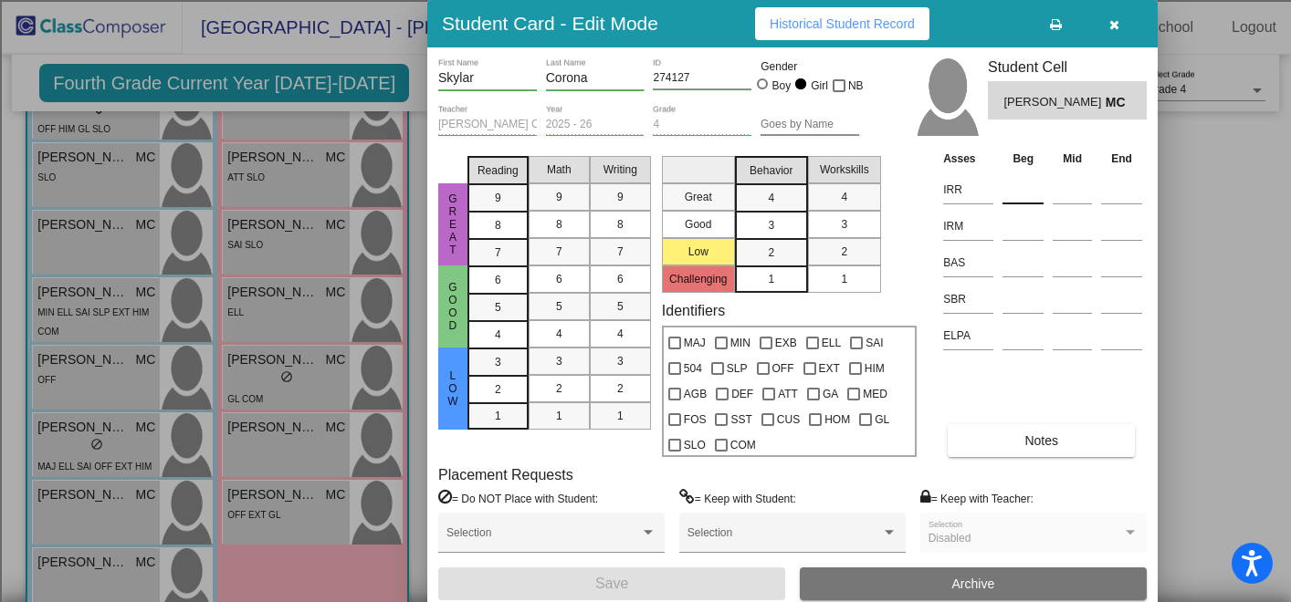
click at [1013, 191] on input at bounding box center [1022, 189] width 41 height 27
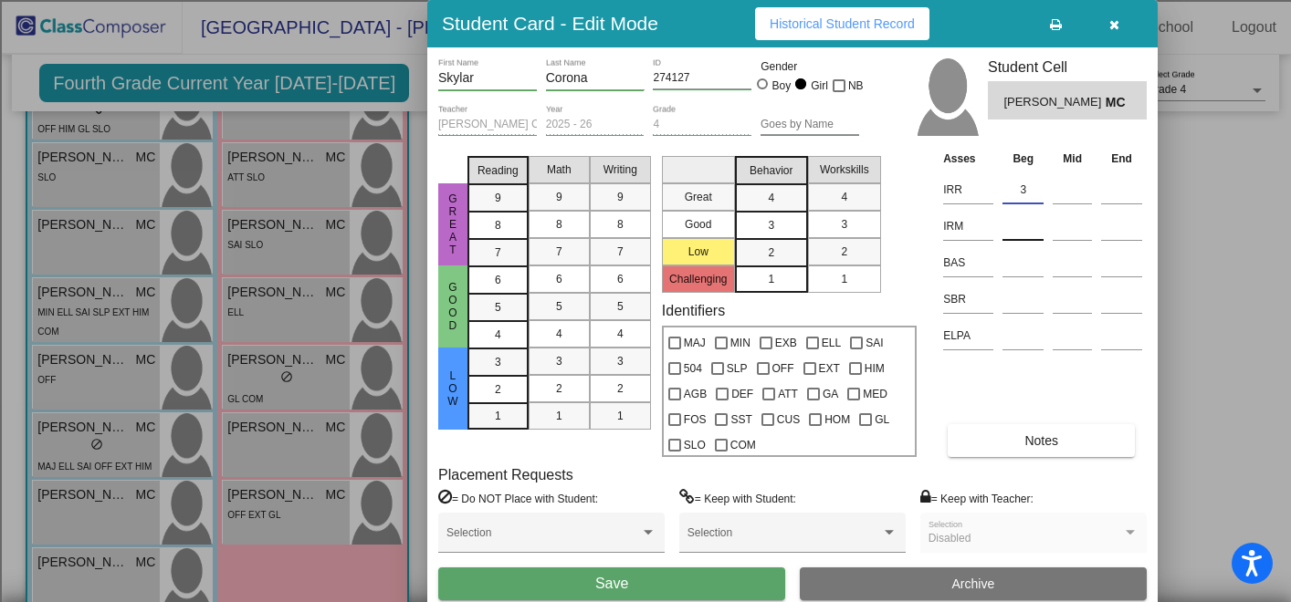
type input "3"
click at [1017, 227] on input at bounding box center [1022, 226] width 41 height 27
type input "3"
click at [1013, 270] on input at bounding box center [1022, 262] width 41 height 27
type input "M"
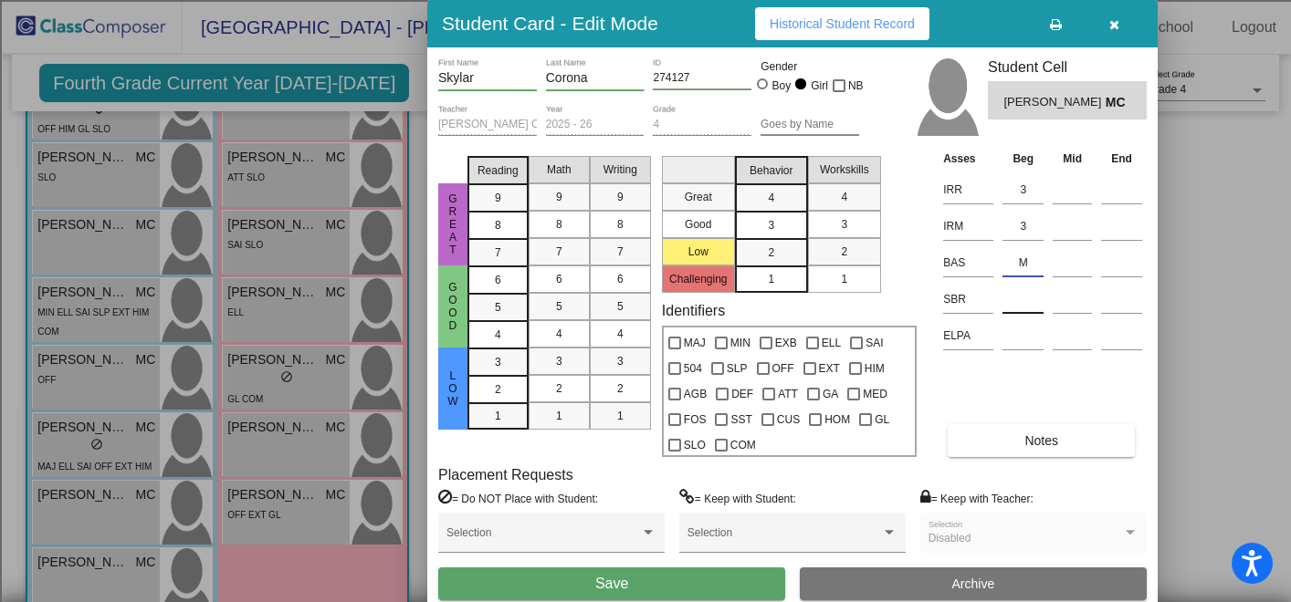
click at [1021, 313] on input at bounding box center [1022, 299] width 41 height 27
type input "LR"
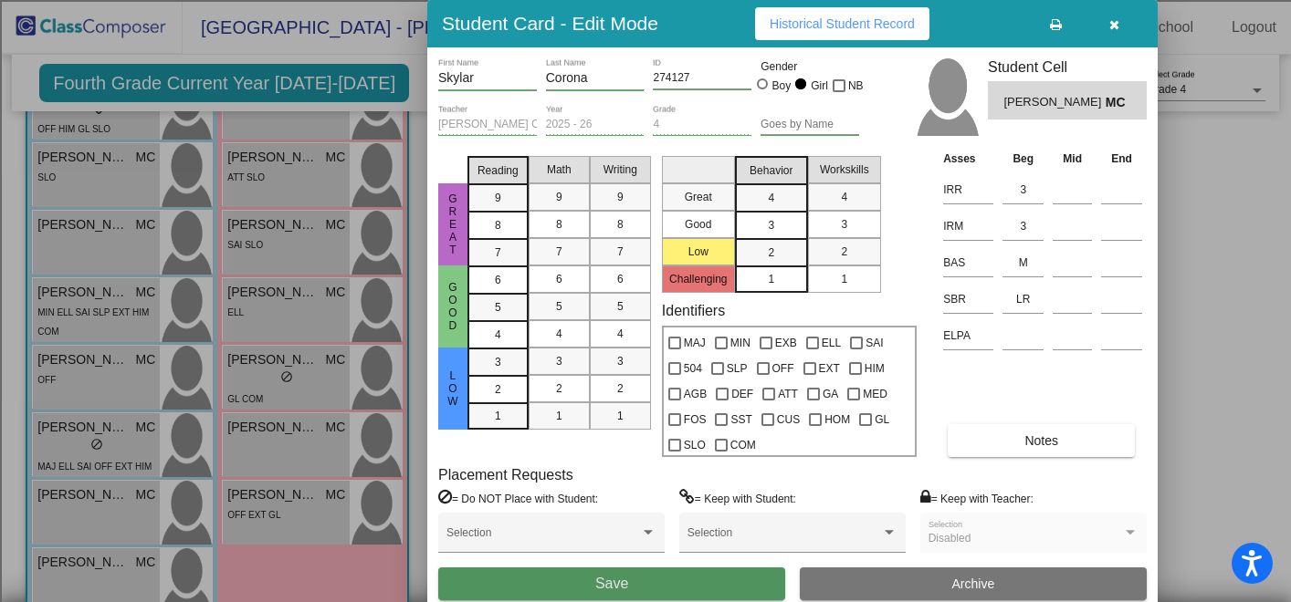
click at [682, 587] on button "Save" at bounding box center [611, 584] width 347 height 33
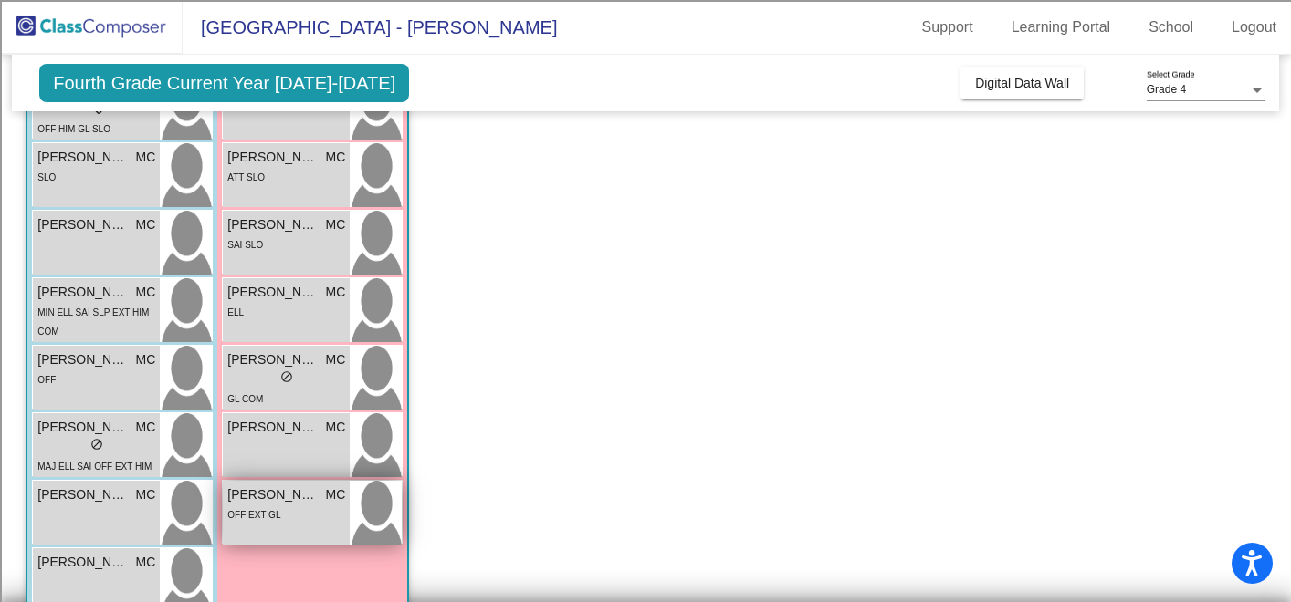
click at [301, 519] on div "OFF EXT GL" at bounding box center [286, 514] width 118 height 19
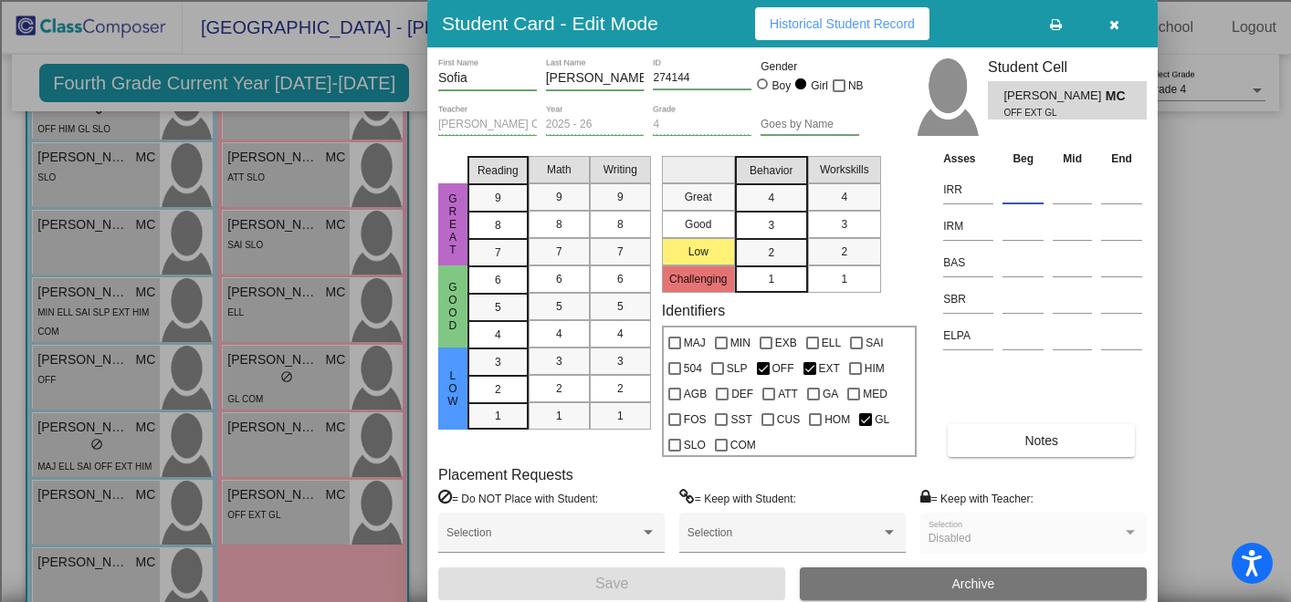
click at [1025, 192] on input at bounding box center [1022, 189] width 41 height 27
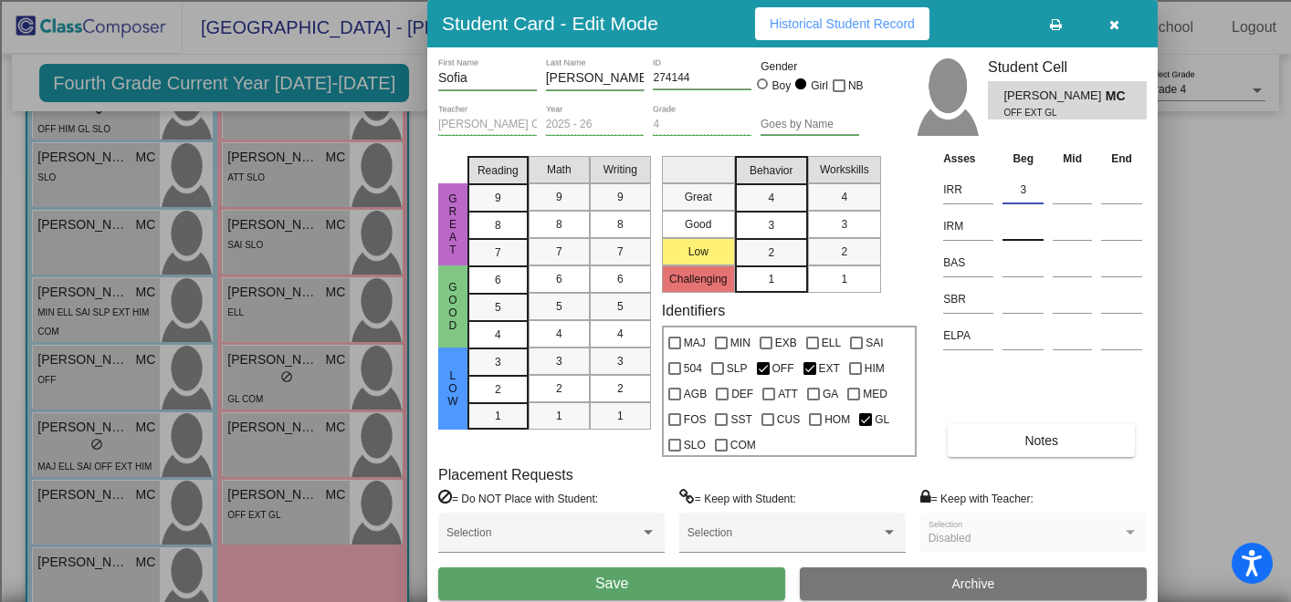
type input "3"
click at [1028, 233] on input at bounding box center [1022, 226] width 41 height 27
type input "3"
click at [1028, 264] on input at bounding box center [1022, 262] width 41 height 27
type input "Q"
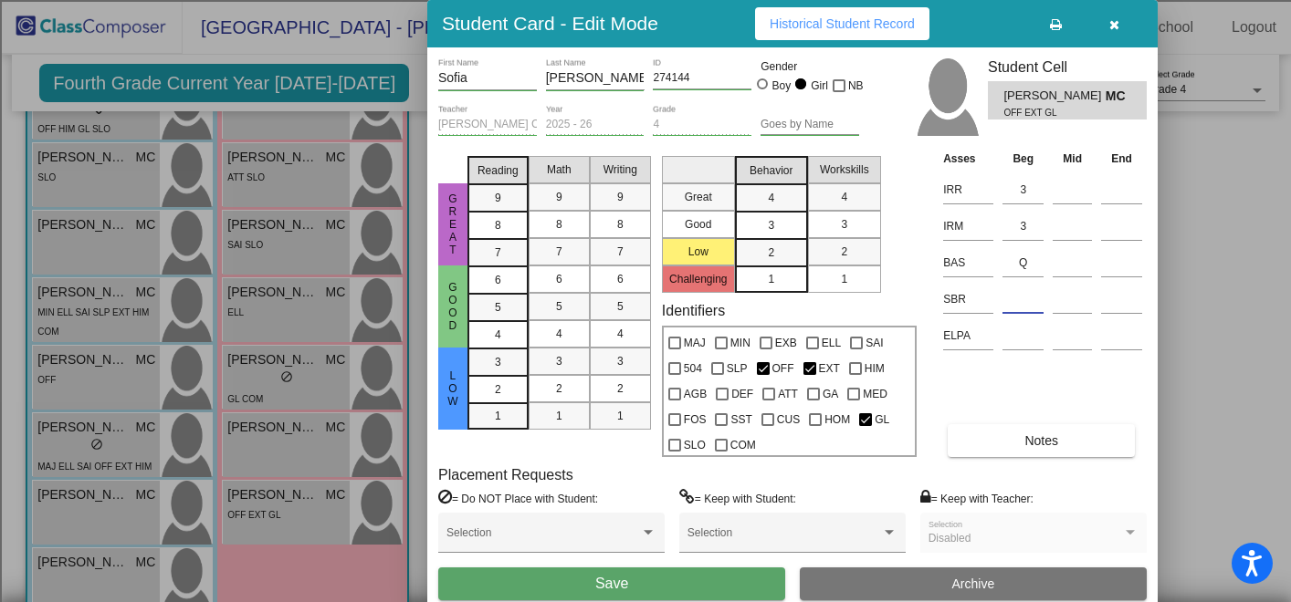
click at [1024, 299] on input at bounding box center [1022, 299] width 41 height 27
type input "LR"
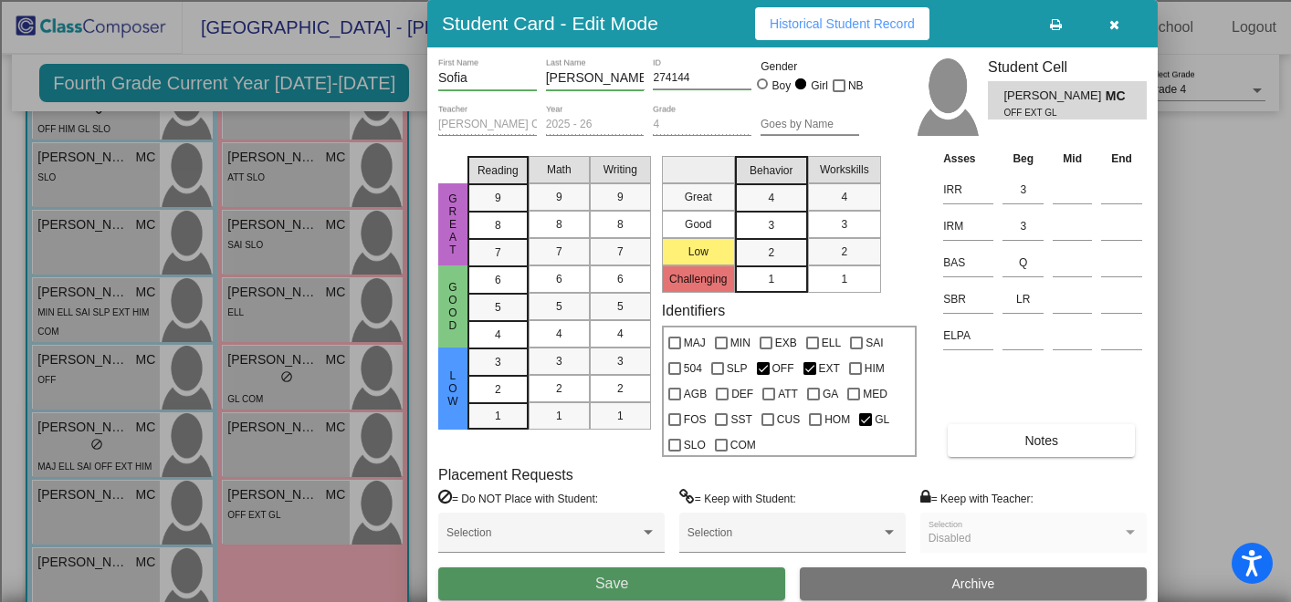
click at [677, 581] on button "Save" at bounding box center [611, 584] width 347 height 33
